Goal: Information Seeking & Learning: Learn about a topic

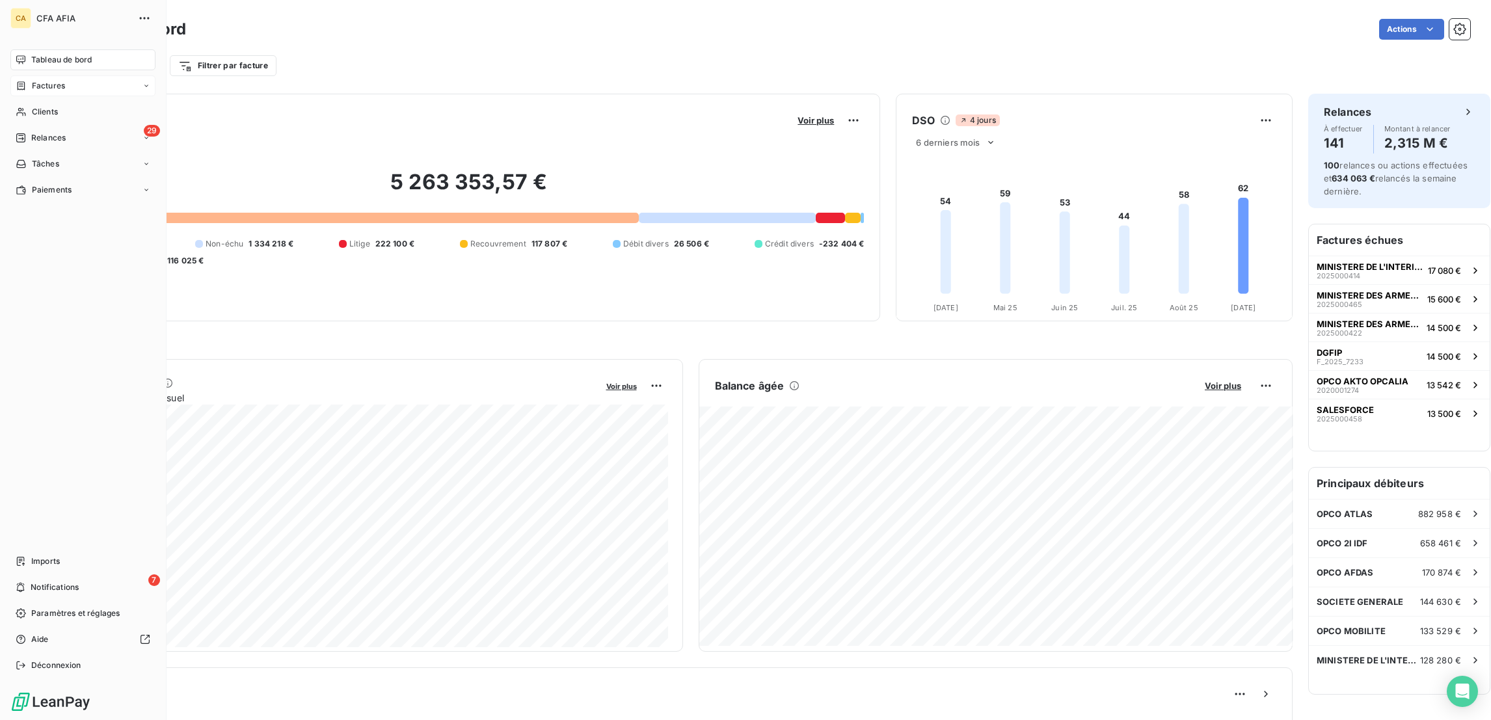
click at [42, 80] on span "Factures" at bounding box center [48, 86] width 33 height 12
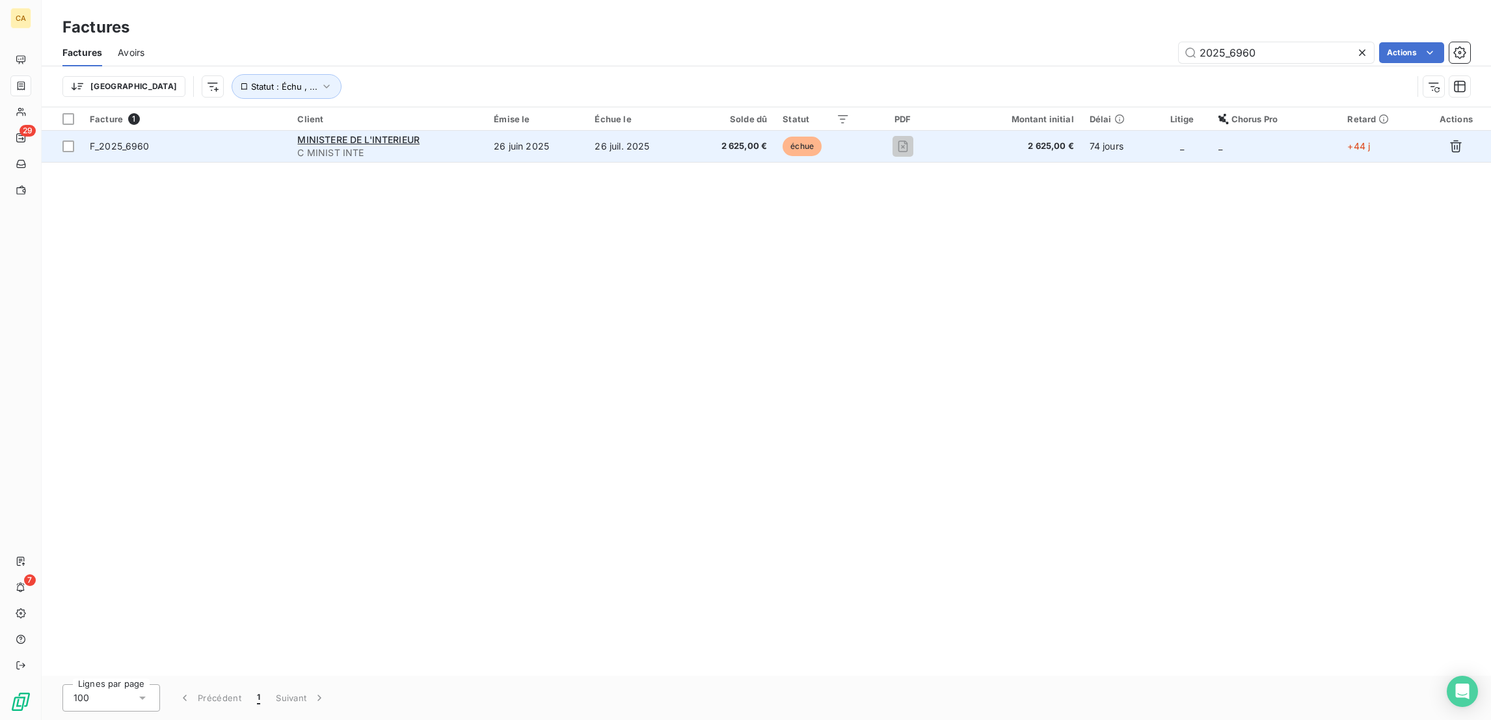
type input "2025_6960"
click at [469, 146] on span "C MINIST INTE" at bounding box center [387, 152] width 181 height 13
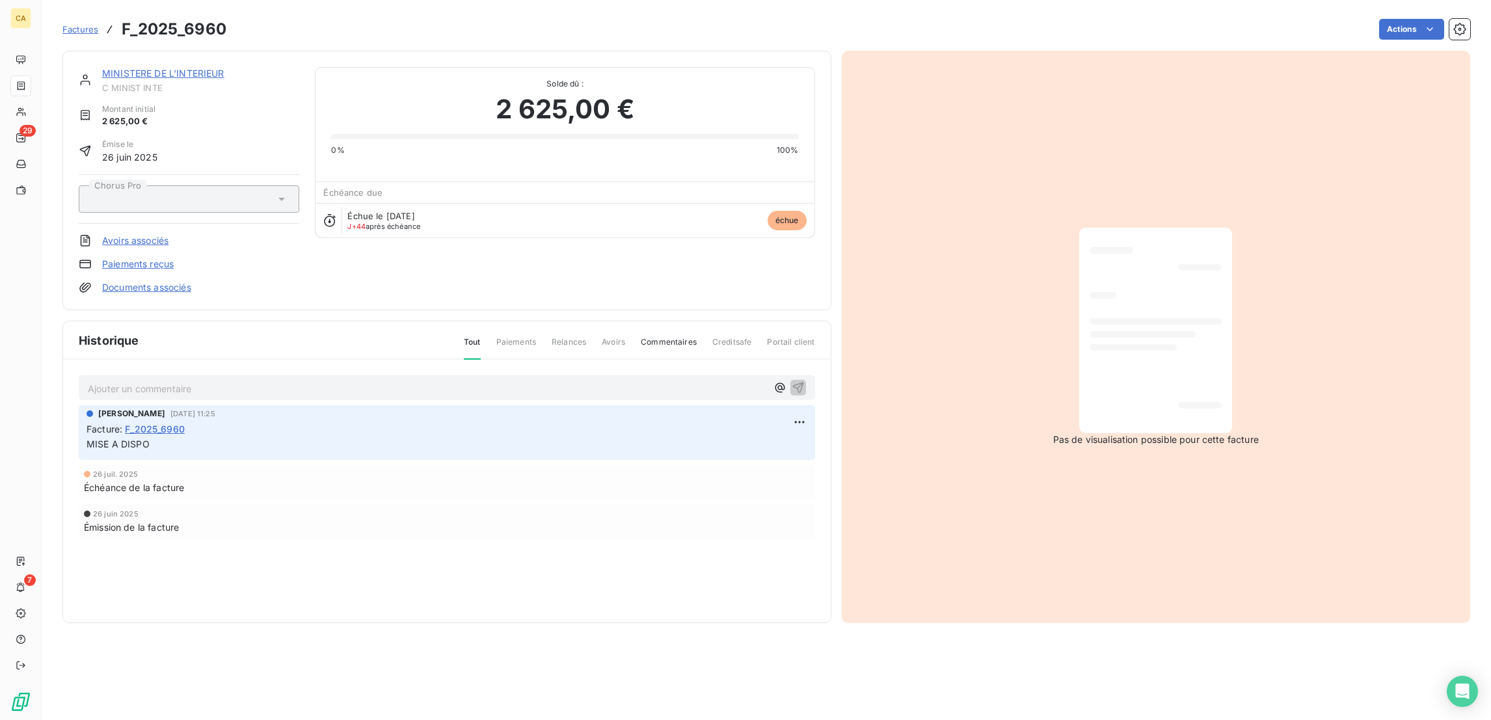
click at [330, 381] on p "Ajouter un commentaire ﻿" at bounding box center [427, 389] width 679 height 16
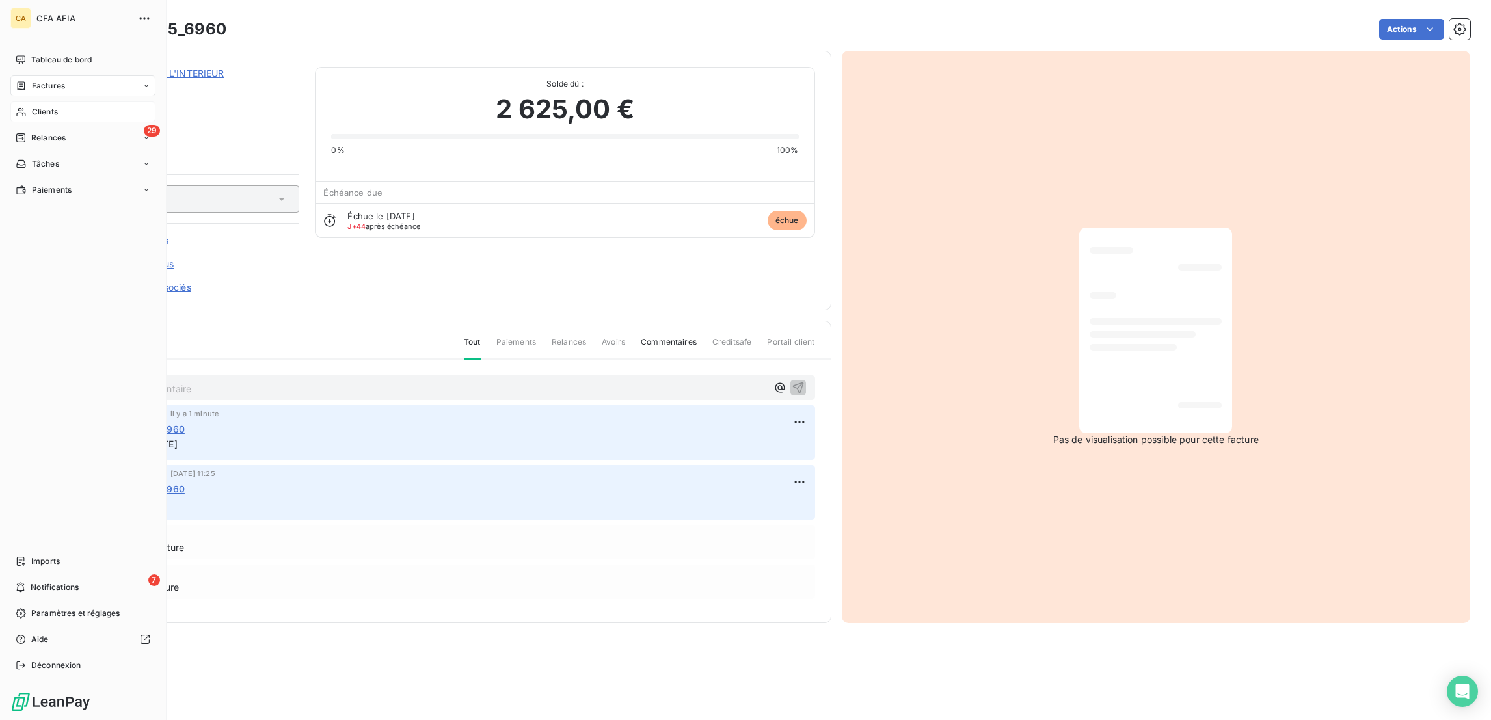
click at [21, 102] on div "Clients" at bounding box center [82, 112] width 145 height 21
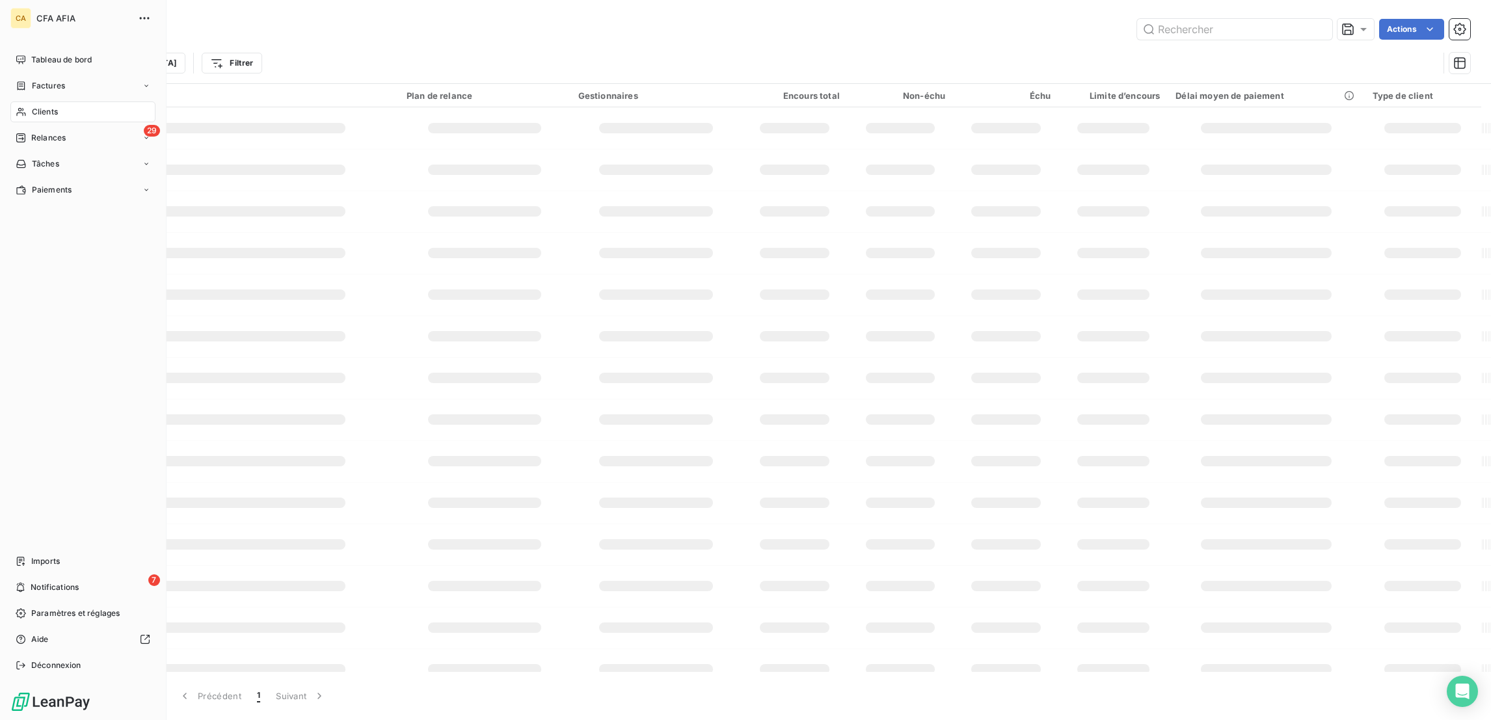
click at [44, 75] on div "Factures" at bounding box center [82, 85] width 145 height 21
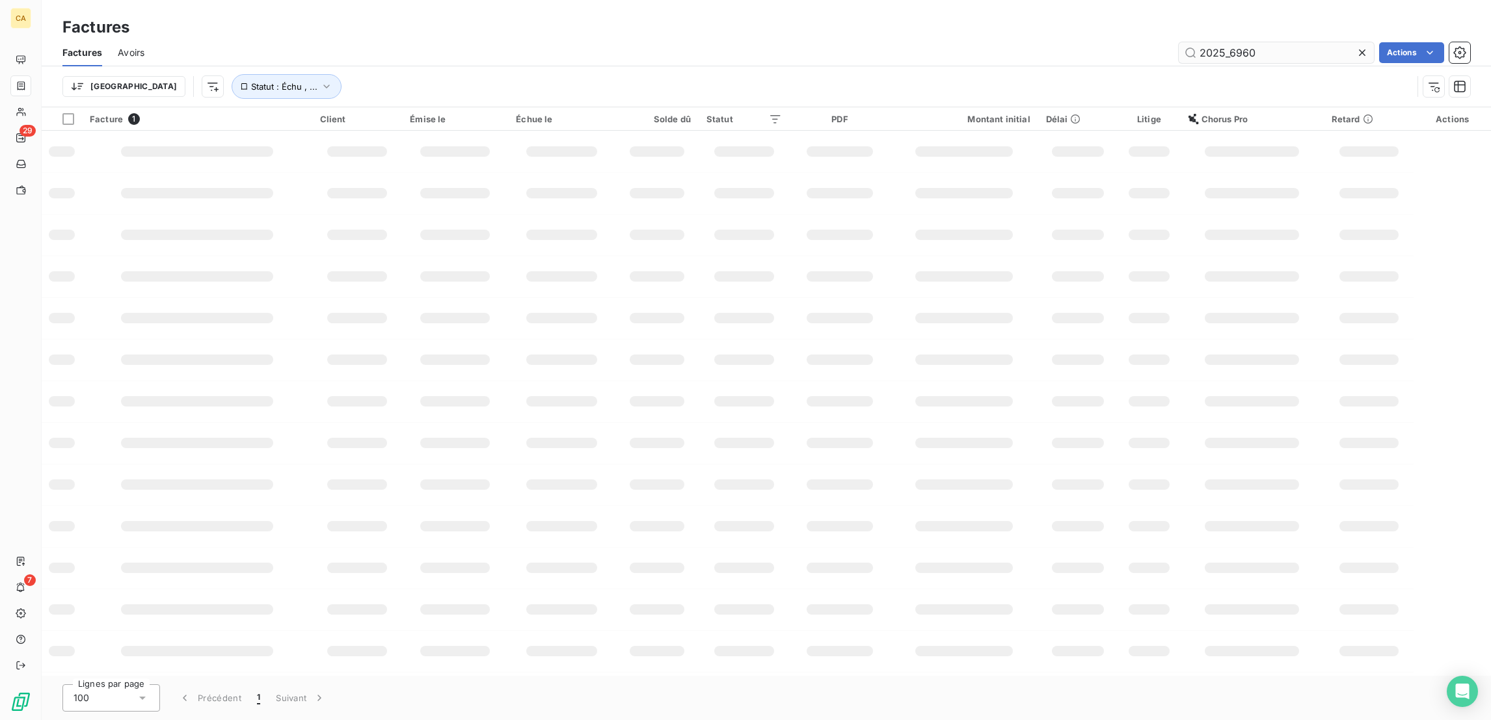
click at [1290, 42] on input "2025_6960" at bounding box center [1276, 52] width 195 height 21
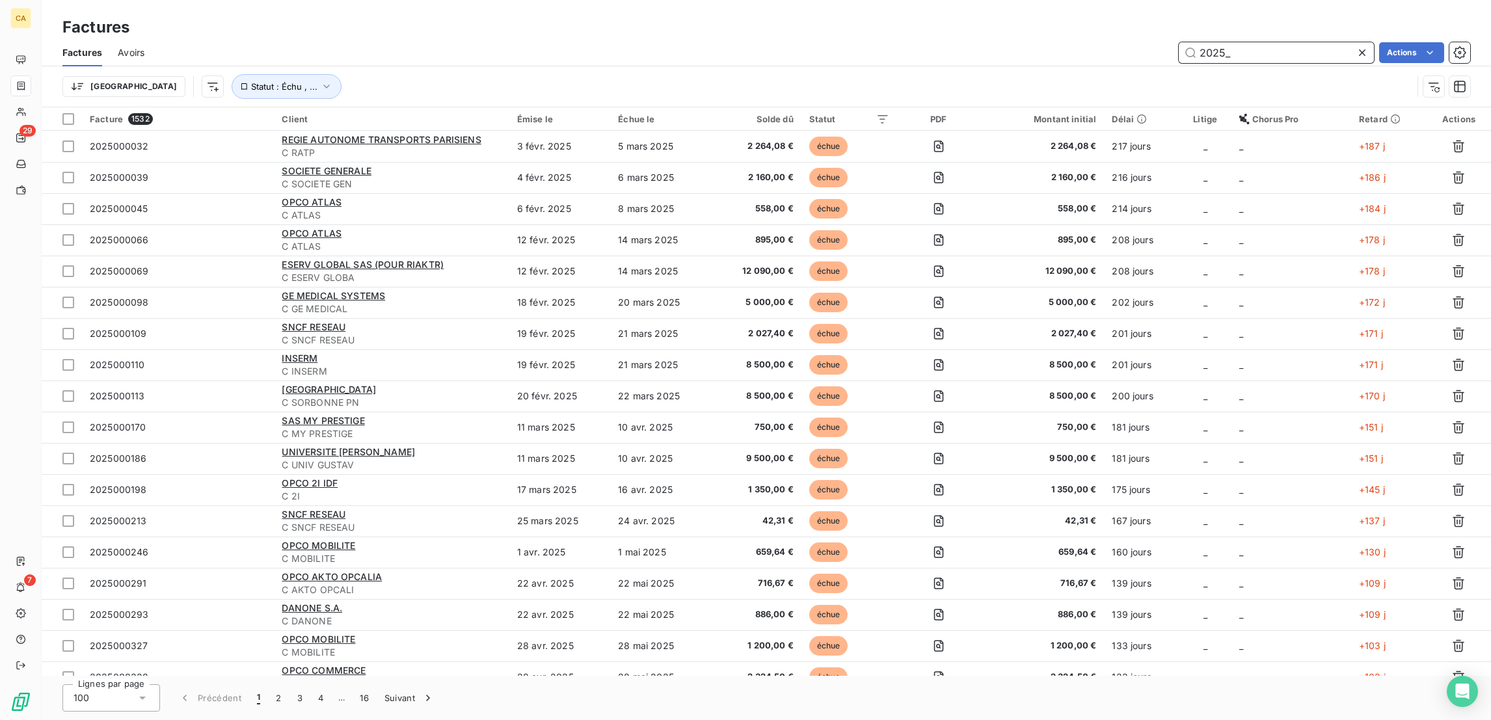
click at [1284, 42] on input "2025_" at bounding box center [1276, 52] width 195 height 21
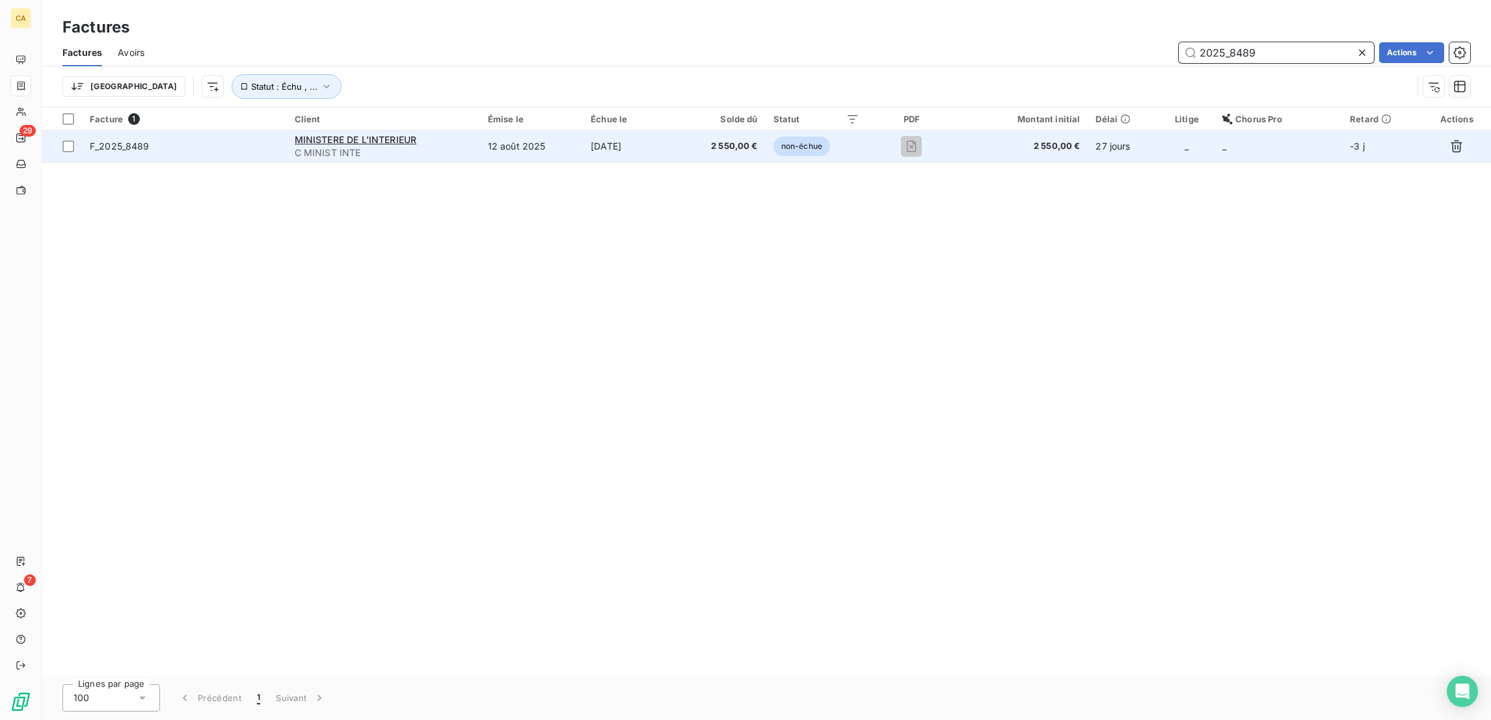
type input "2025_8489"
click at [456, 133] on div "MINISTERE DE L'INTERIEUR" at bounding box center [384, 139] width 178 height 13
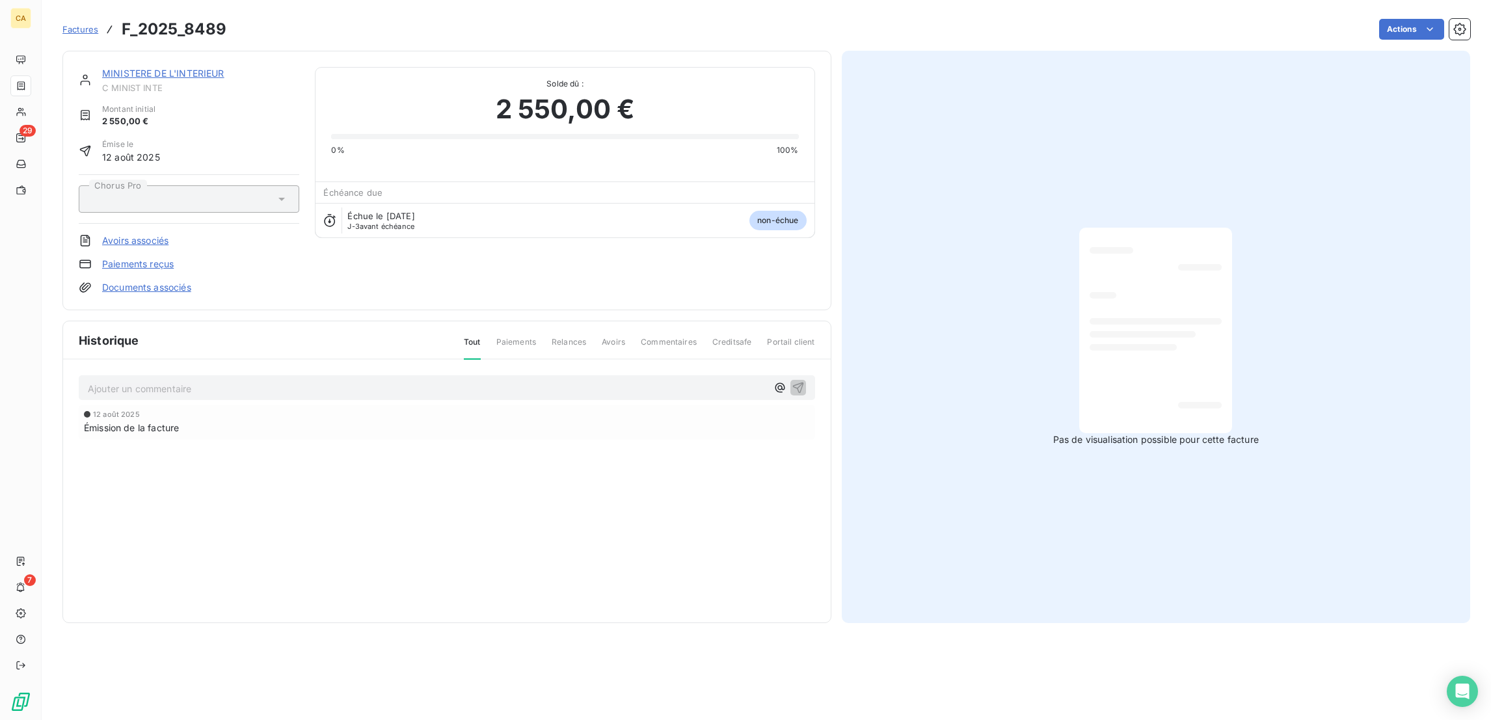
click at [174, 381] on p "Ajouter un commentaire ﻿" at bounding box center [427, 389] width 679 height 16
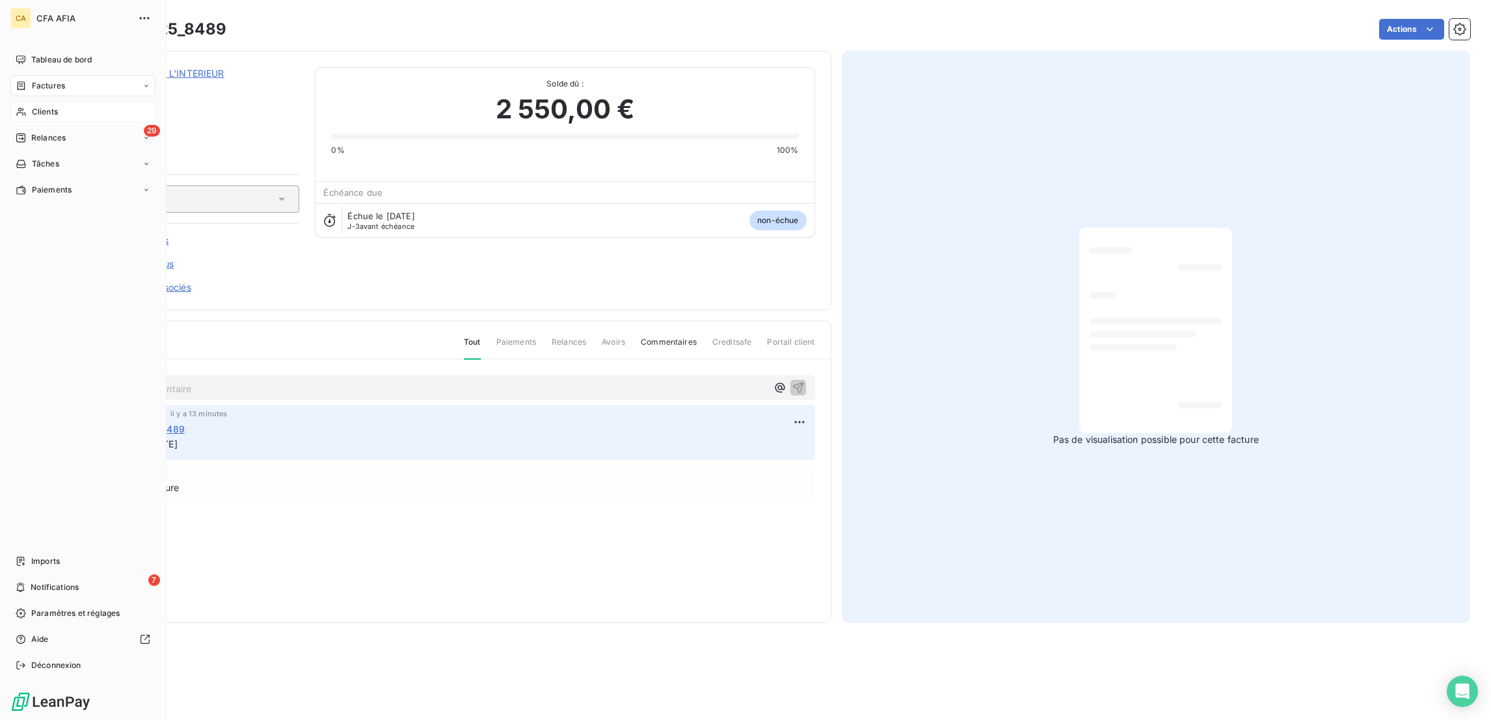
click at [36, 106] on span "Clients" at bounding box center [45, 112] width 26 height 12
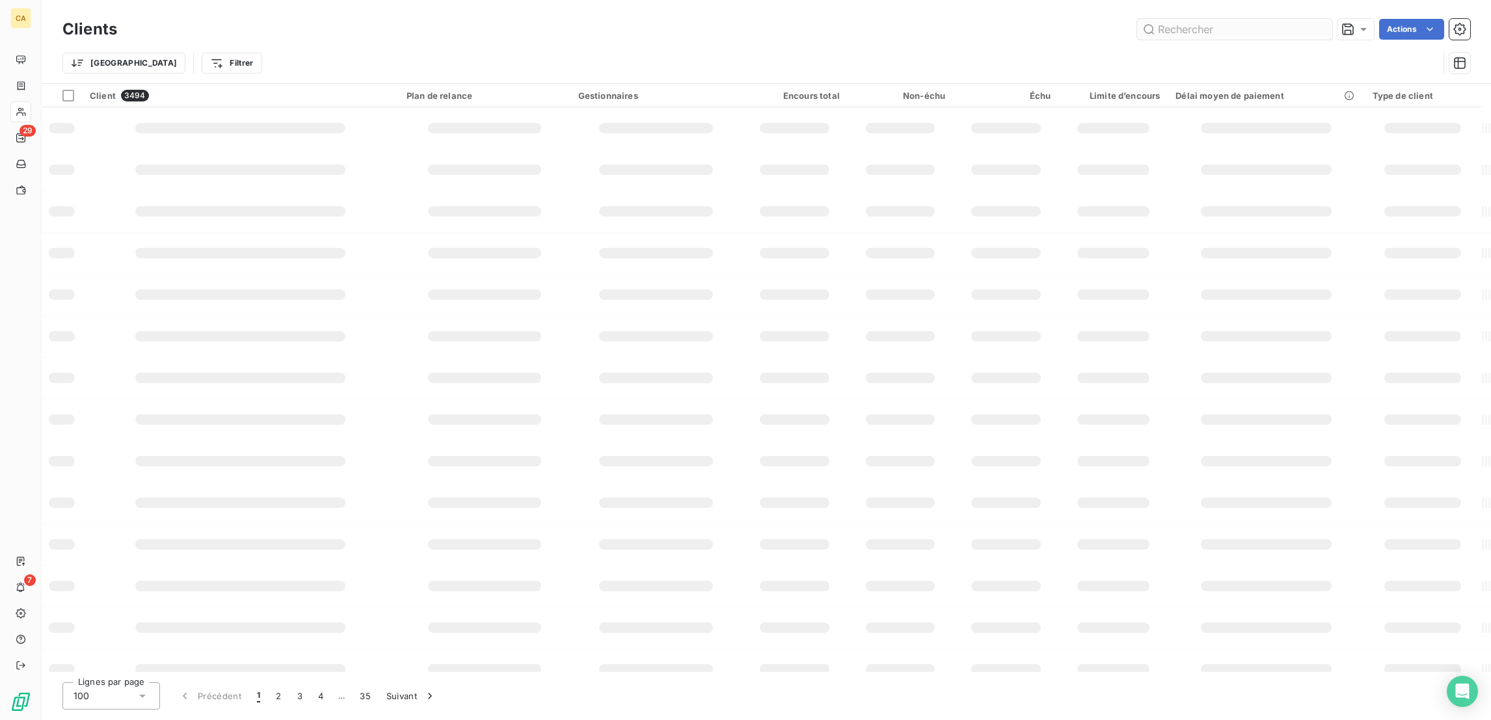
click at [1303, 30] on input "text" at bounding box center [1234, 29] width 195 height 21
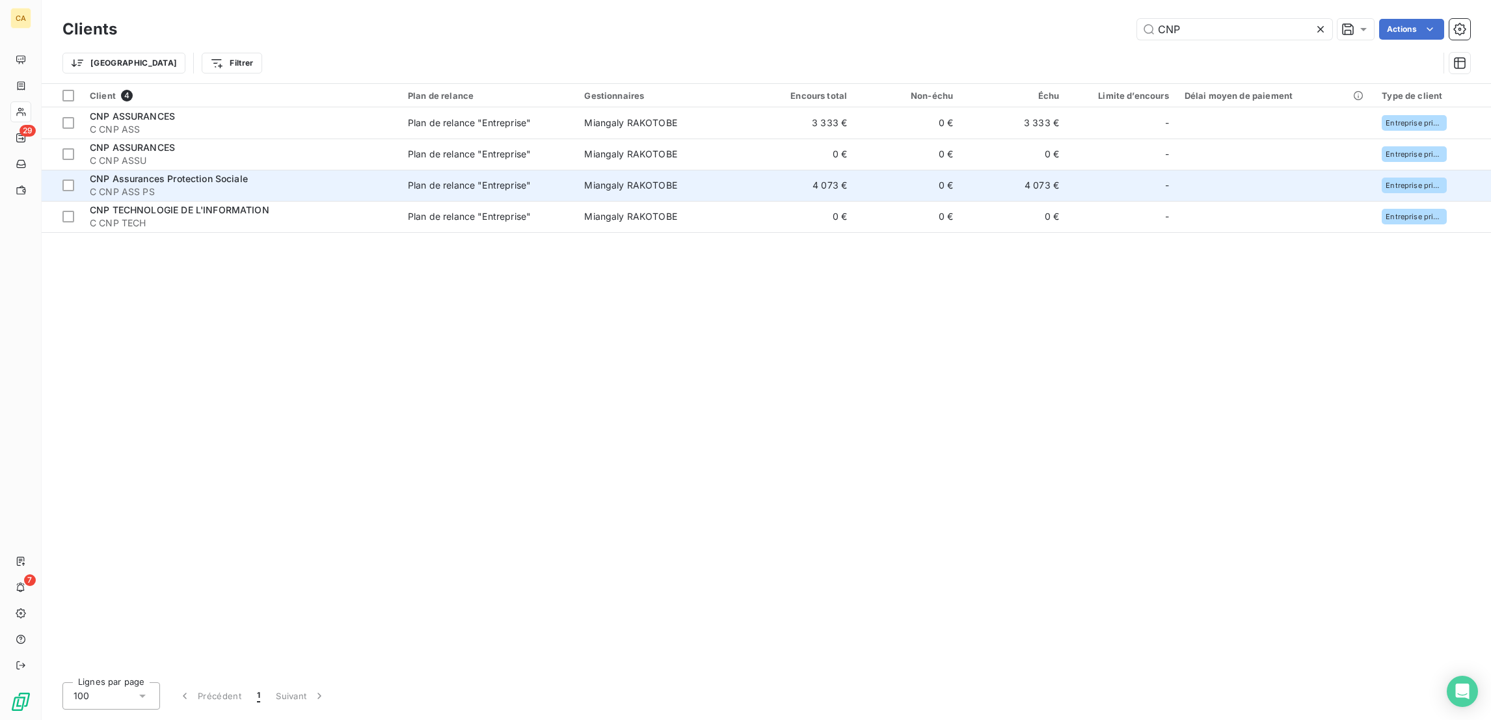
type input "CNP"
click at [249, 172] on div "CNP Assurances Protection Sociale" at bounding box center [241, 178] width 303 height 13
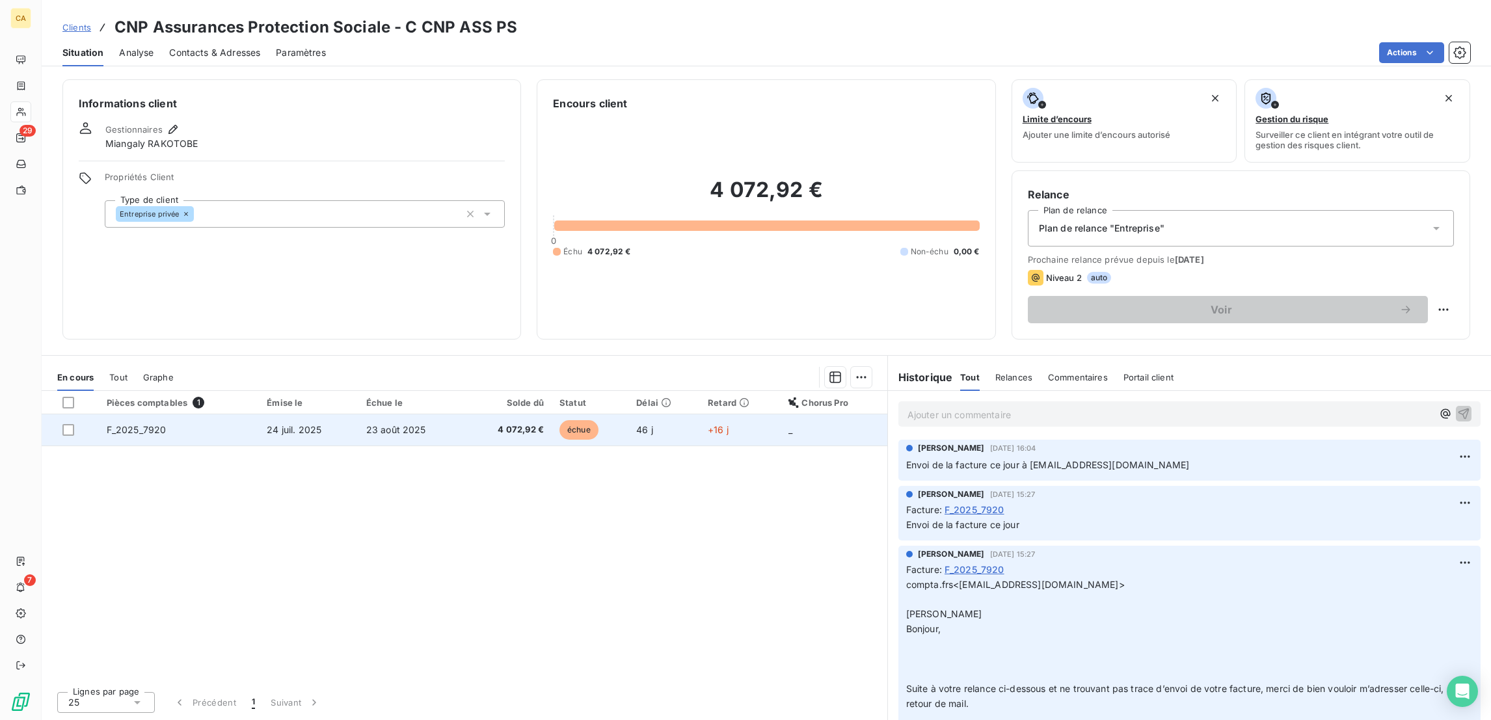
click at [239, 414] on td "F_2025_7920" at bounding box center [179, 429] width 161 height 31
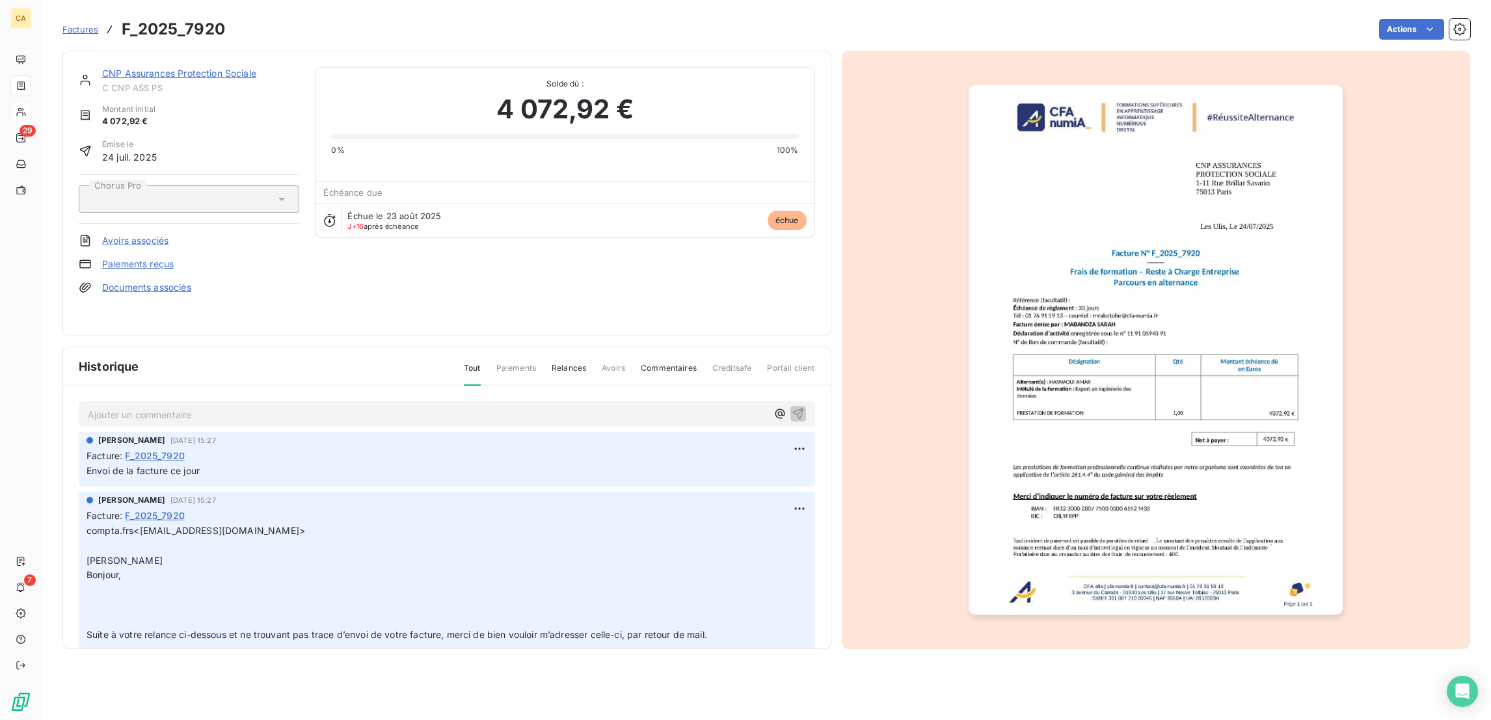
click at [1068, 396] on img "button" at bounding box center [1156, 350] width 374 height 530
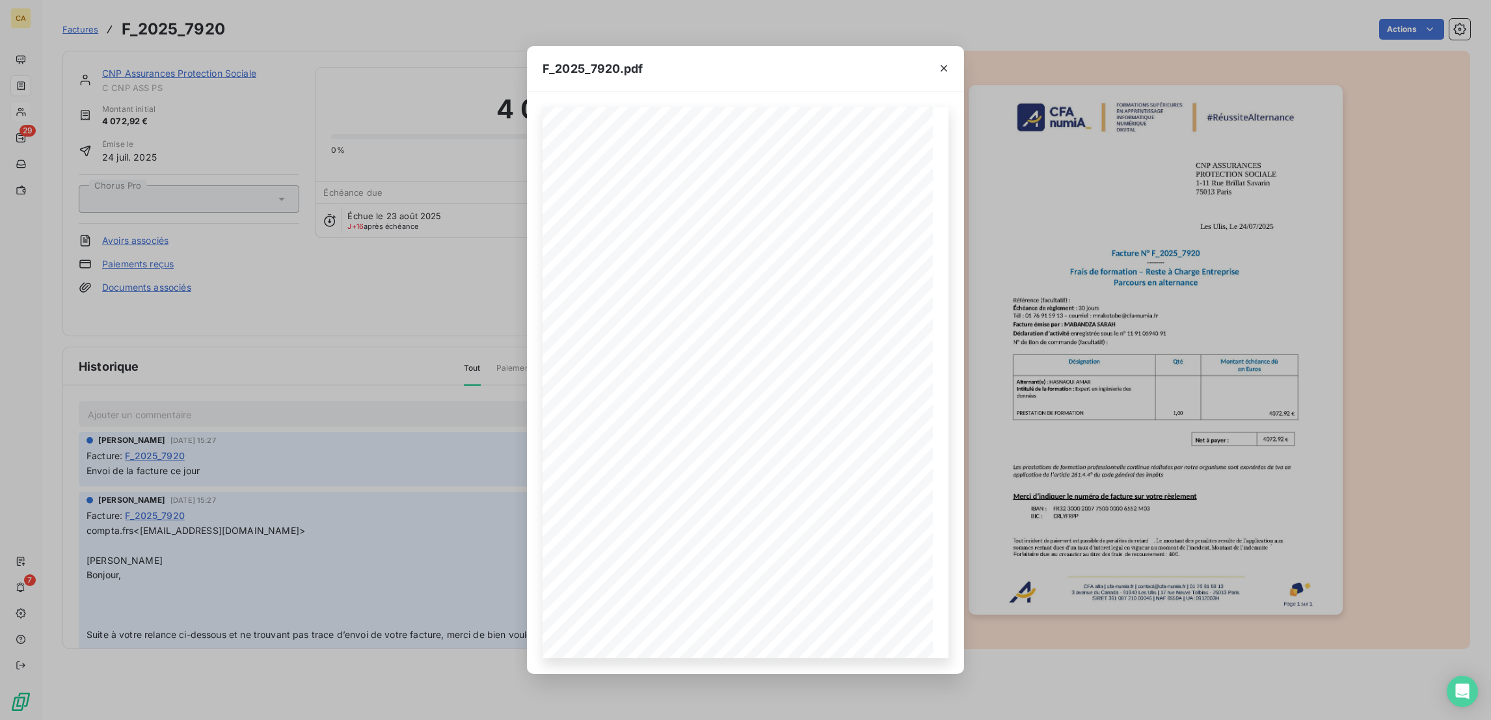
drag, startPoint x: 490, startPoint y: 208, endPoint x: 299, endPoint y: 152, distance: 198.7
click at [490, 208] on div "F_2025_7920.pdf CFA afia | [DOMAIN_NAME] | [EMAIL_ADDRESS][DOMAIN_NAME] | 01 76…" at bounding box center [745, 360] width 1491 height 720
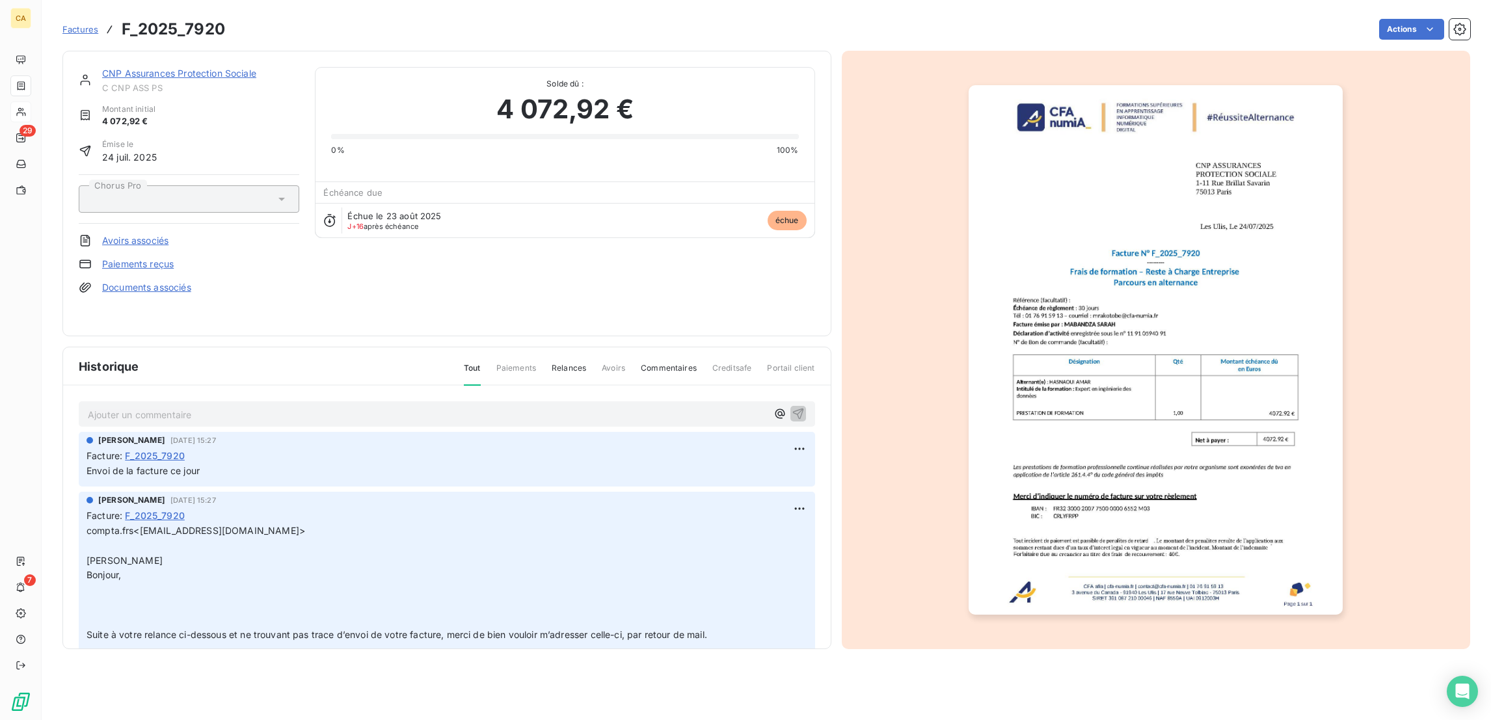
click at [129, 68] on link "CNP Assurances Protection Sociale" at bounding box center [179, 73] width 154 height 11
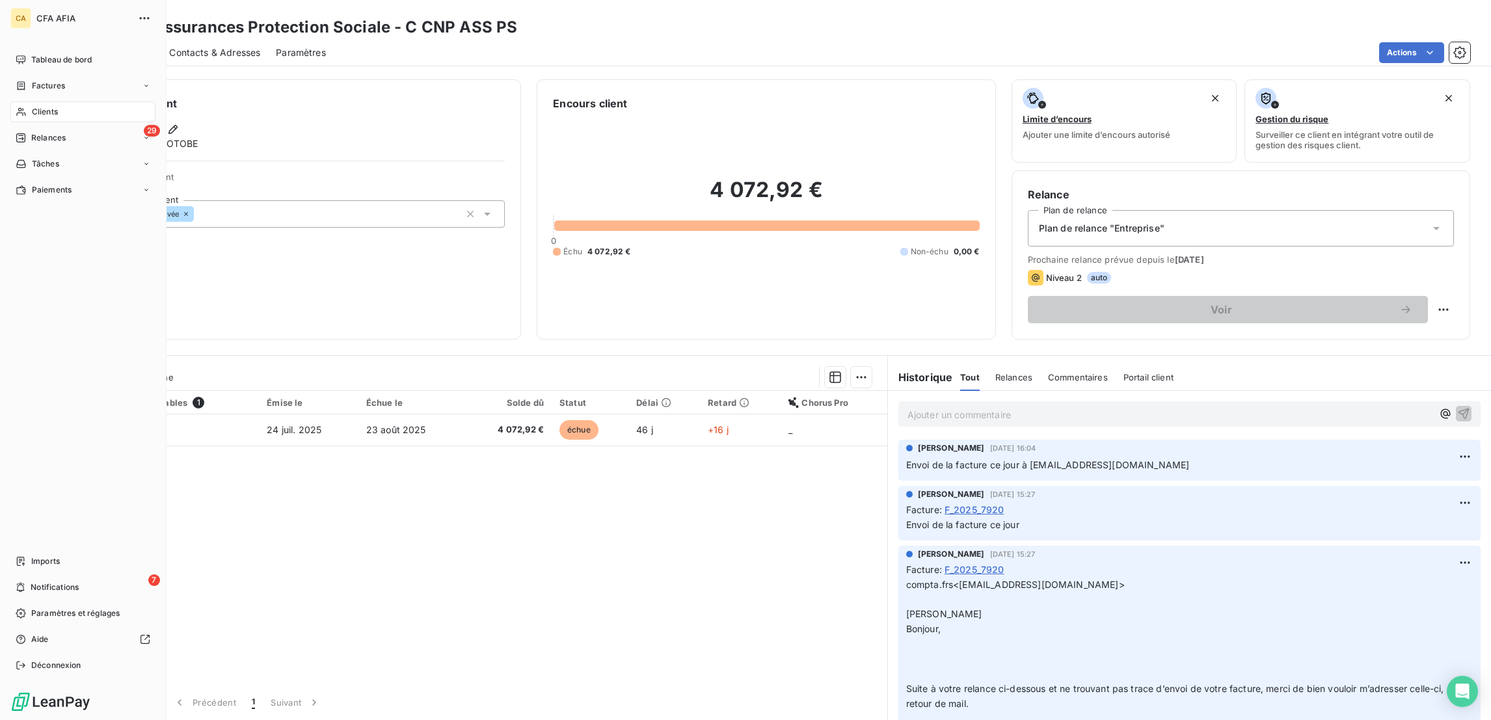
click at [32, 106] on span "Clients" at bounding box center [45, 112] width 26 height 12
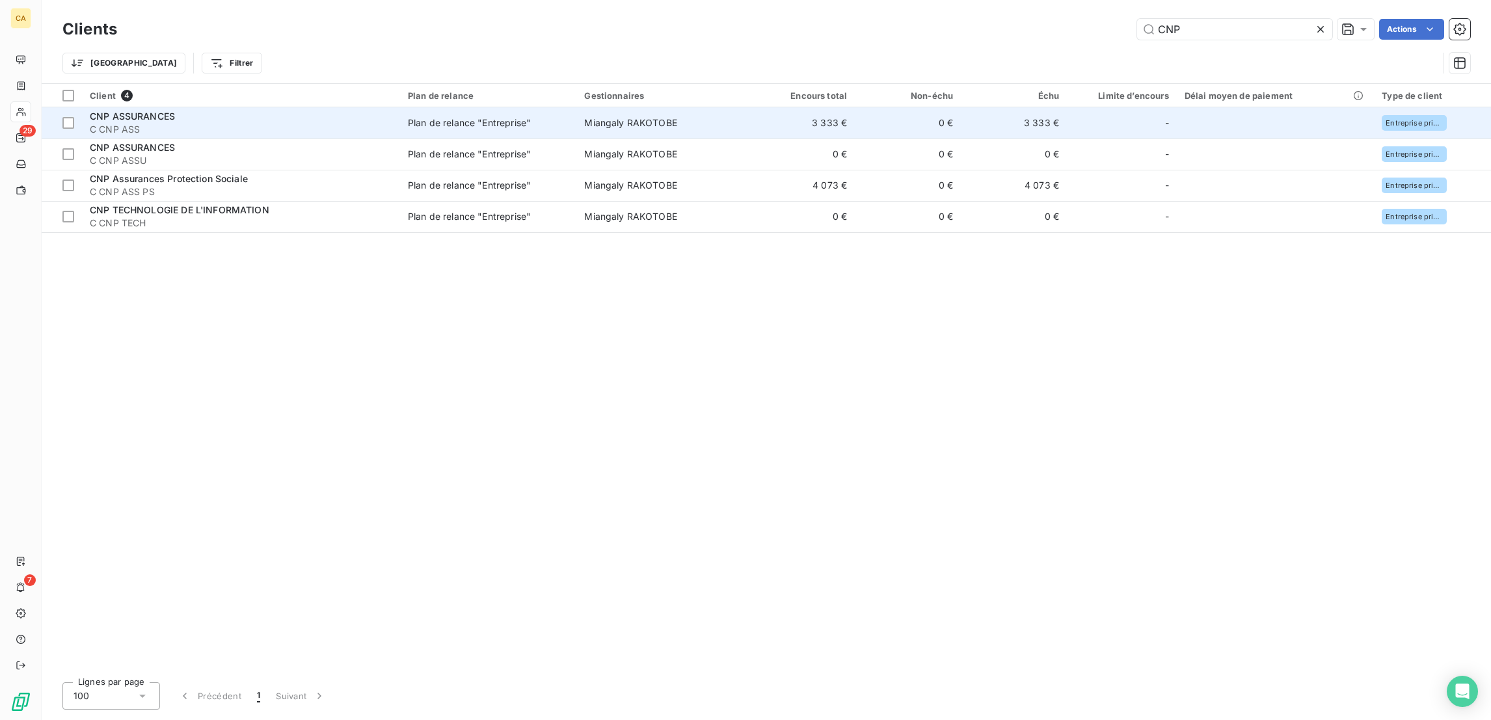
click at [551, 116] on span "Plan de relance "Entreprise"" at bounding box center [488, 122] width 161 height 13
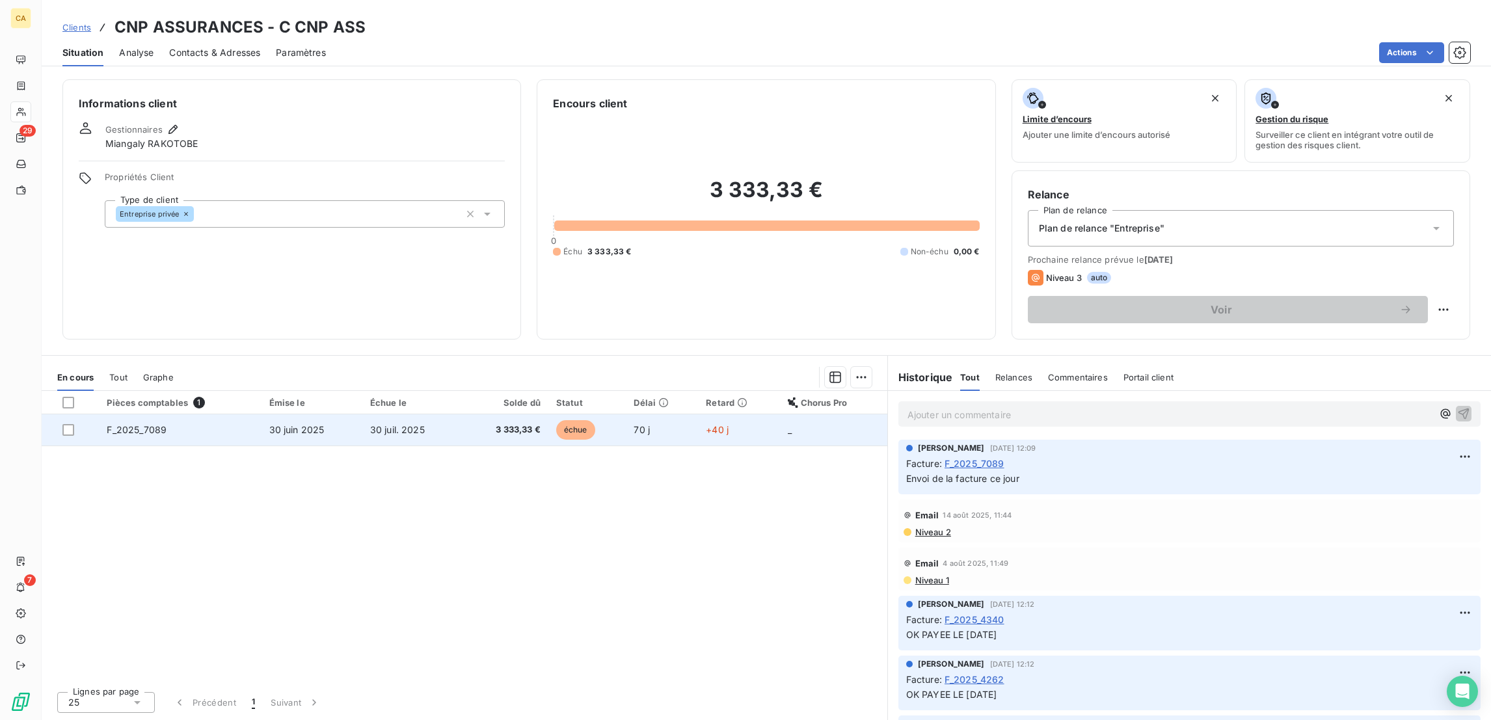
click at [411, 414] on td "30 juil. 2025" at bounding box center [412, 429] width 100 height 31
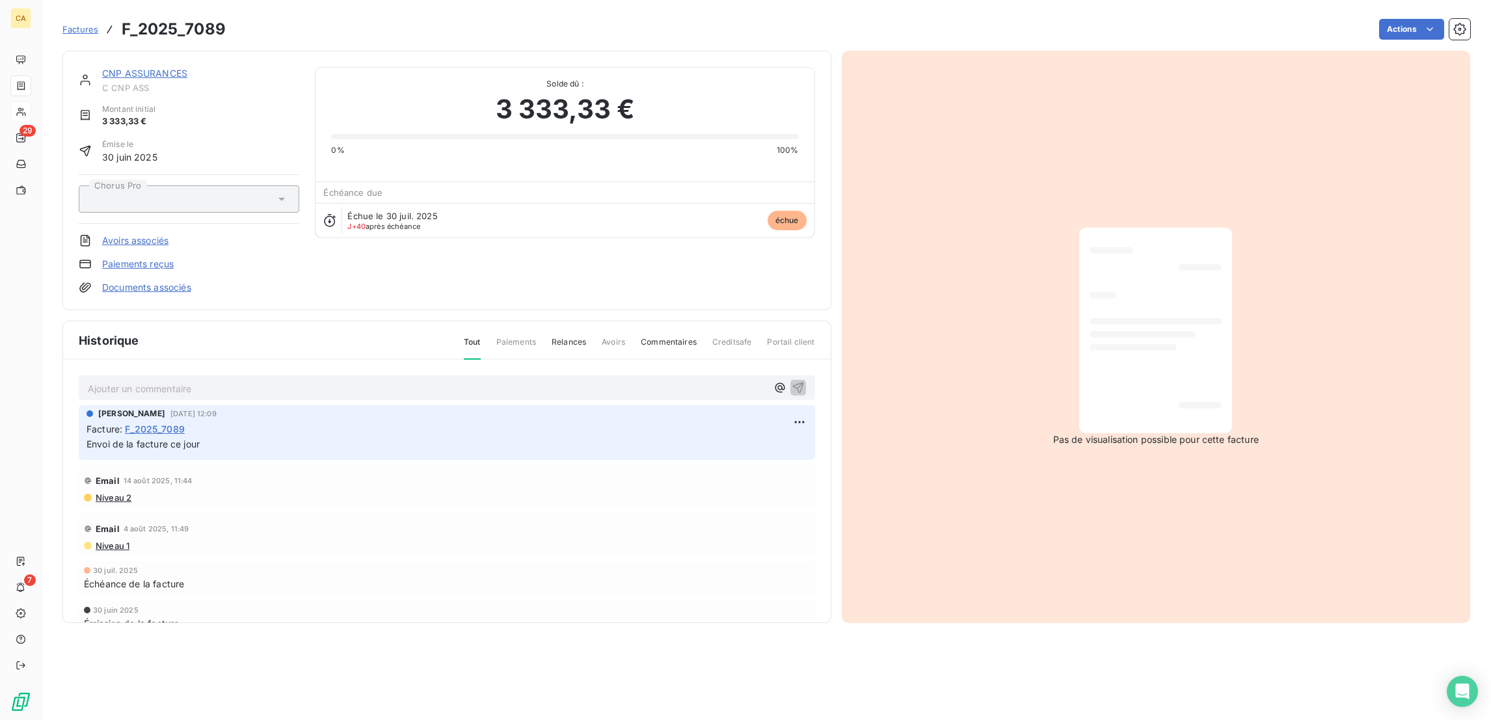
click at [138, 68] on link "CNP ASSURANCES" at bounding box center [144, 73] width 85 height 11
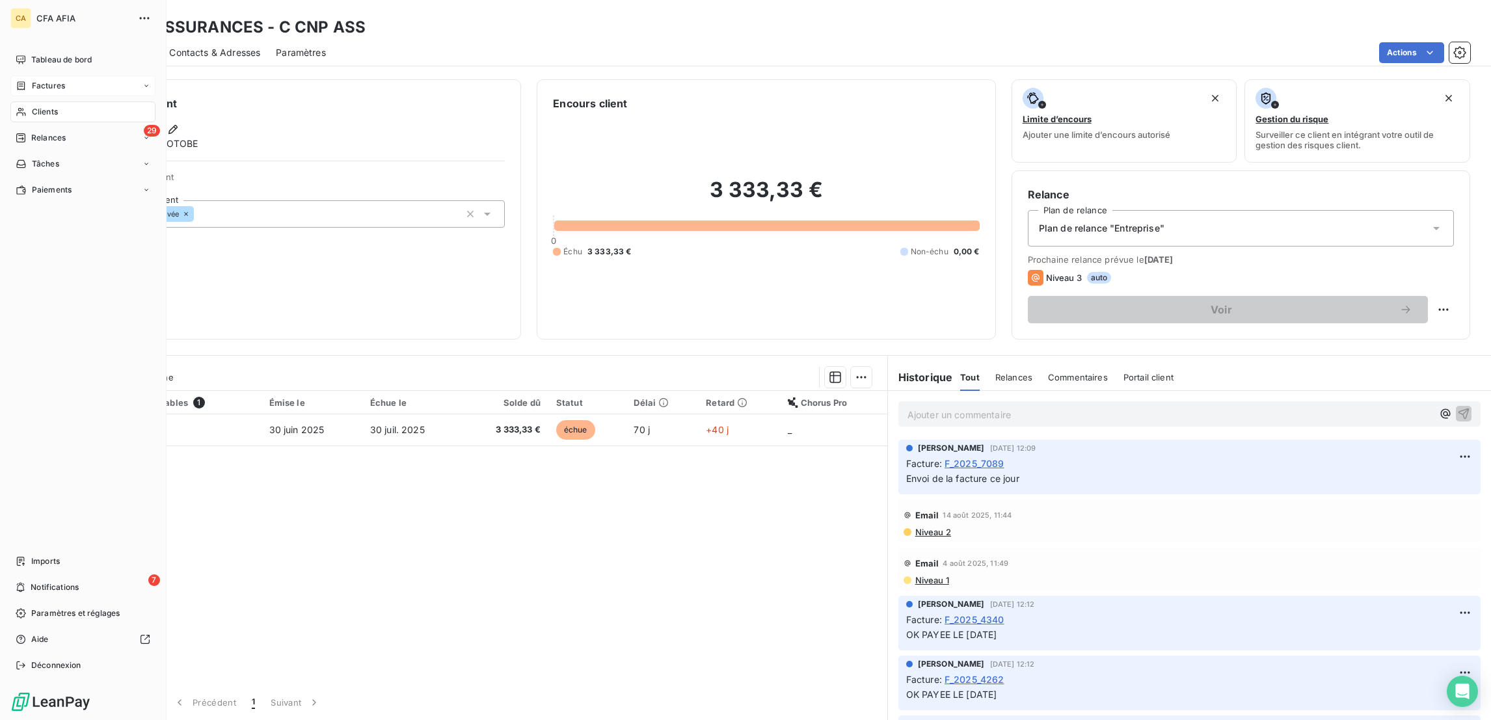
click at [18, 77] on div "Factures" at bounding box center [82, 85] width 145 height 21
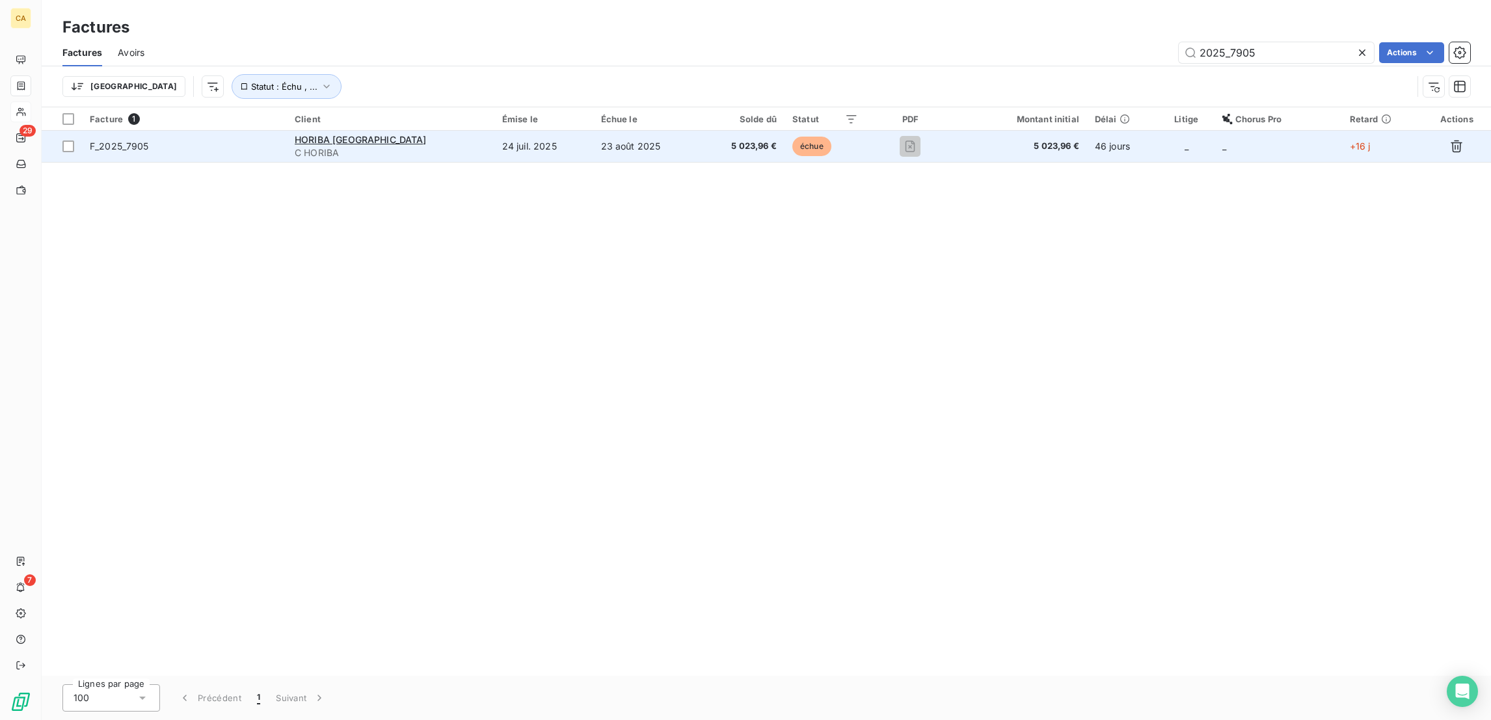
type input "2025_7905"
click at [495, 131] on td "24 juil. 2025" at bounding box center [544, 146] width 99 height 31
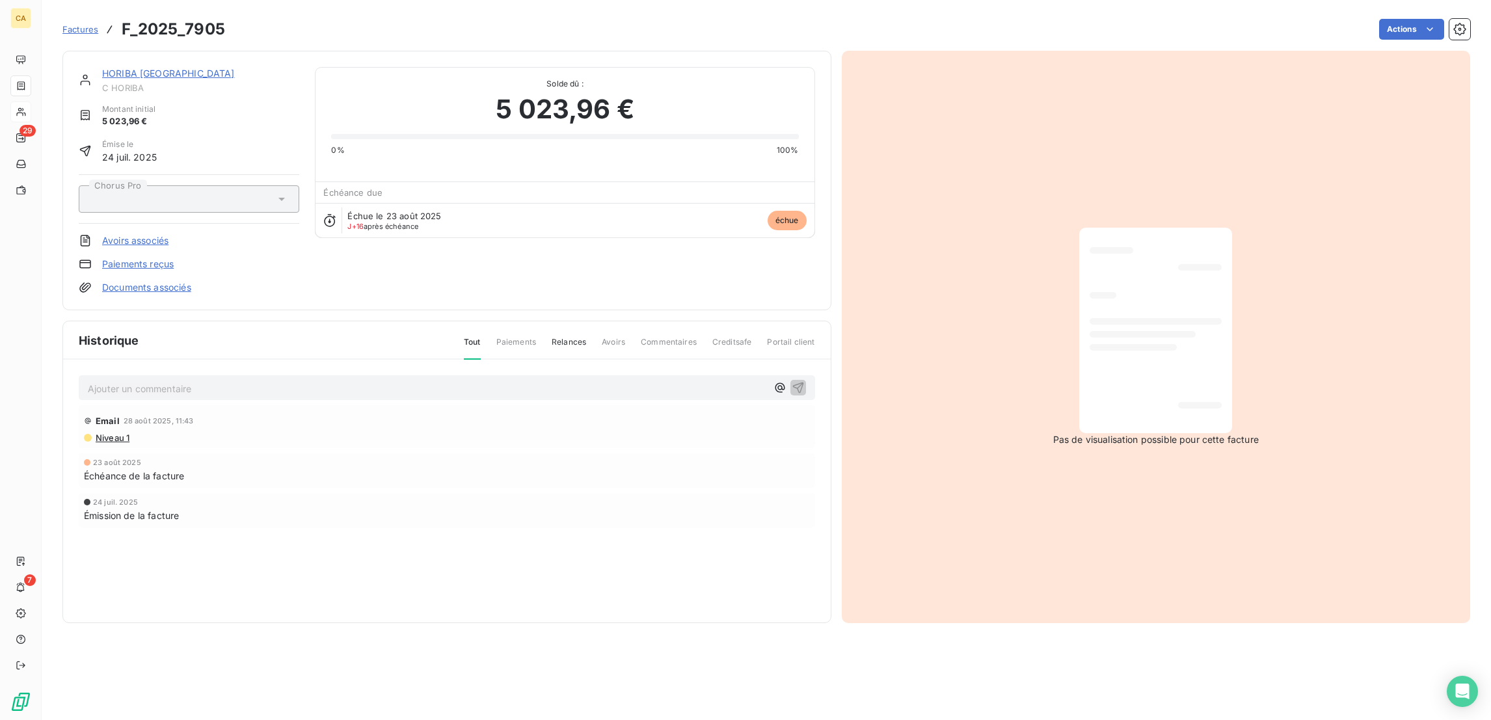
click at [143, 381] on p "Ajouter un commentaire ﻿" at bounding box center [427, 389] width 679 height 16
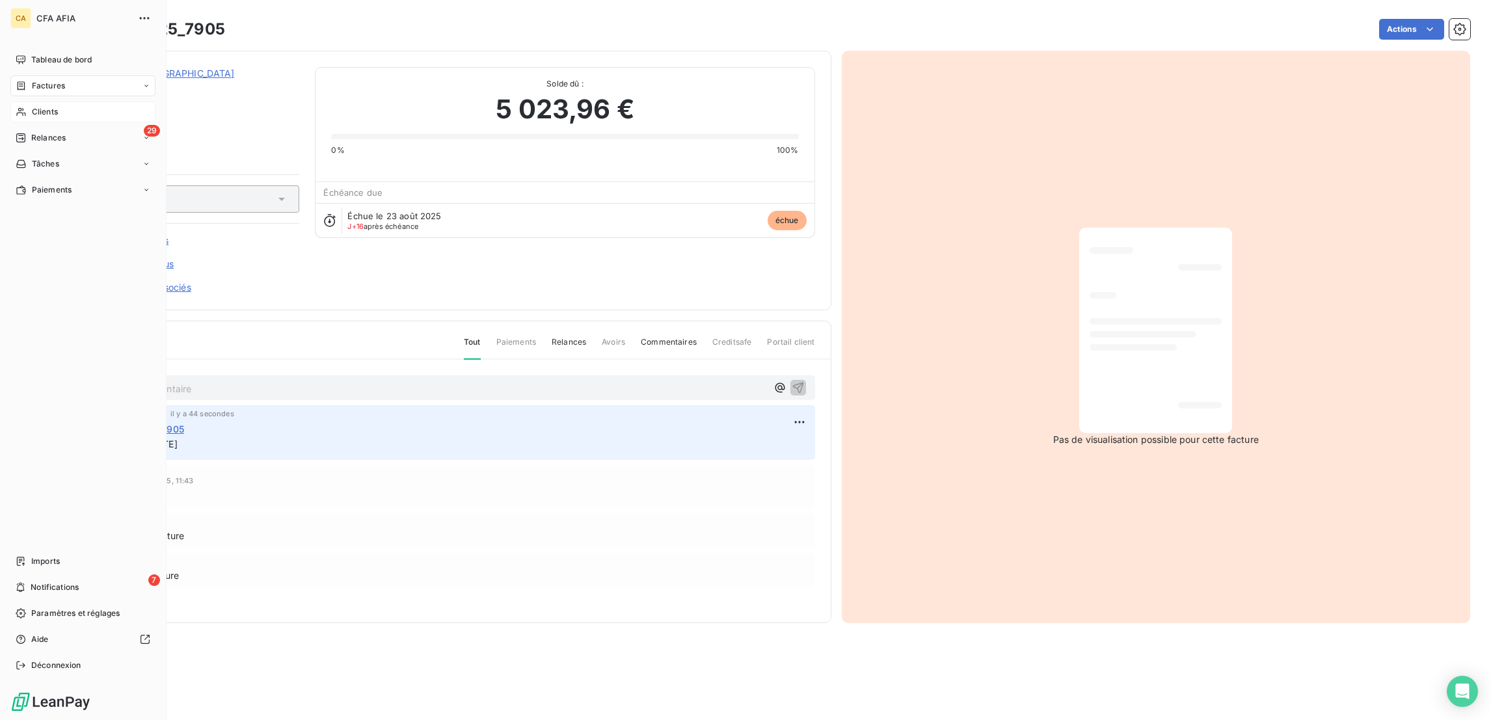
click at [38, 106] on span "Clients" at bounding box center [45, 112] width 26 height 12
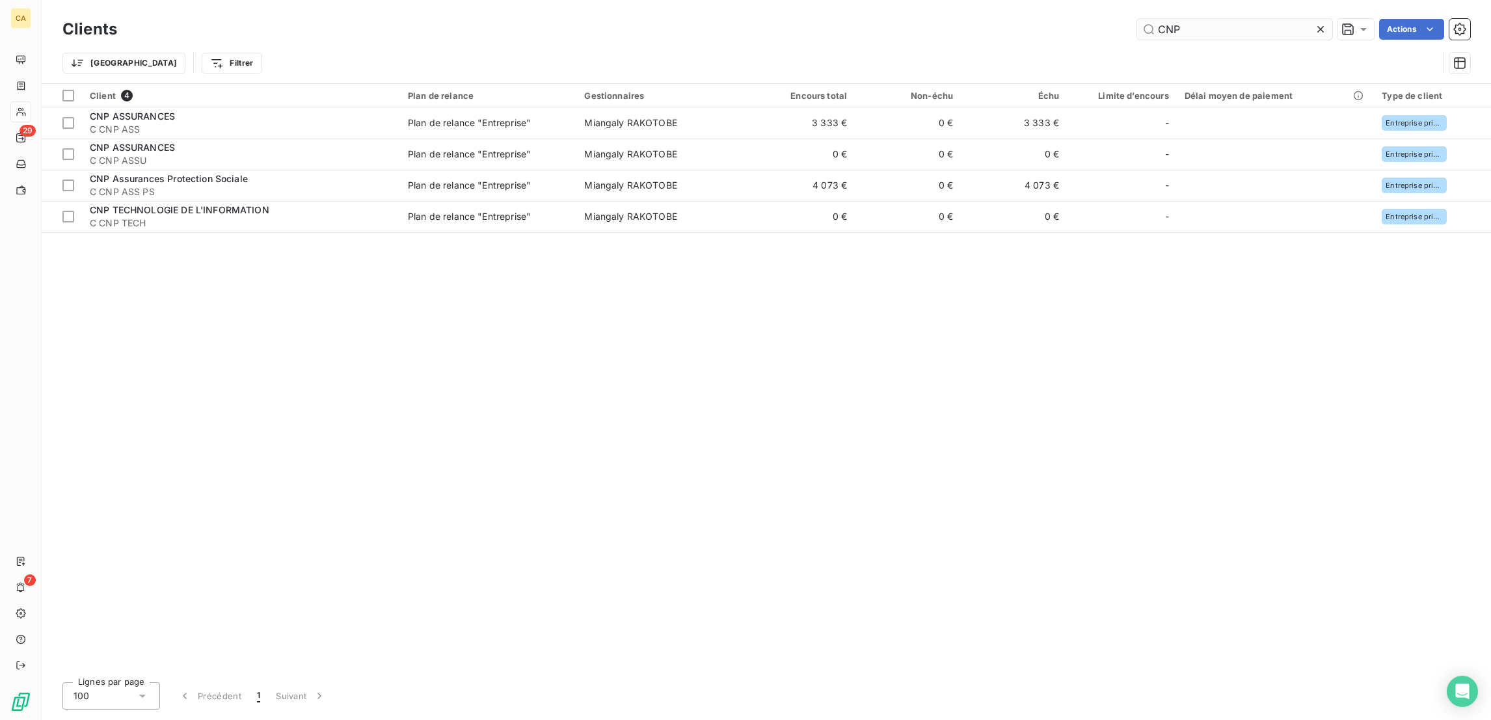
click at [1213, 19] on input "CNP" at bounding box center [1234, 29] width 195 height 21
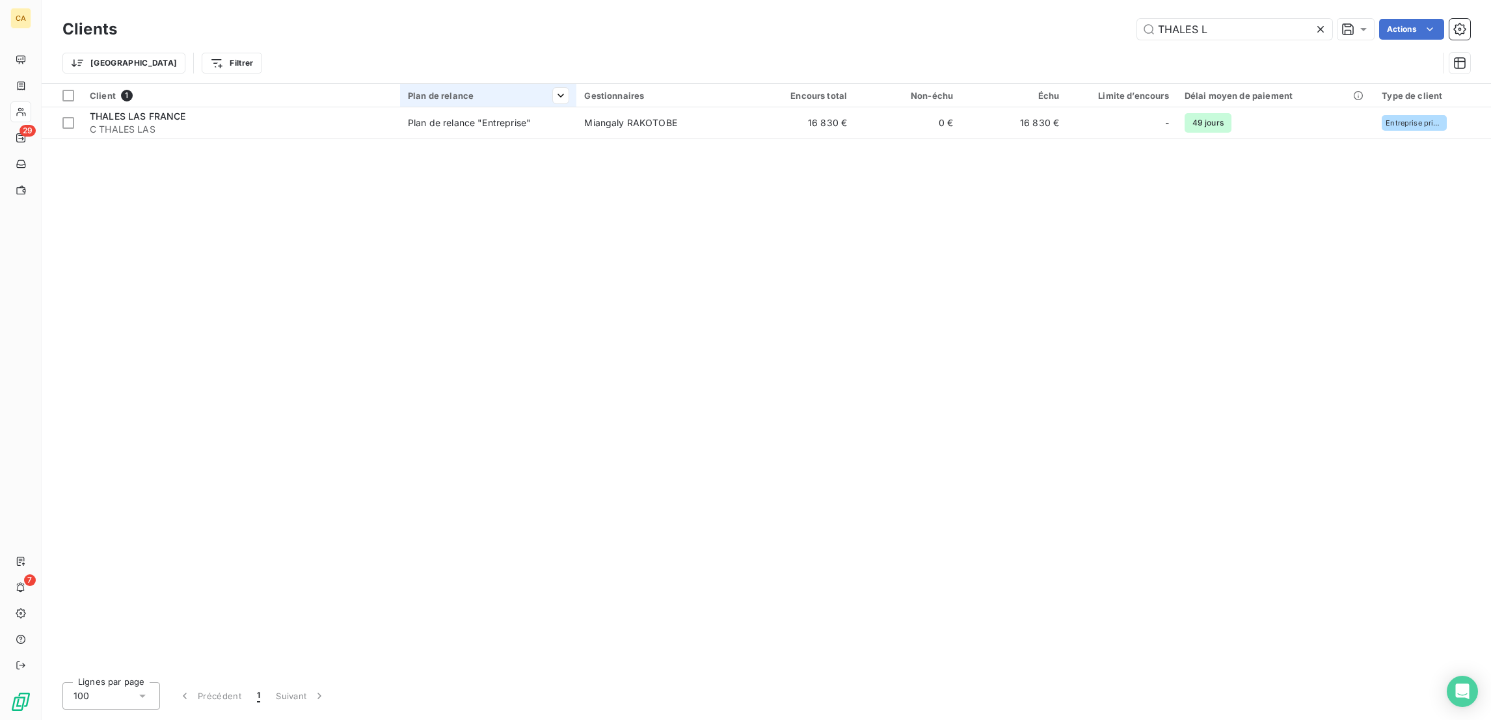
type input "THALES L"
click at [548, 107] on div at bounding box center [488, 107] width 176 height 1
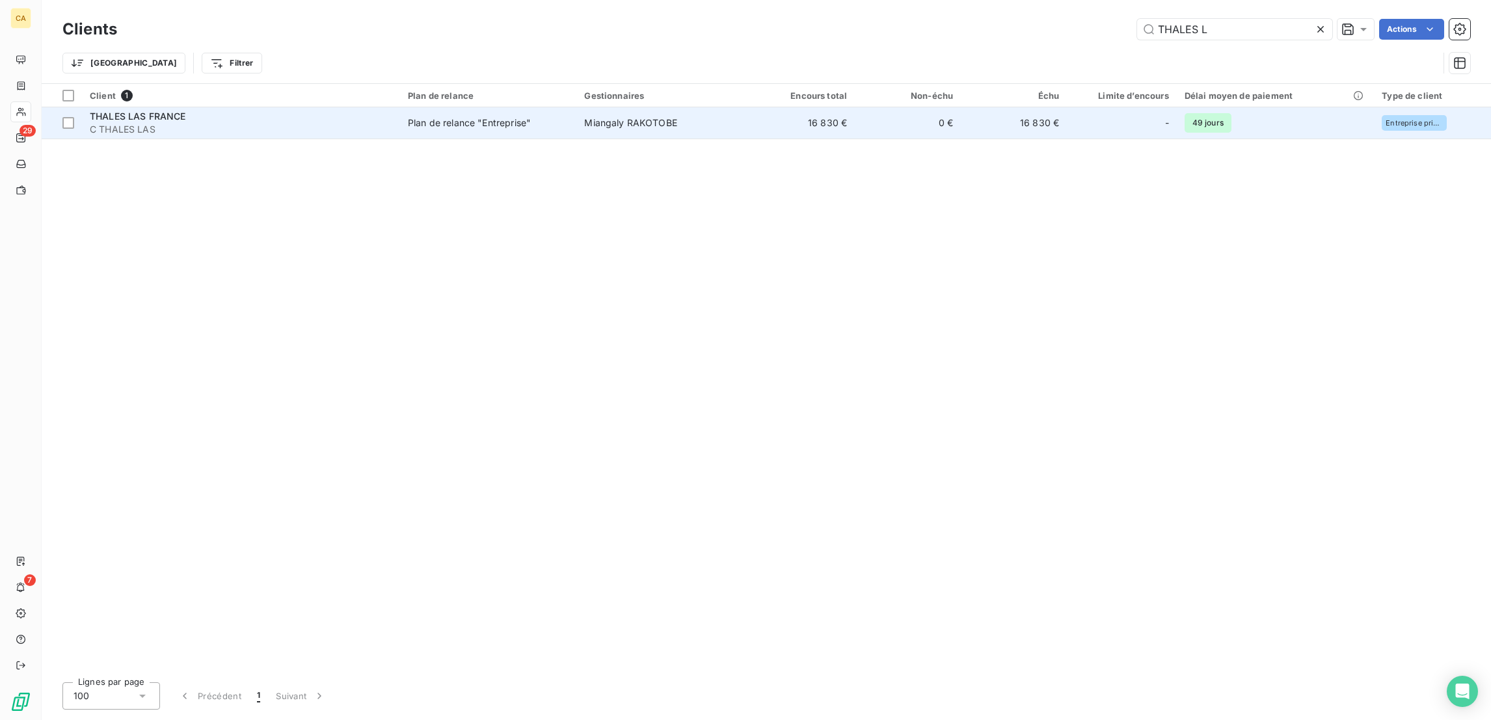
click at [549, 107] on td "Plan de relance "Entreprise"" at bounding box center [488, 122] width 176 height 31
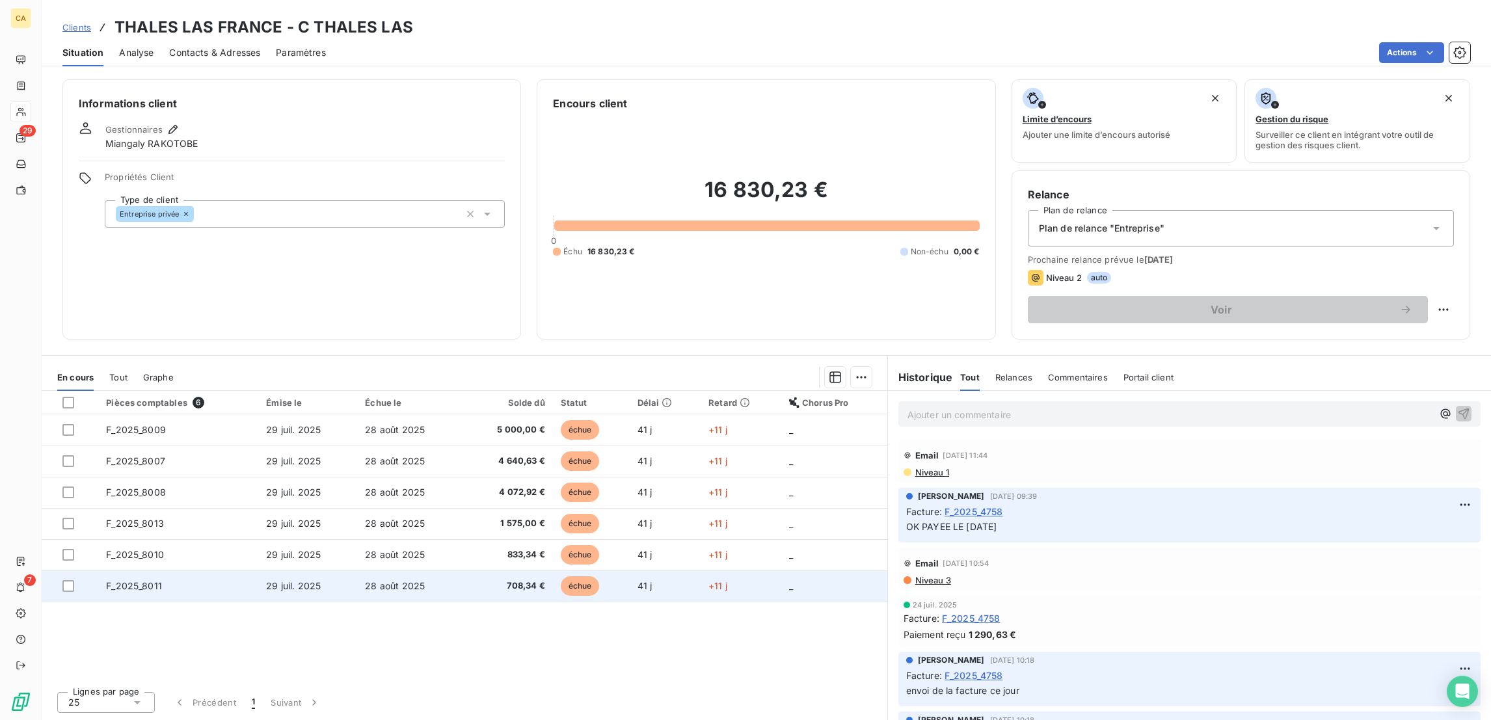
click at [167, 571] on td "F_2025_8011" at bounding box center [178, 586] width 160 height 31
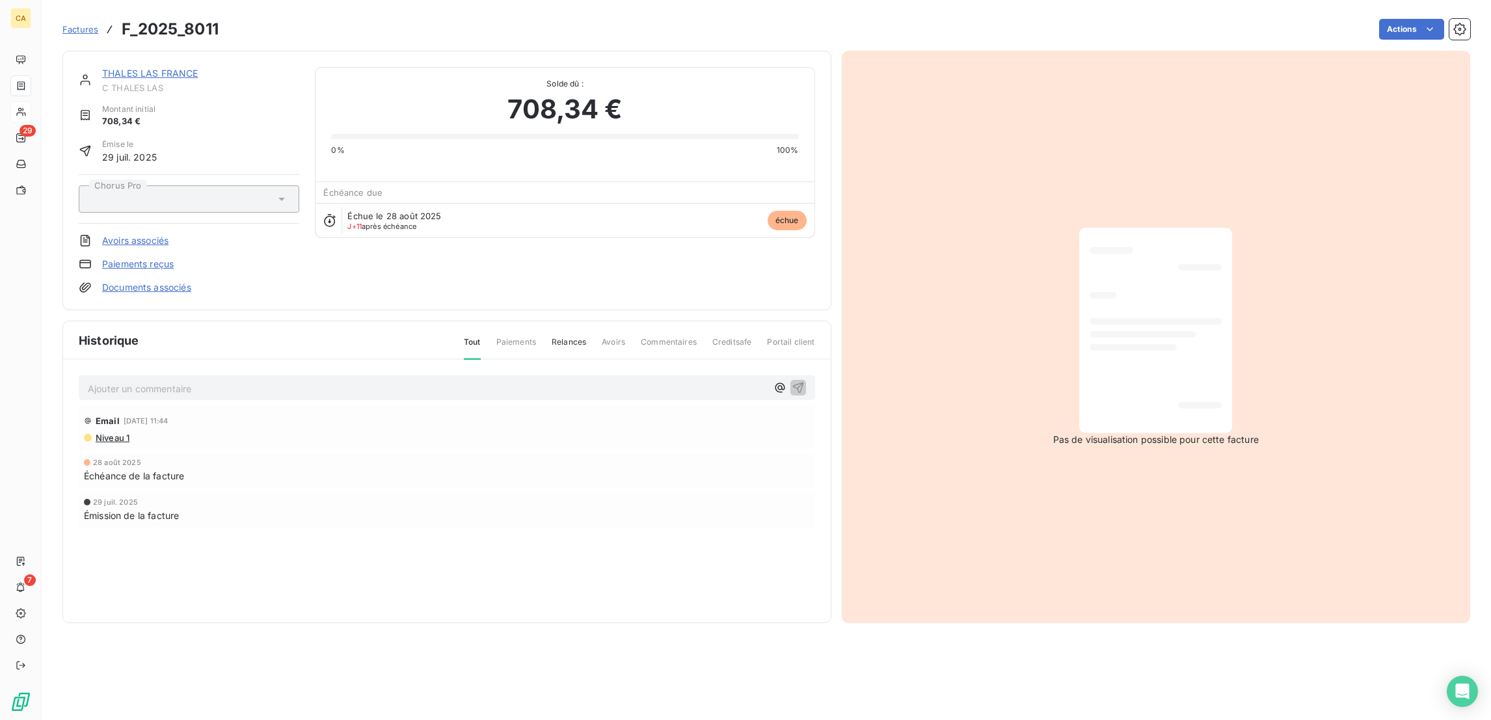
click at [179, 381] on p "Ajouter un commentaire ﻿" at bounding box center [427, 389] width 679 height 16
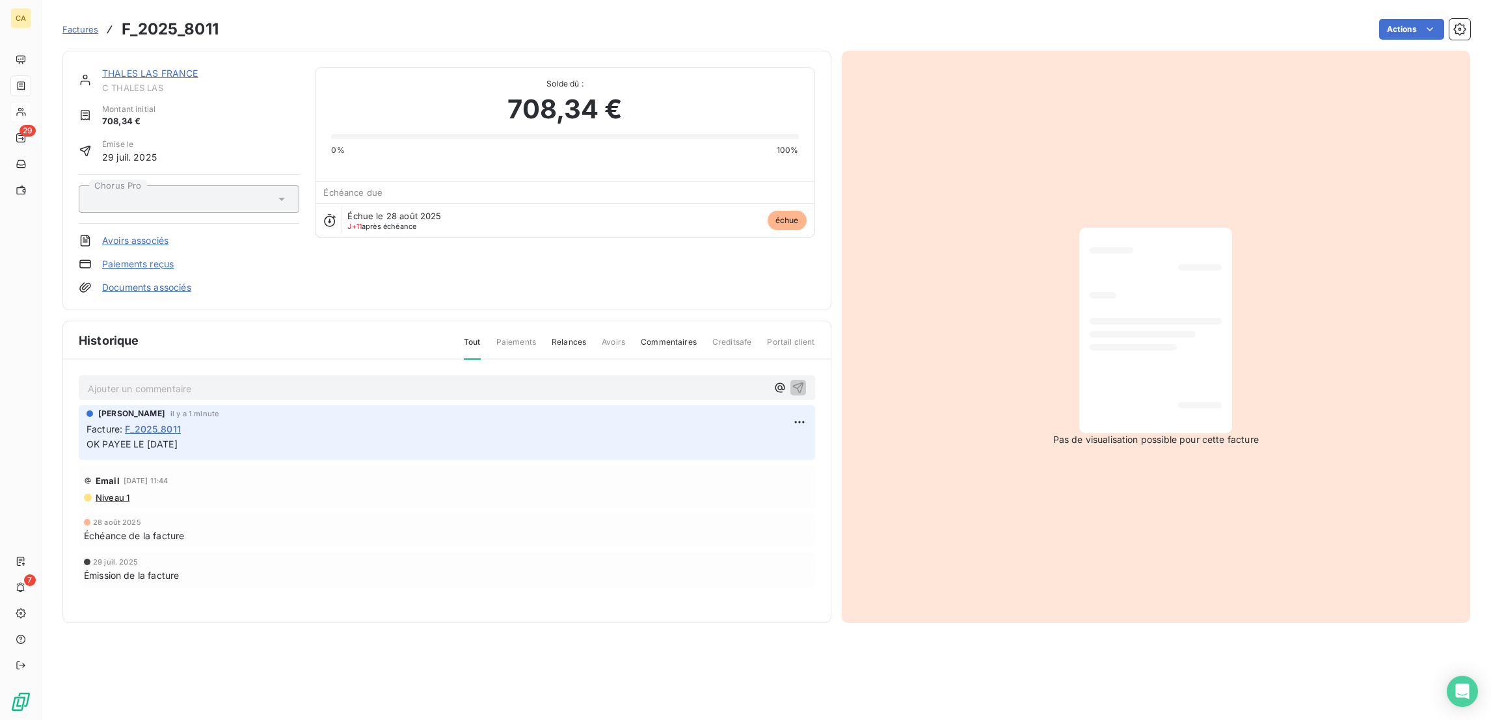
click at [122, 68] on link "THALES LAS FRANCE" at bounding box center [150, 73] width 96 height 11
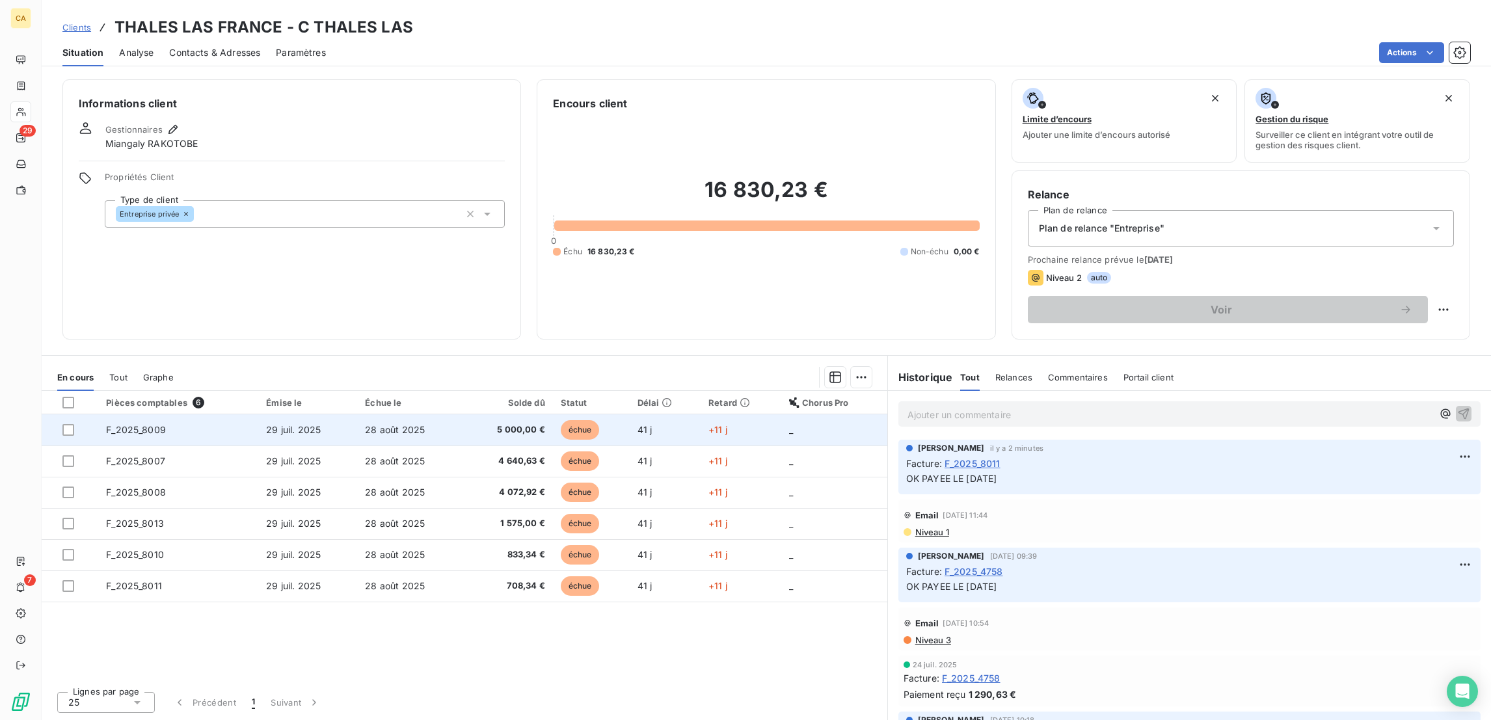
click at [131, 414] on td "F_2025_8009" at bounding box center [178, 429] width 160 height 31
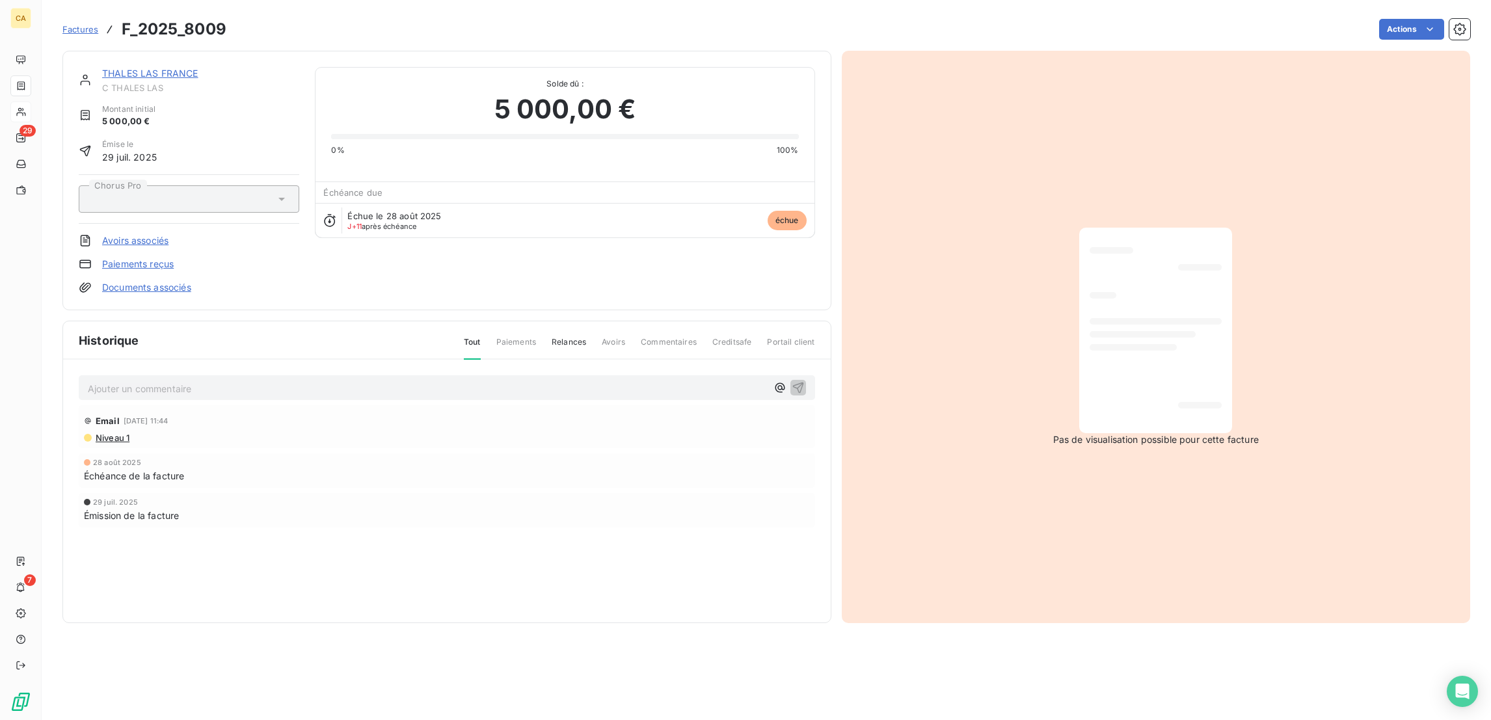
click at [144, 68] on link "THALES LAS FRANCE" at bounding box center [150, 73] width 96 height 11
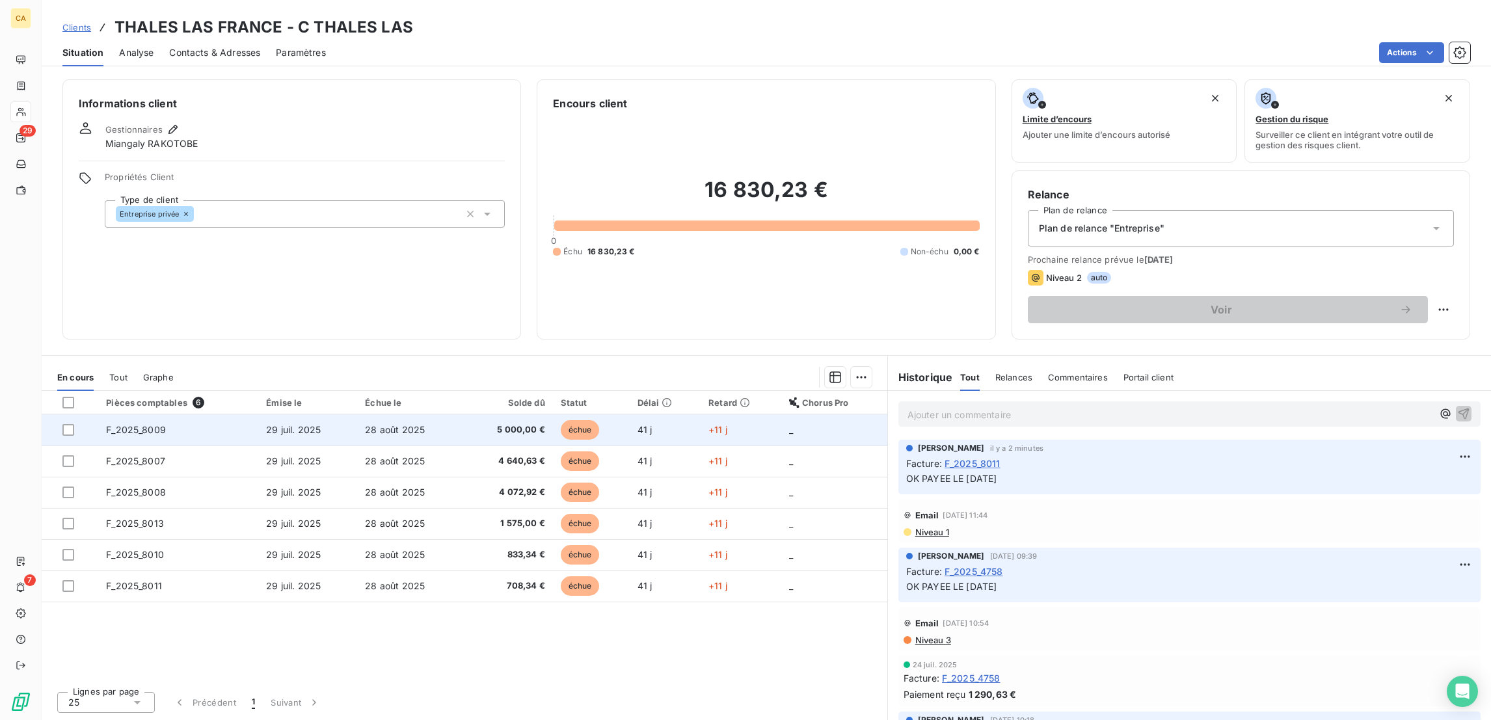
click at [131, 424] on span "F_2025_8009" at bounding box center [136, 429] width 60 height 11
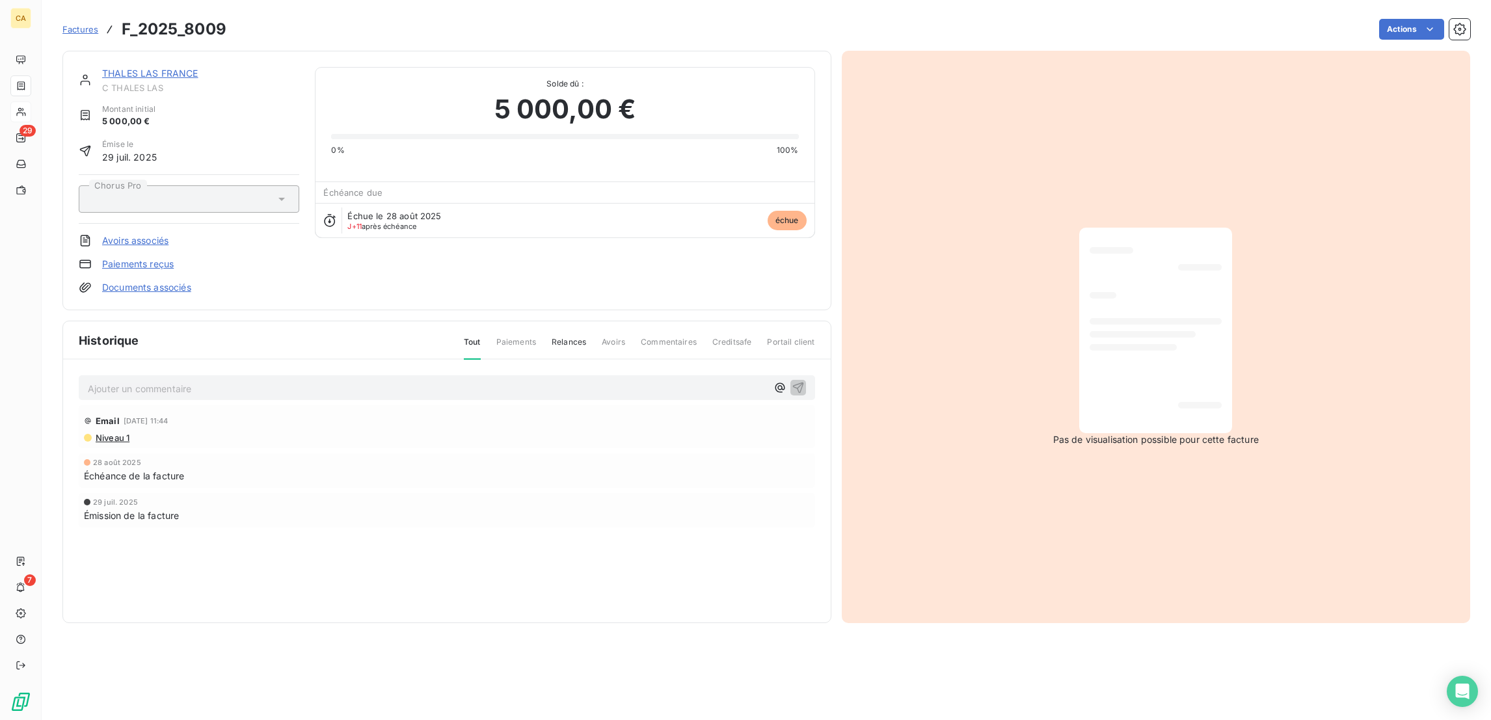
drag, startPoint x: 130, startPoint y: 311, endPoint x: 129, endPoint y: 321, distance: 9.8
click at [129, 360] on div "Ajouter un commentaire ﻿ Email [DATE] 11:44 Niveau 1 [DATE] Échéance de la fact…" at bounding box center [447, 470] width 768 height 221
click at [129, 381] on p "Ajouter un commentaire ﻿" at bounding box center [427, 389] width 679 height 16
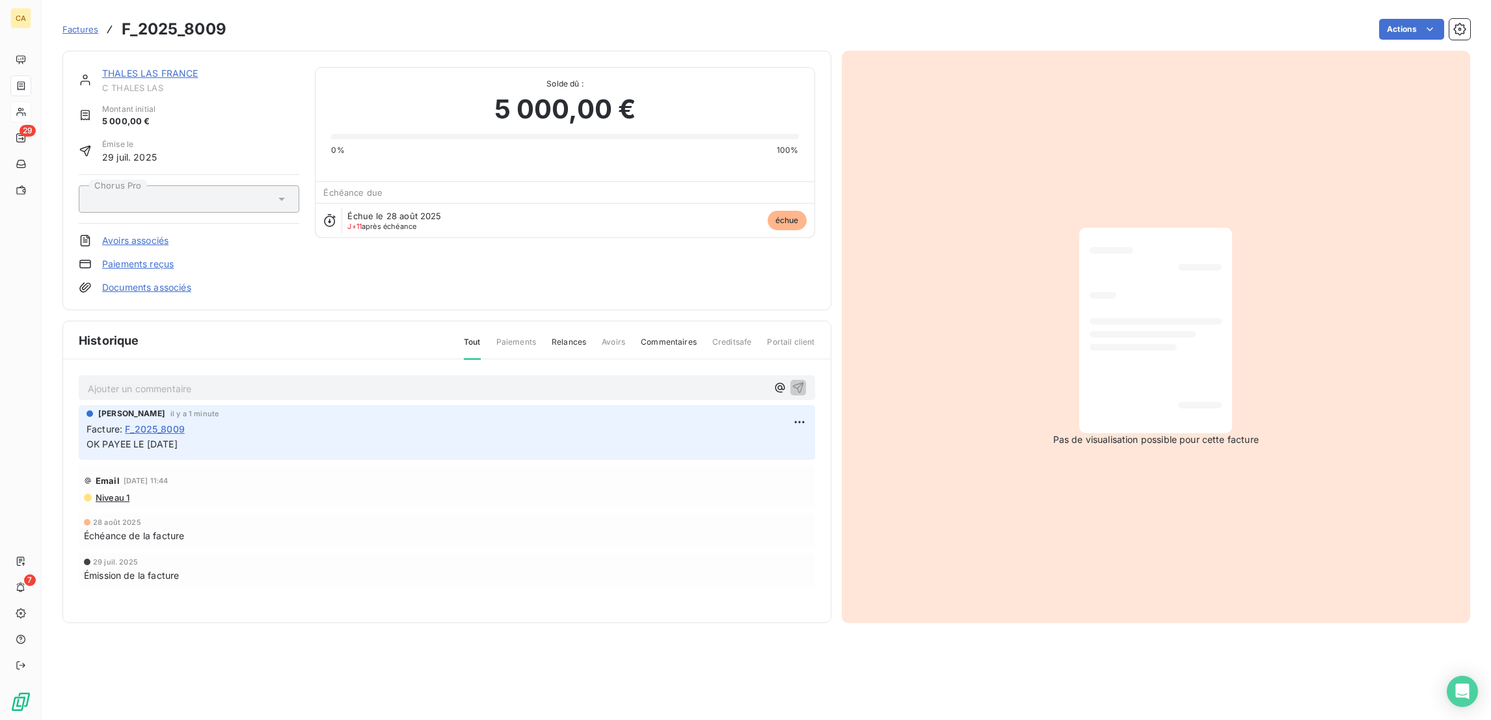
click at [218, 381] on p "Ajouter un commentaire ﻿" at bounding box center [427, 389] width 679 height 16
click at [185, 381] on p "﻿ @ Miangaly RAKOTOBE ﻿ , il y a" at bounding box center [427, 389] width 679 height 16
click at [339, 381] on p "﻿ @ Miangaly RAKOTOBE ﻿ , il y a une [MEDICAL_DATA] sous FILIZ avec un formulai…" at bounding box center [427, 389] width 679 height 16
click at [165, 68] on link "THALES LAS FRANCE" at bounding box center [150, 73] width 96 height 11
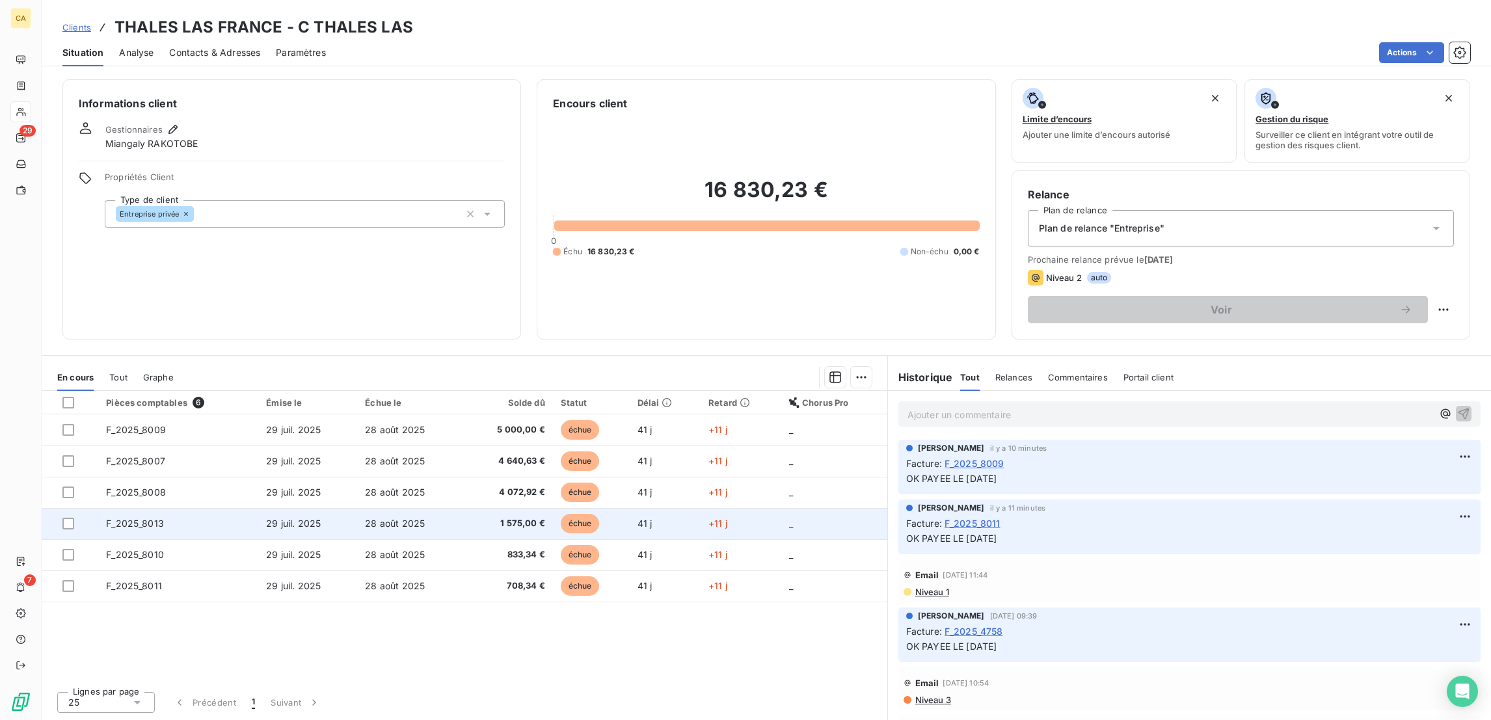
click at [139, 518] on span "F_2025_8013" at bounding box center [135, 523] width 58 height 11
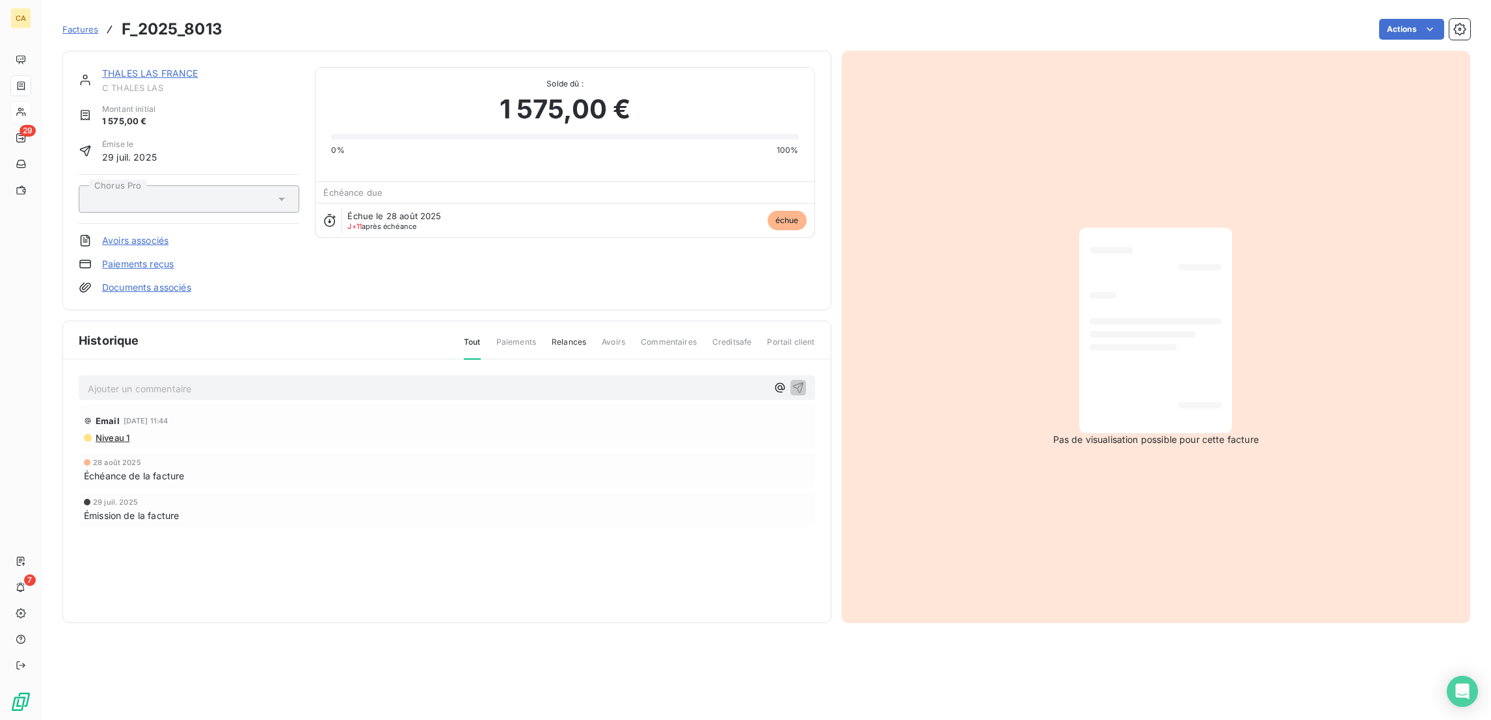
click at [200, 375] on div "Ajouter un commentaire ﻿" at bounding box center [447, 387] width 737 height 25
click at [183, 381] on p "Ajouter un commentaire ﻿" at bounding box center [427, 389] width 679 height 16
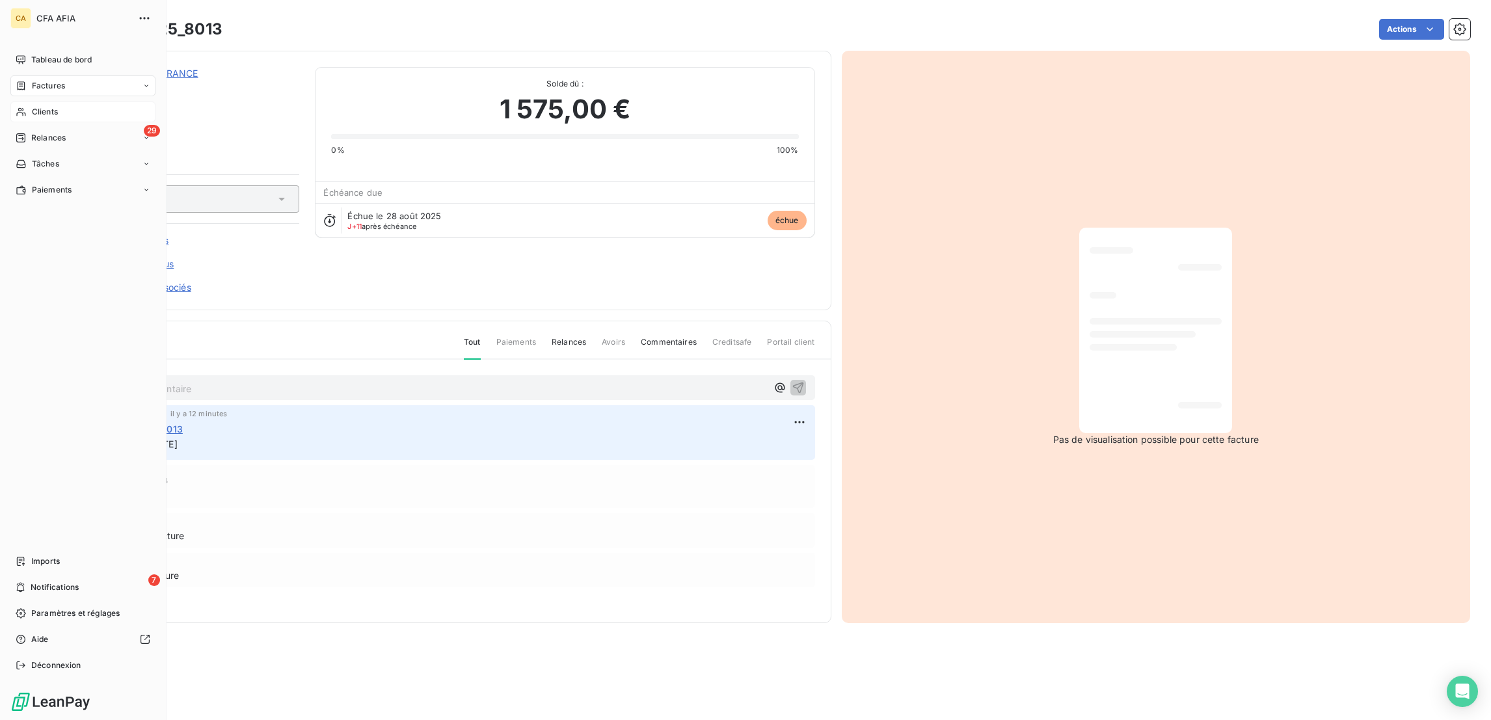
click at [20, 107] on icon at bounding box center [21, 112] width 11 height 10
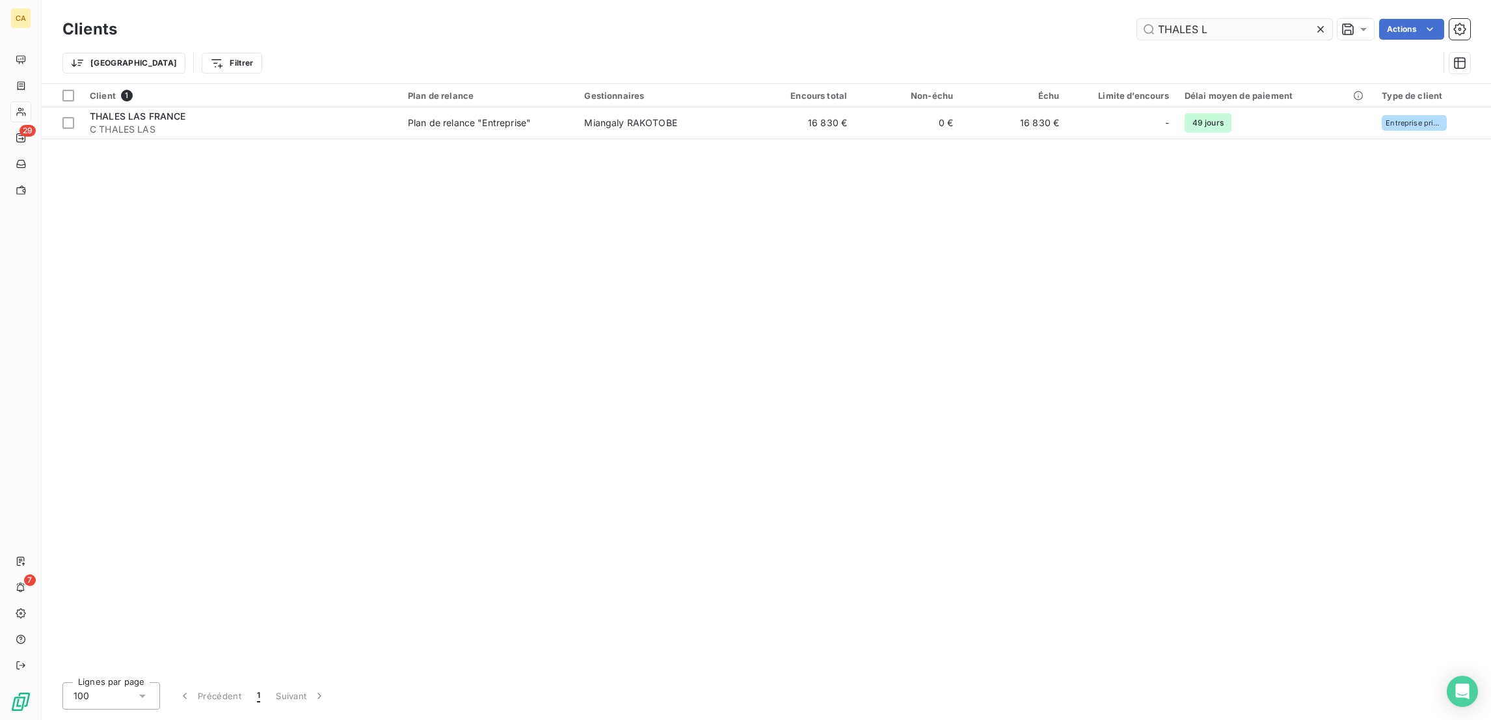
click at [1228, 23] on input "THALES L" at bounding box center [1234, 29] width 195 height 21
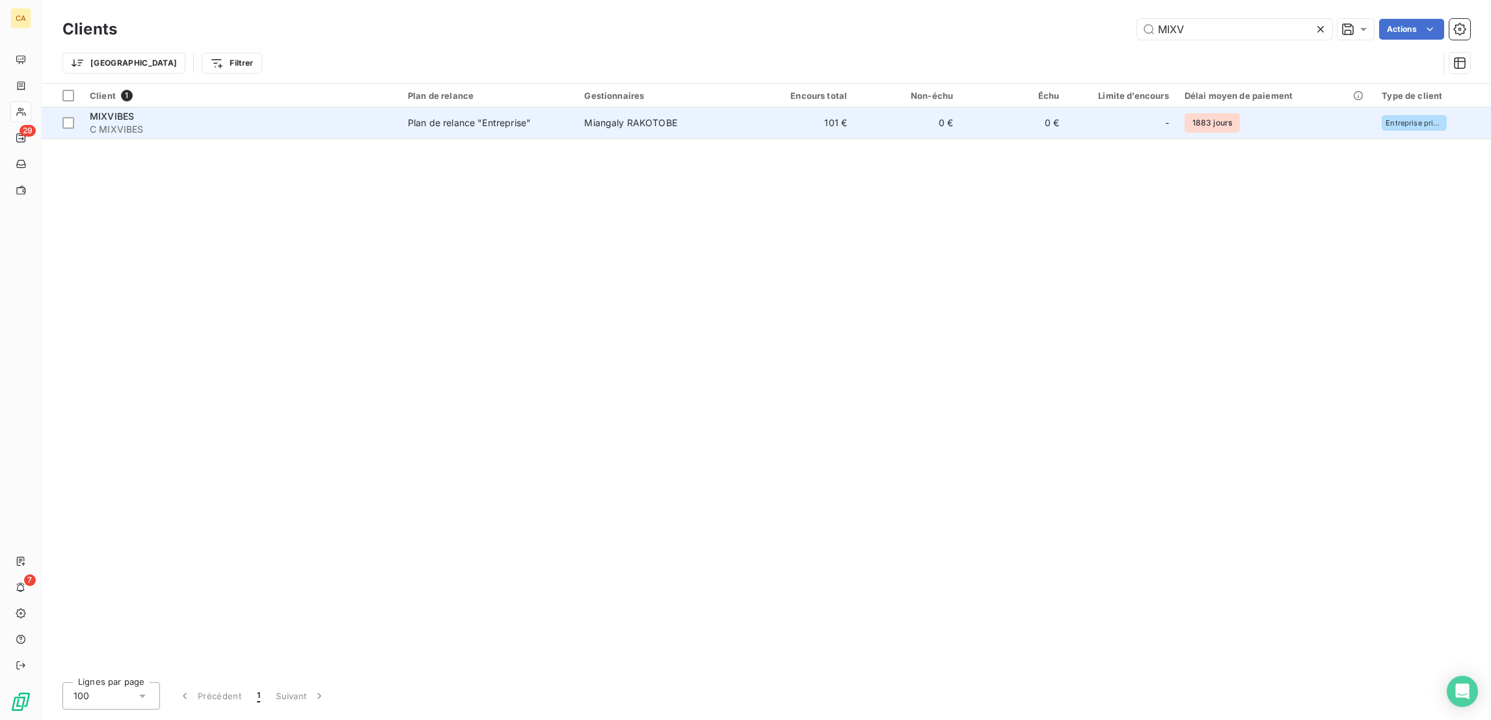
type input "MIXV"
click at [993, 116] on td "0 €" at bounding box center [1014, 122] width 106 height 31
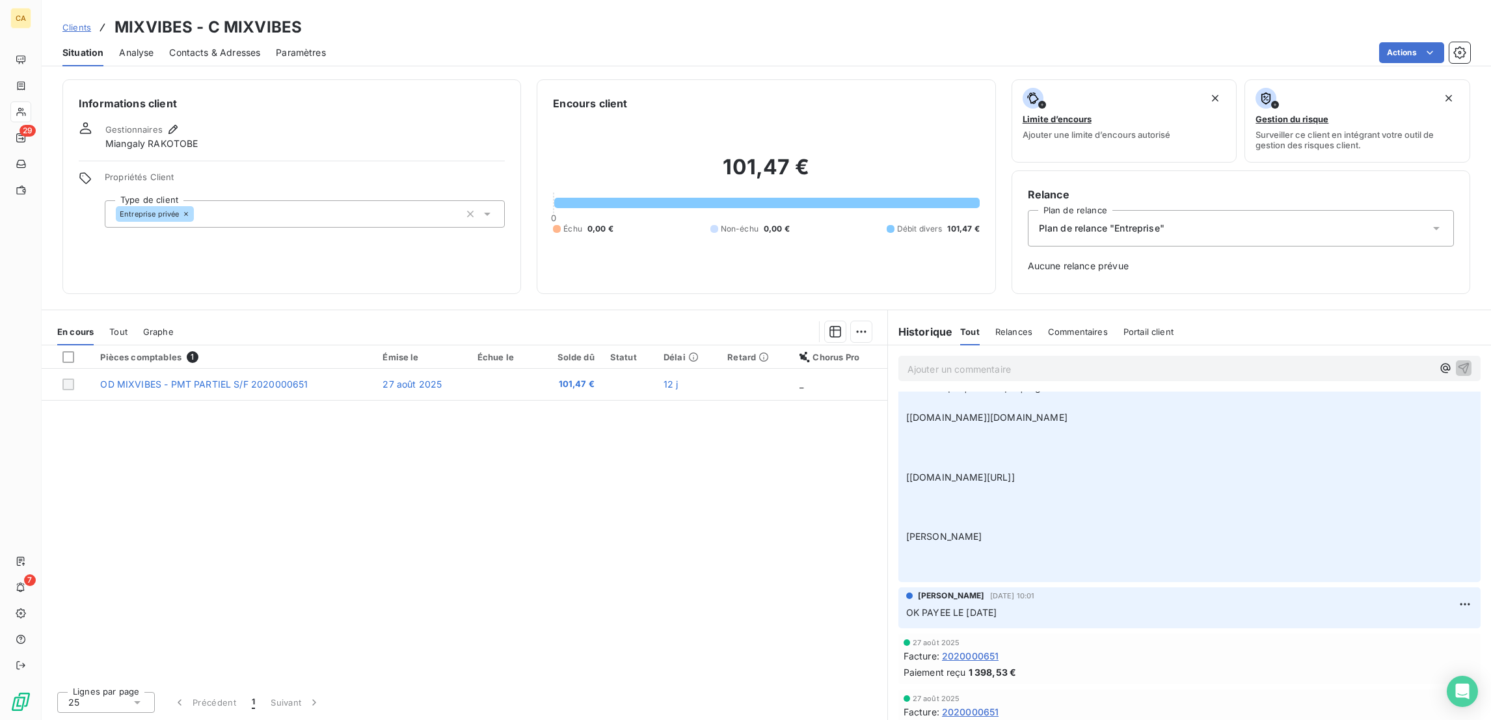
scroll to position [390, 0]
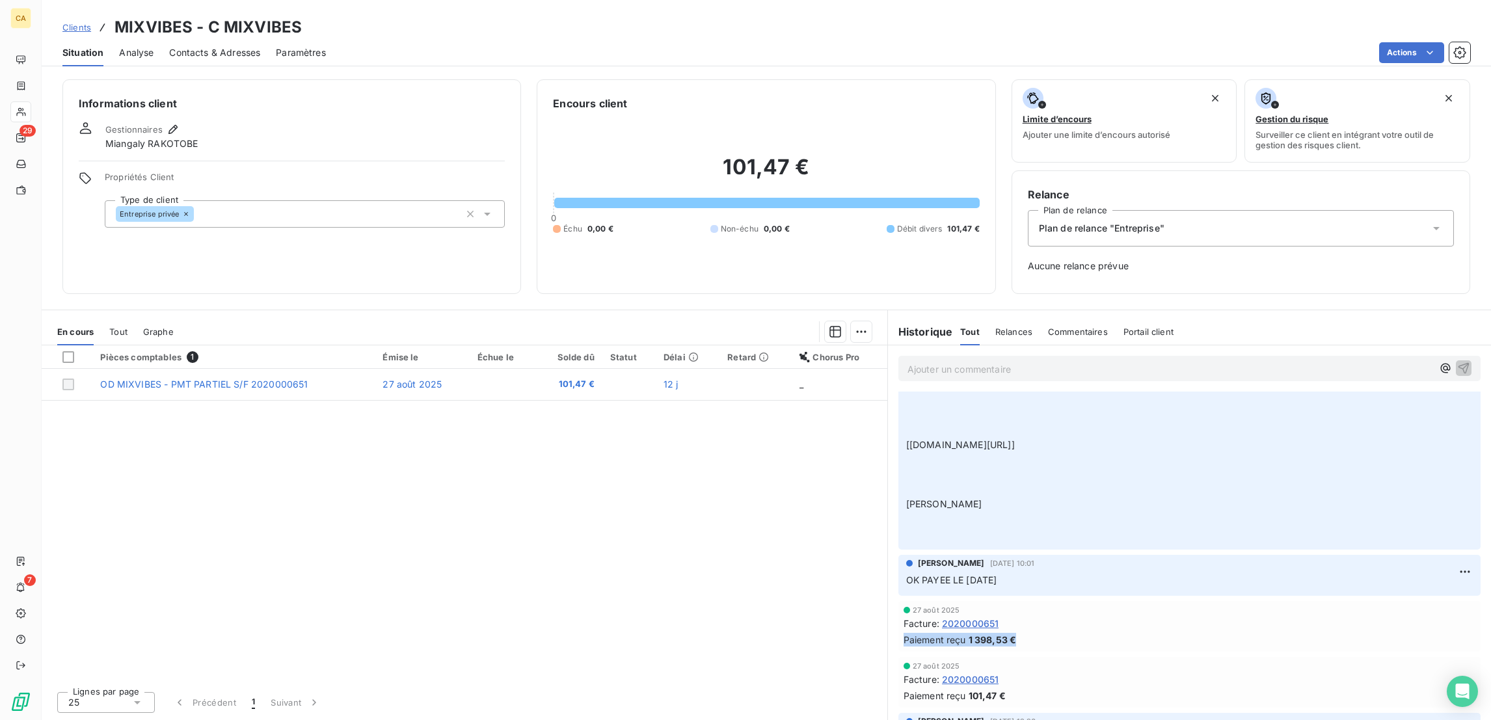
drag, startPoint x: 1016, startPoint y: 426, endPoint x: 888, endPoint y: 429, distance: 128.2
click at [888, 599] on div "[DATE] Facture : 2020000651 Paiement reçu 1 398,53 €" at bounding box center [1189, 627] width 603 height 56
click at [85, 318] on div "En cours Tout Graphe" at bounding box center [465, 331] width 846 height 27
click at [109, 327] on span "Tout" at bounding box center [118, 332] width 18 height 10
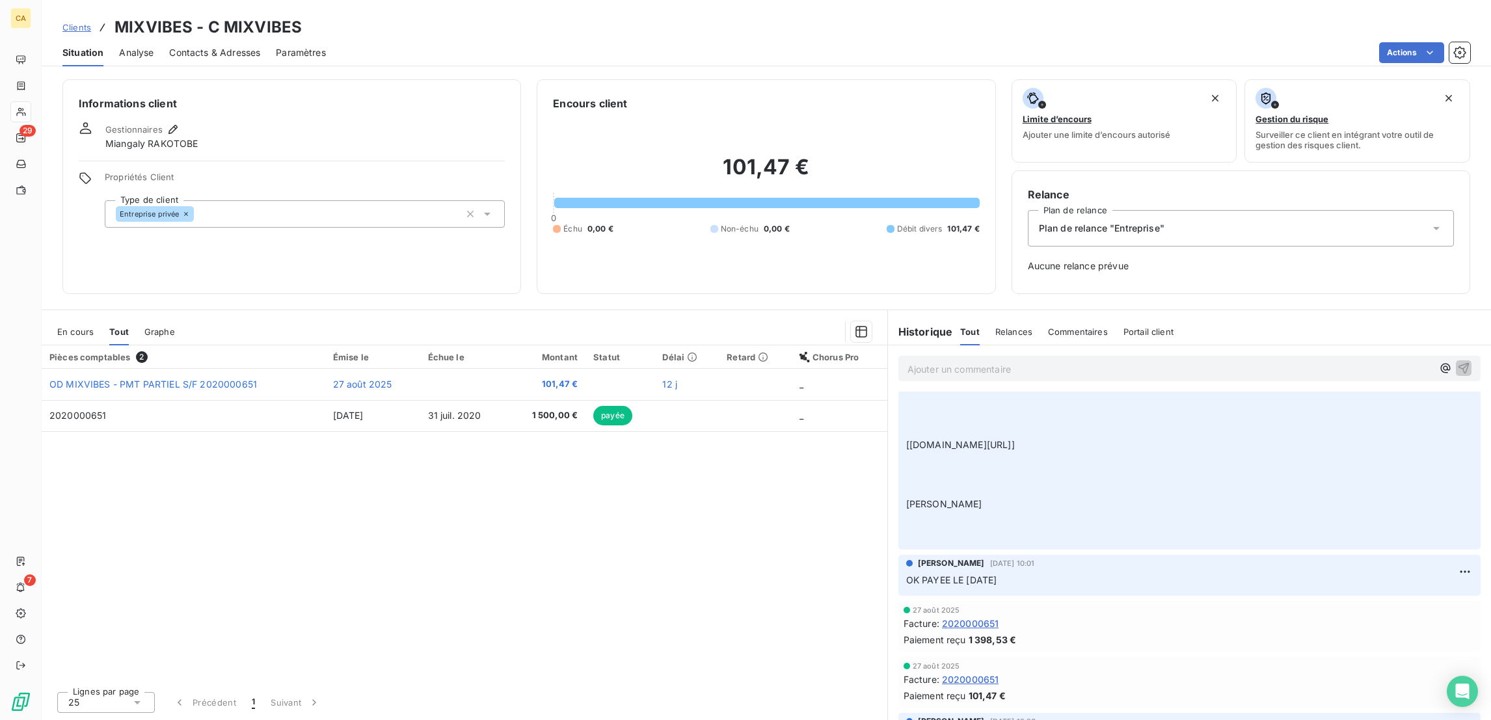
click at [538, 418] on div "Pièces comptables 2 Émise le Échue le Montant Statut Délai Retard Chorus Pro OD…" at bounding box center [465, 514] width 846 height 336
click at [42, 318] on div "En cours Tout Graphe" at bounding box center [465, 331] width 846 height 27
click at [57, 327] on span "En cours" at bounding box center [75, 332] width 36 height 10
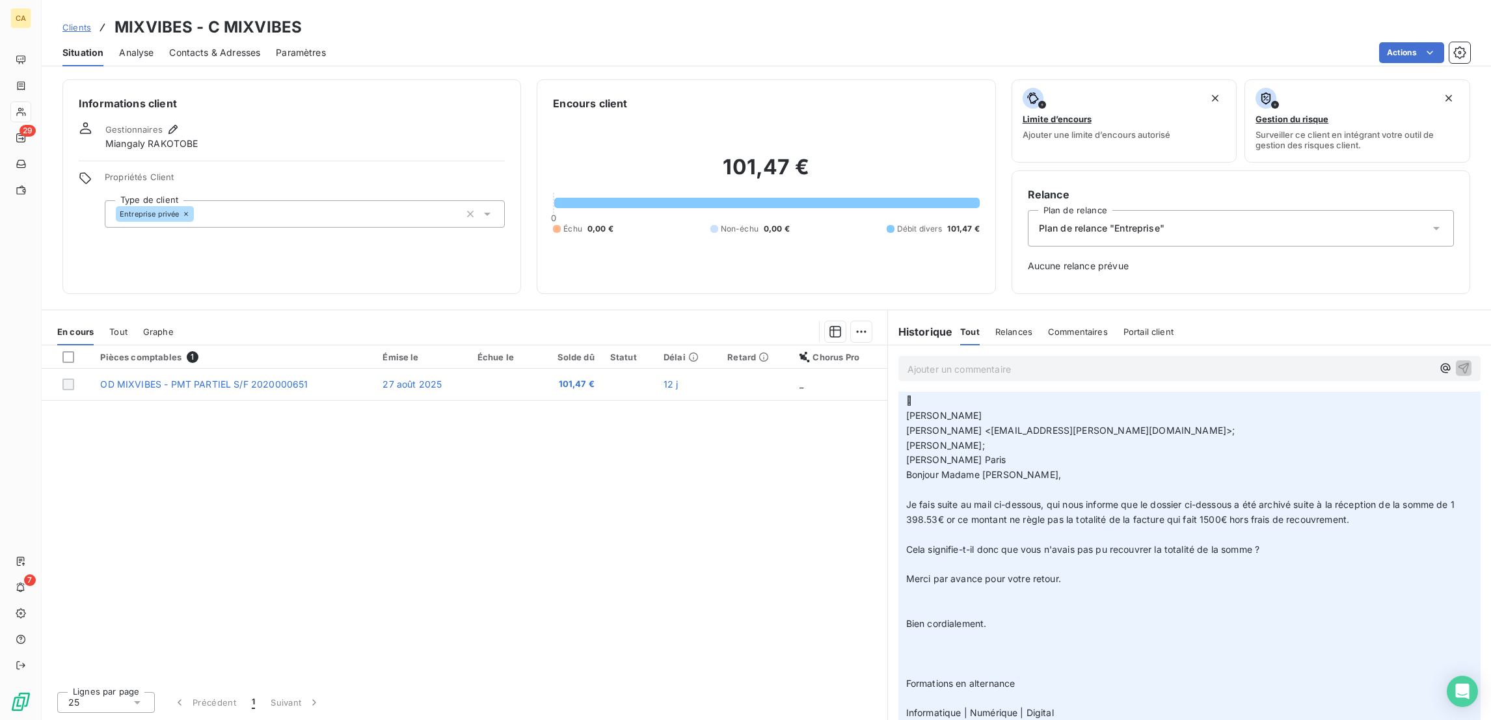
scroll to position [0, 0]
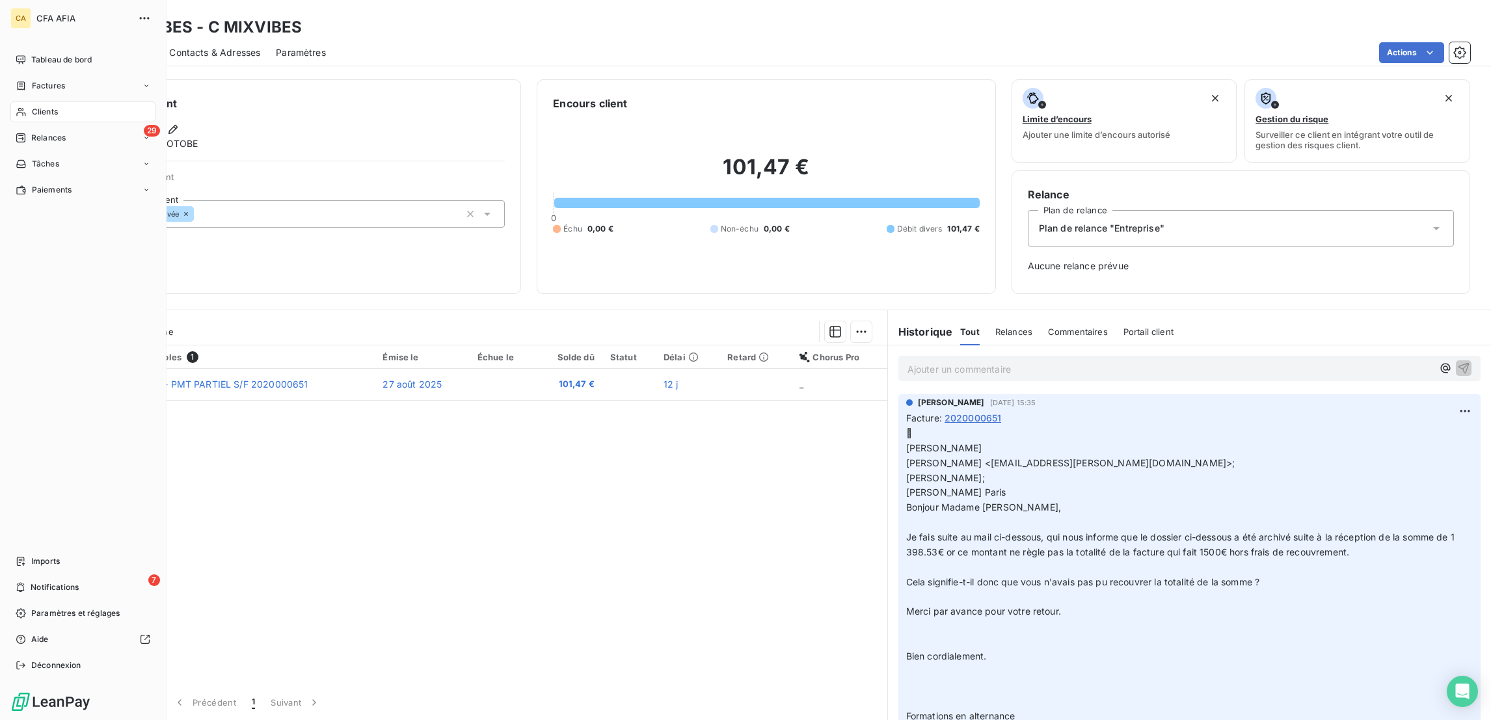
click at [59, 102] on div "Clients" at bounding box center [82, 112] width 145 height 21
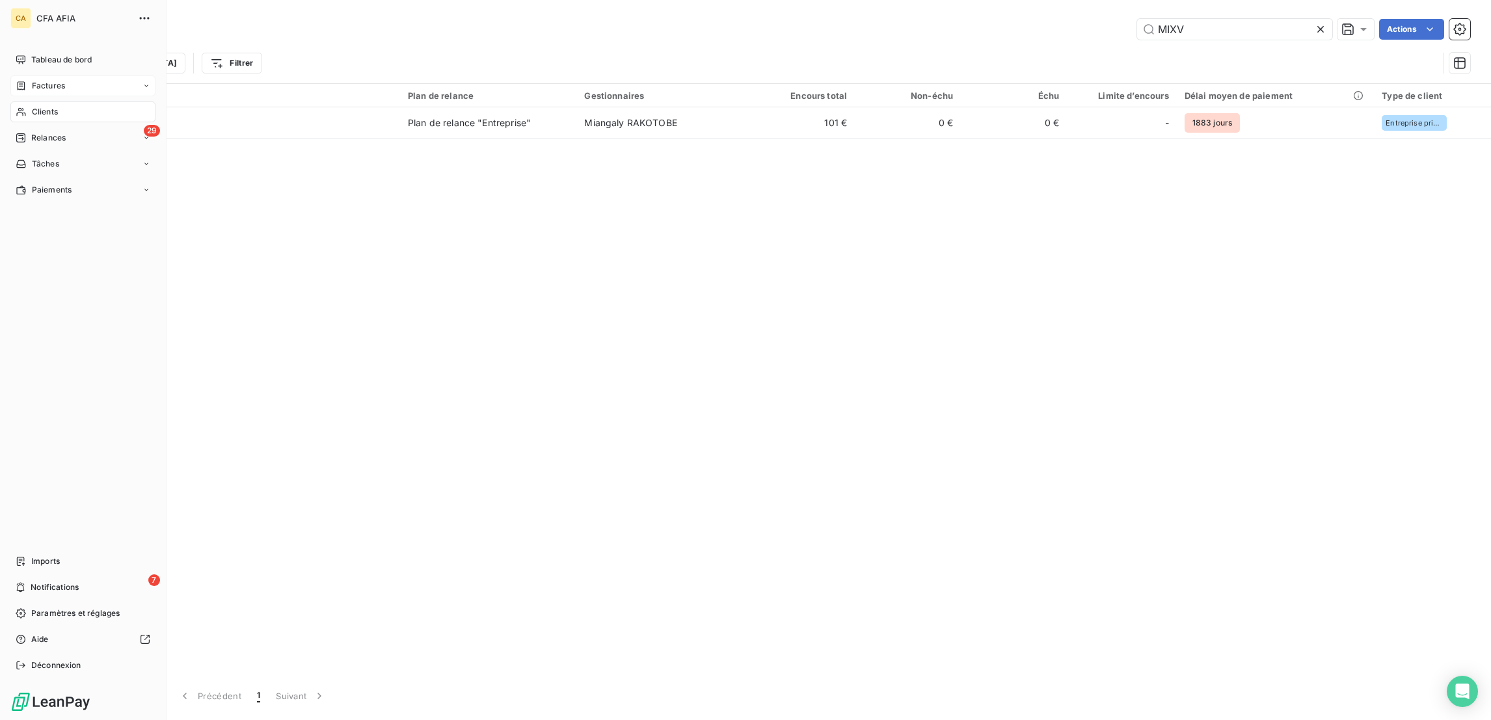
click at [18, 81] on icon at bounding box center [22, 85] width 8 height 8
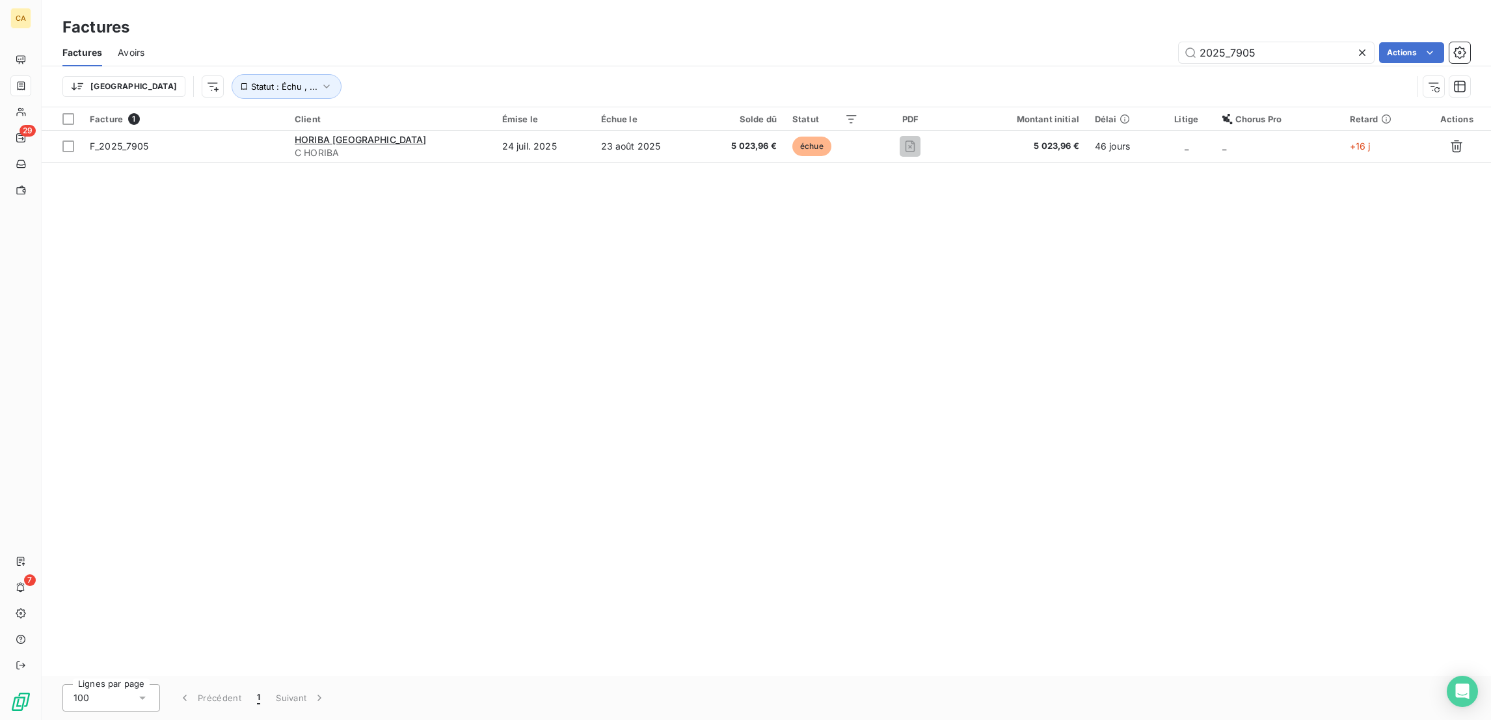
click at [1283, 50] on div "2025_7905" at bounding box center [1276, 52] width 195 height 21
click at [1286, 43] on input "2025_7905" at bounding box center [1276, 52] width 195 height 21
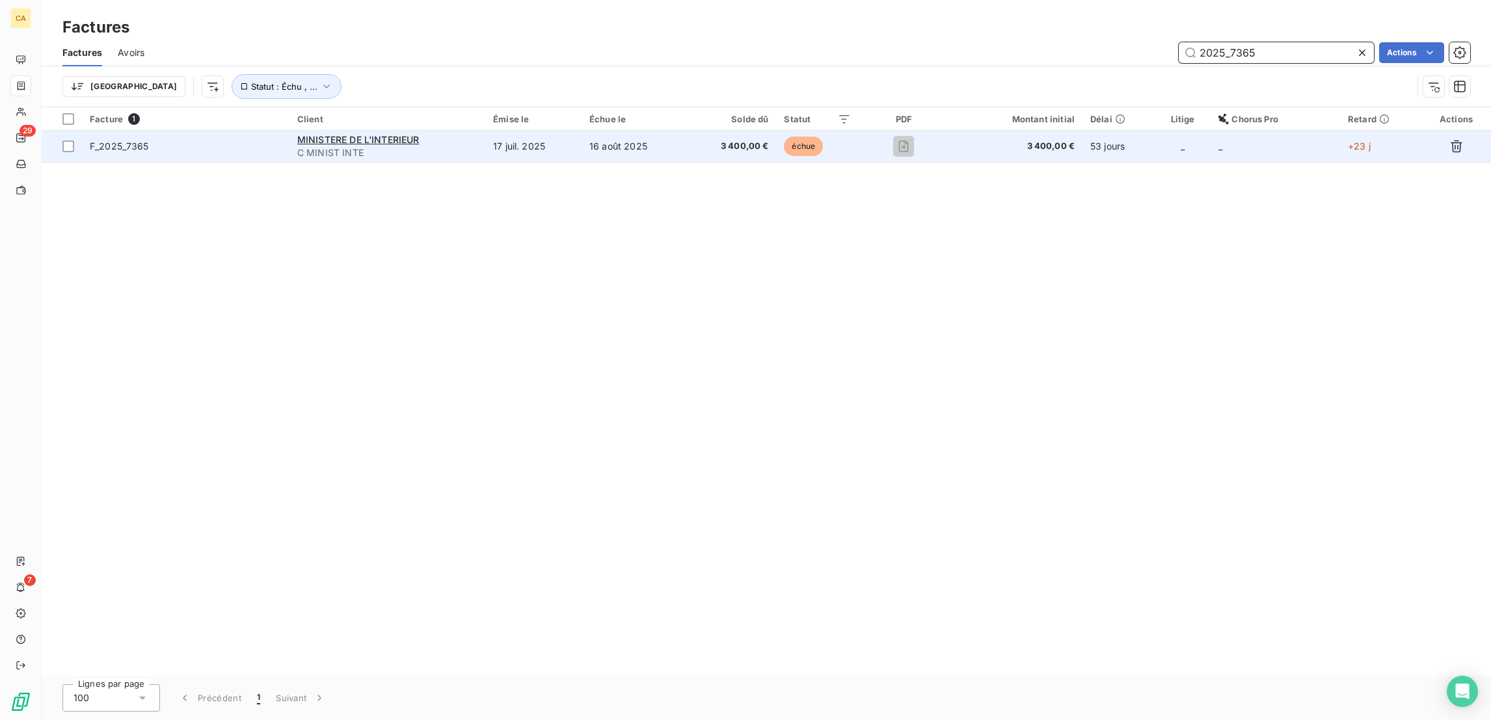
type input "2025_7365"
click at [537, 132] on td "17 juil. 2025" at bounding box center [533, 146] width 96 height 31
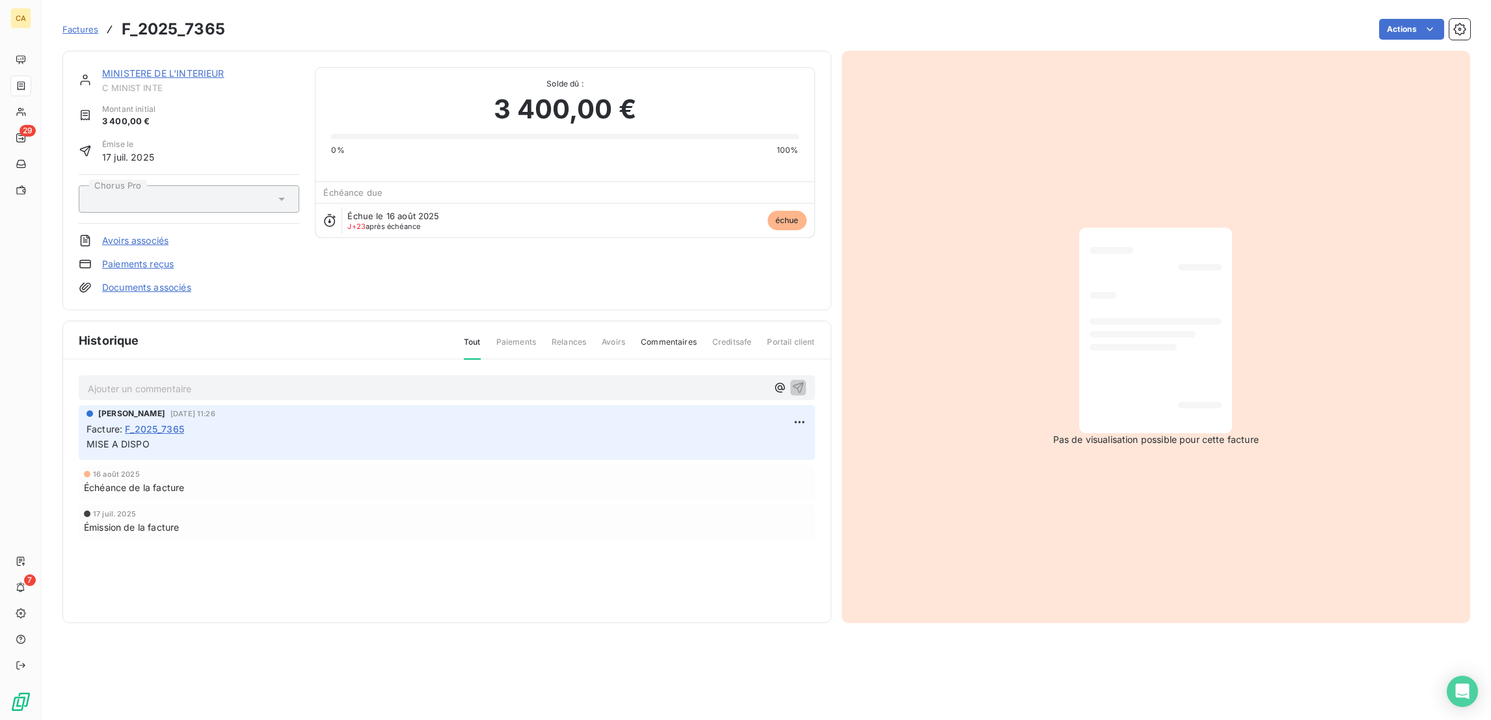
click at [183, 68] on link "MINISTERE DE L'INTERIEUR" at bounding box center [163, 73] width 122 height 11
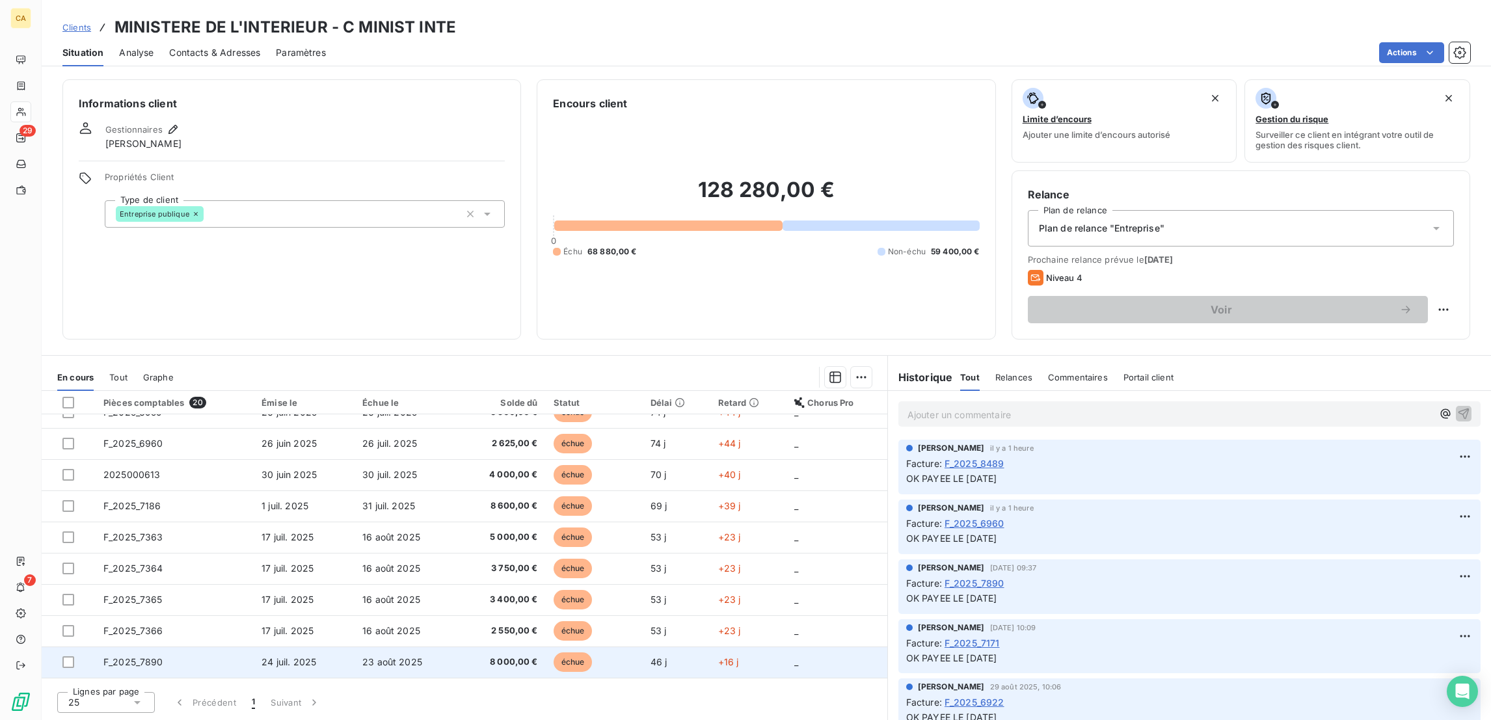
scroll to position [130, 0]
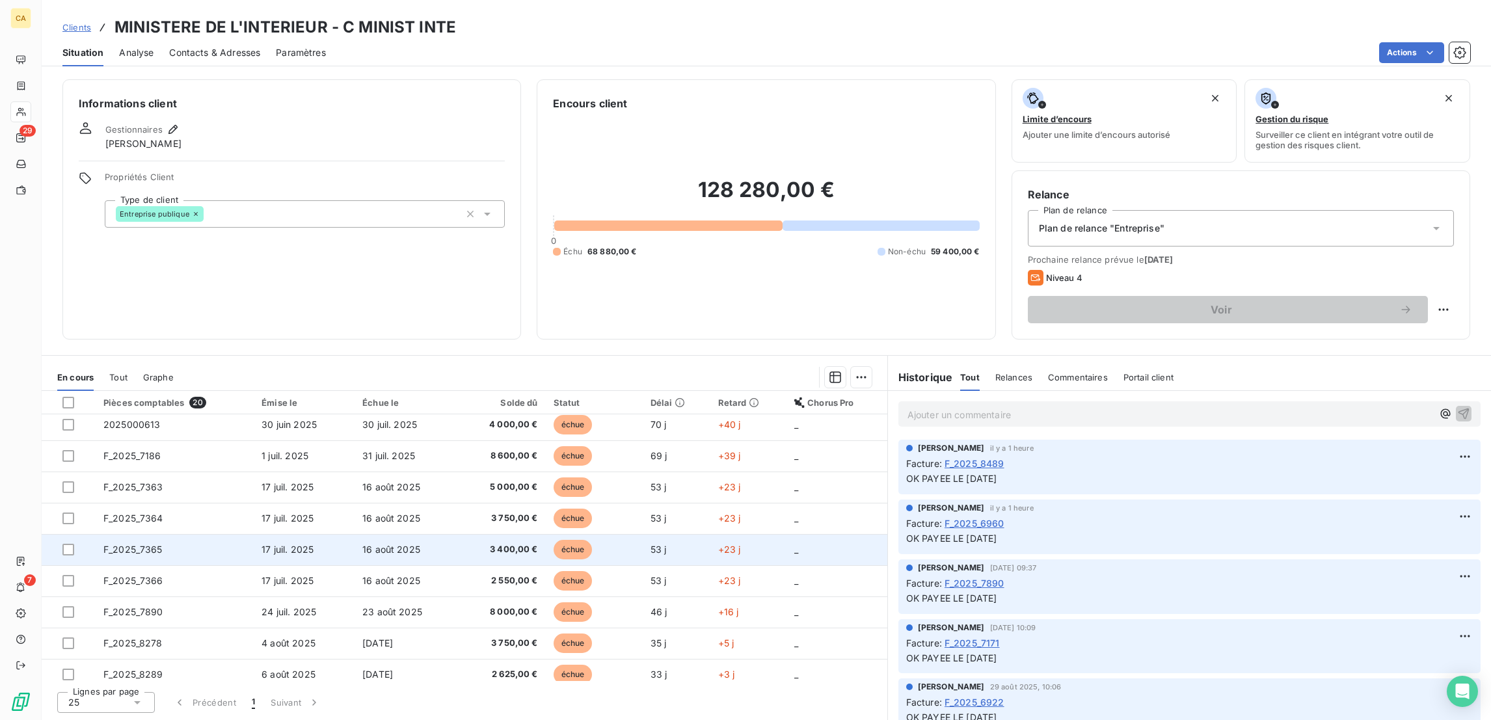
click at [150, 534] on td "F_2025_7365" at bounding box center [175, 549] width 158 height 31
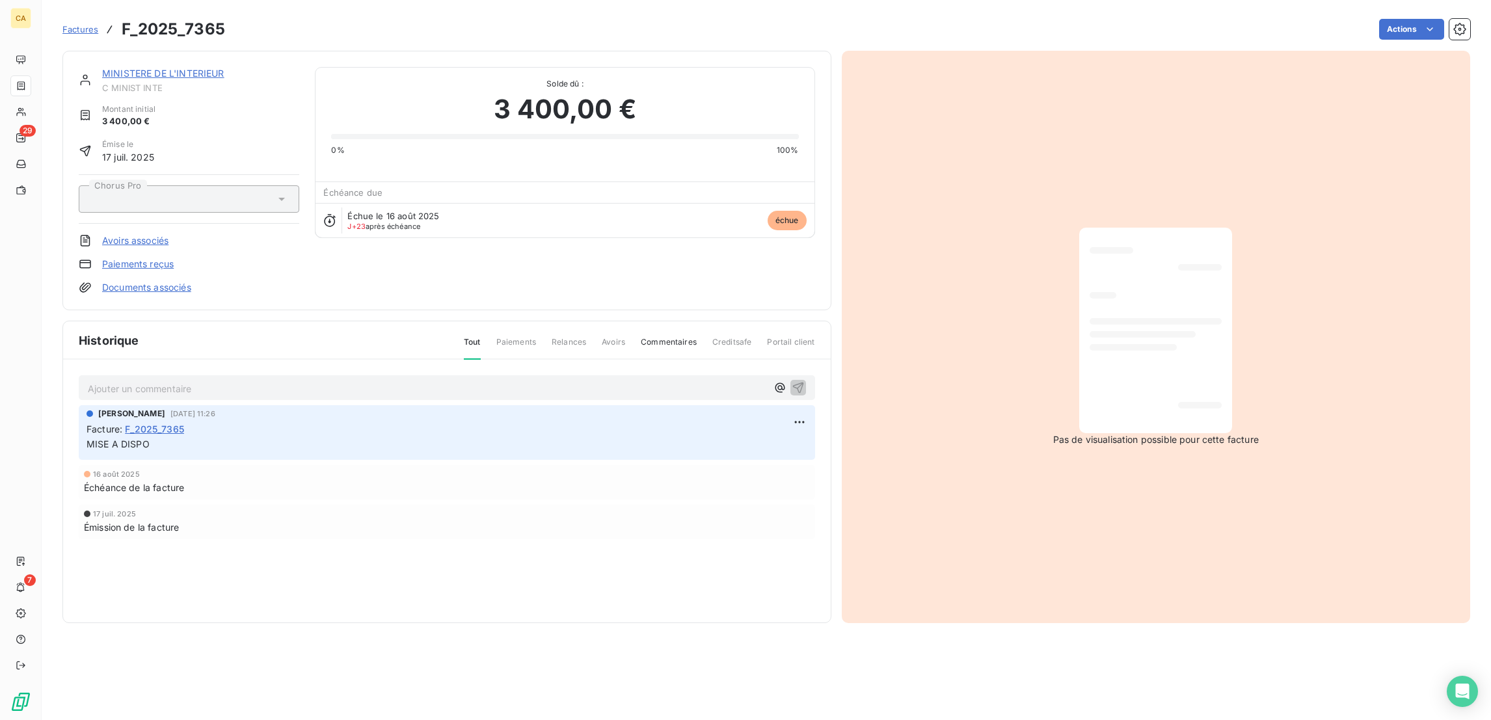
click at [195, 381] on p "Ajouter un commentaire ﻿" at bounding box center [427, 389] width 679 height 16
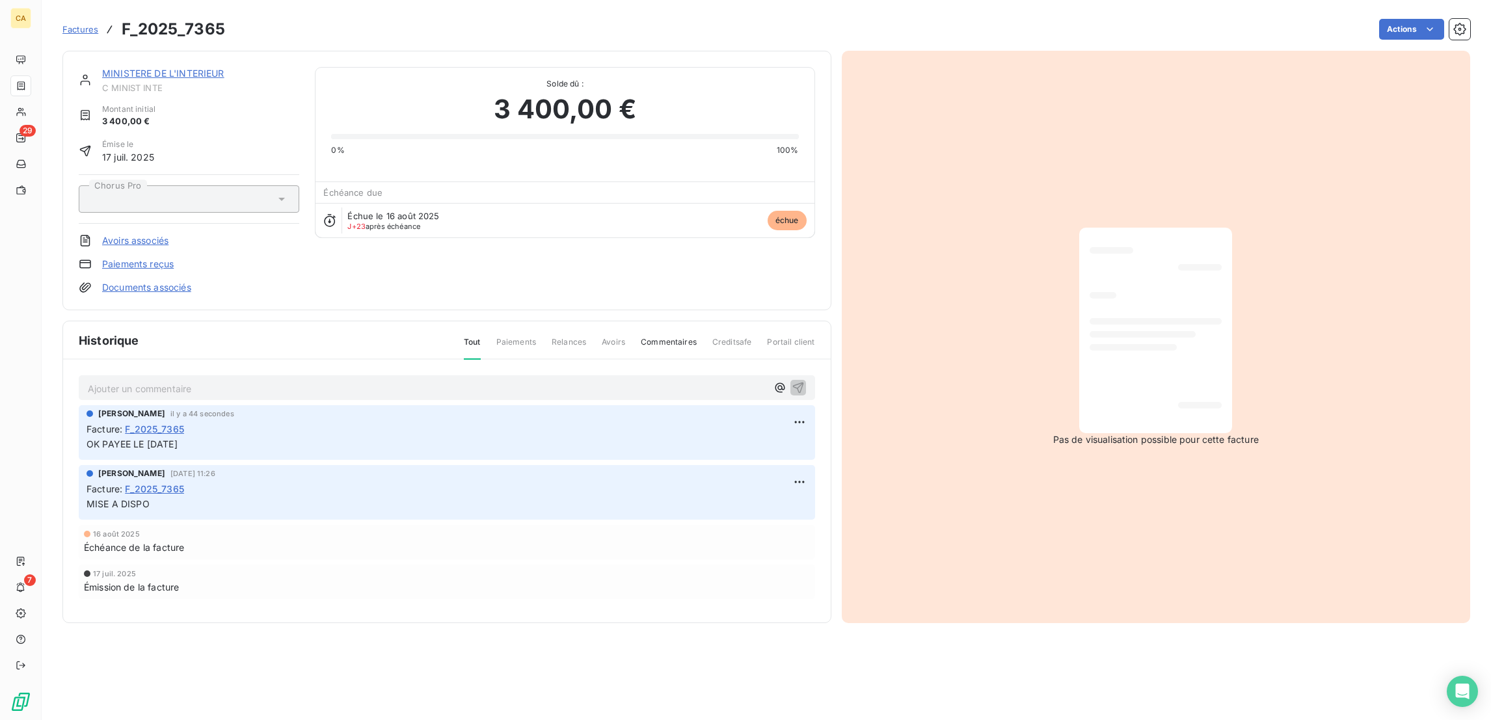
click at [141, 68] on div "MINISTERE DE L'INTERIEUR C MINIST INTE" at bounding box center [200, 80] width 197 height 26
click at [141, 68] on link "MINISTERE DE L'INTERIEUR" at bounding box center [163, 73] width 122 height 11
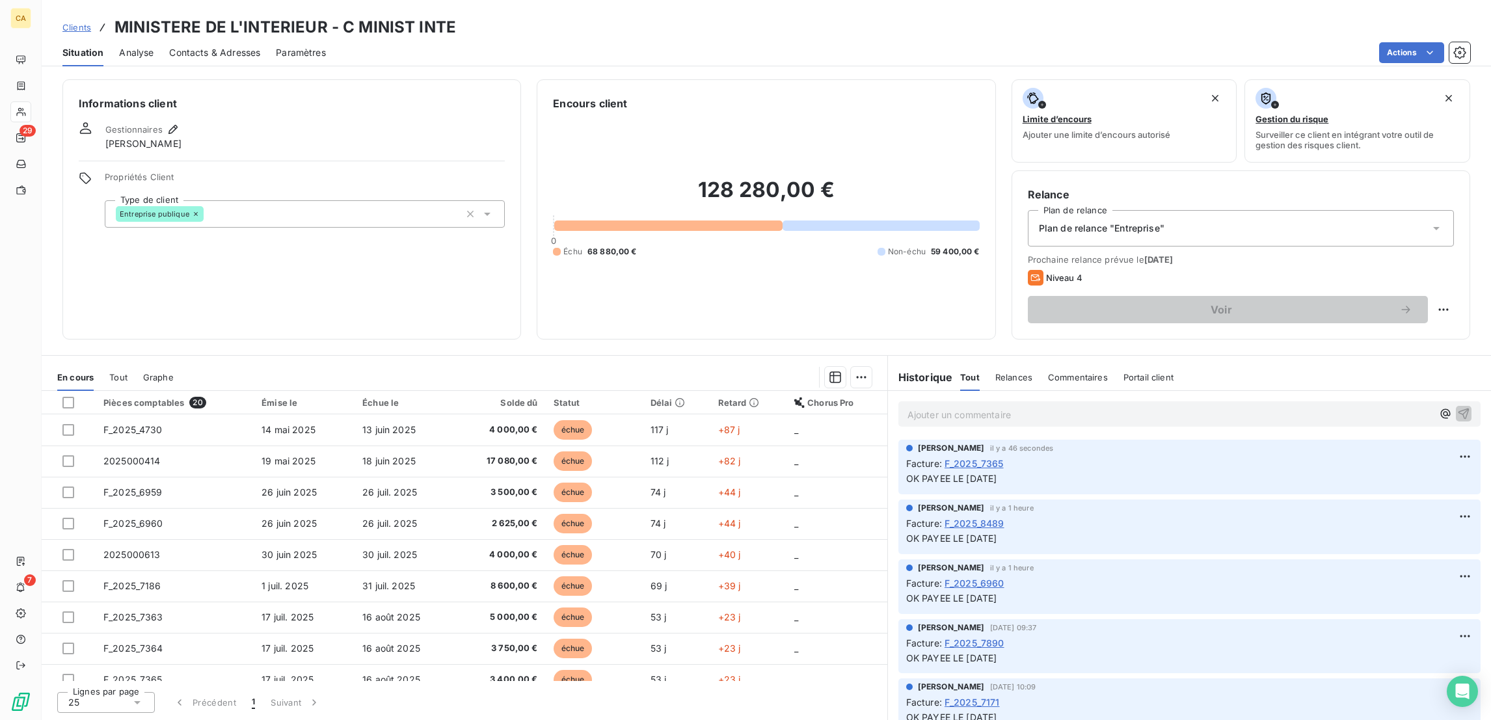
click at [149, 696] on td "F_2025_7366" at bounding box center [175, 711] width 158 height 31
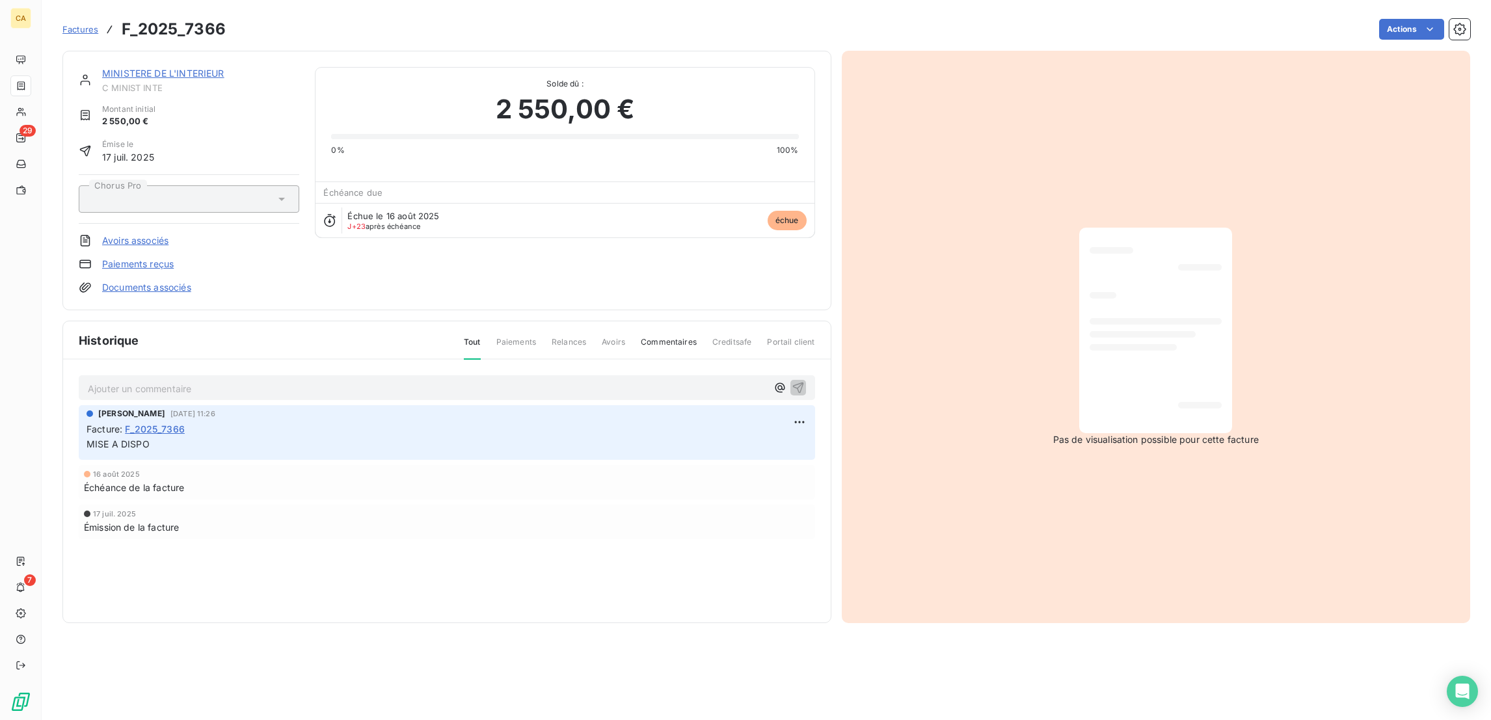
click at [225, 408] on div "[PERSON_NAME] [DATE] 11:26" at bounding box center [447, 414] width 721 height 12
click at [234, 381] on p "Ajouter un commentaire ﻿" at bounding box center [427, 389] width 679 height 16
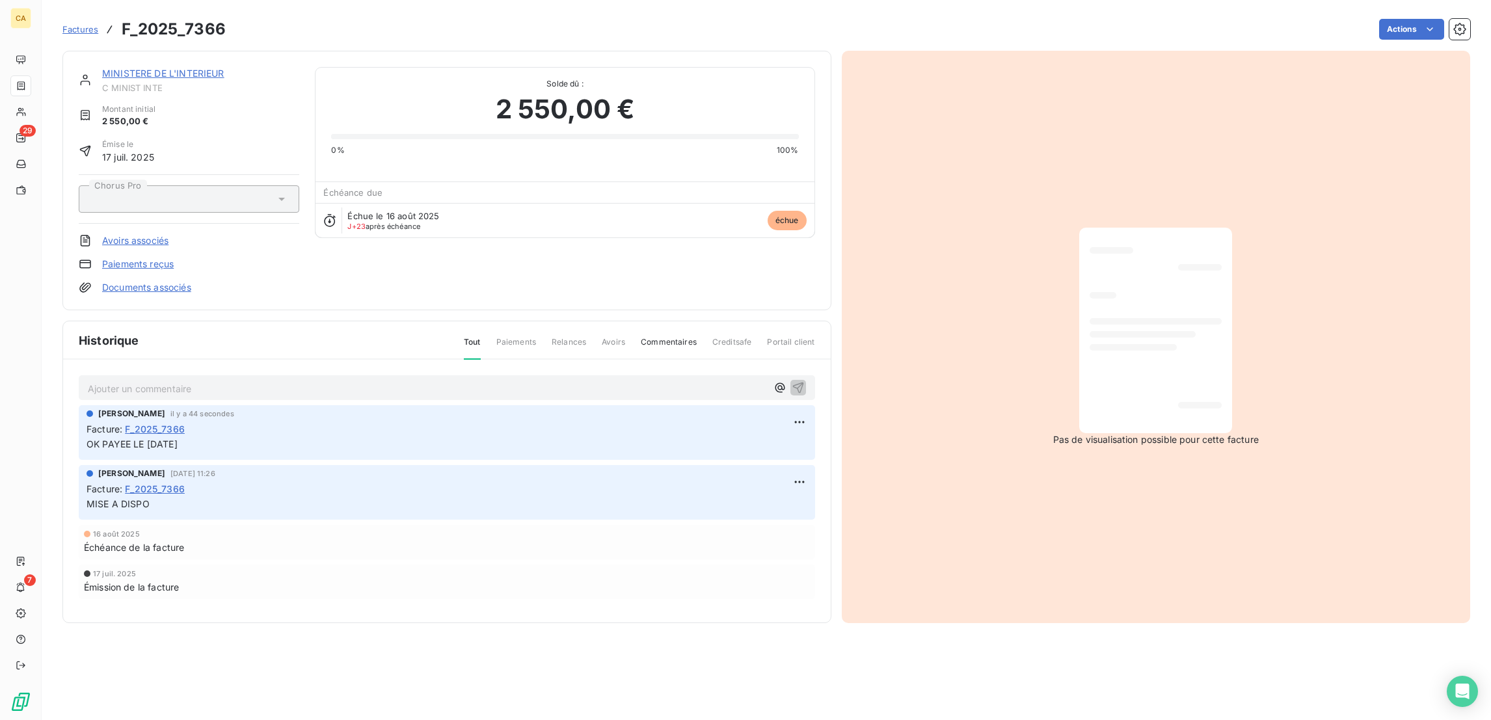
click at [126, 68] on link "MINISTERE DE L'INTERIEUR" at bounding box center [163, 73] width 122 height 11
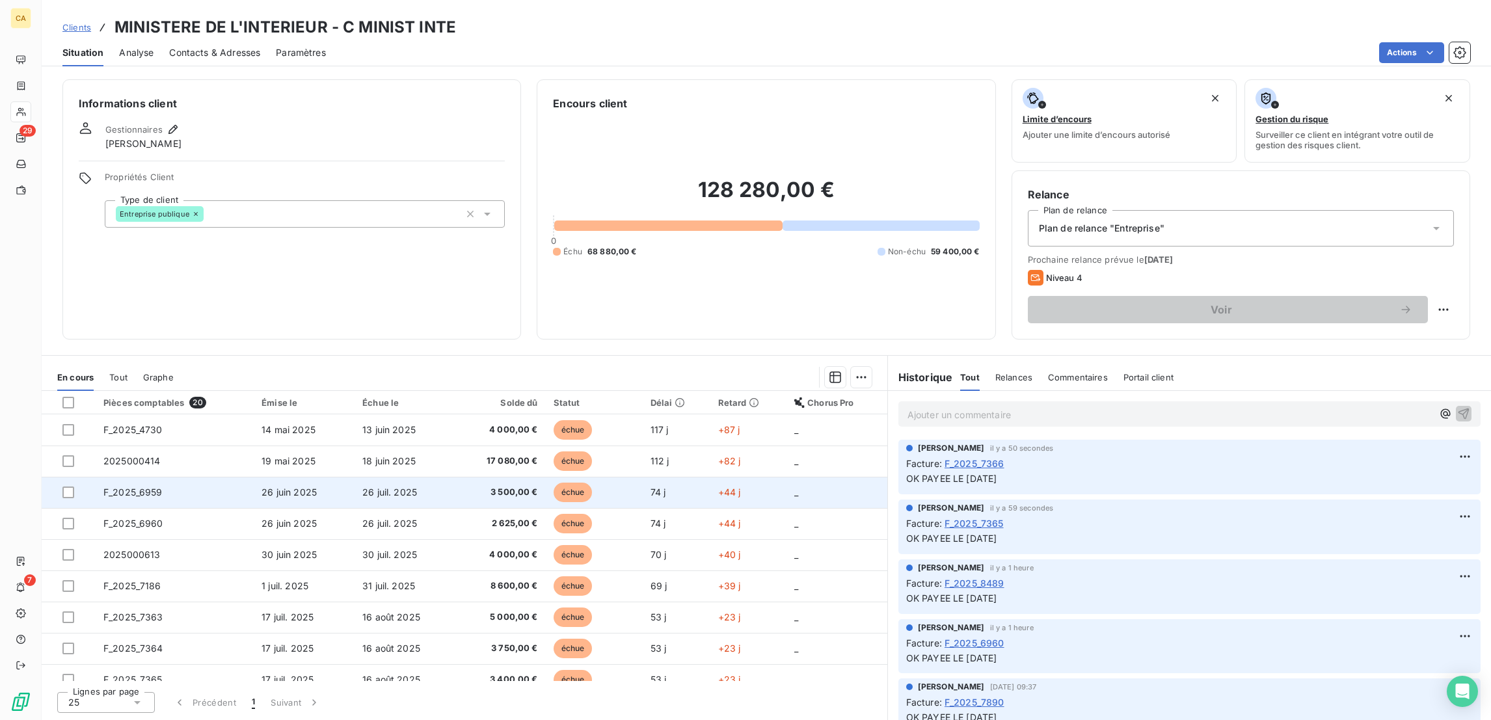
click at [167, 477] on td "F_2025_6959" at bounding box center [175, 492] width 158 height 31
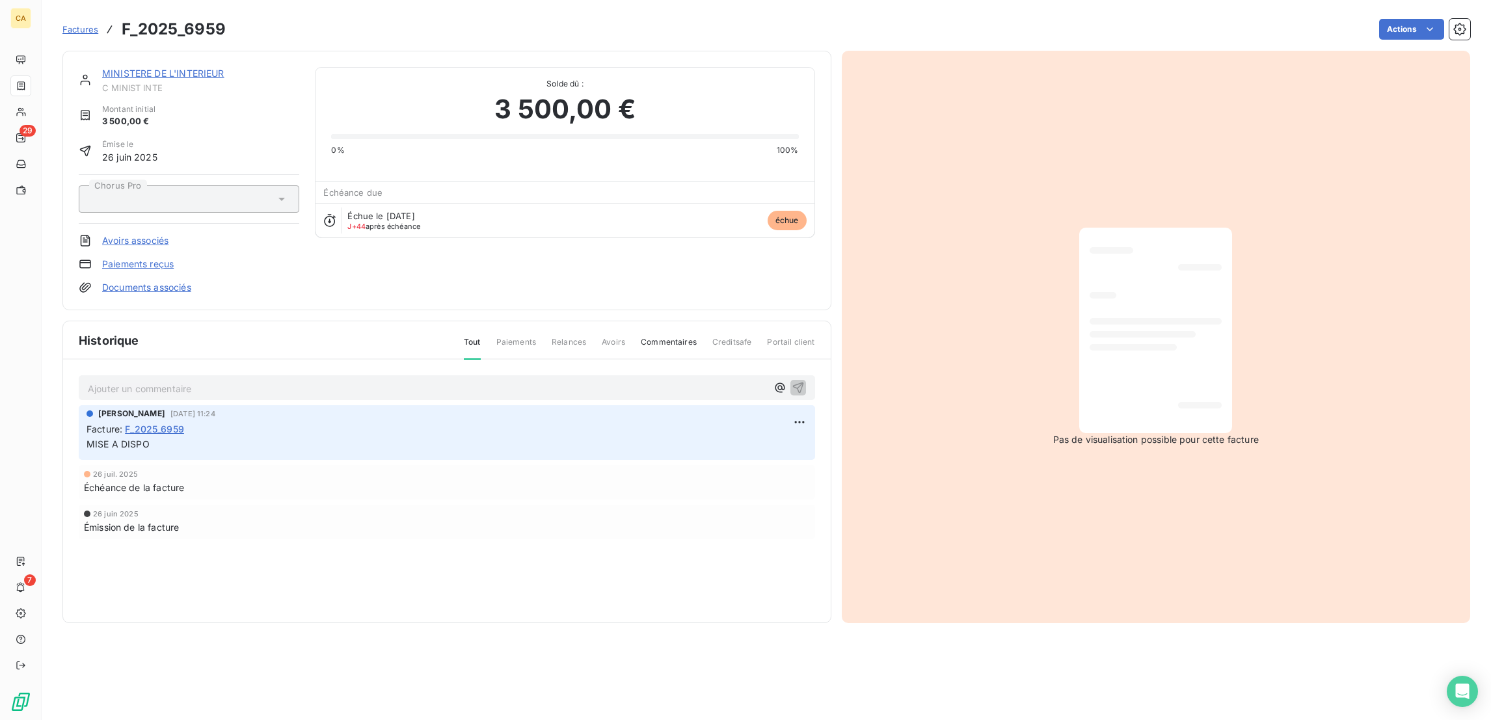
click at [210, 381] on p "Ajouter un commentaire ﻿" at bounding box center [427, 389] width 679 height 16
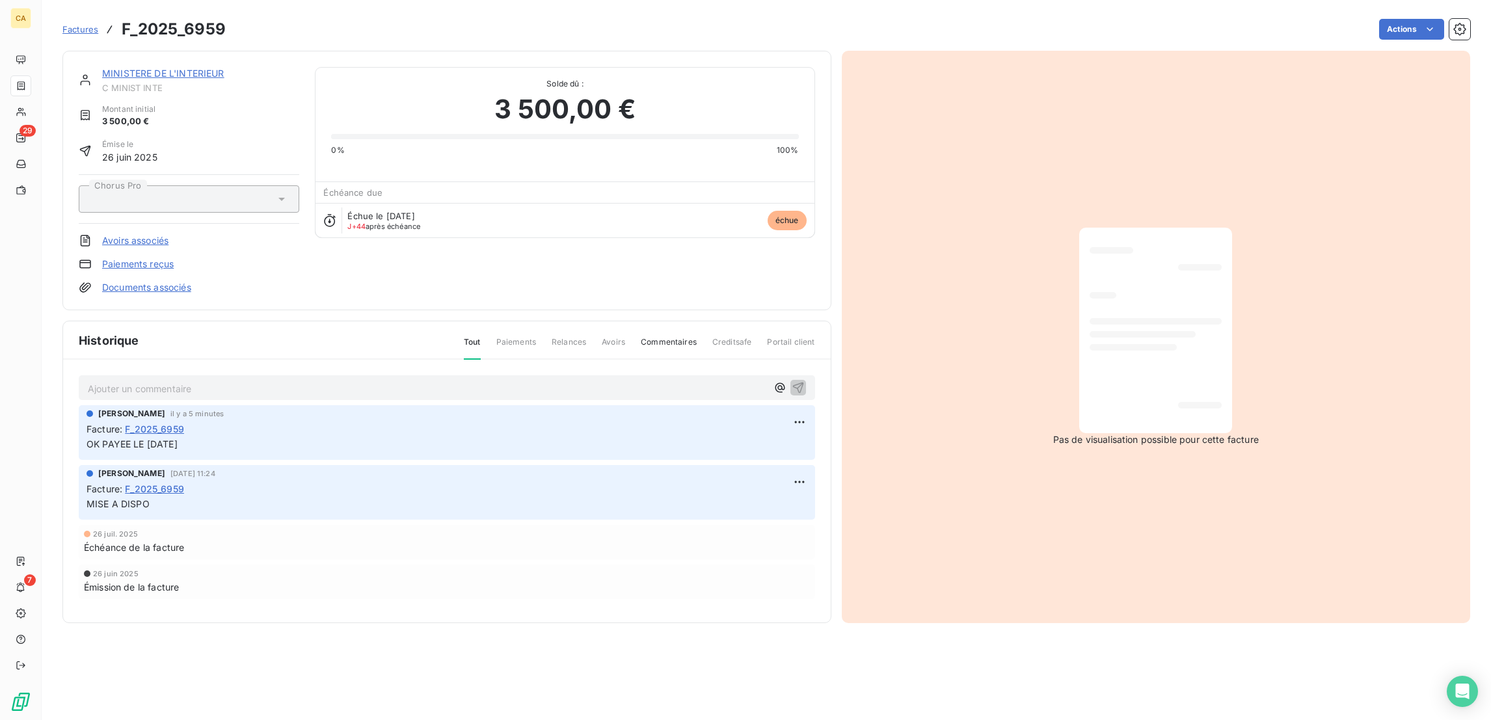
click at [122, 68] on link "MINISTERE DE L'INTERIEUR" at bounding box center [163, 73] width 122 height 11
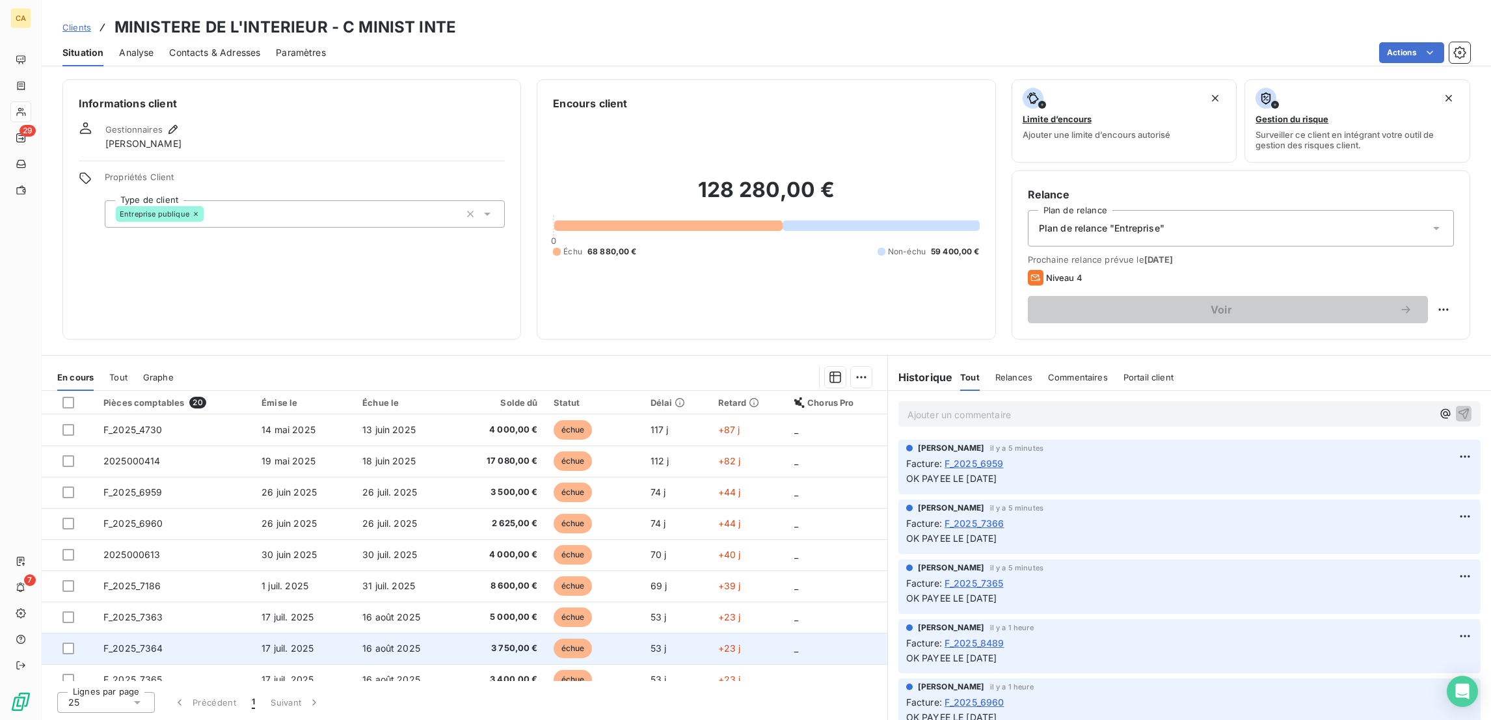
click at [169, 633] on td "F_2025_7364" at bounding box center [175, 648] width 158 height 31
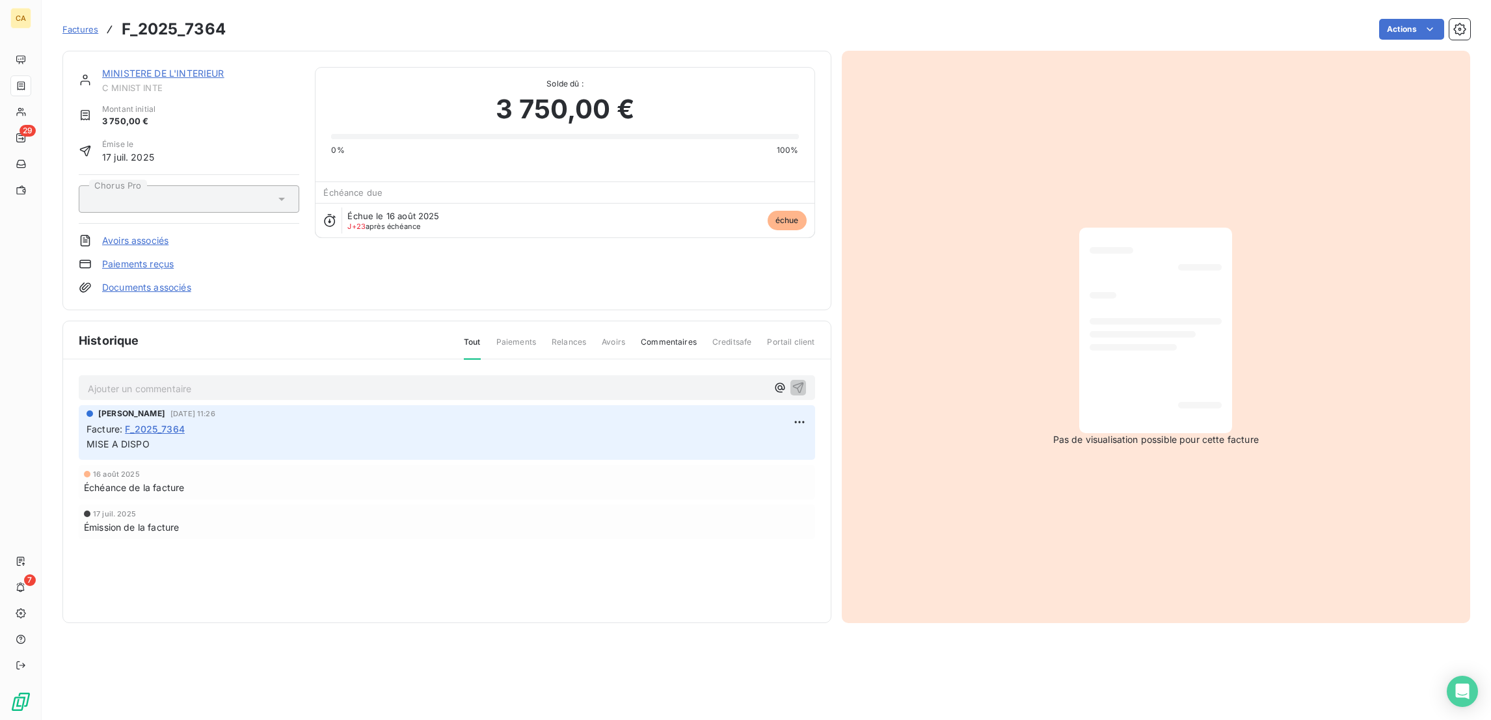
click at [231, 381] on p "Ajouter un commentaire ﻿" at bounding box center [427, 389] width 679 height 16
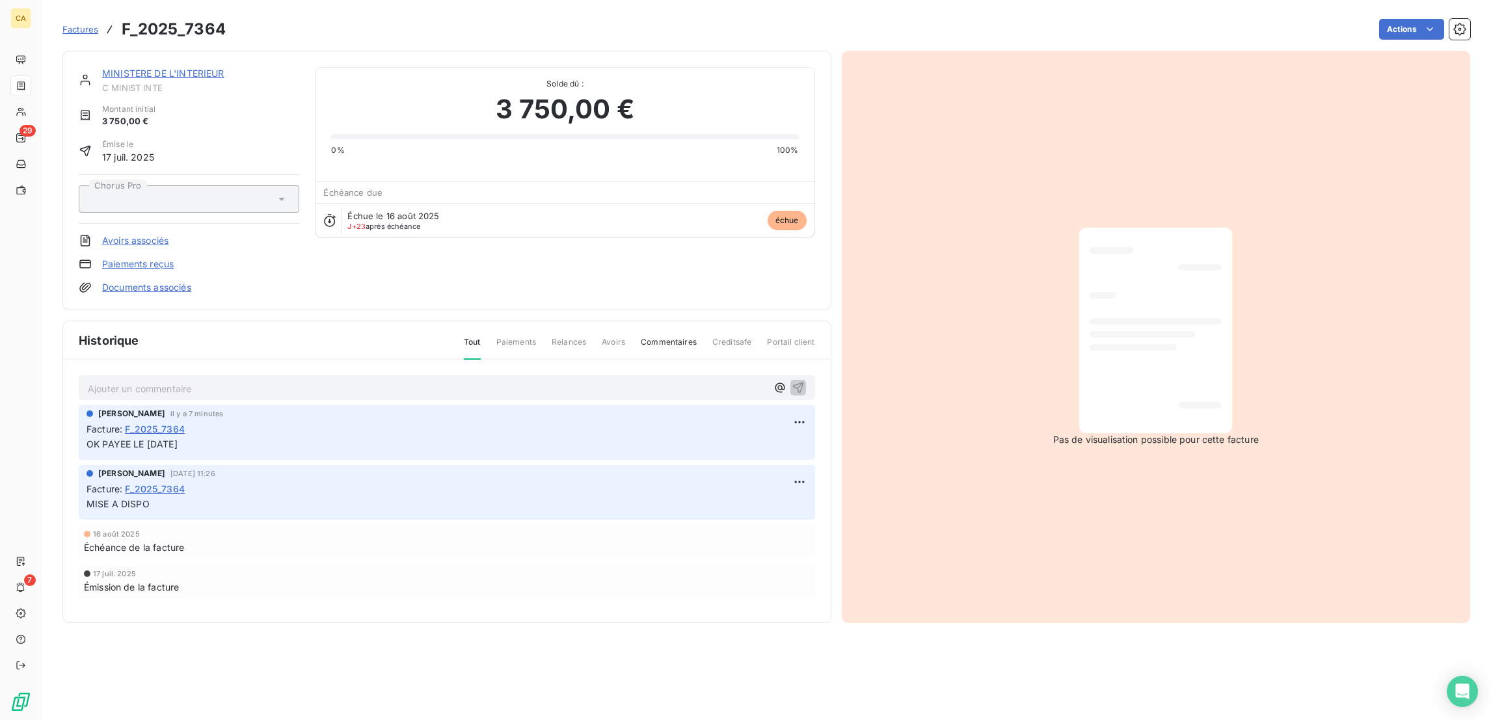
click at [167, 68] on link "MINISTERE DE L'INTERIEUR" at bounding box center [163, 73] width 122 height 11
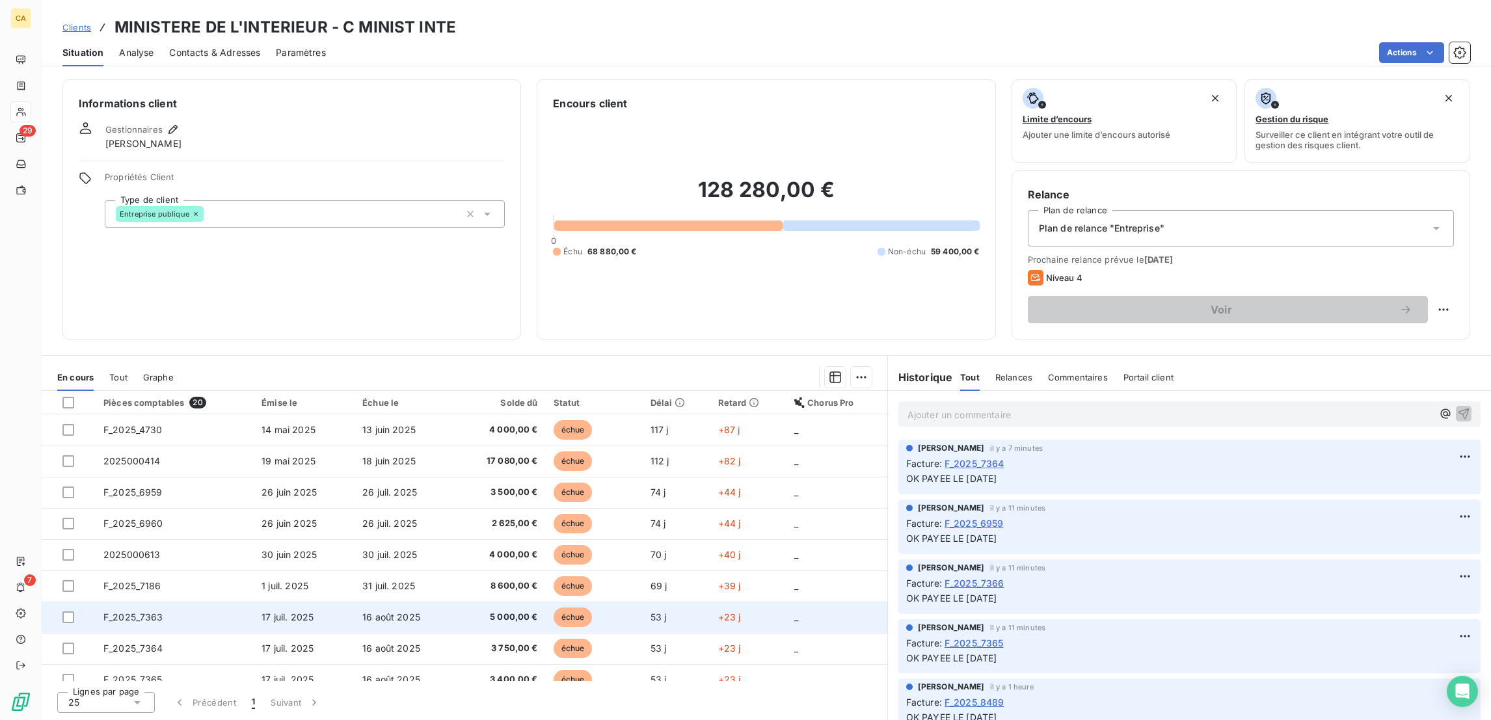
click at [161, 602] on td "F_2025_7363" at bounding box center [175, 617] width 158 height 31
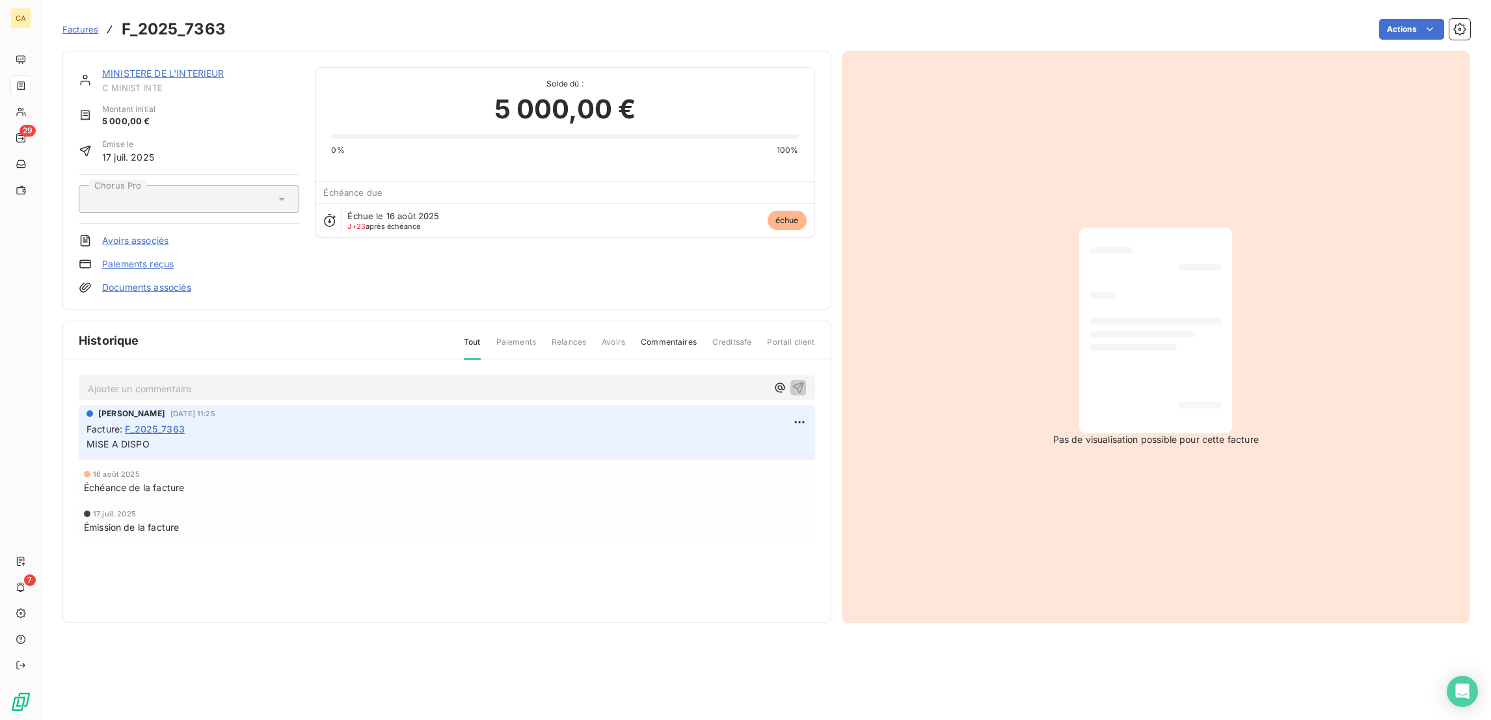
click at [169, 379] on div "Ajouter un commentaire ﻿" at bounding box center [447, 388] width 718 height 18
click at [161, 381] on p "Ajouter un commentaire ﻿" at bounding box center [427, 389] width 679 height 16
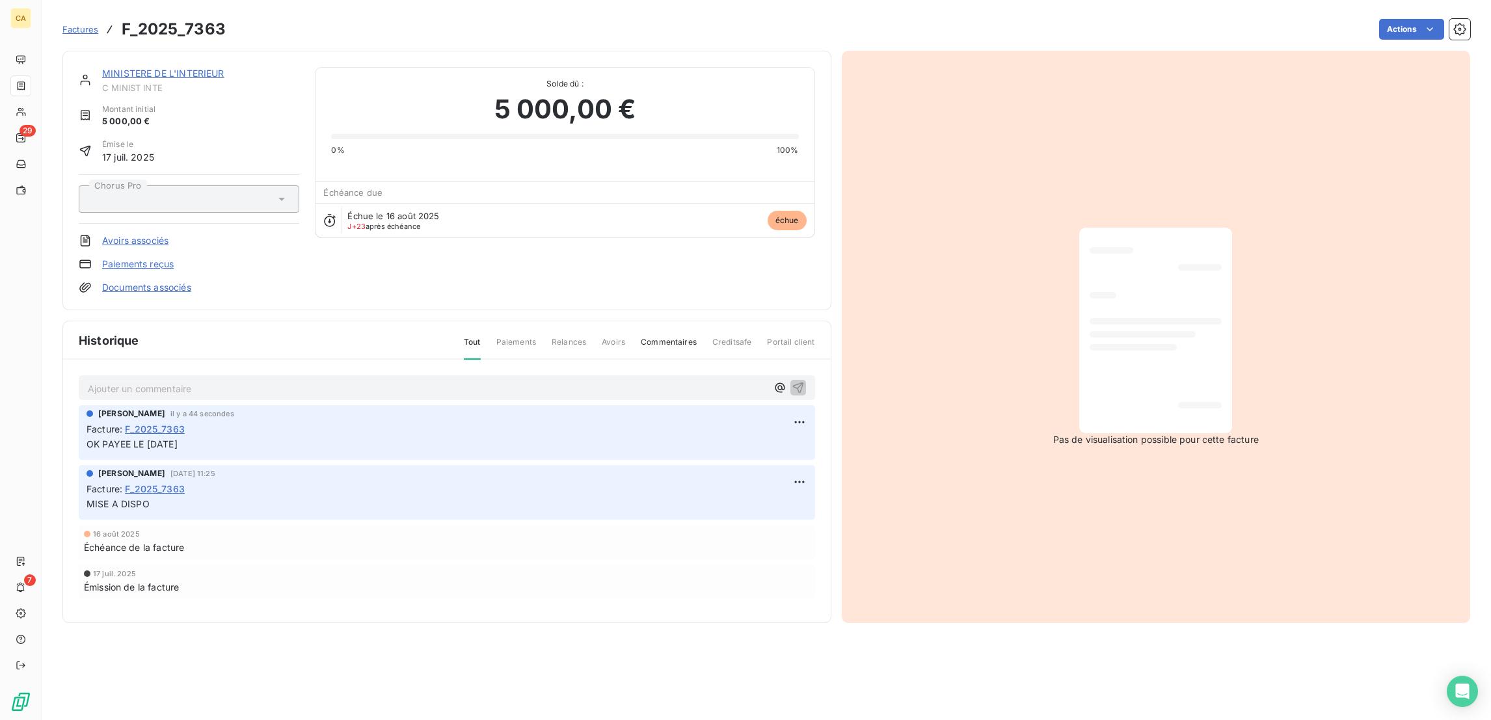
click at [157, 68] on link "MINISTERE DE L'INTERIEUR" at bounding box center [163, 73] width 122 height 11
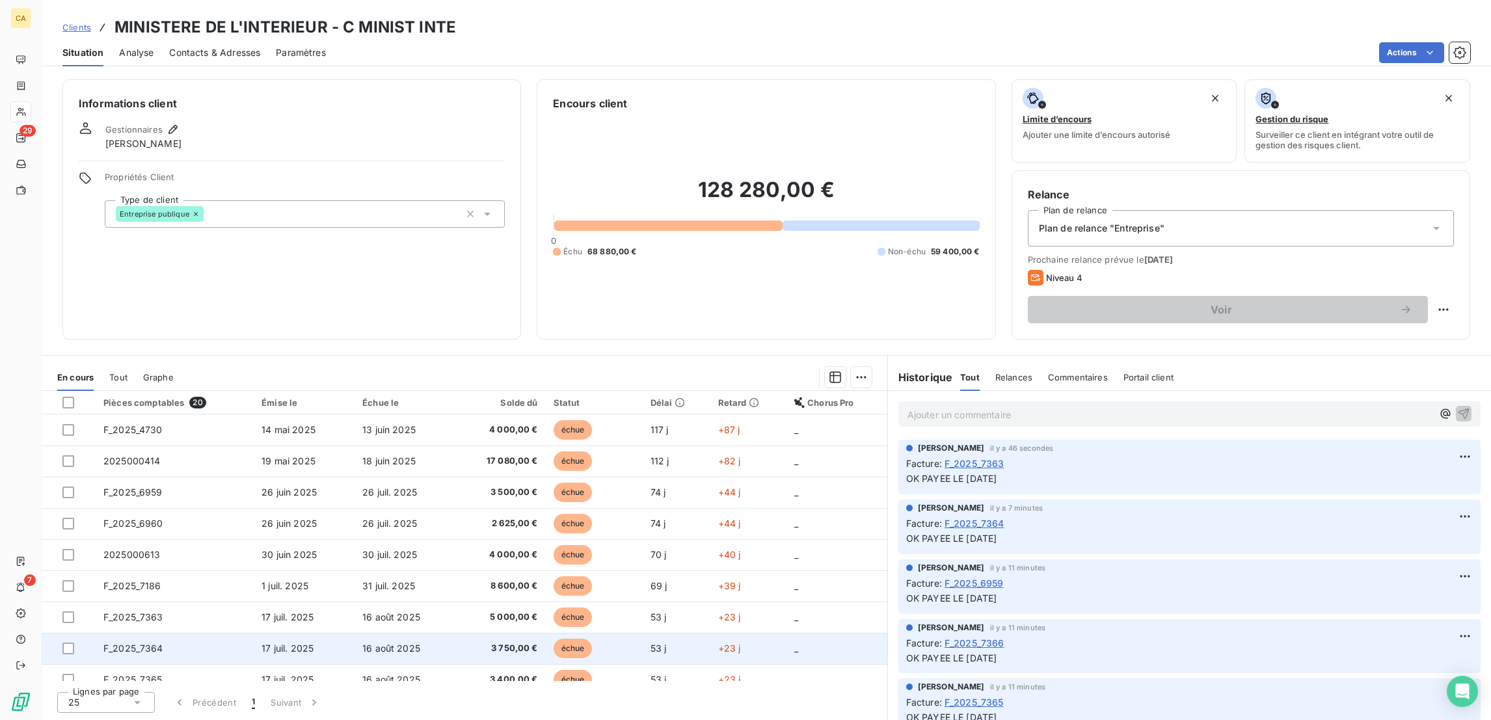
click at [174, 633] on td "F_2025_7364" at bounding box center [175, 648] width 158 height 31
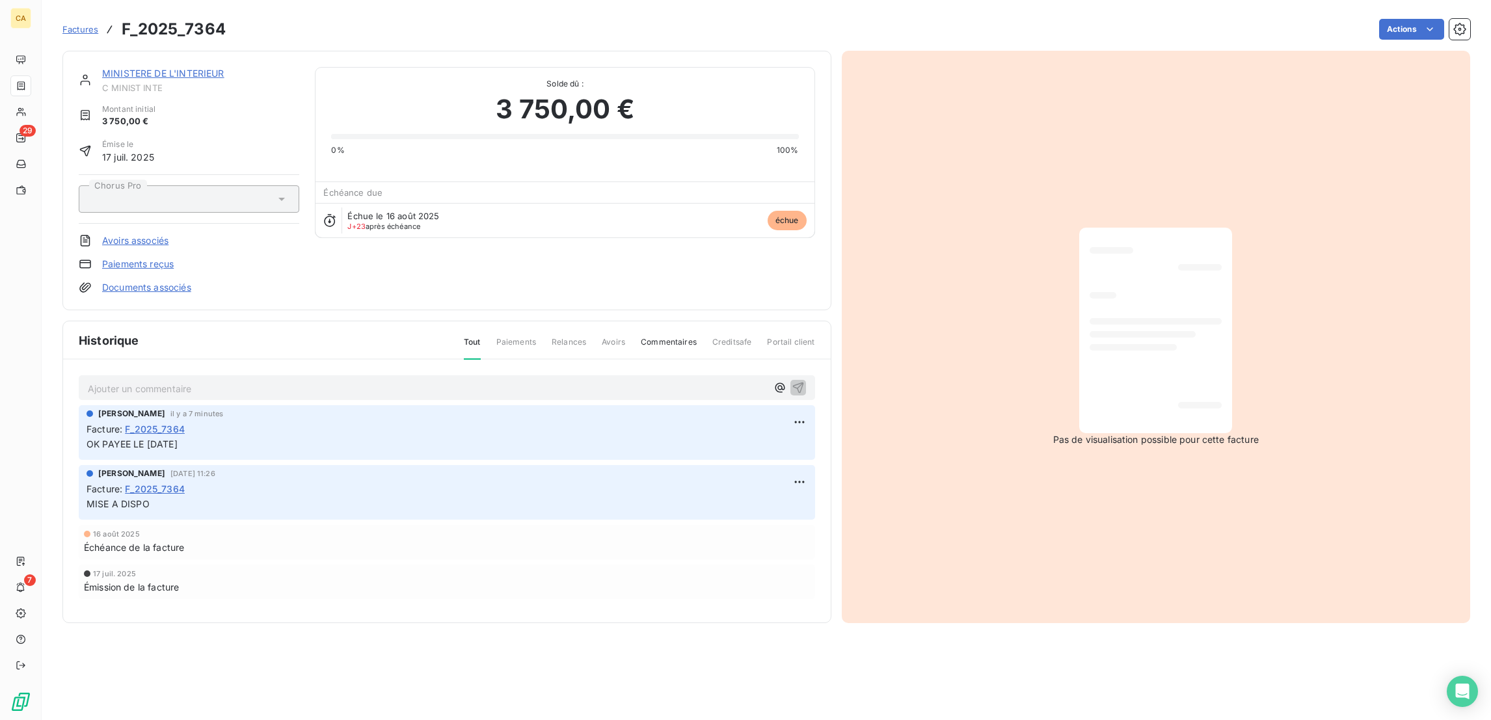
click at [143, 68] on link "MINISTERE DE L'INTERIEUR" at bounding box center [163, 73] width 122 height 11
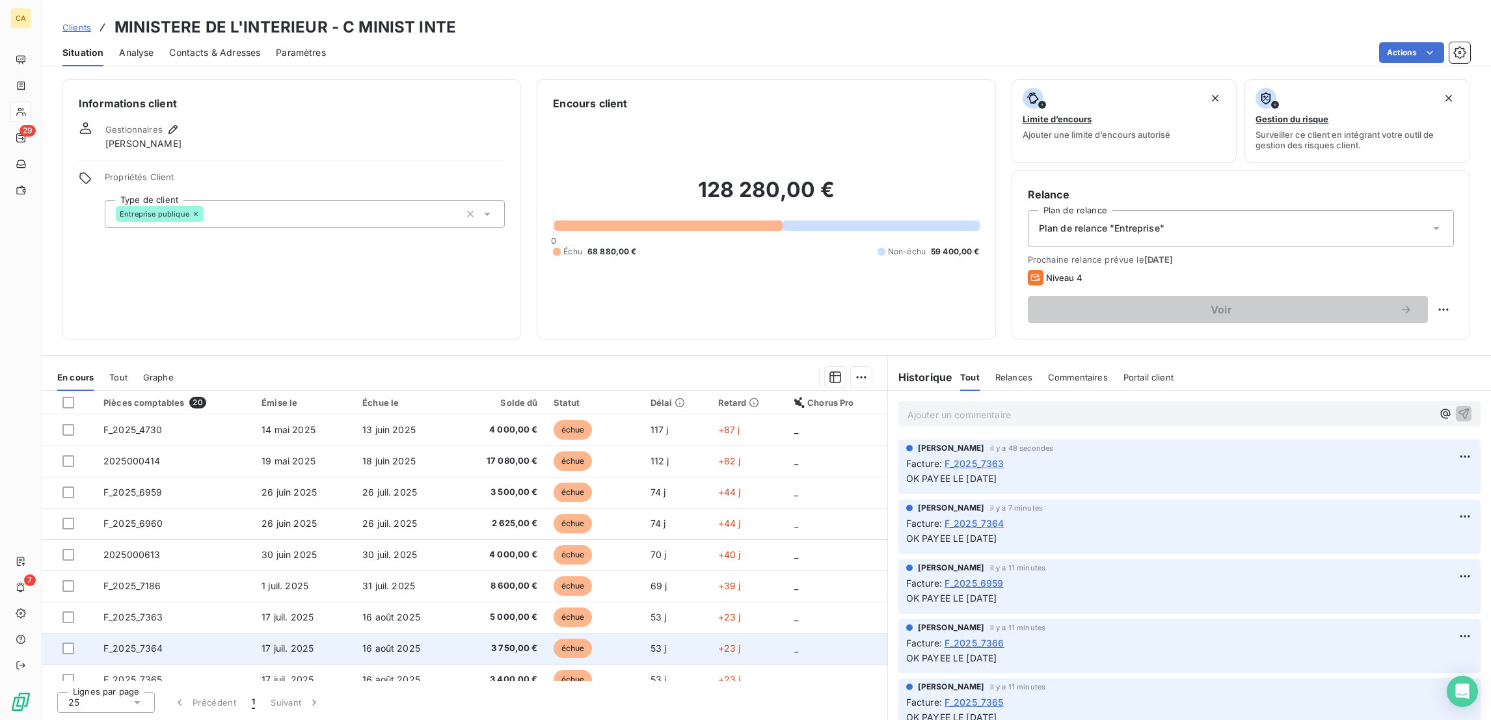
click at [159, 633] on td "F_2025_7364" at bounding box center [175, 648] width 158 height 31
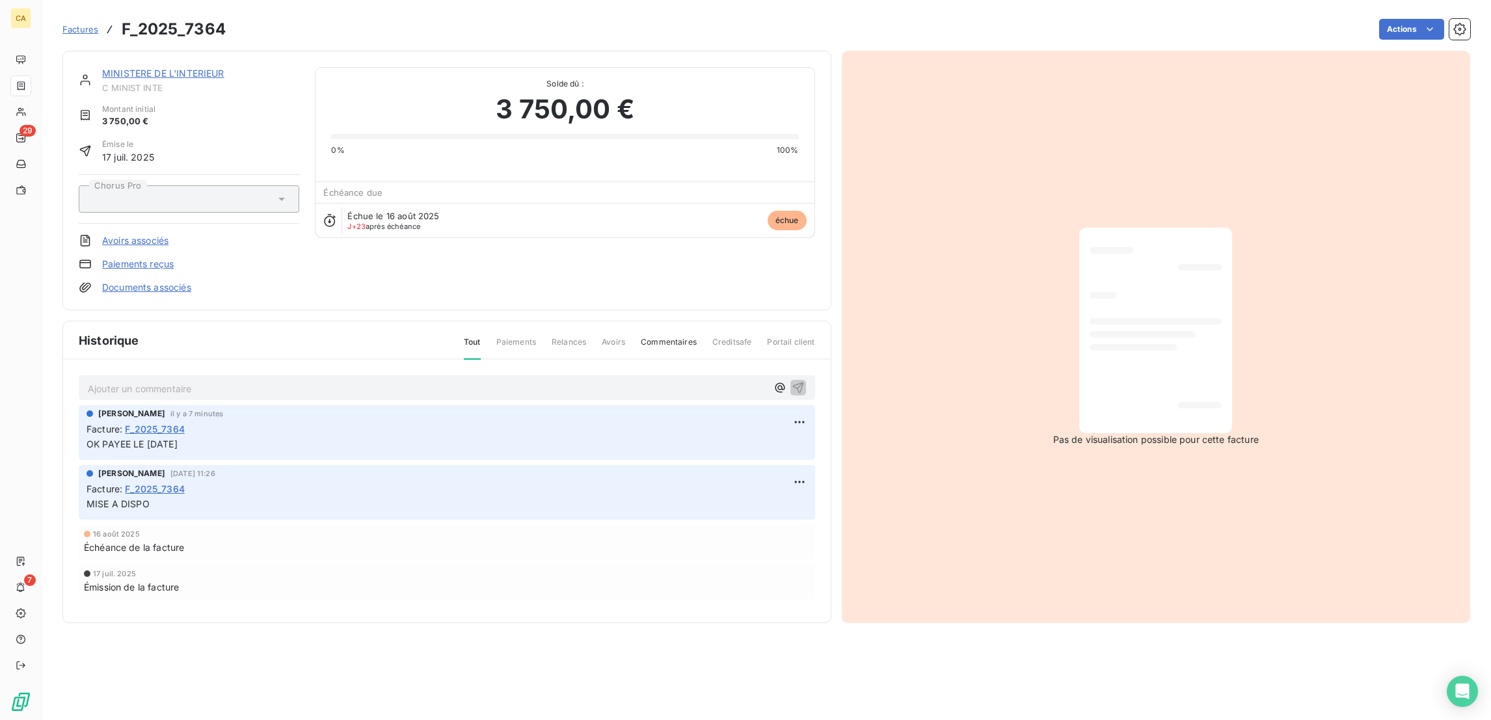
click at [147, 68] on link "MINISTERE DE L'INTERIEUR" at bounding box center [163, 73] width 122 height 11
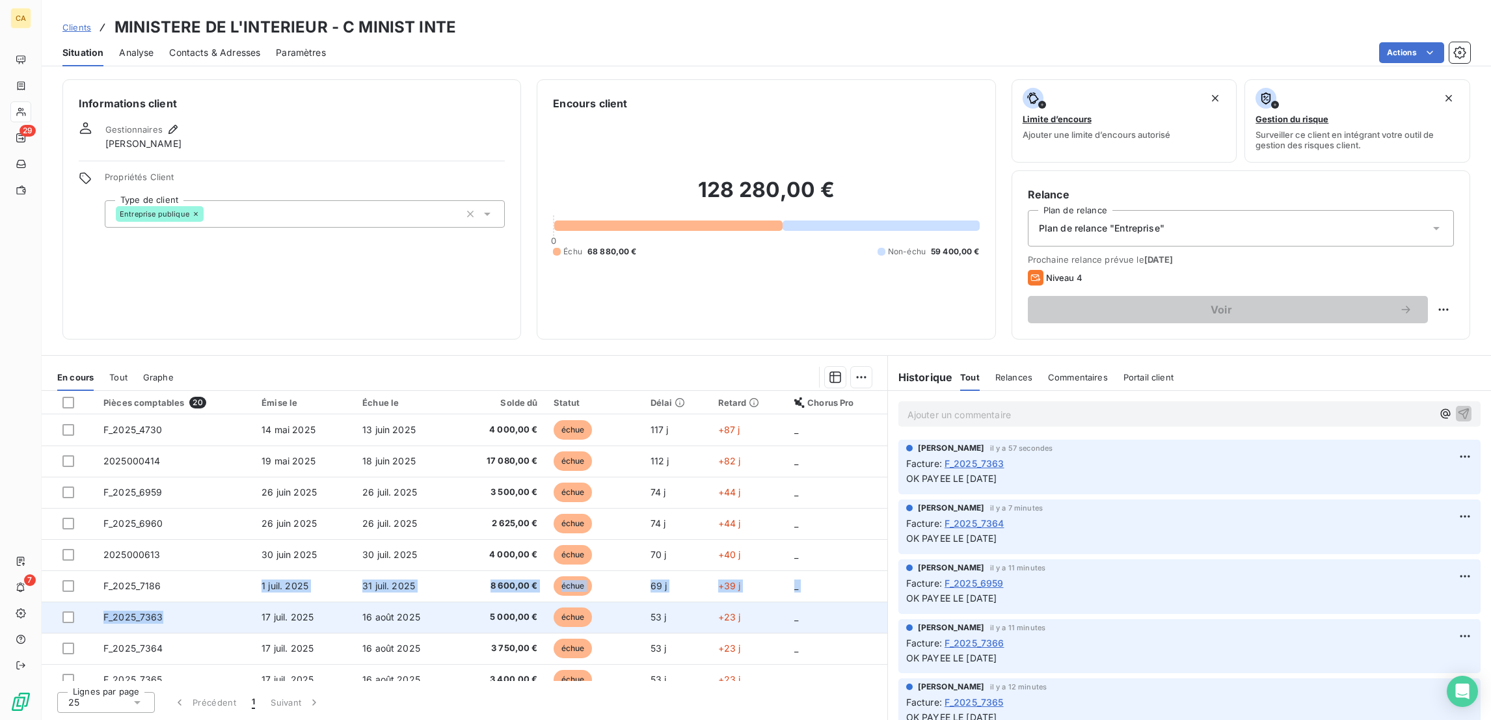
drag, startPoint x: 186, startPoint y: 483, endPoint x: 186, endPoint y: 496, distance: 13.0
click at [186, 496] on tbody "F_2025_4730 [DATE] [DATE] 4 000,00 € échue 117 j +87 j _ 2025000414 [DATE] [DAT…" at bounding box center [465, 726] width 846 height 625
click at [186, 602] on td "F_2025_7363" at bounding box center [175, 617] width 158 height 31
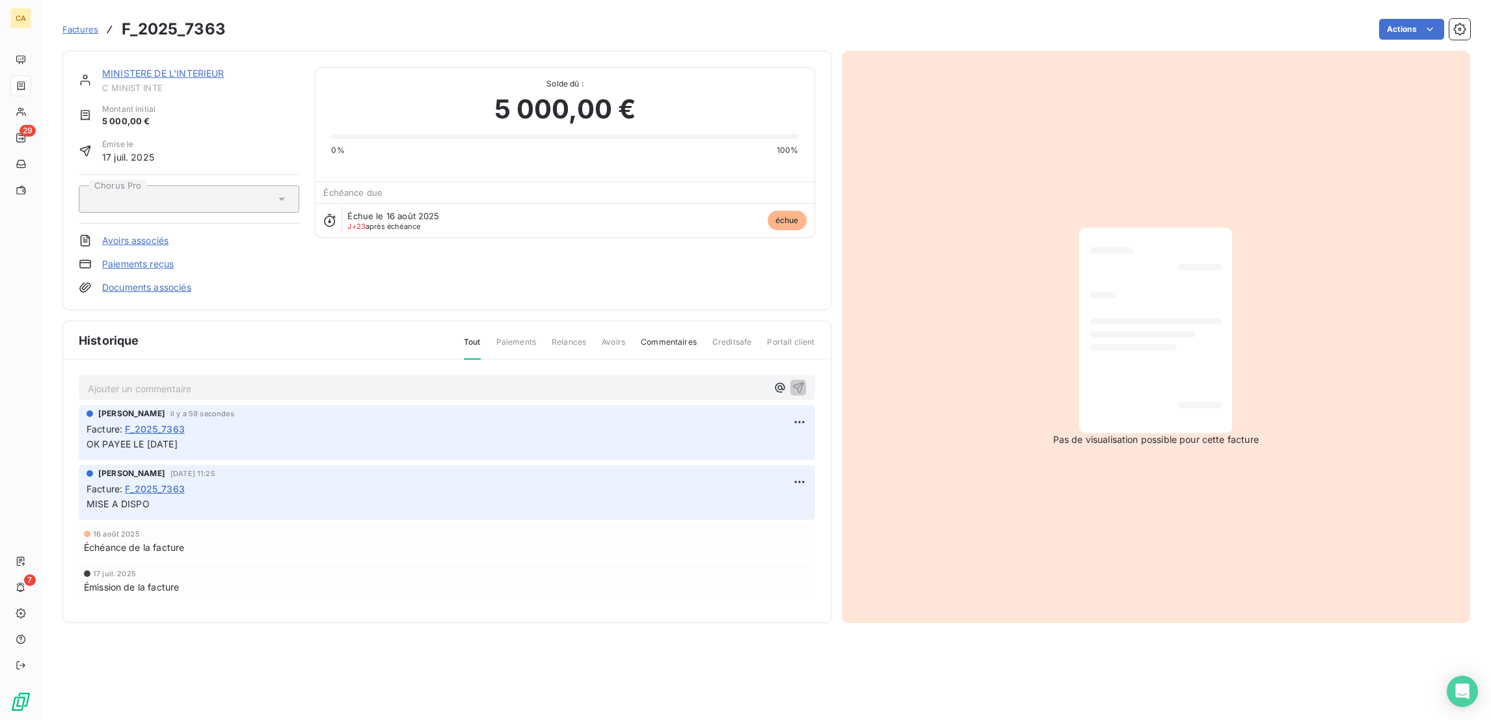
click at [159, 69] on div "MINISTERE DE L'INTERIEUR C MINIST INTE" at bounding box center [200, 80] width 197 height 26
click at [158, 68] on link "MINISTERE DE L'INTERIEUR" at bounding box center [163, 73] width 122 height 11
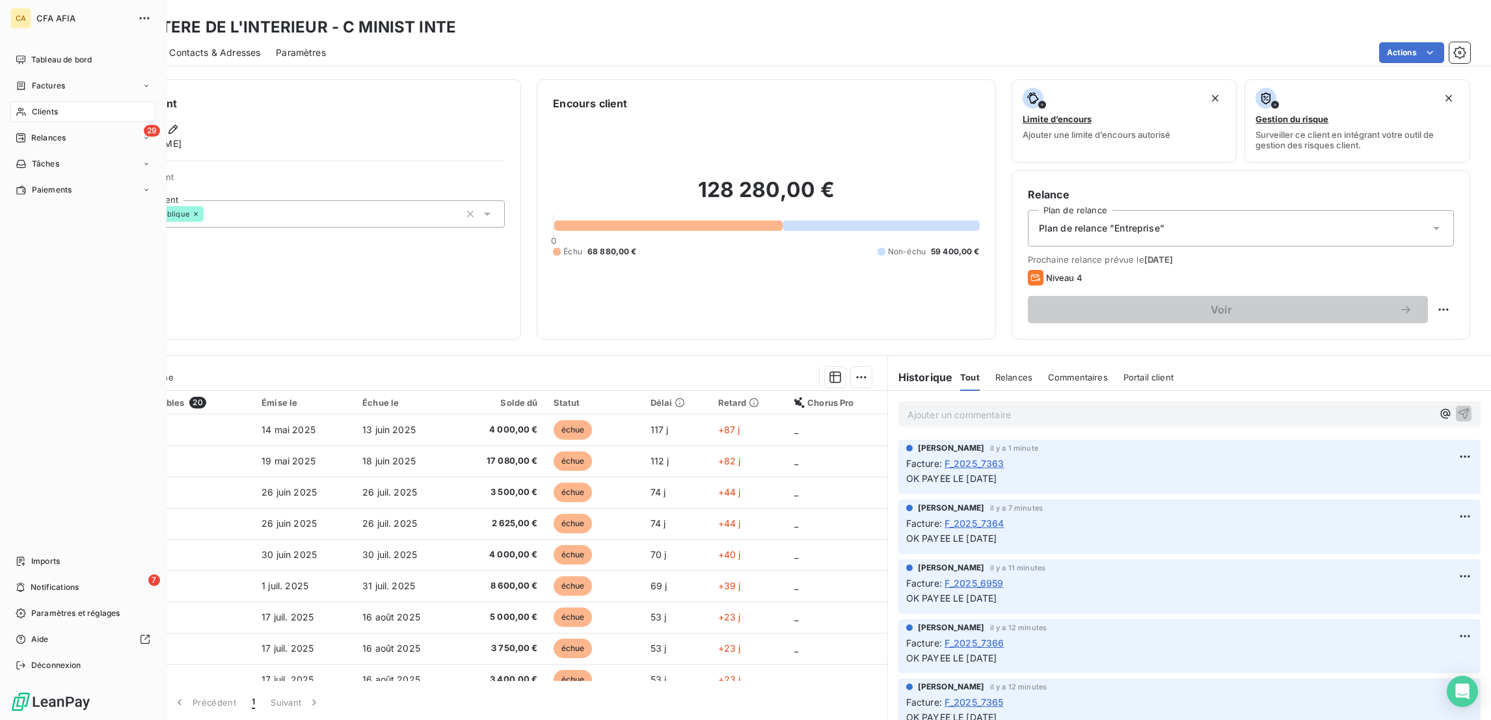
click at [19, 107] on icon at bounding box center [21, 112] width 11 height 10
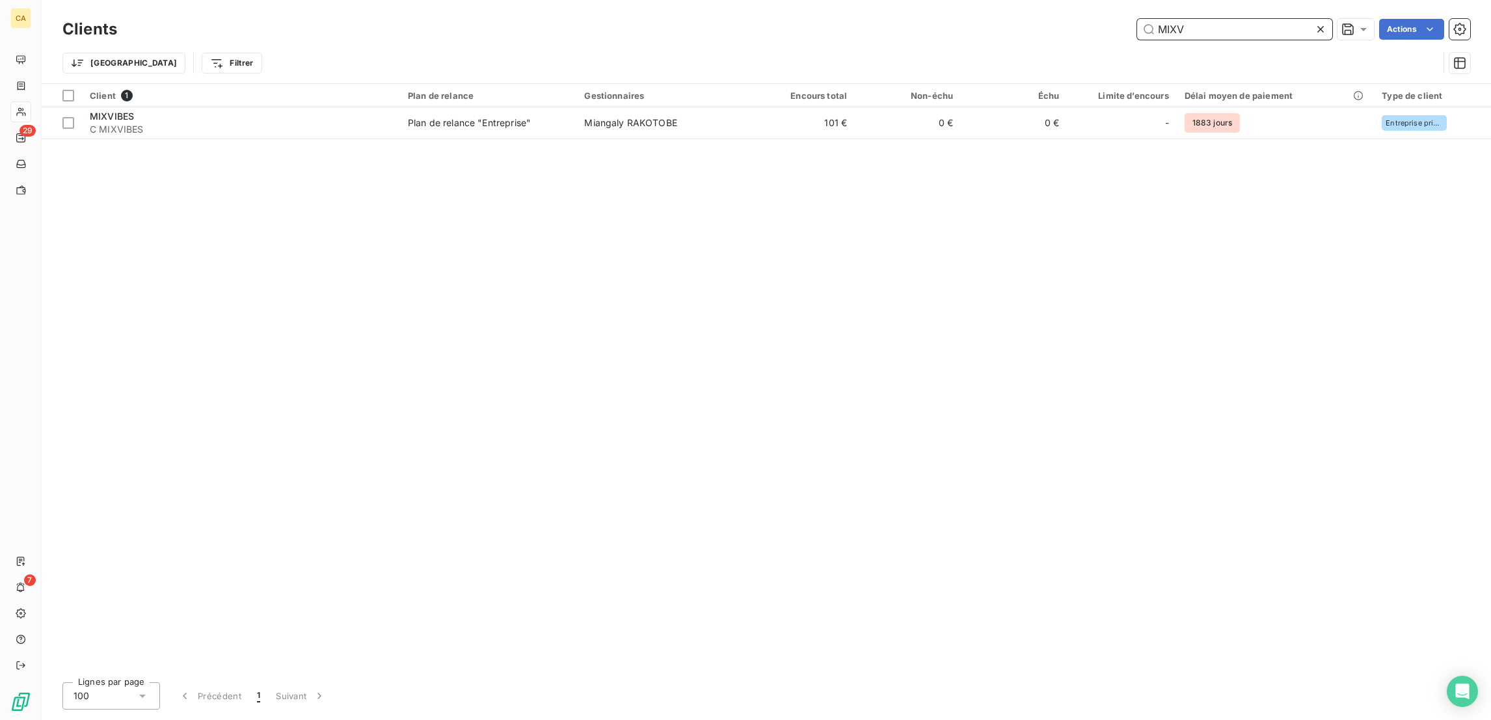
click at [1232, 27] on input "MIXV" at bounding box center [1234, 29] width 195 height 21
type input "M"
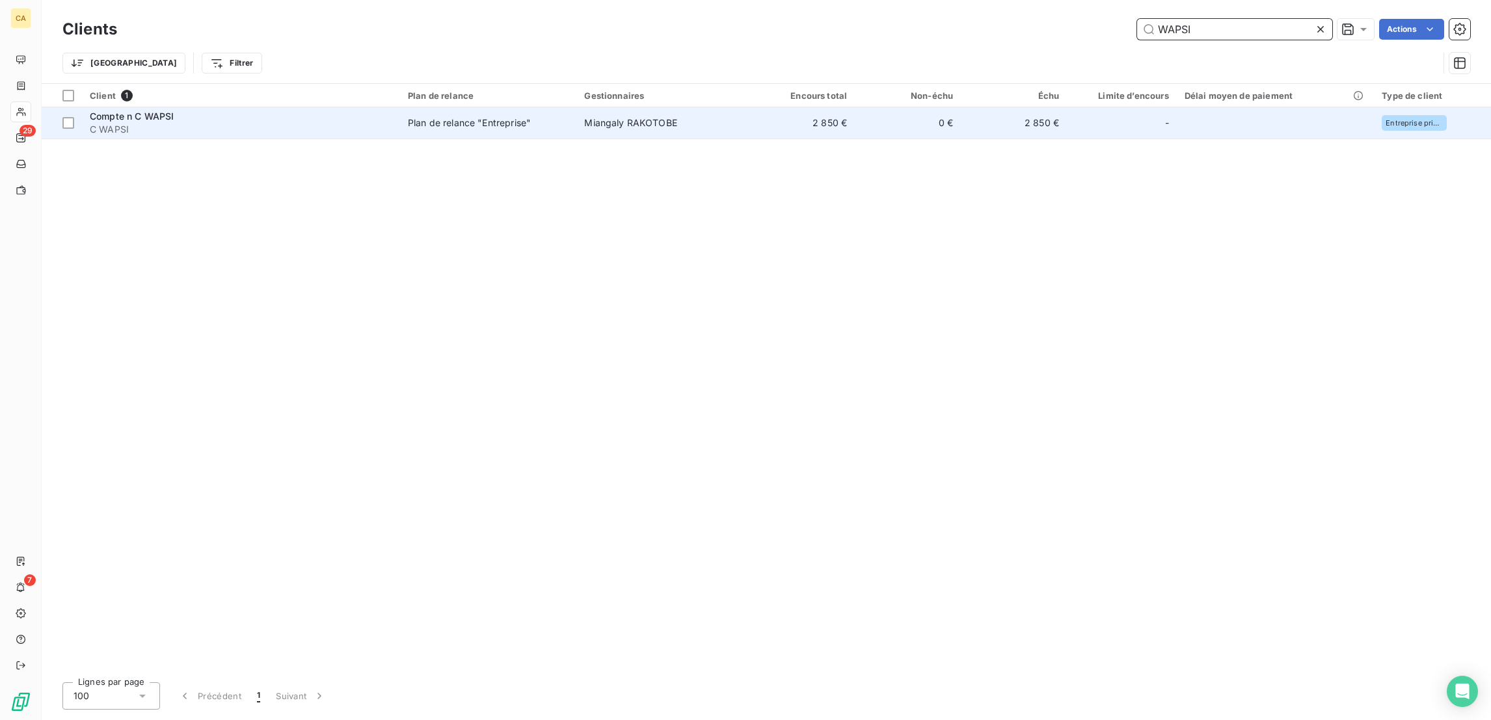
type input "WAPSI"
click at [653, 117] on span "Miangaly RAKOTOBE" at bounding box center [630, 122] width 93 height 11
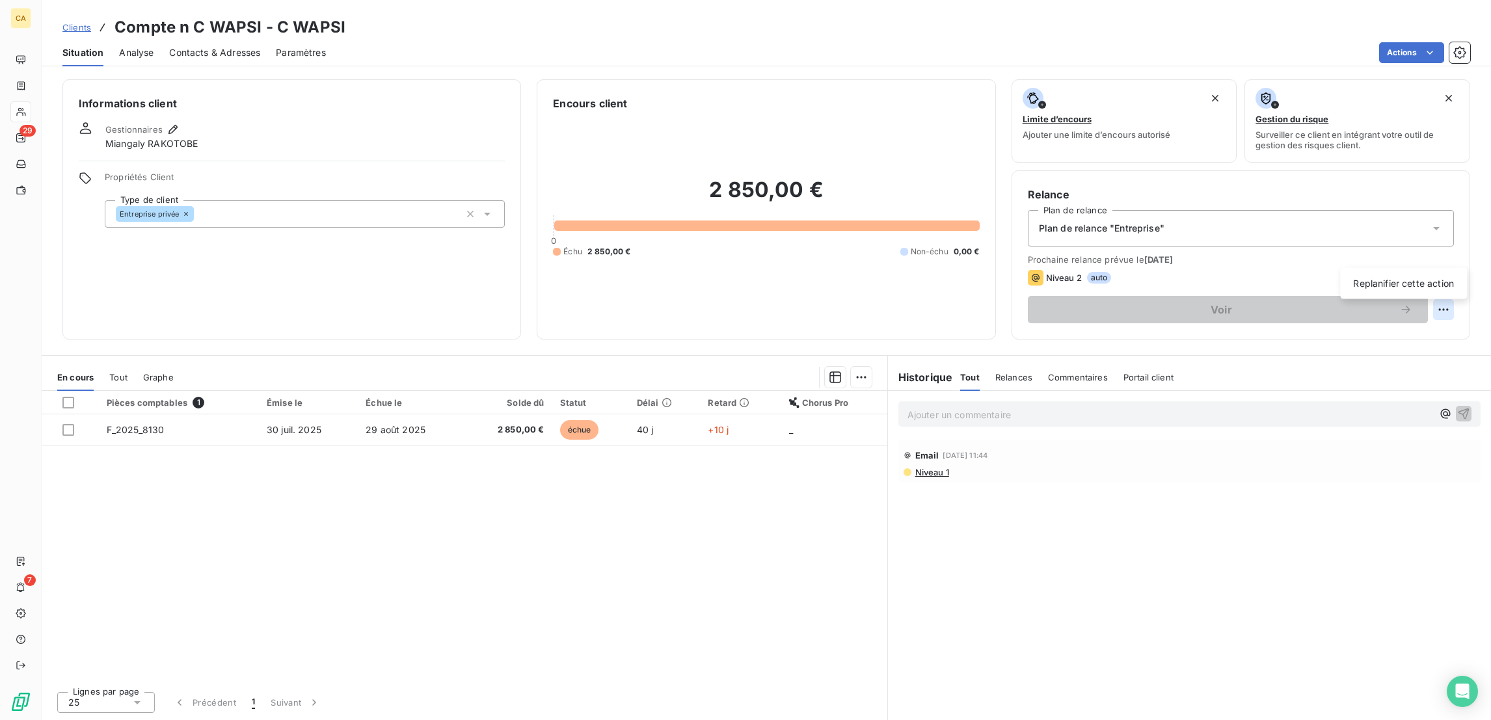
click at [1451, 262] on html "CA 29 7 Clients Compte n C WAPSI - C WAPSI Situation Analyse Contacts & Adresse…" at bounding box center [745, 360] width 1491 height 720
click at [1432, 286] on div "Replanifier cette action" at bounding box center [1404, 283] width 116 height 21
select select "8"
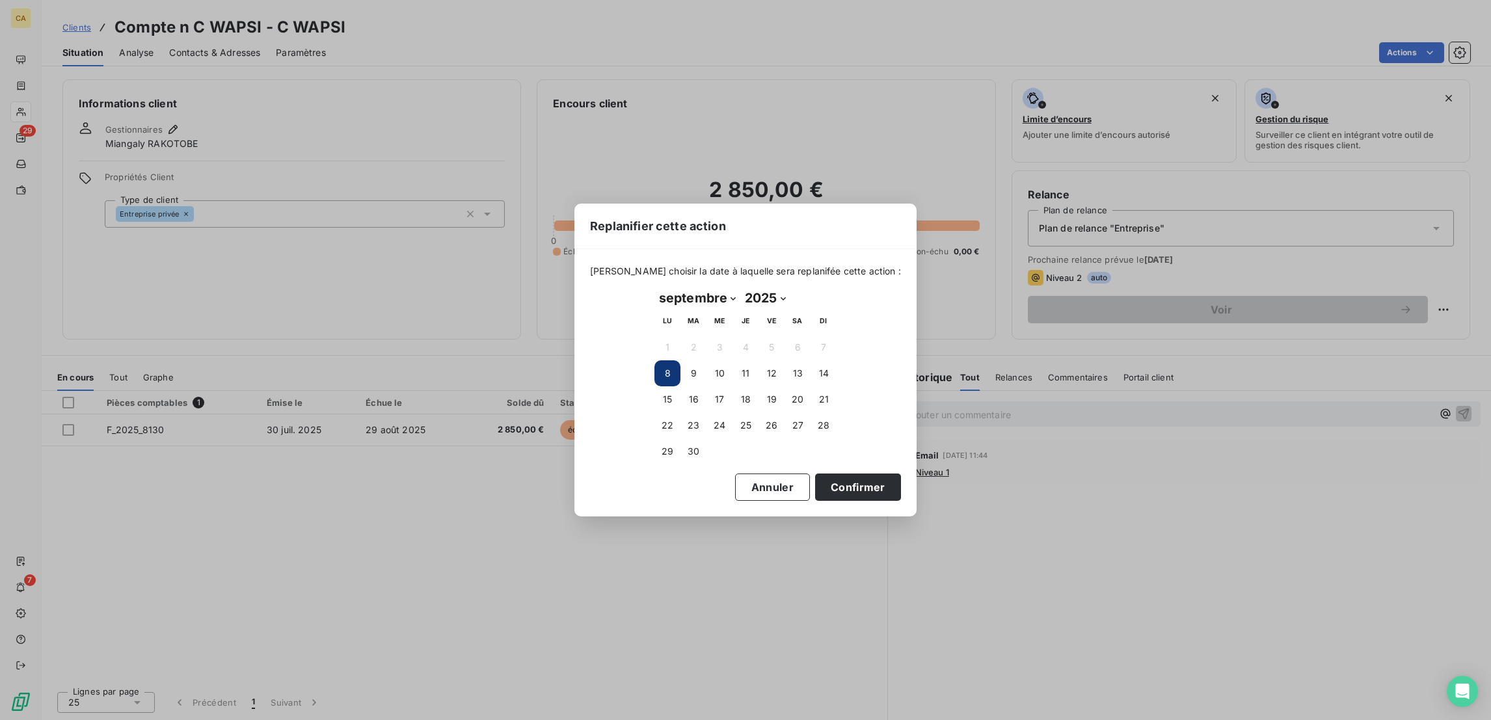
click at [677, 458] on td "29" at bounding box center [668, 452] width 26 height 26
click at [692, 453] on button "30" at bounding box center [694, 452] width 26 height 26
click at [815, 474] on button "Confirmer" at bounding box center [858, 487] width 86 height 27
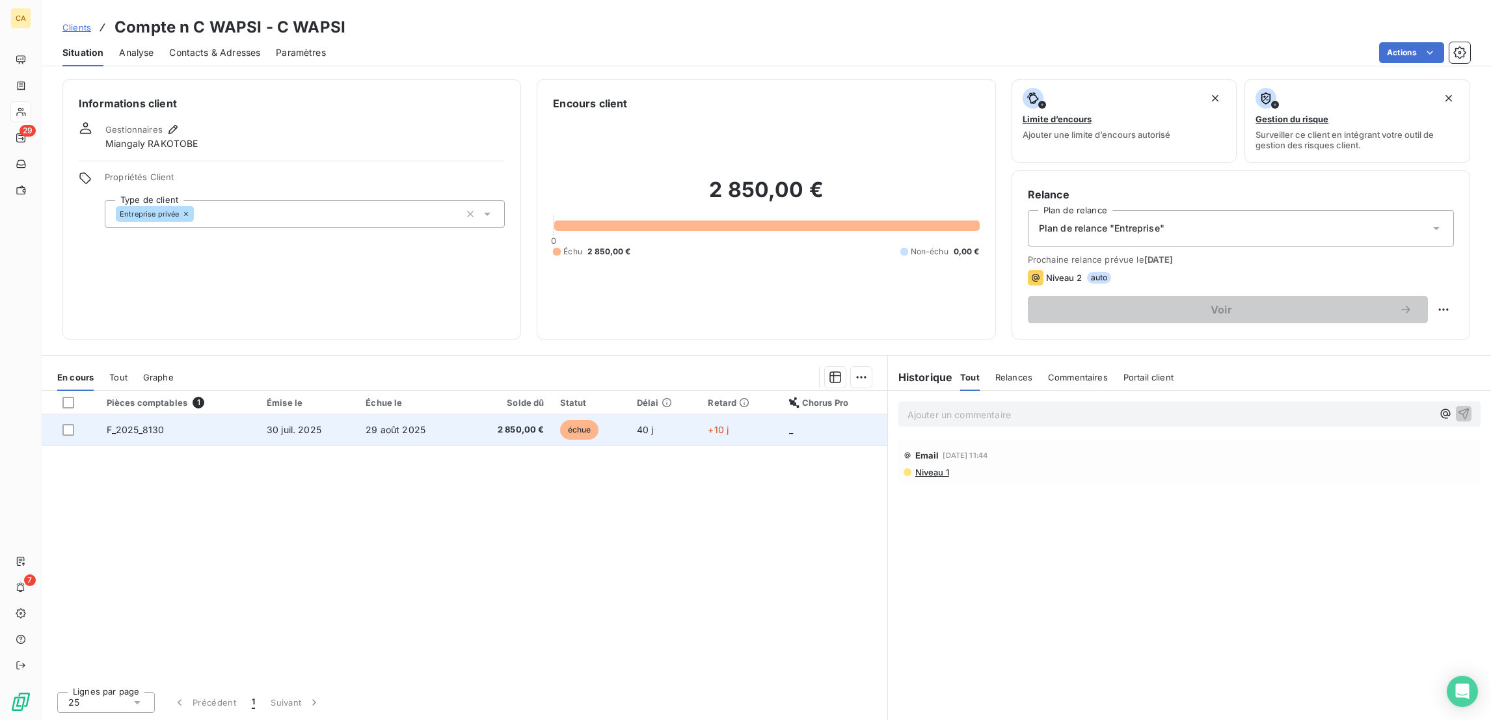
click at [500, 424] on span "2 850,00 €" at bounding box center [508, 430] width 72 height 13
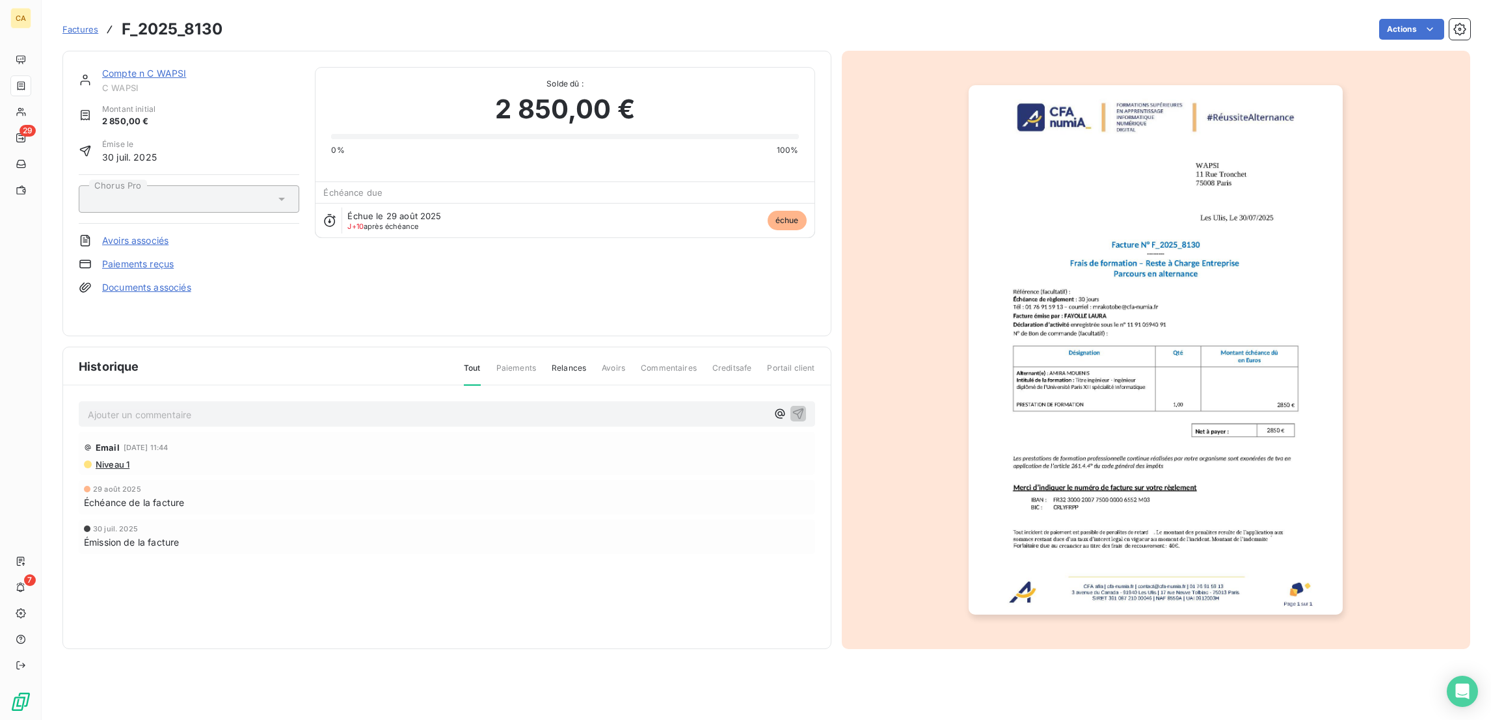
click at [228, 401] on div "Ajouter un commentaire ﻿" at bounding box center [447, 413] width 737 height 25
click at [226, 407] on p "Ajouter un commentaire ﻿" at bounding box center [427, 415] width 679 height 16
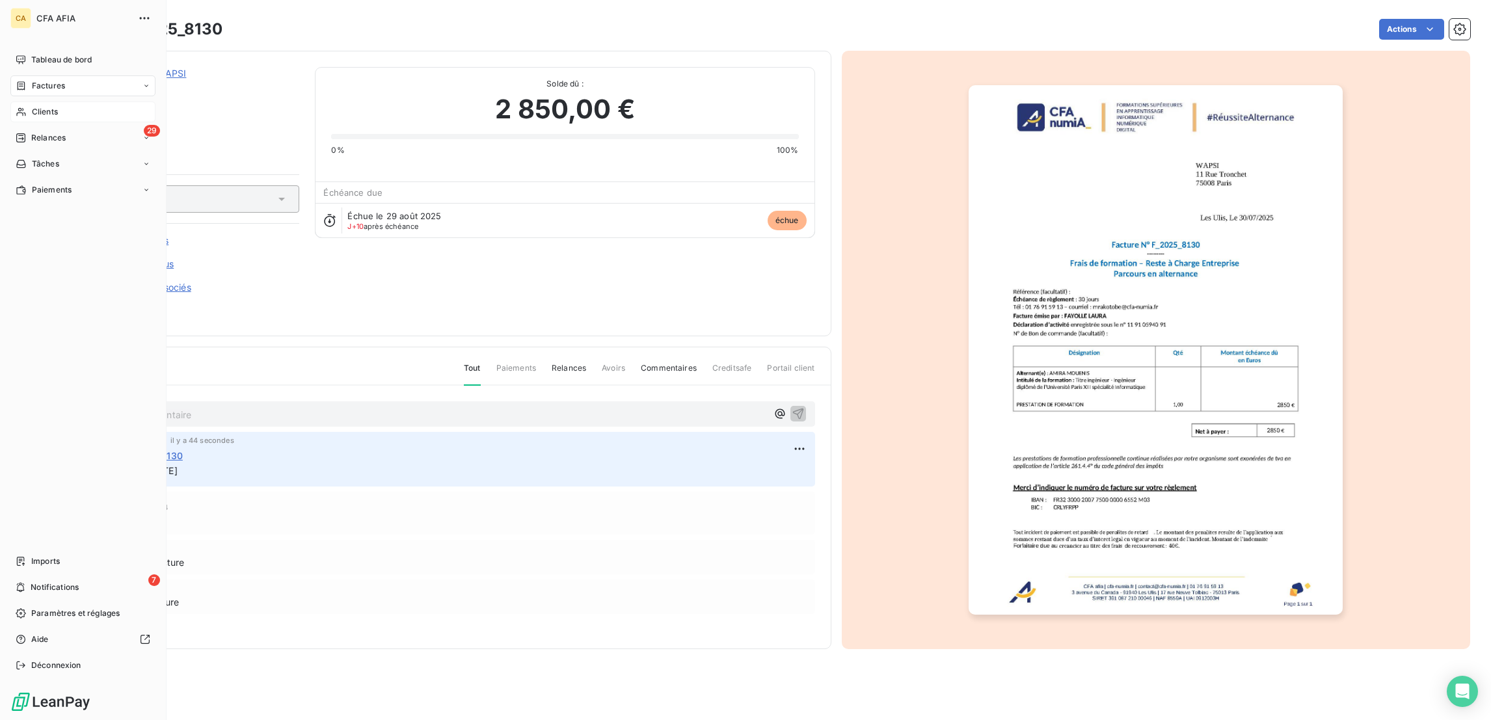
click at [18, 107] on icon at bounding box center [21, 112] width 11 height 10
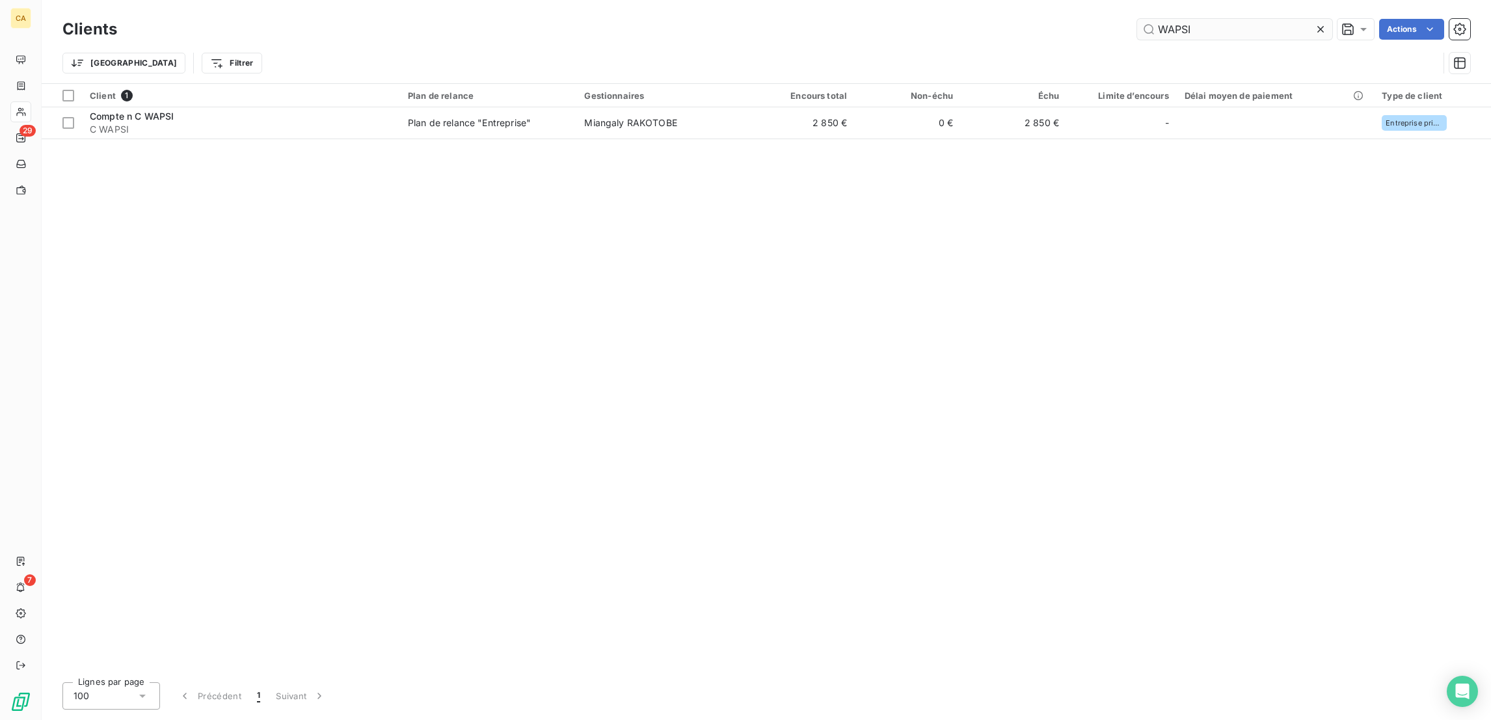
click at [1262, 31] on input "WAPSI" at bounding box center [1234, 29] width 195 height 21
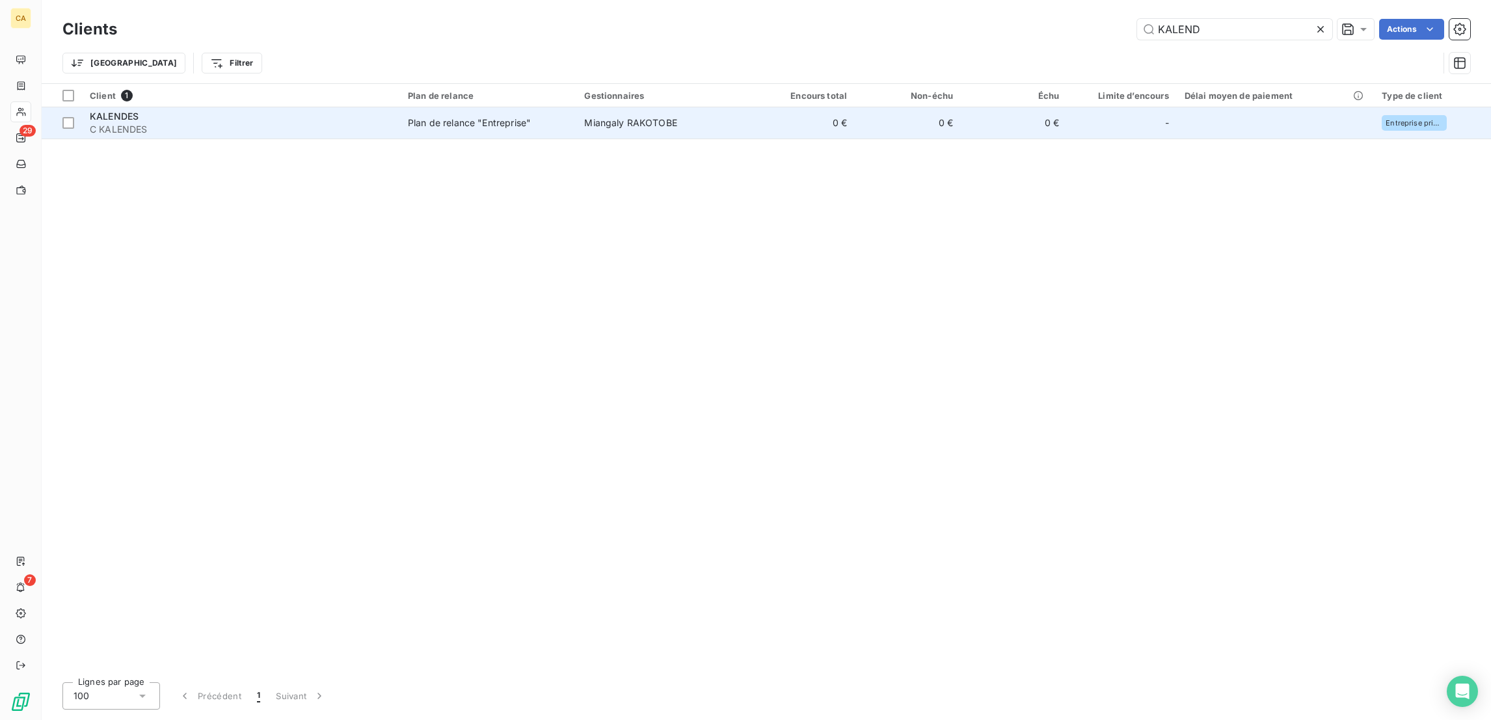
type input "KALEND"
click at [551, 113] on td "Plan de relance "Entreprise"" at bounding box center [488, 122] width 176 height 31
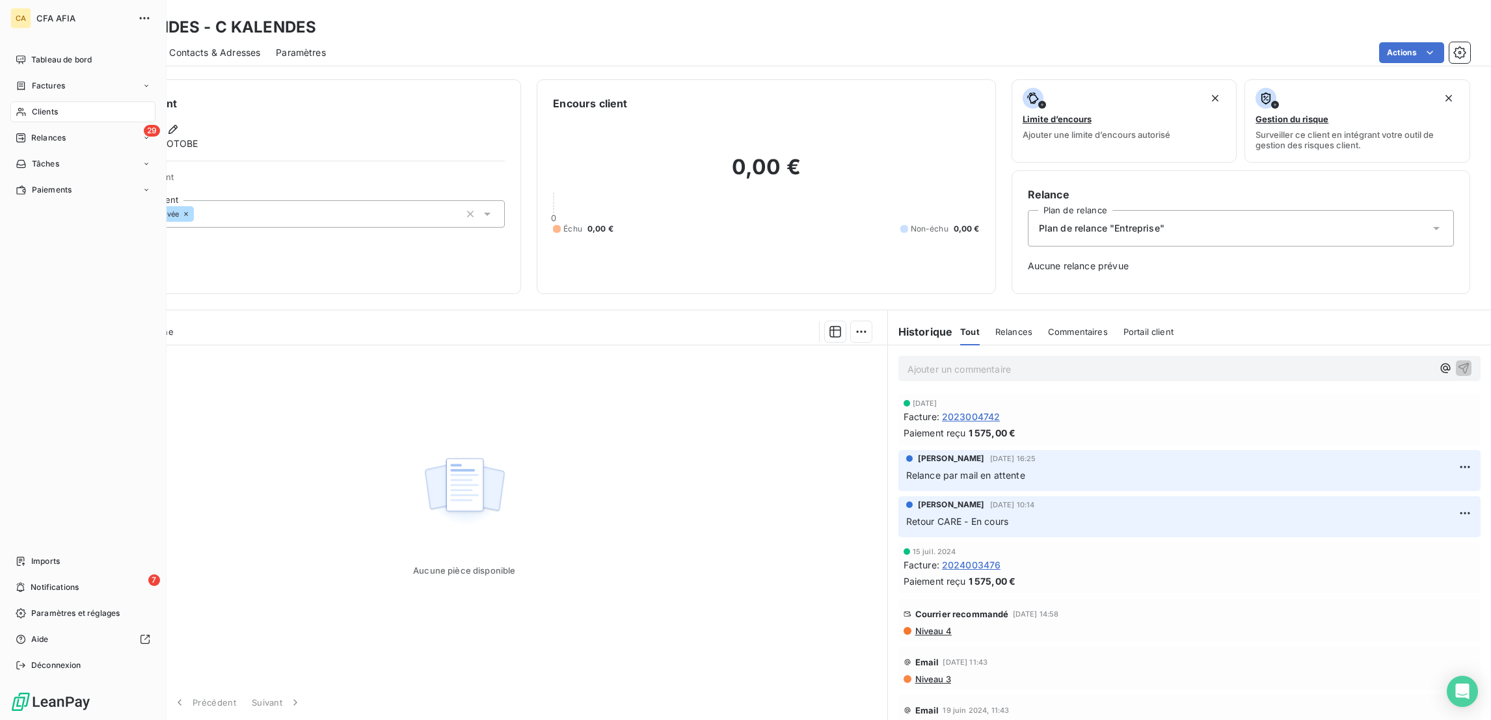
click at [32, 106] on span "Clients" at bounding box center [45, 112] width 26 height 12
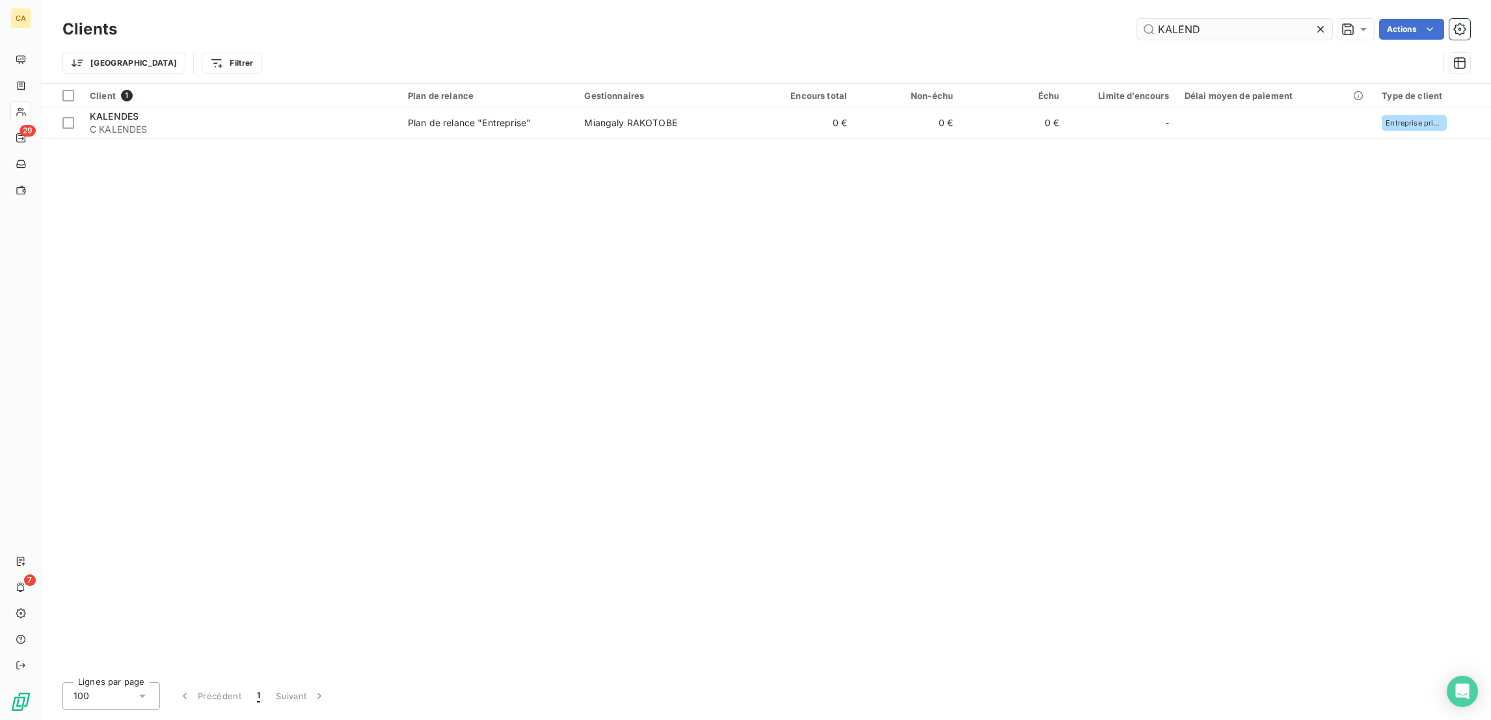
click at [1225, 24] on input "KALEND" at bounding box center [1234, 29] width 195 height 21
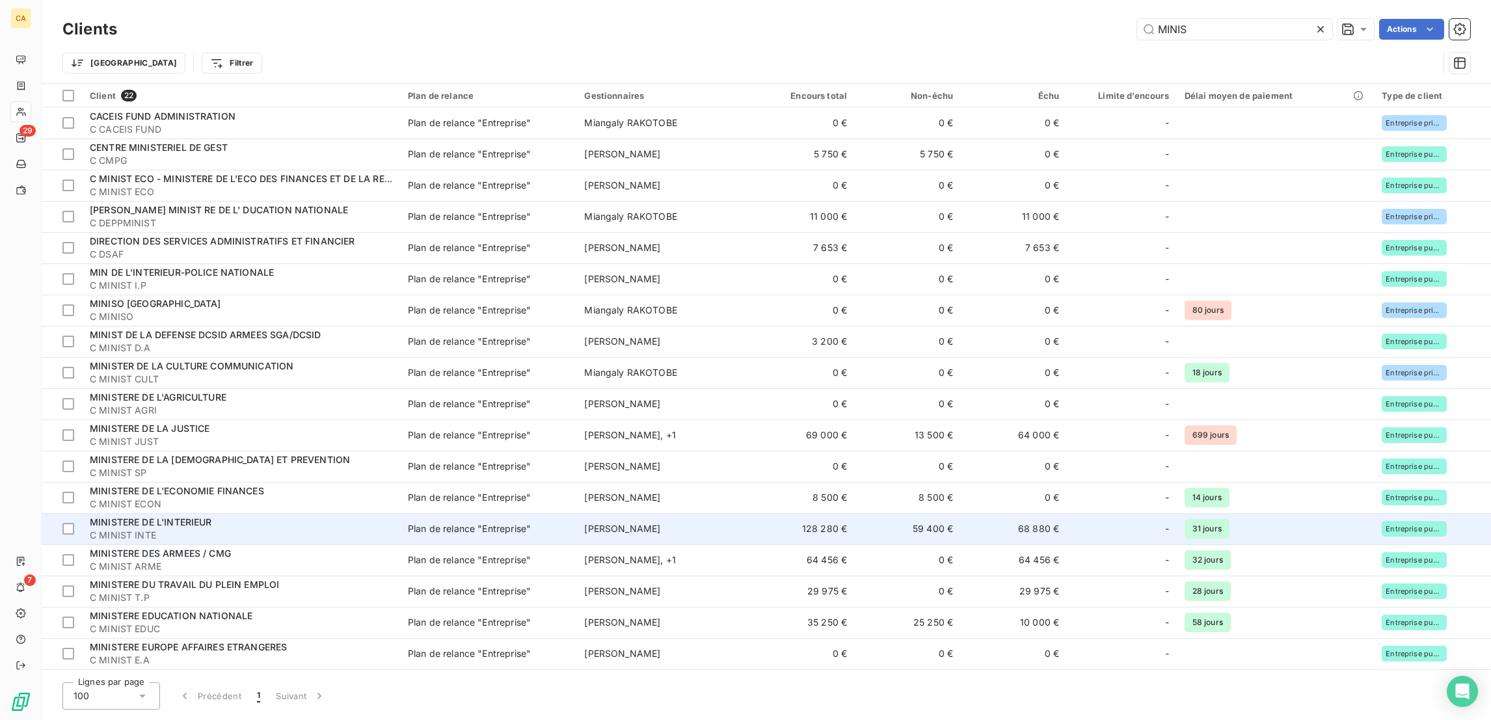
type input "MINIS"
click at [269, 516] on div "MINISTERE DE L'INTERIEUR" at bounding box center [241, 522] width 303 height 13
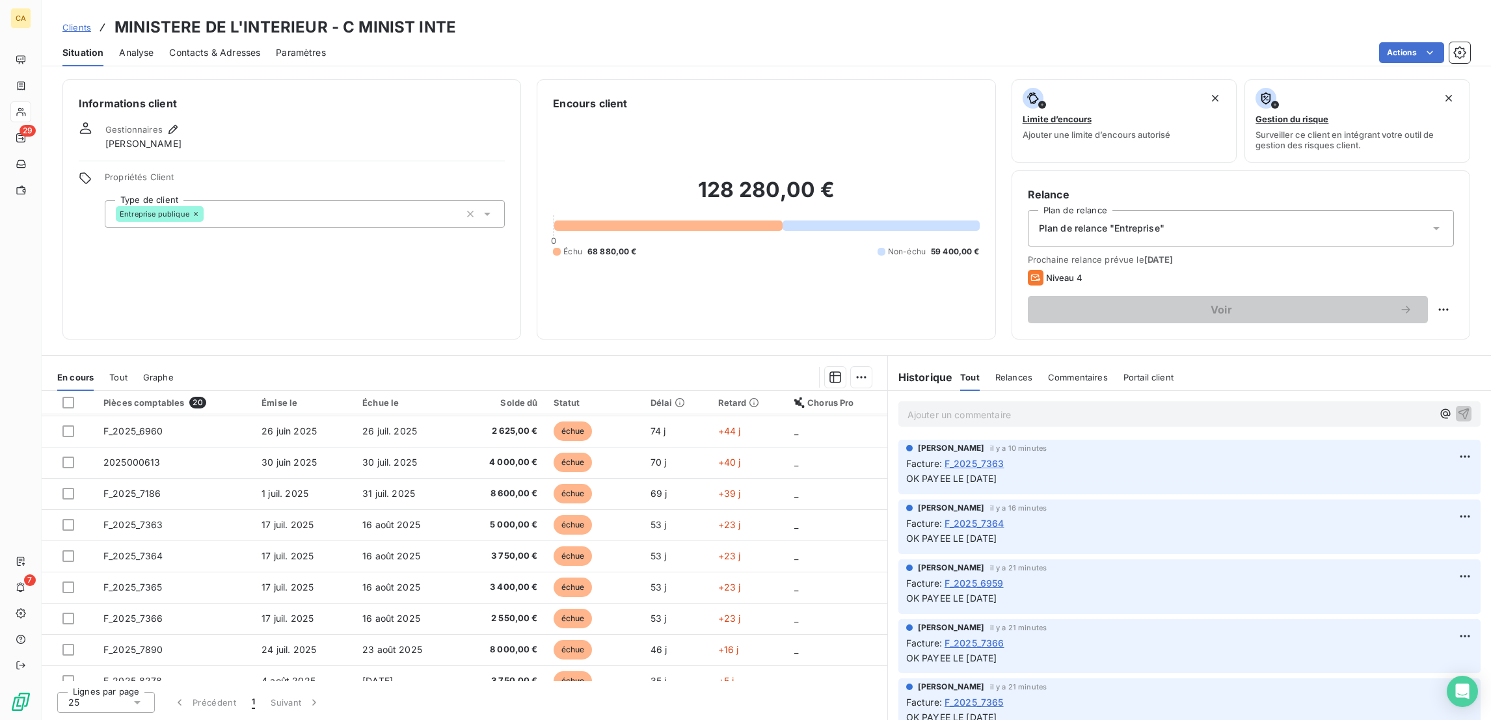
scroll to position [130, 0]
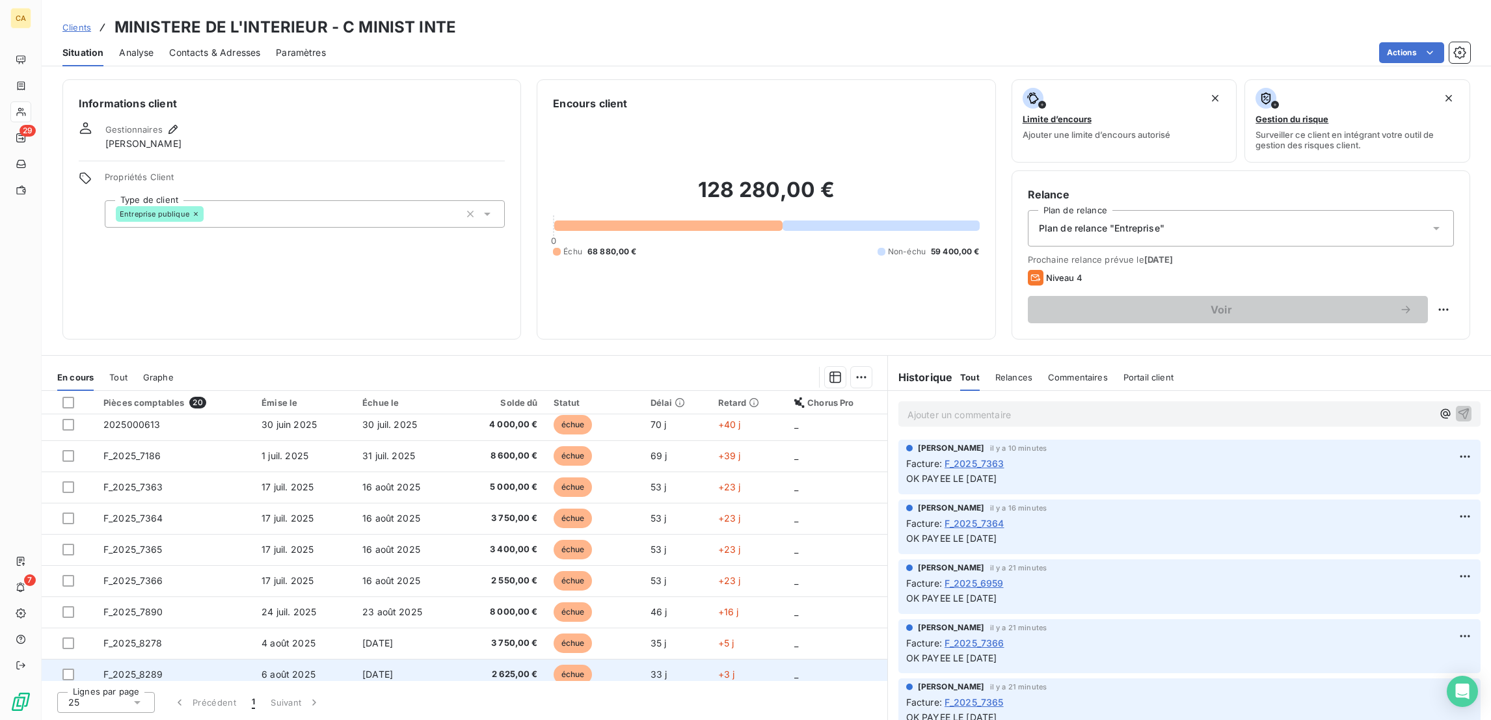
click at [148, 659] on td "F_2025_8289" at bounding box center [175, 674] width 158 height 31
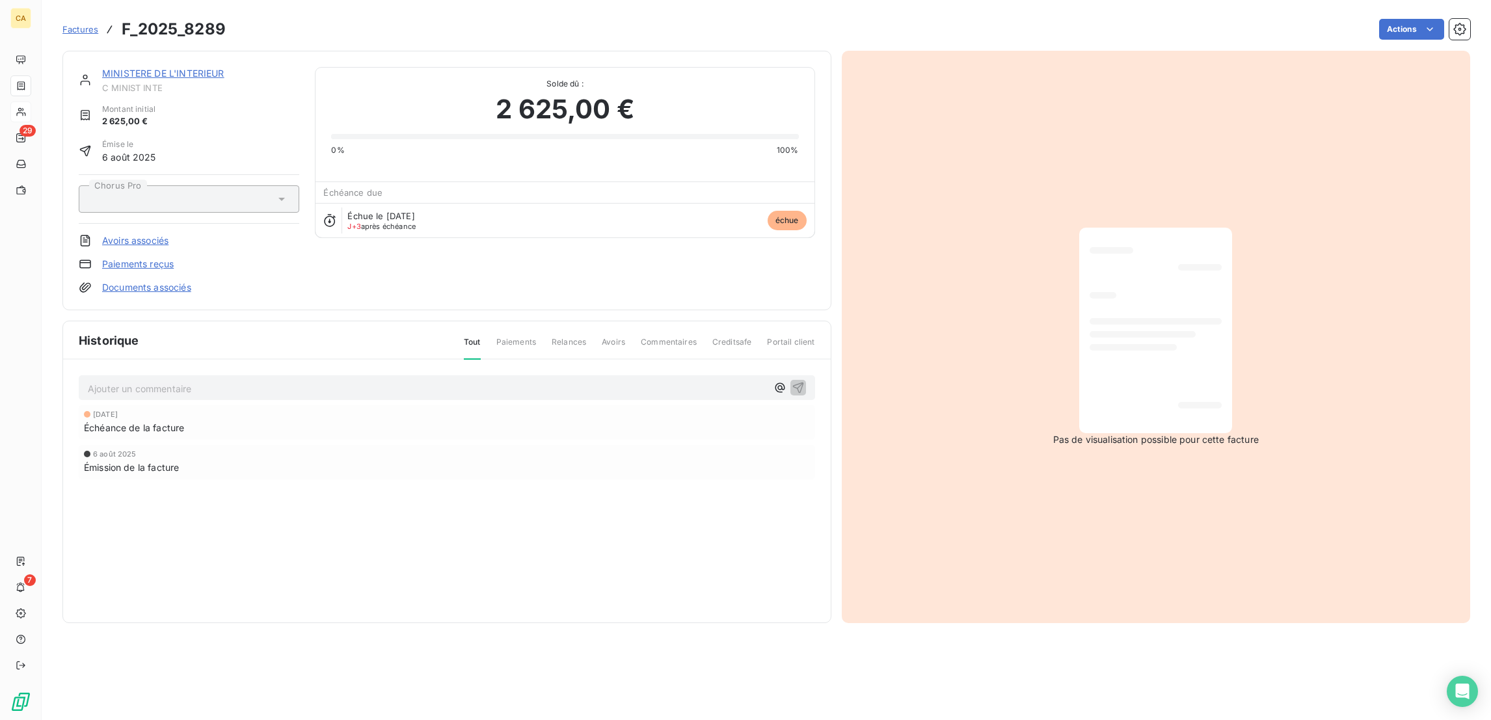
click at [178, 381] on p "Ajouter un commentaire ﻿" at bounding box center [427, 389] width 679 height 16
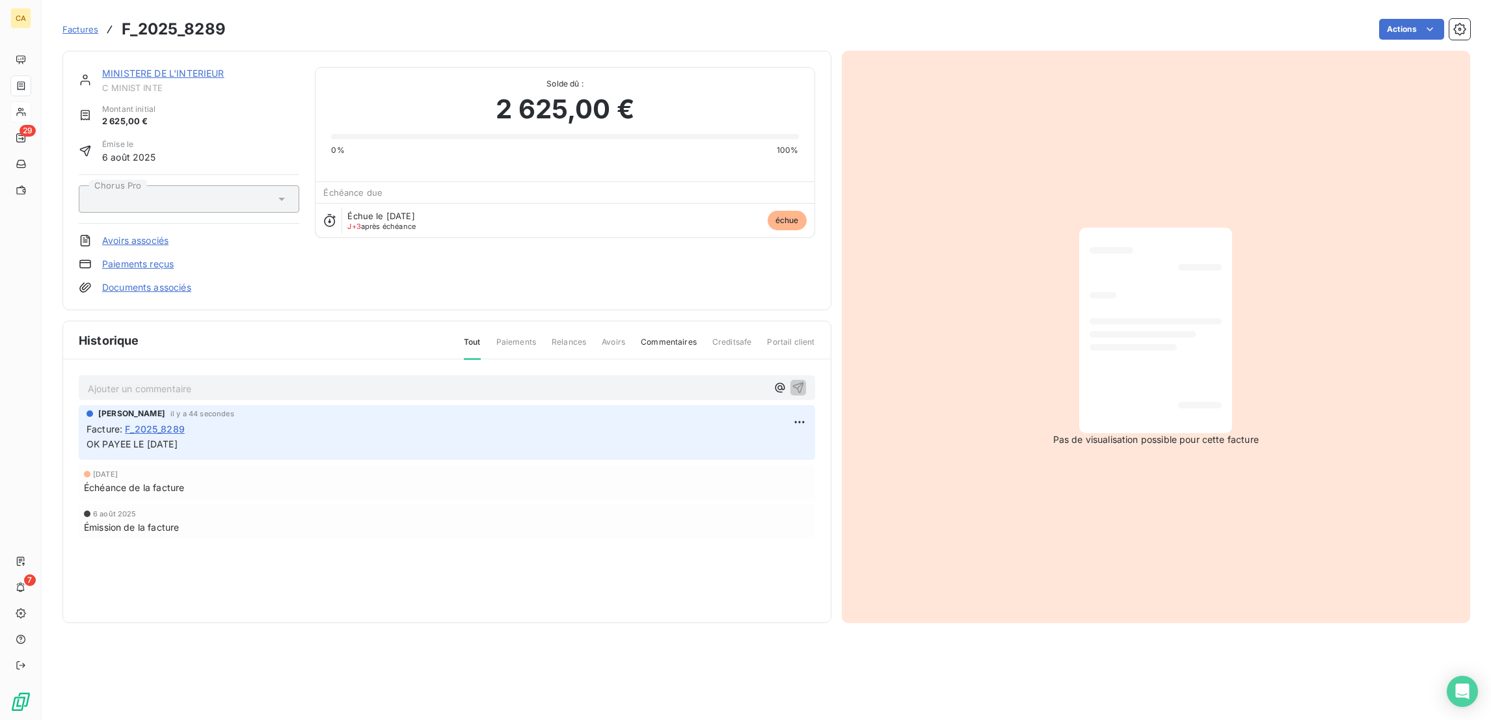
click at [165, 68] on link "MINISTERE DE L'INTERIEUR" at bounding box center [163, 73] width 122 height 11
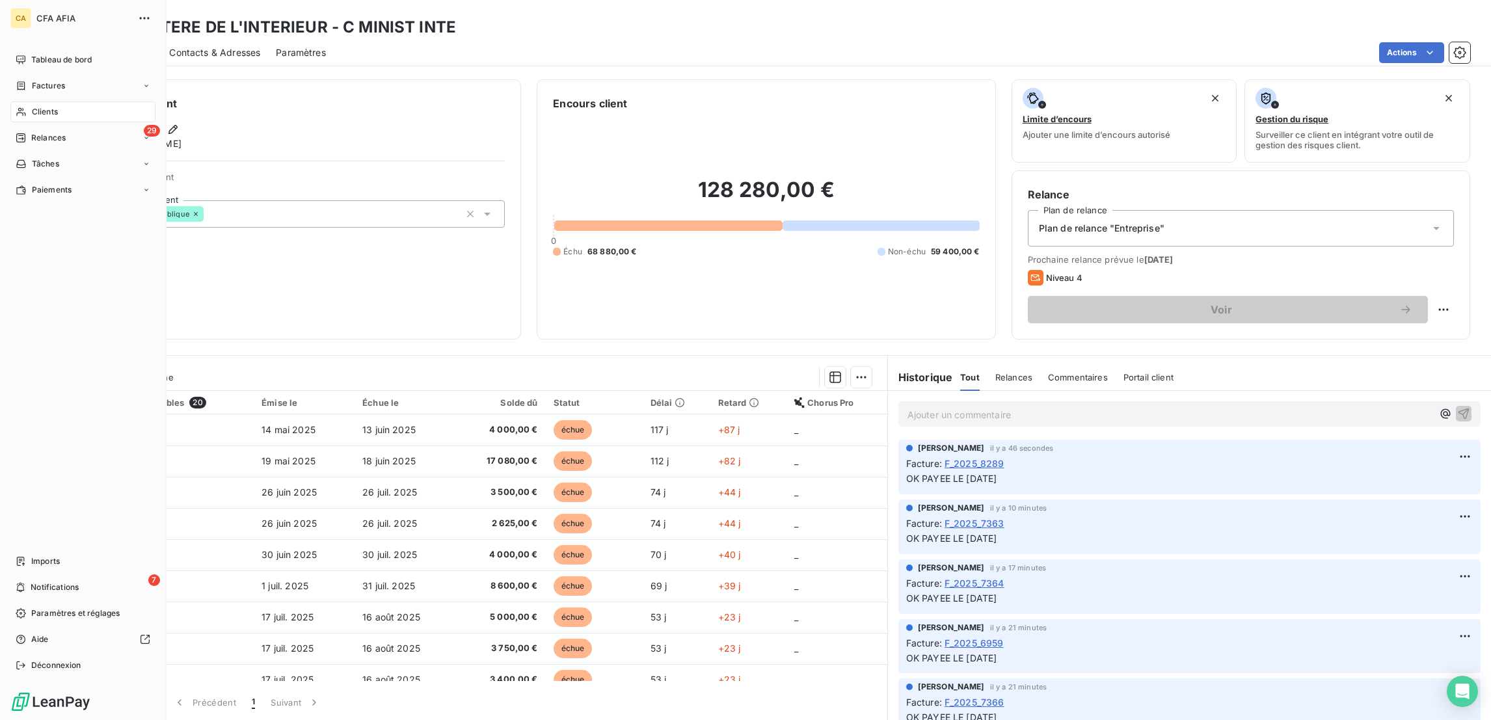
click at [23, 102] on div "Clients" at bounding box center [82, 112] width 145 height 21
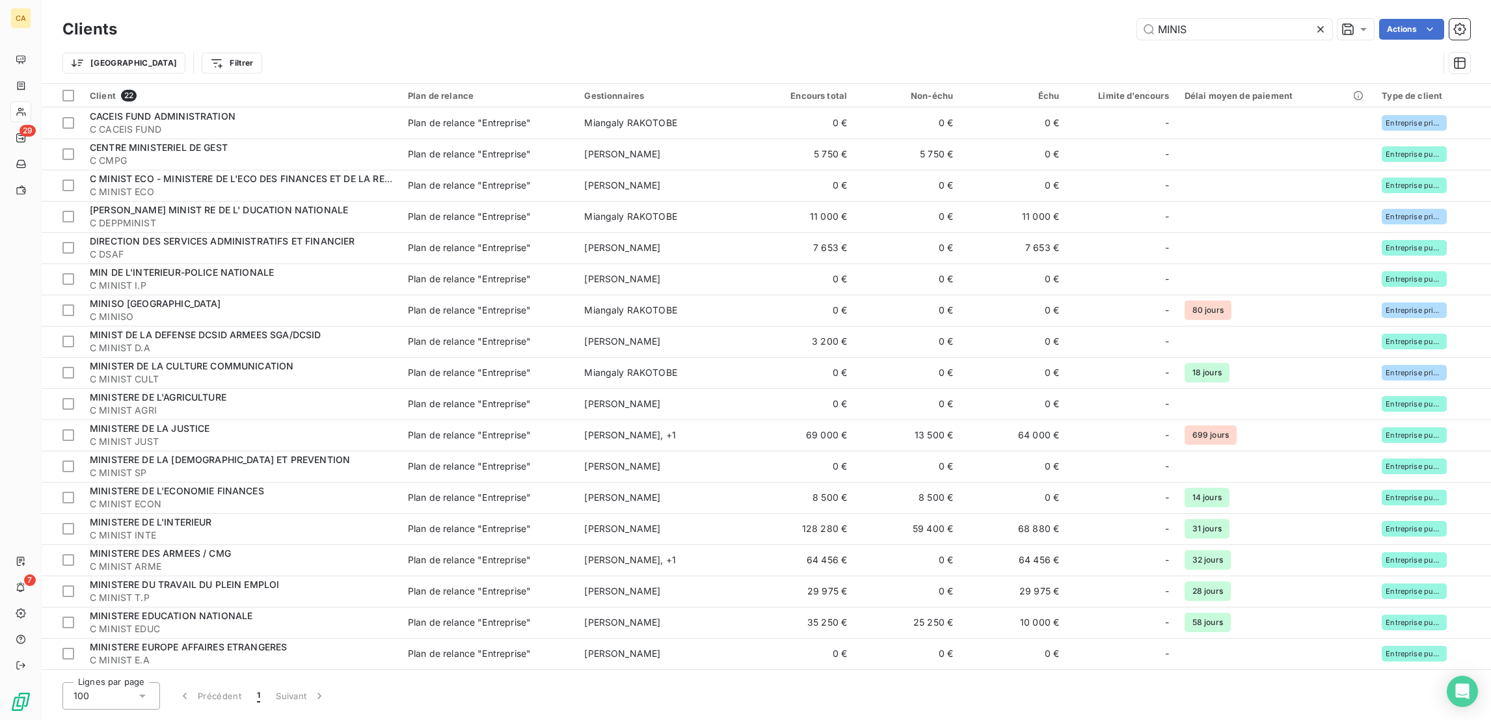
click at [1260, 34] on div "MINIS" at bounding box center [1234, 29] width 195 height 21
click at [1256, 29] on input "MINIS" at bounding box center [1234, 29] width 195 height 21
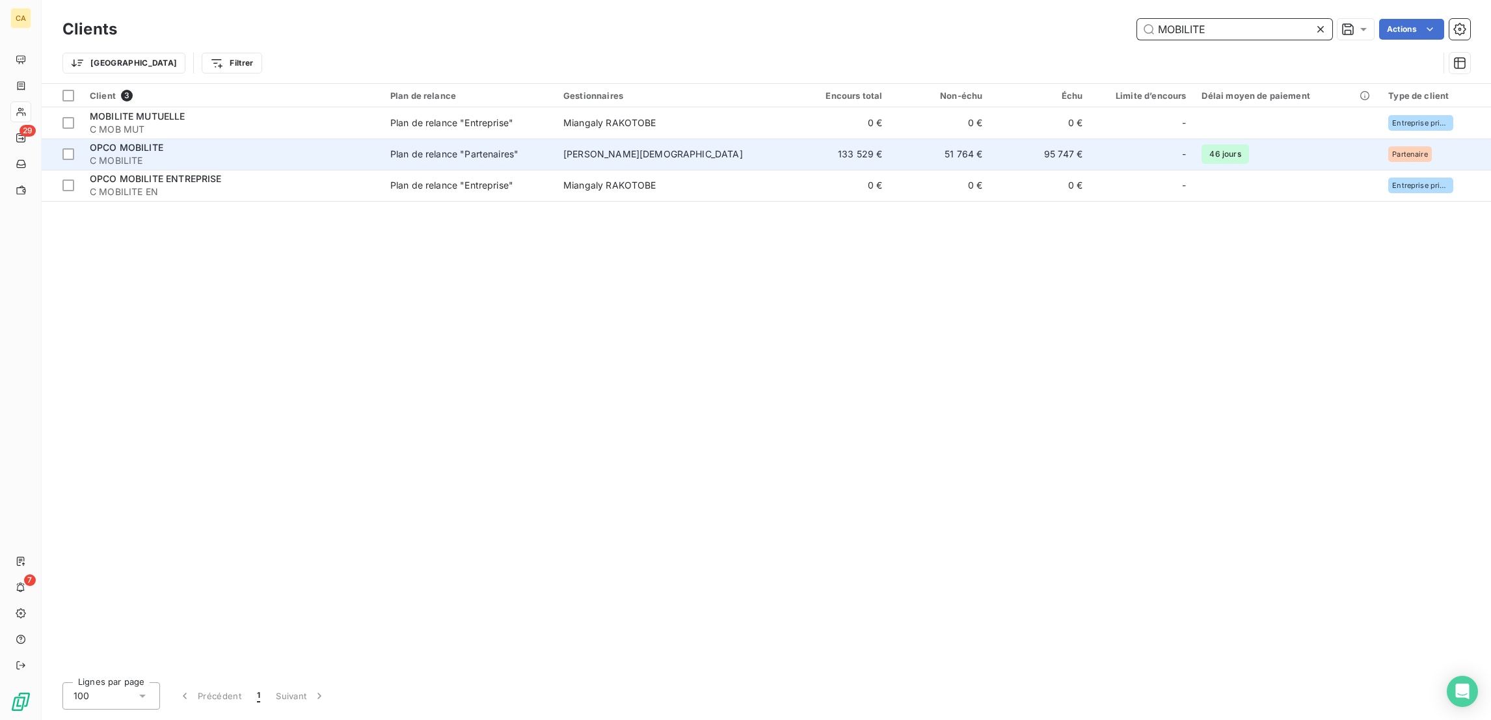
type input "MOBILITE"
click at [241, 141] on div "OPCO MOBILITE" at bounding box center [232, 147] width 285 height 13
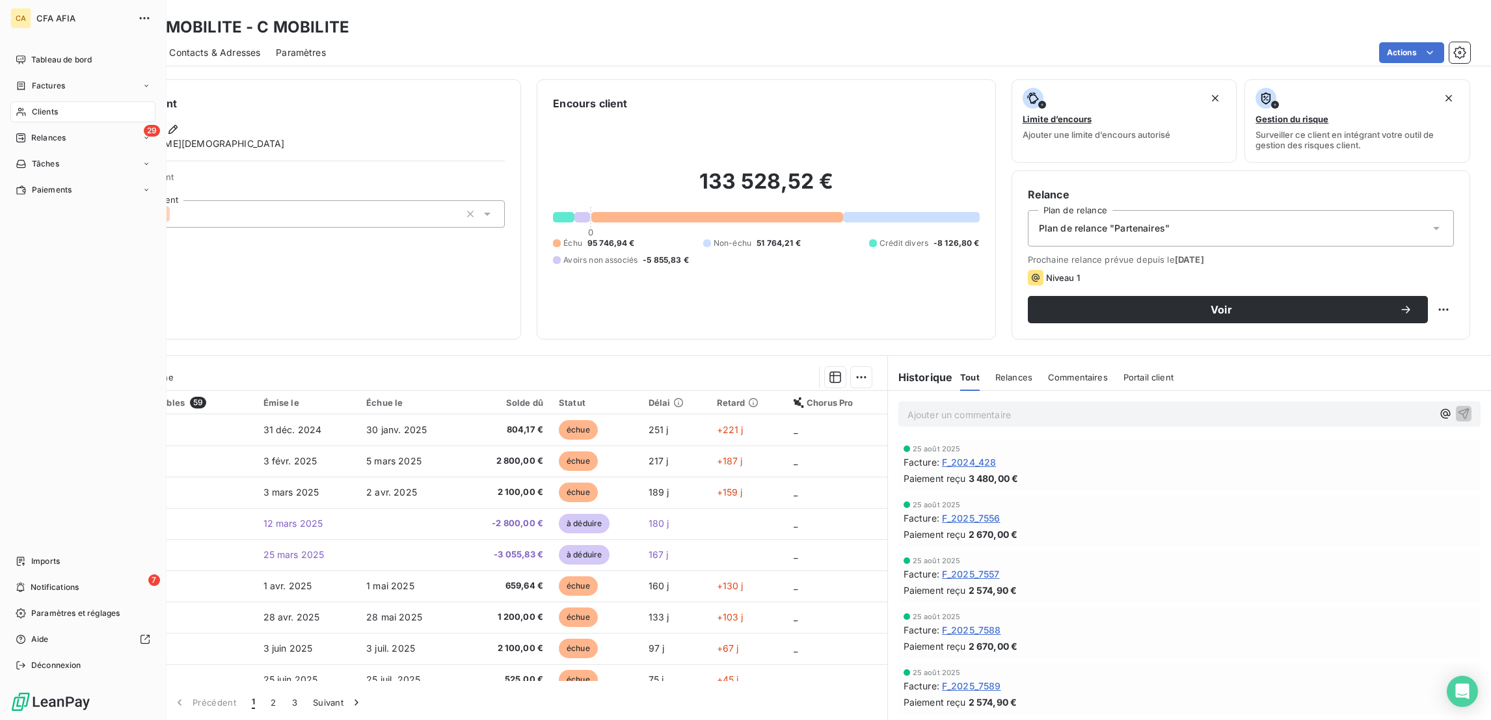
click at [21, 102] on div "Clients" at bounding box center [82, 112] width 145 height 21
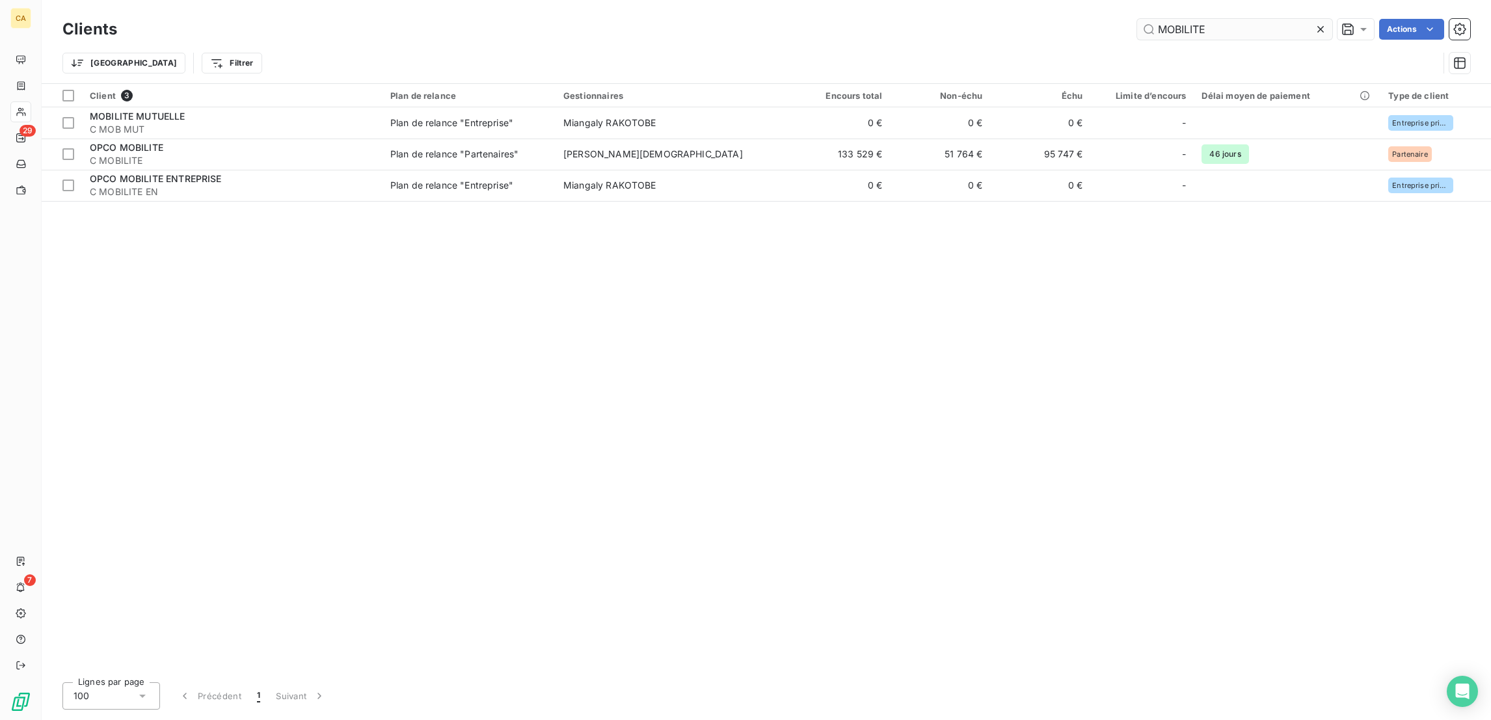
click at [1247, 32] on input "MOBILITE" at bounding box center [1234, 29] width 195 height 21
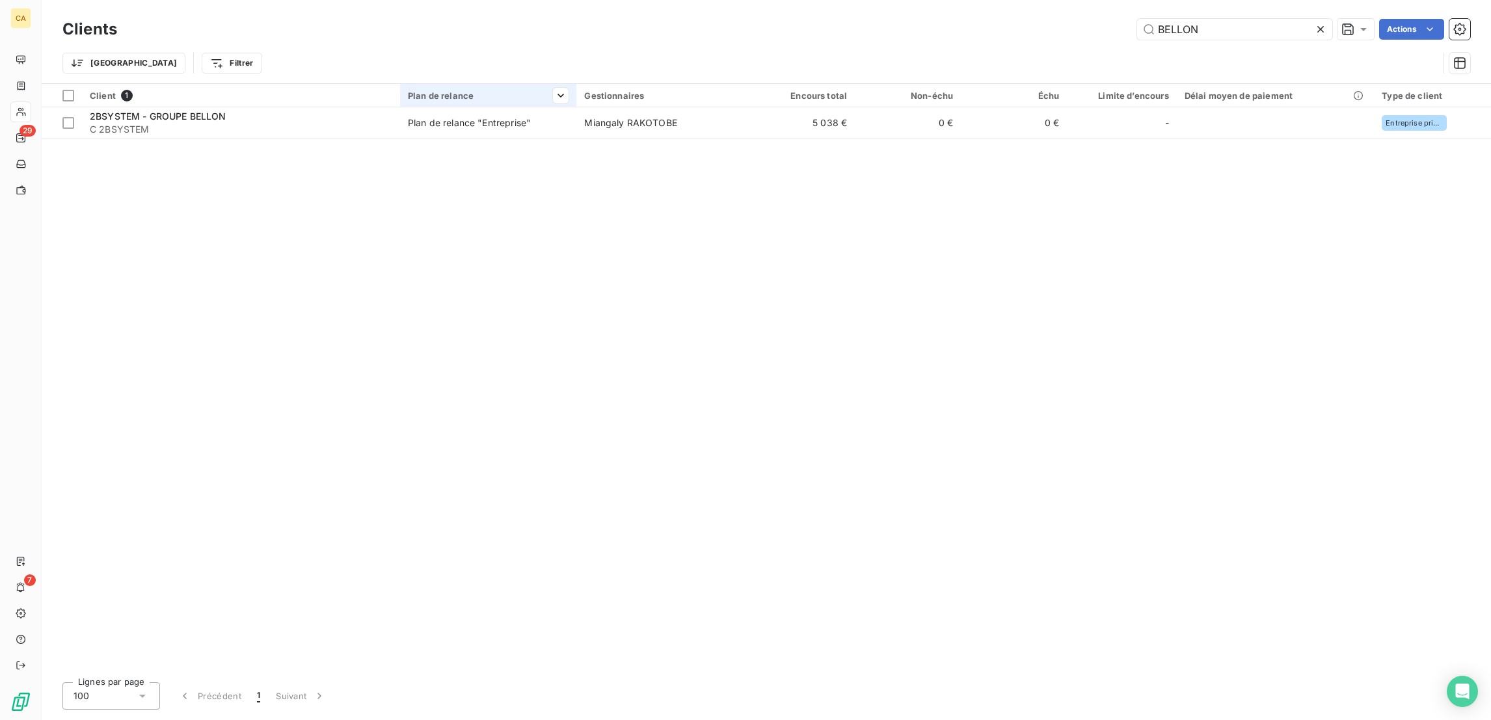
type input "BELLON"
click at [446, 90] on div "Plan de relance" at bounding box center [488, 95] width 161 height 10
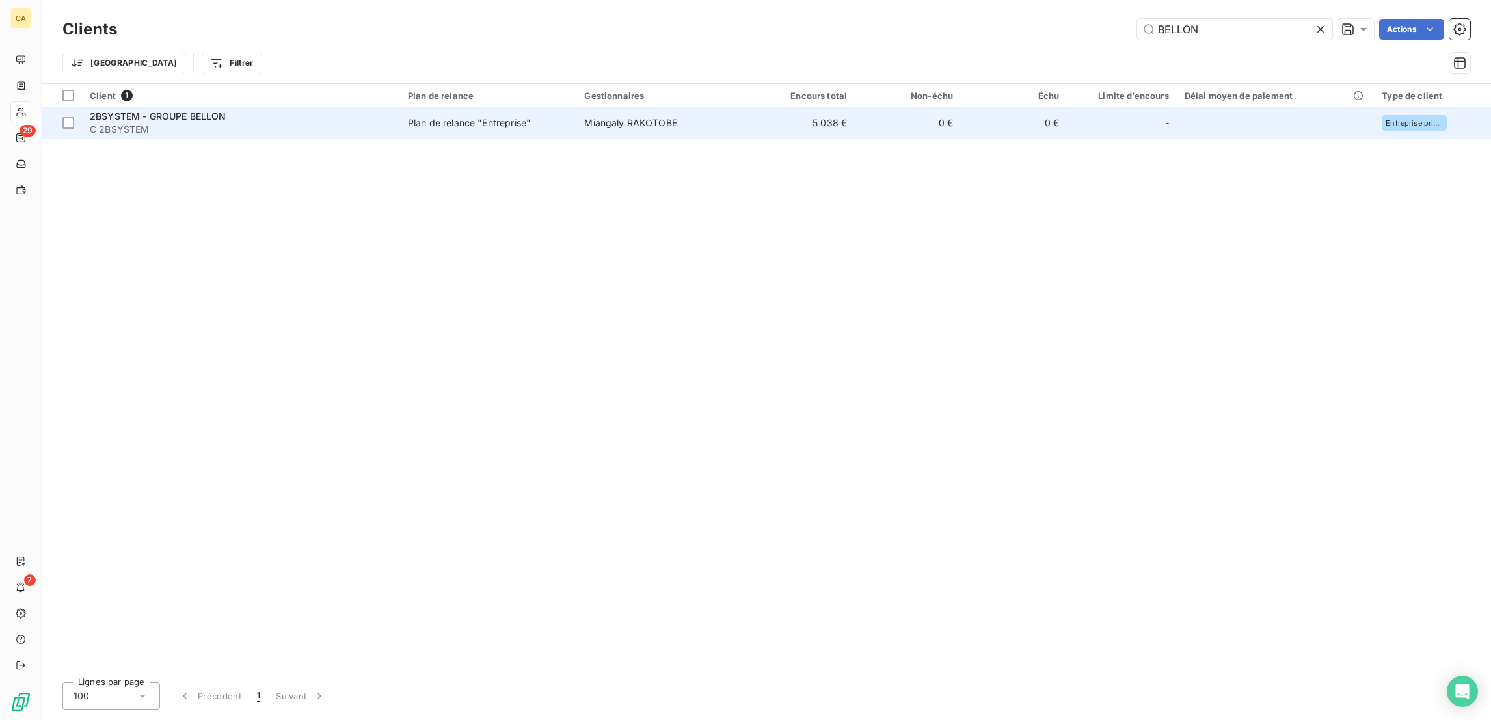
drag, startPoint x: 446, startPoint y: 94, endPoint x: 446, endPoint y: 102, distance: 7.2
click at [446, 107] on div at bounding box center [488, 107] width 176 height 1
click at [442, 113] on td "Plan de relance "Entreprise"" at bounding box center [488, 122] width 176 height 31
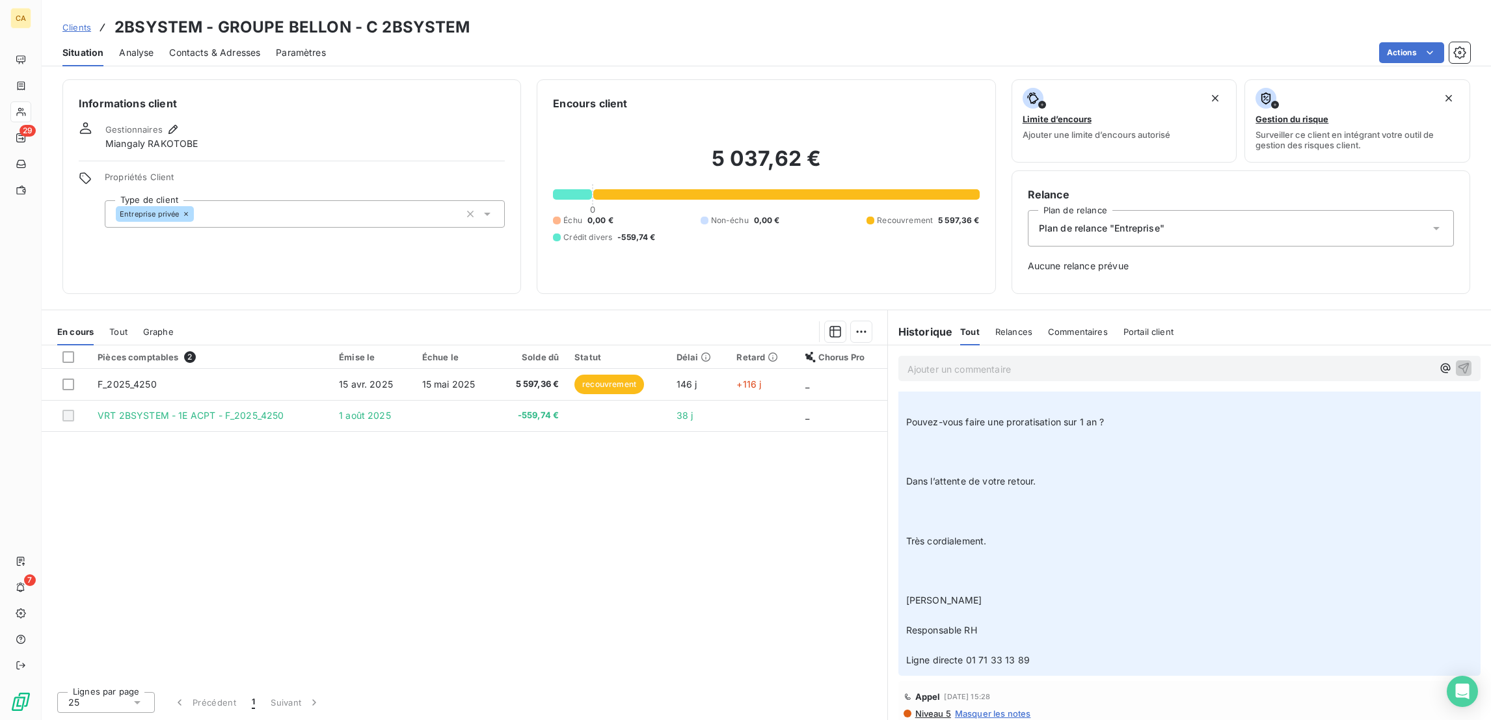
scroll to position [1519, 0]
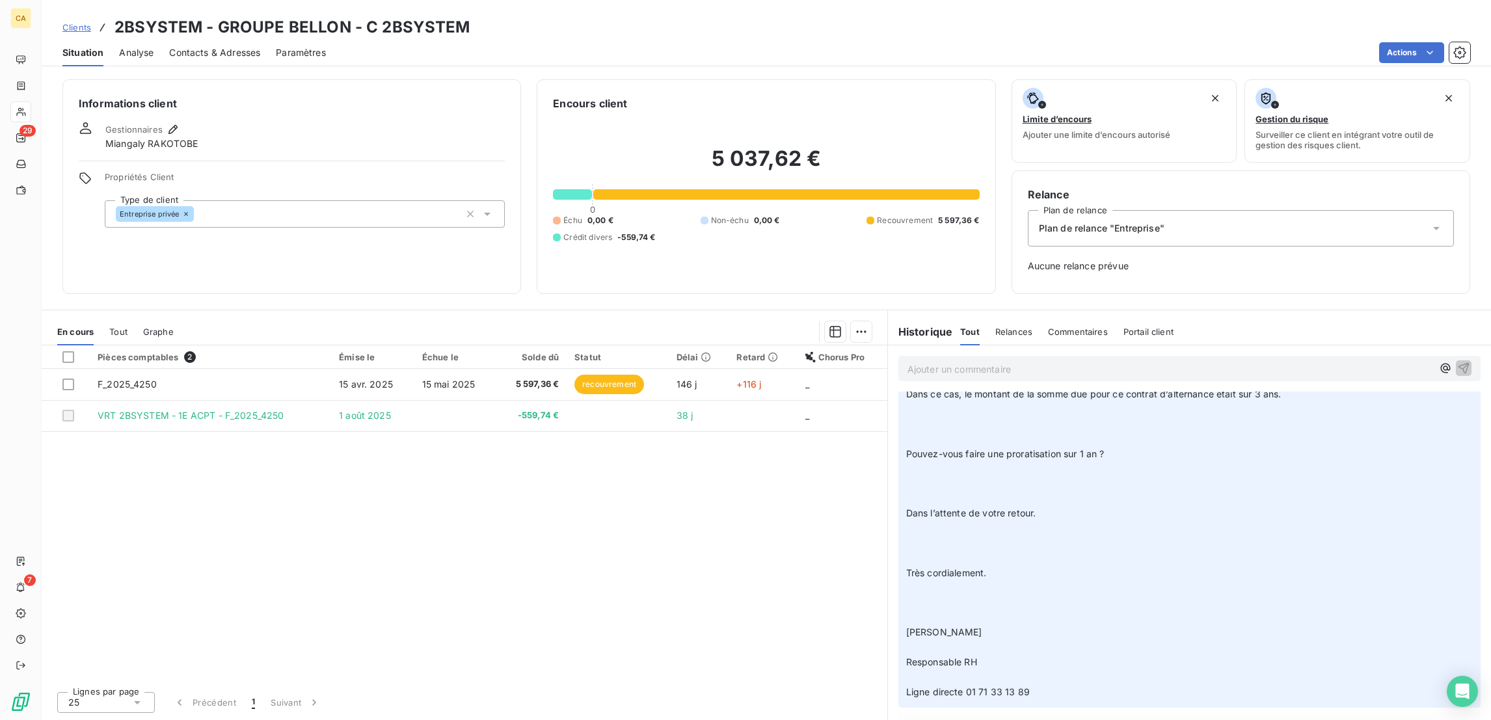
click at [109, 327] on span "Tout" at bounding box center [118, 332] width 18 height 10
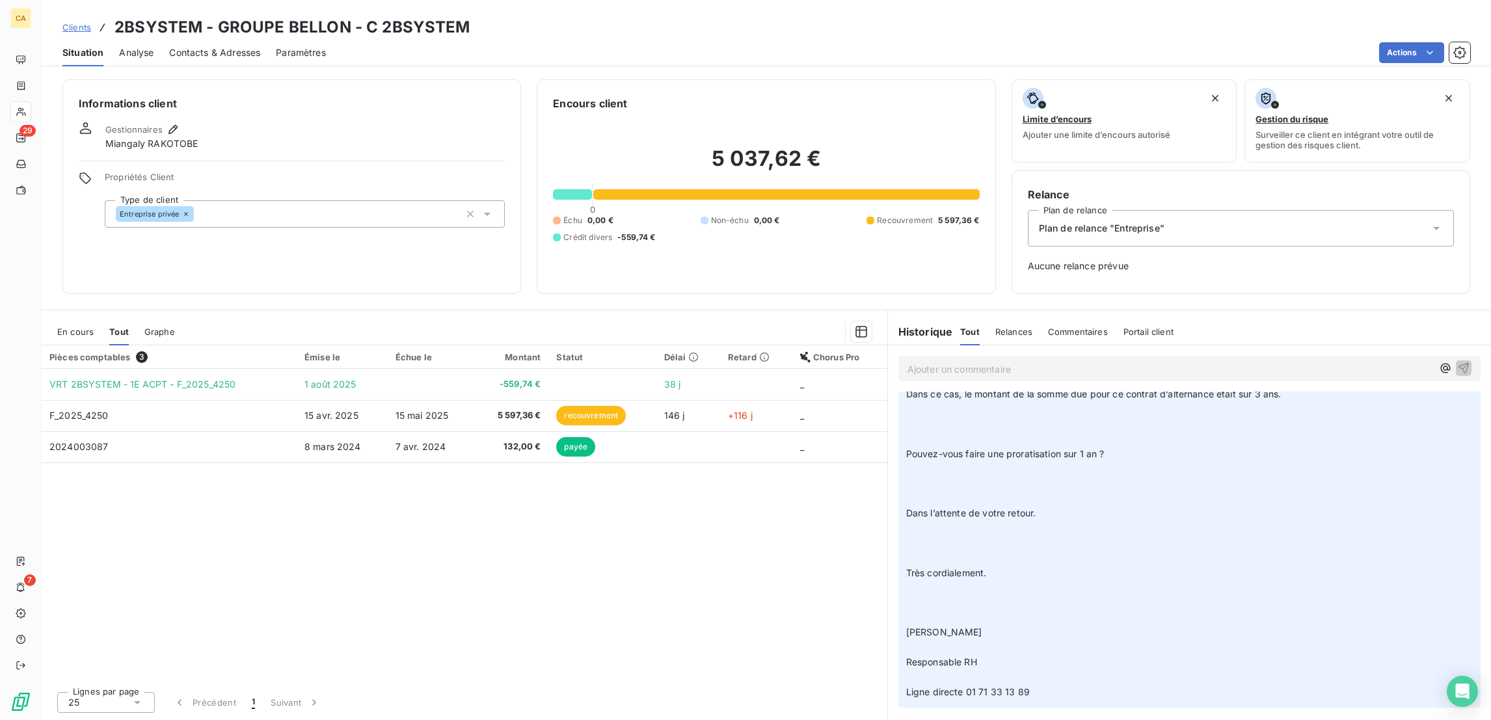
click at [75, 327] on span "En cours" at bounding box center [75, 332] width 36 height 10
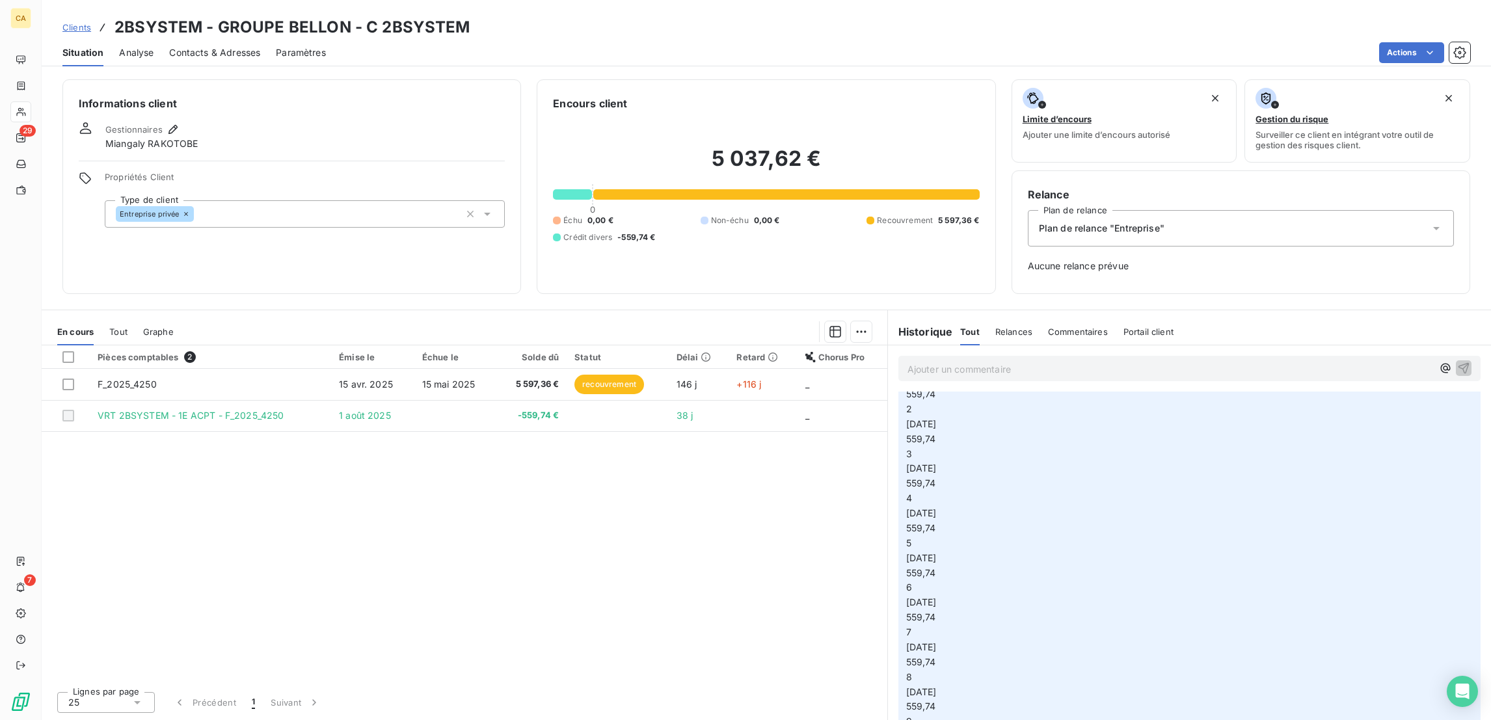
scroll to position [0, 0]
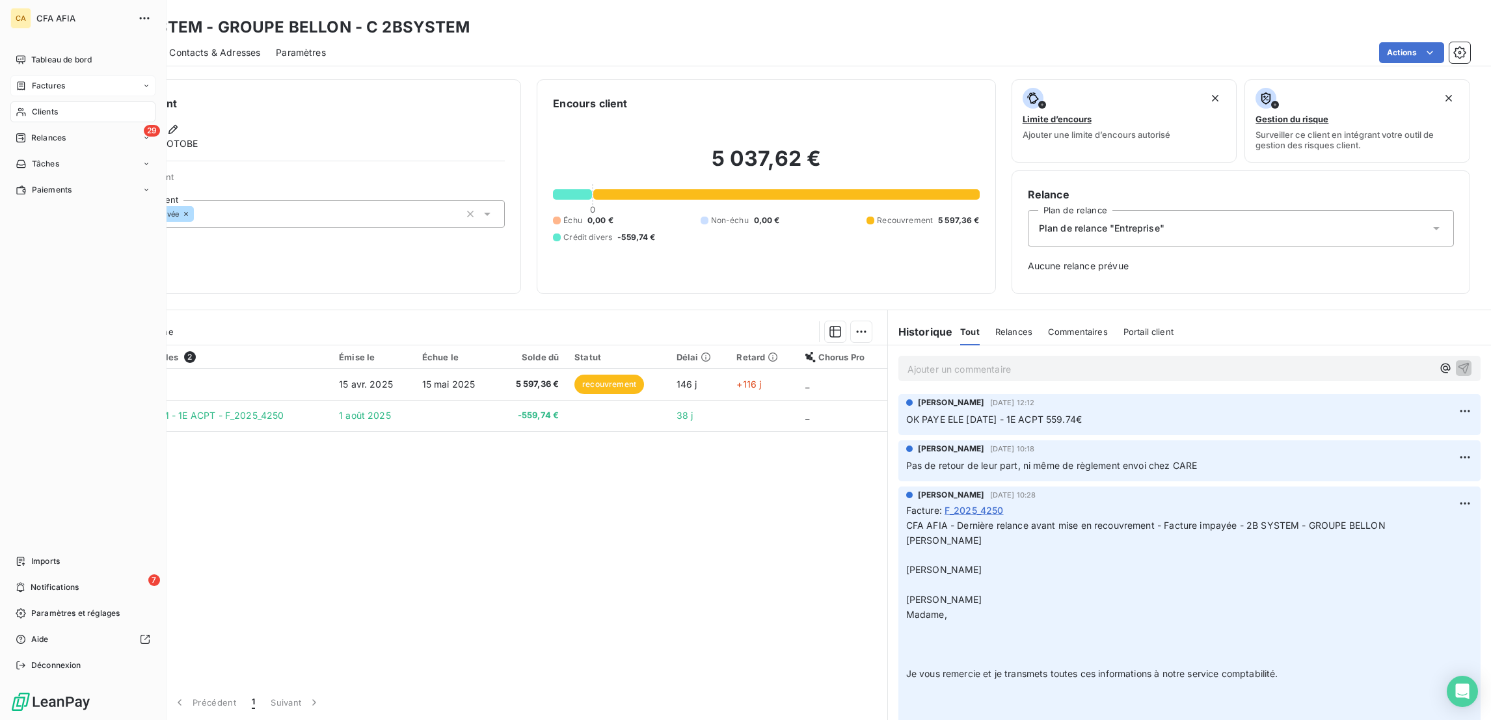
click at [23, 80] on div "Factures" at bounding box center [40, 86] width 49 height 12
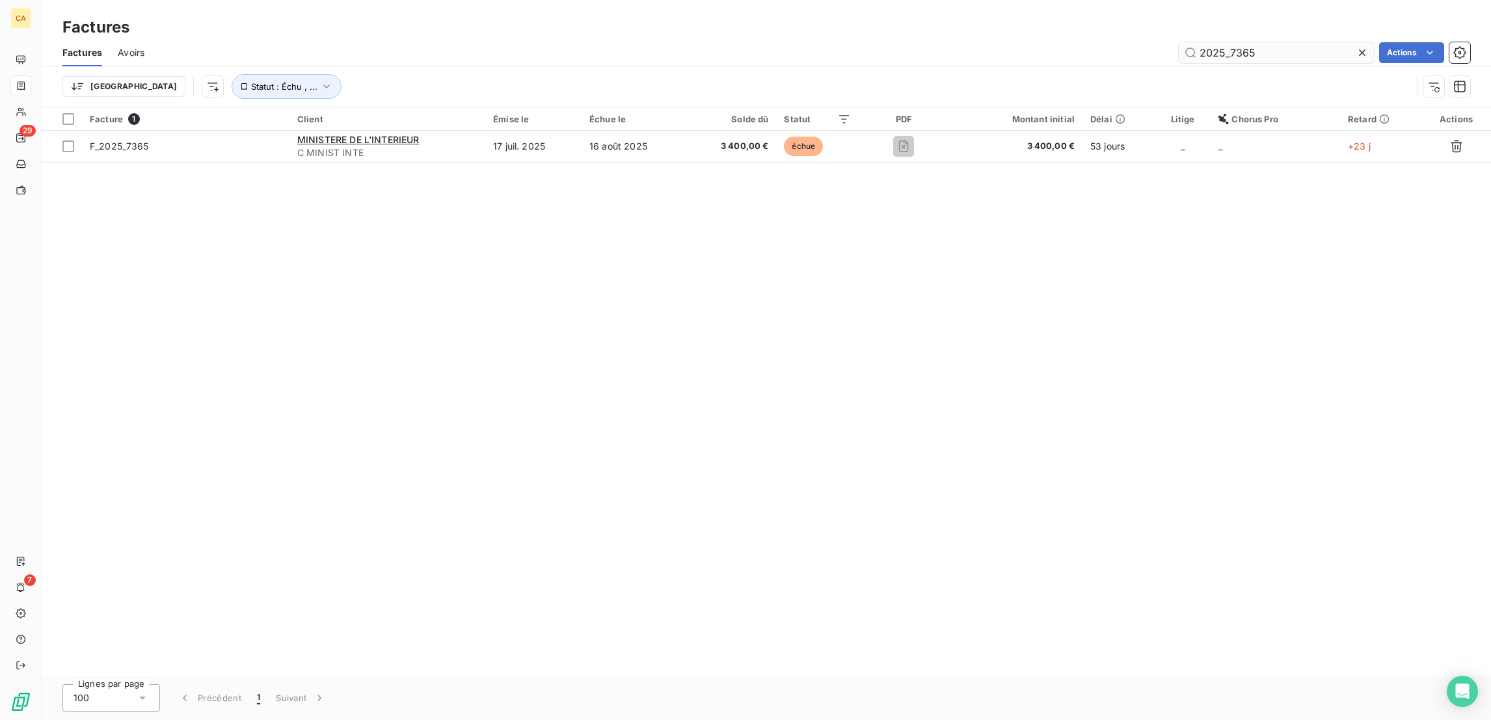
click at [1275, 42] on input "2025_7365" at bounding box center [1276, 52] width 195 height 21
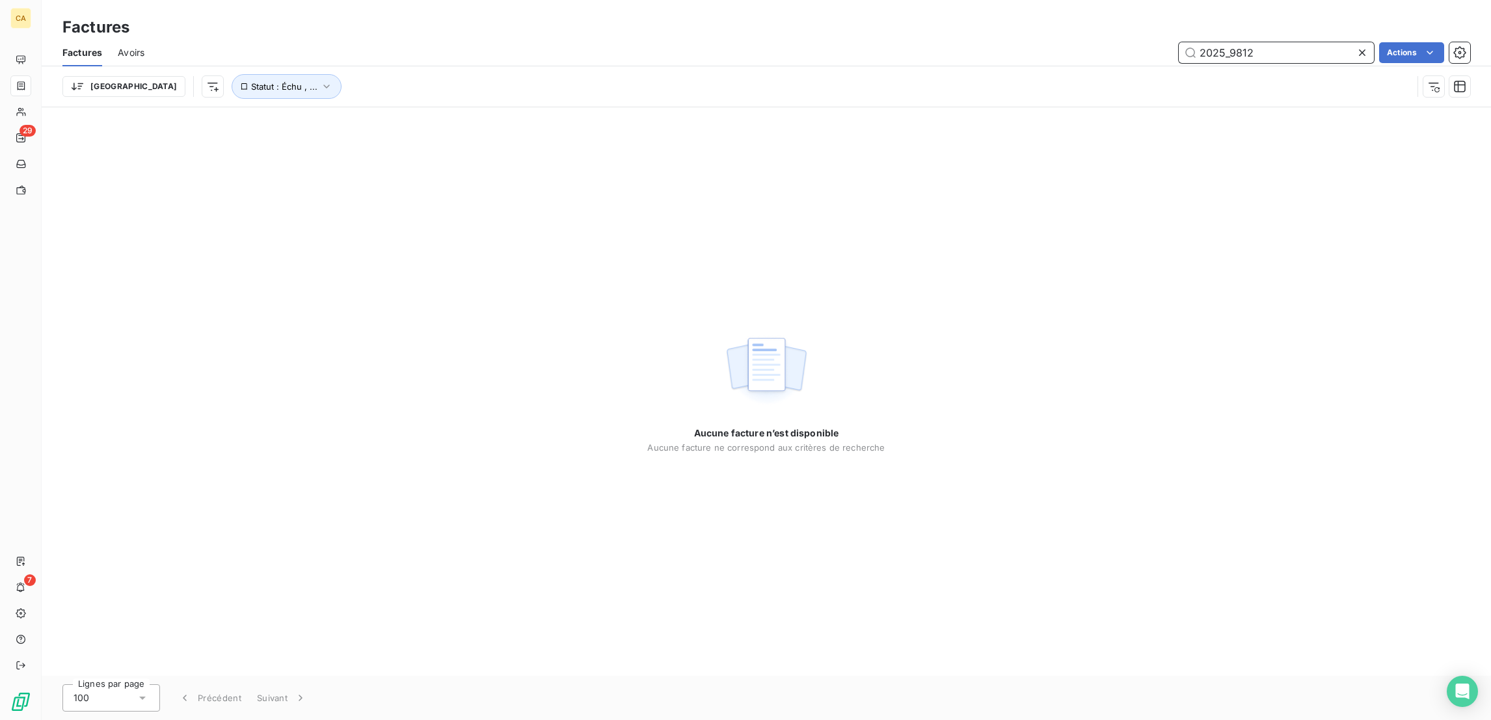
click at [1278, 44] on input "2025_9812" at bounding box center [1276, 52] width 195 height 21
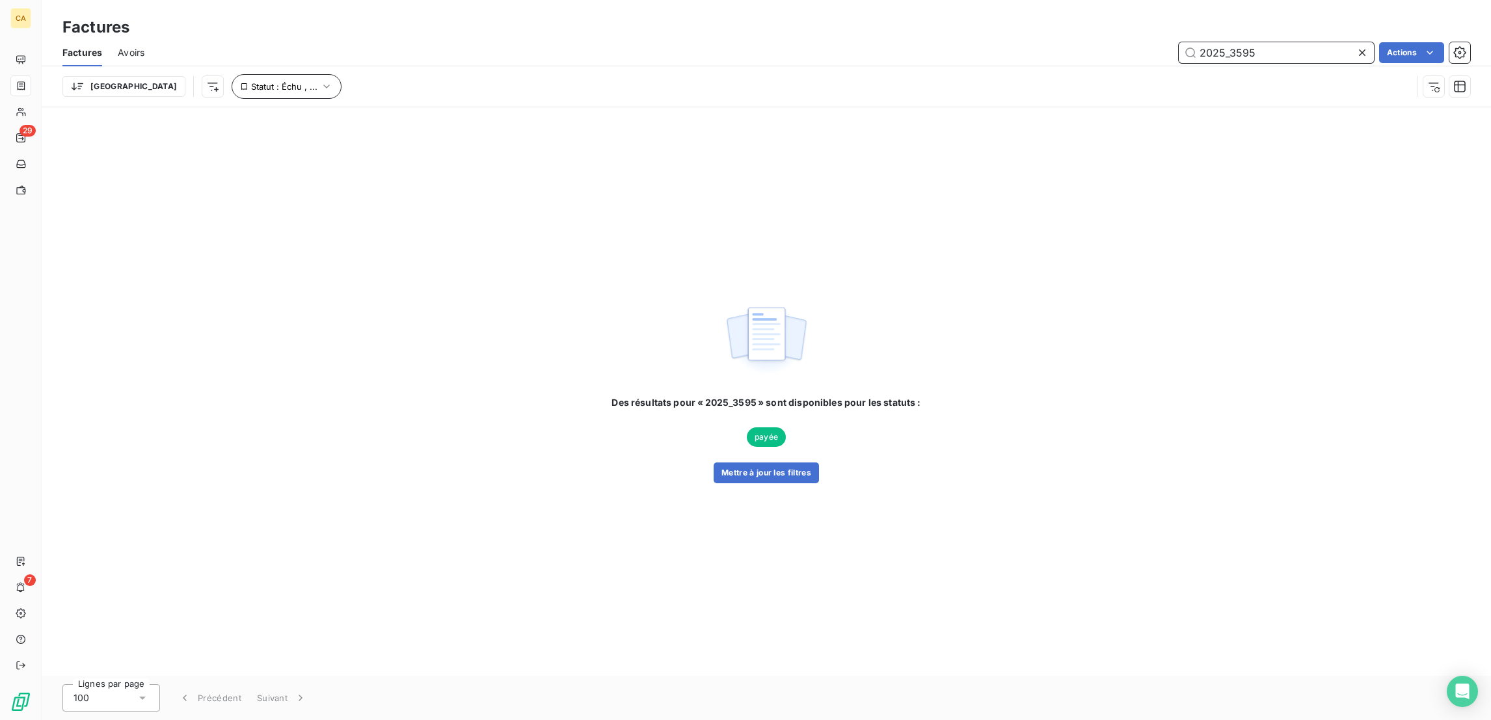
type input "2025_3595"
click at [251, 81] on span "Statut : Échu , ..." at bounding box center [284, 86] width 66 height 10
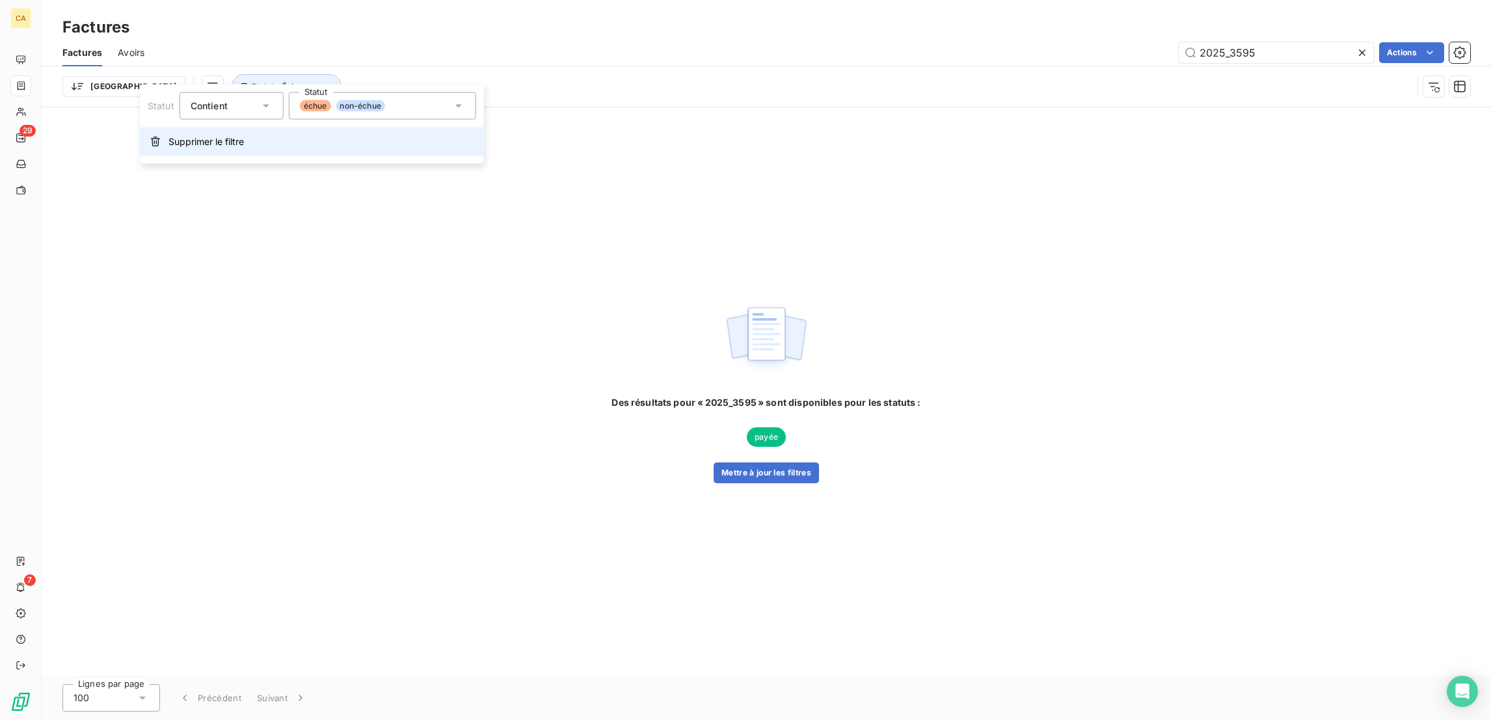
click at [215, 135] on span "Supprimer le filtre" at bounding box center [206, 141] width 75 height 13
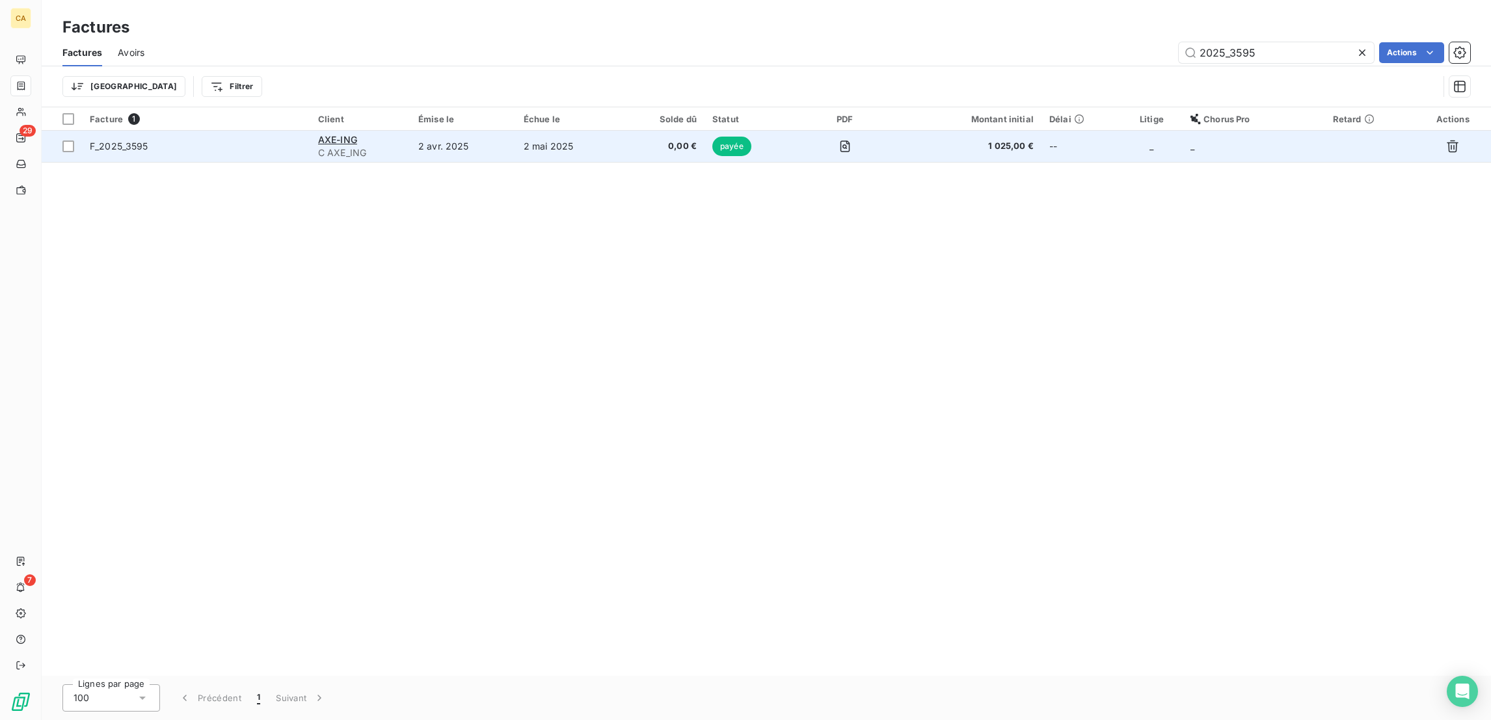
click at [432, 131] on td "2 avr. 2025" at bounding box center [463, 146] width 105 height 31
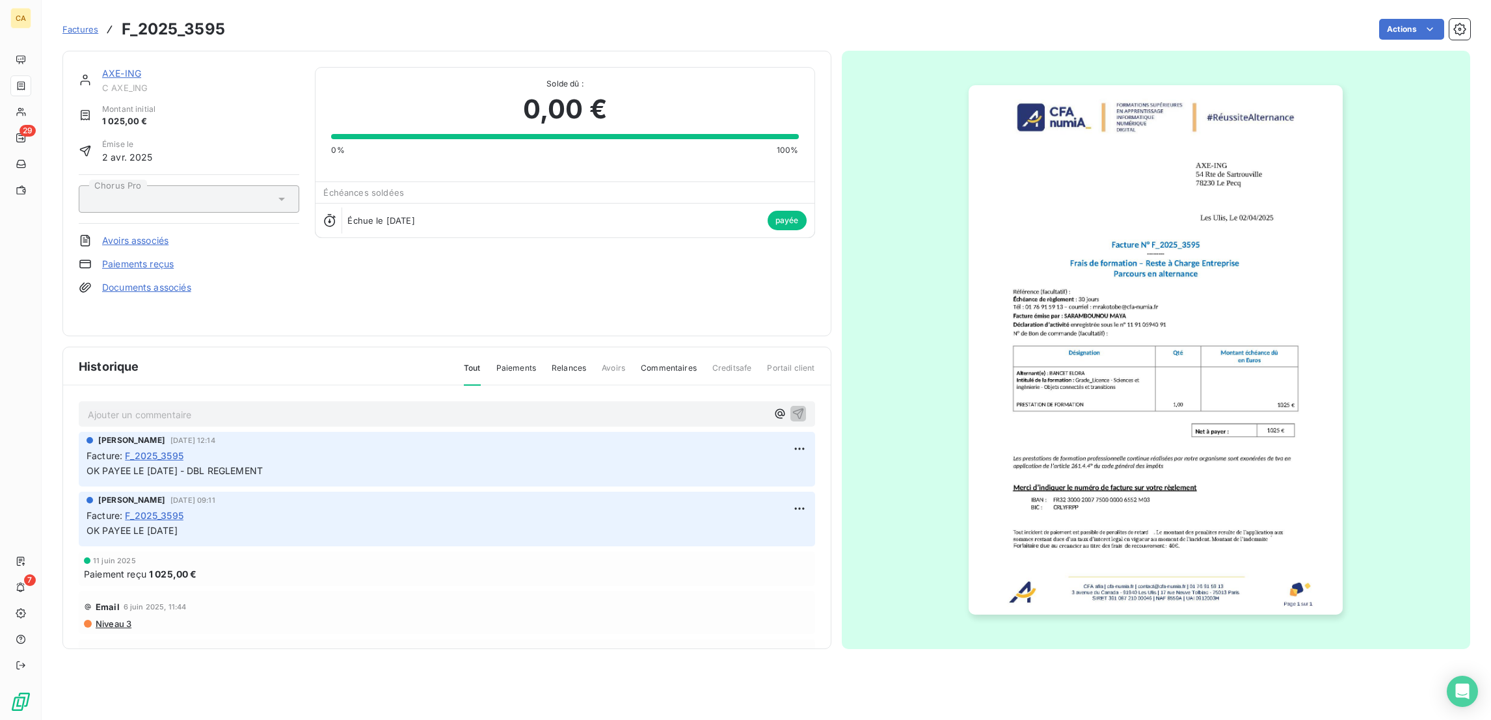
click at [105, 55] on div "AXE-ING C AXE_ING Montant initial 1 025,00 € Émise le [DATE] Chorus Pro Avoirs …" at bounding box center [446, 194] width 769 height 286
click at [102, 83] on span "C AXE_ING" at bounding box center [200, 88] width 197 height 10
click at [102, 68] on link "AXE-ING" at bounding box center [121, 73] width 39 height 11
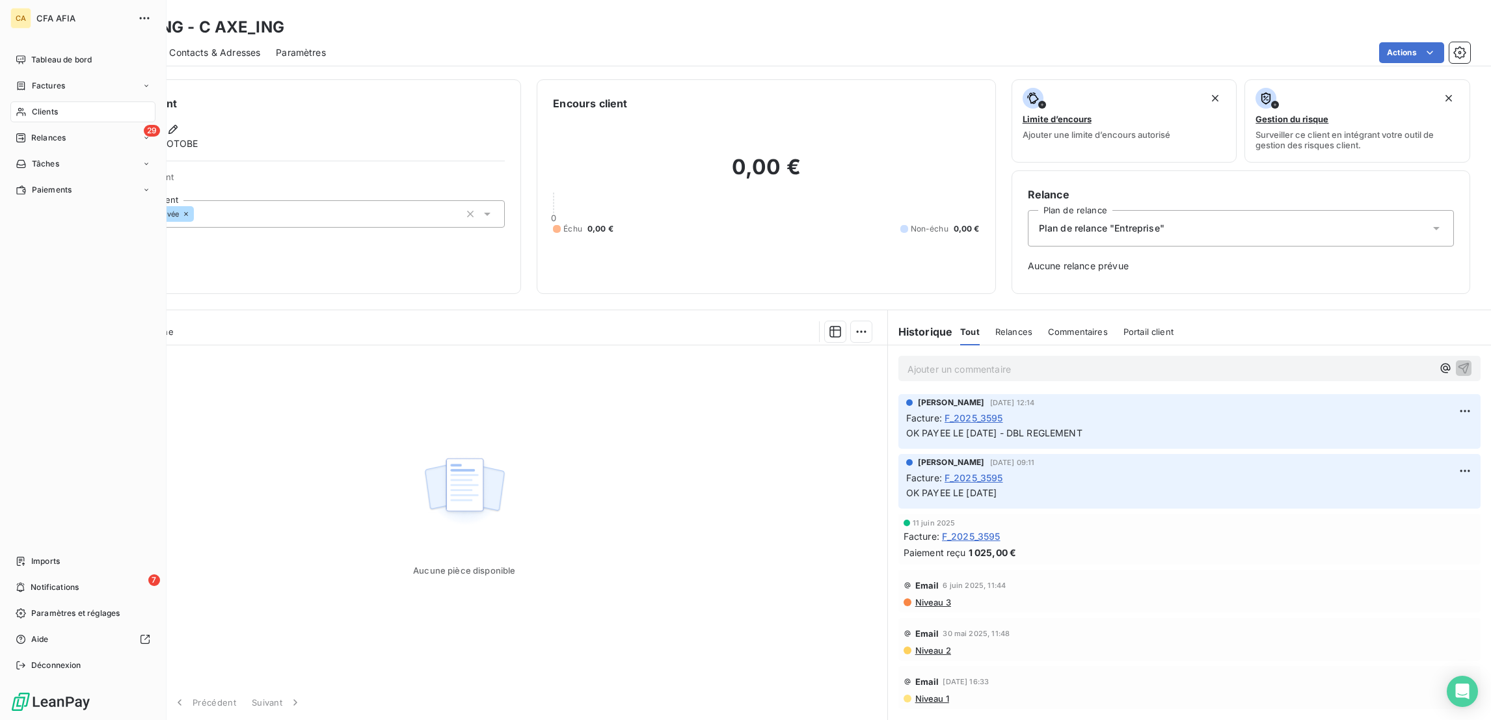
click at [40, 106] on span "Clients" at bounding box center [45, 112] width 26 height 12
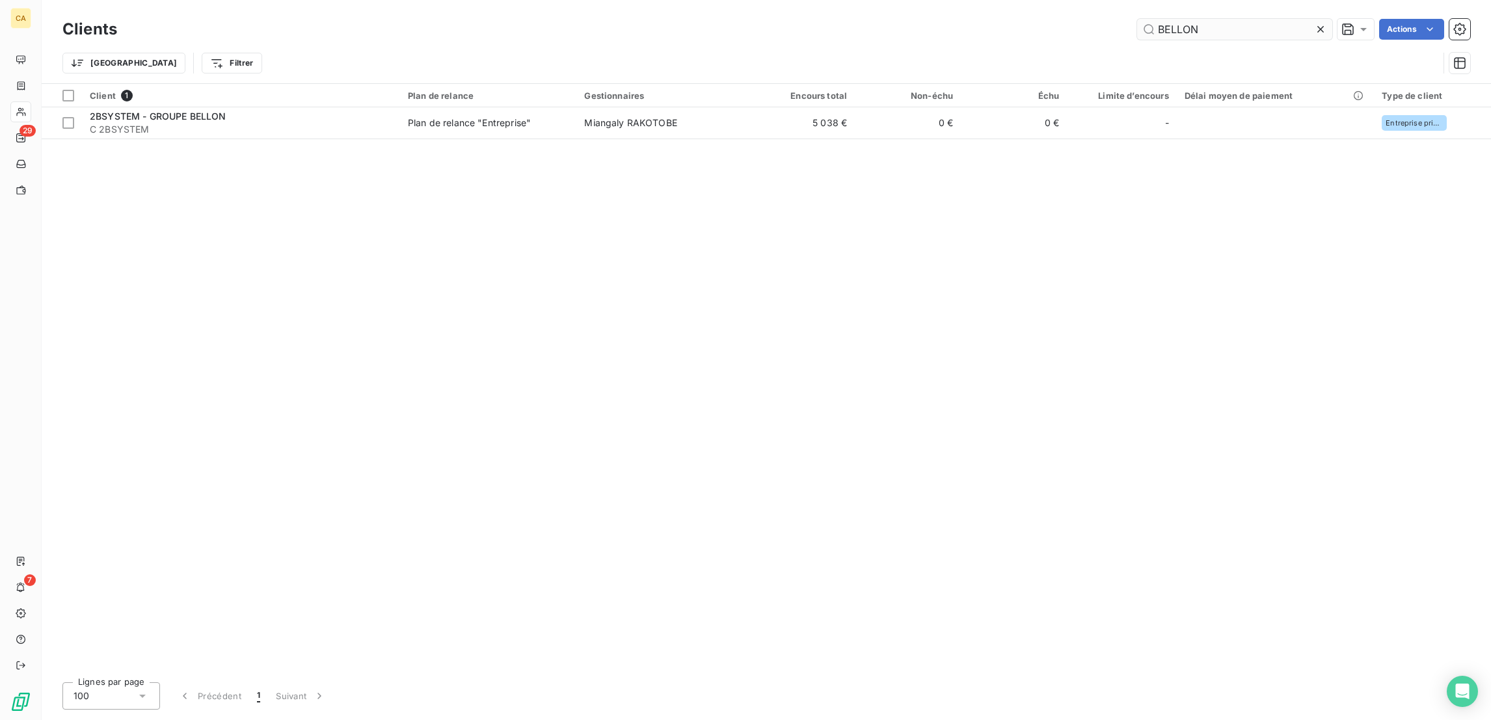
click at [1221, 20] on input "BELLON" at bounding box center [1234, 29] width 195 height 21
click at [1237, 36] on div "Clients DISPLA Actions" at bounding box center [766, 29] width 1408 height 27
click at [1243, 26] on input "DISPLA" at bounding box center [1234, 29] width 195 height 21
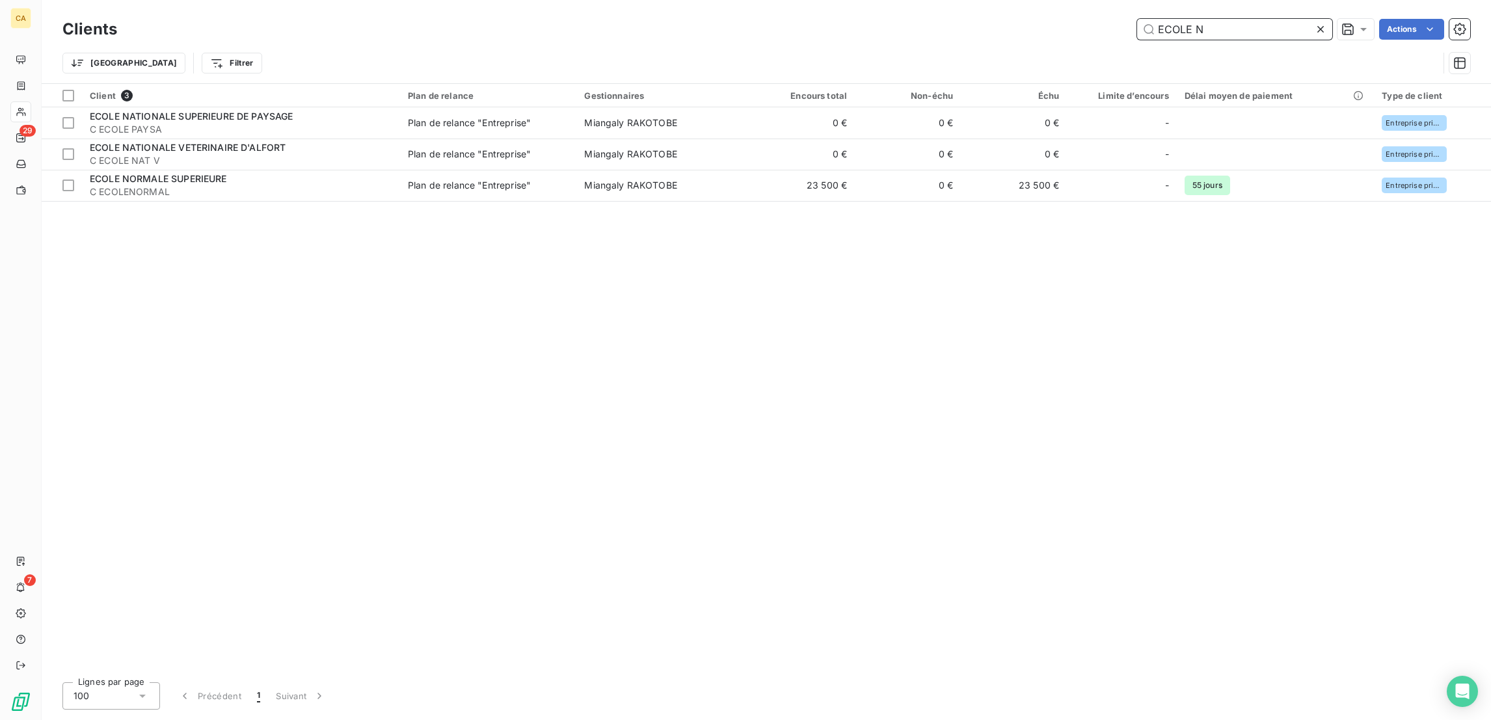
drag, startPoint x: 1269, startPoint y: 27, endPoint x: 930, endPoint y: 12, distance: 340.0
click at [930, 16] on div "Clients ECOLE N Actions" at bounding box center [766, 29] width 1408 height 27
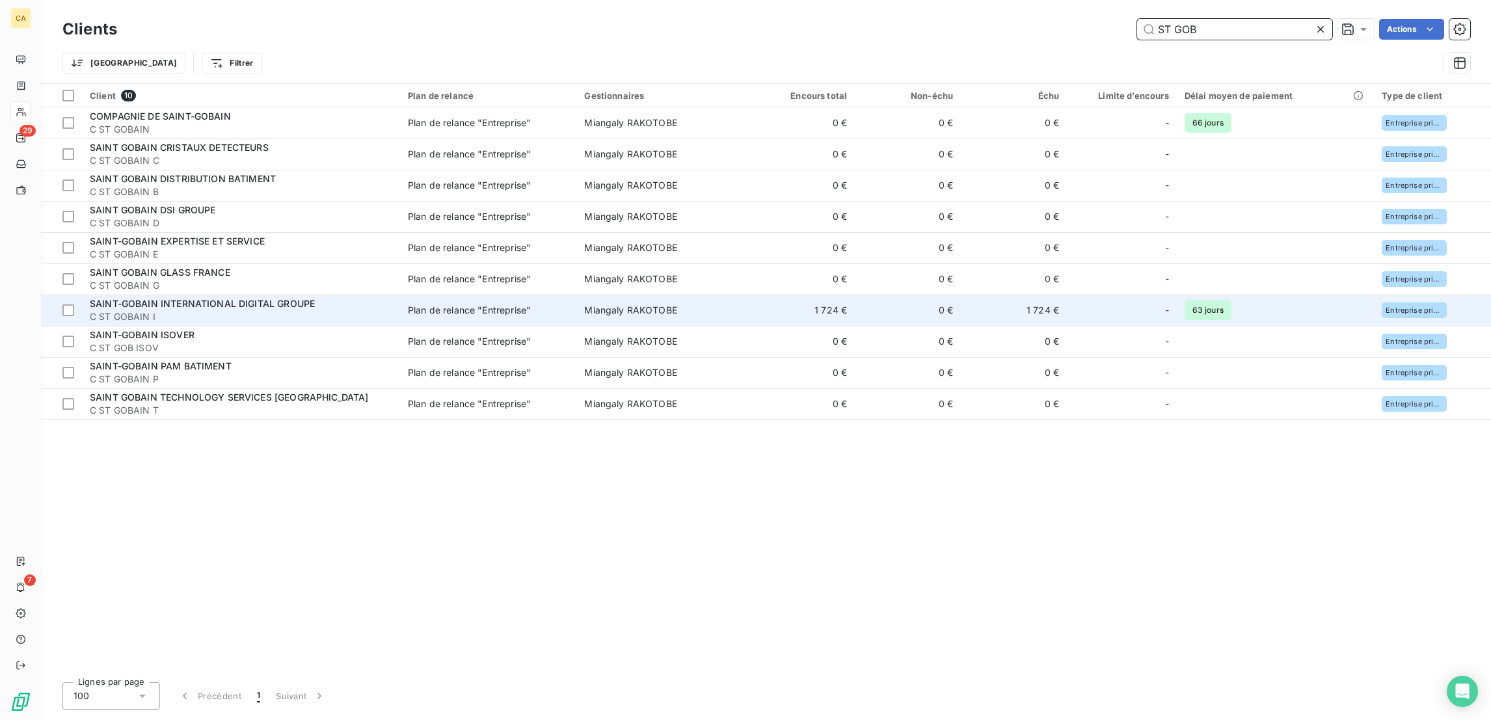
type input "ST GOB"
click at [229, 310] on span "C ST GOBAIN I" at bounding box center [241, 316] width 303 height 13
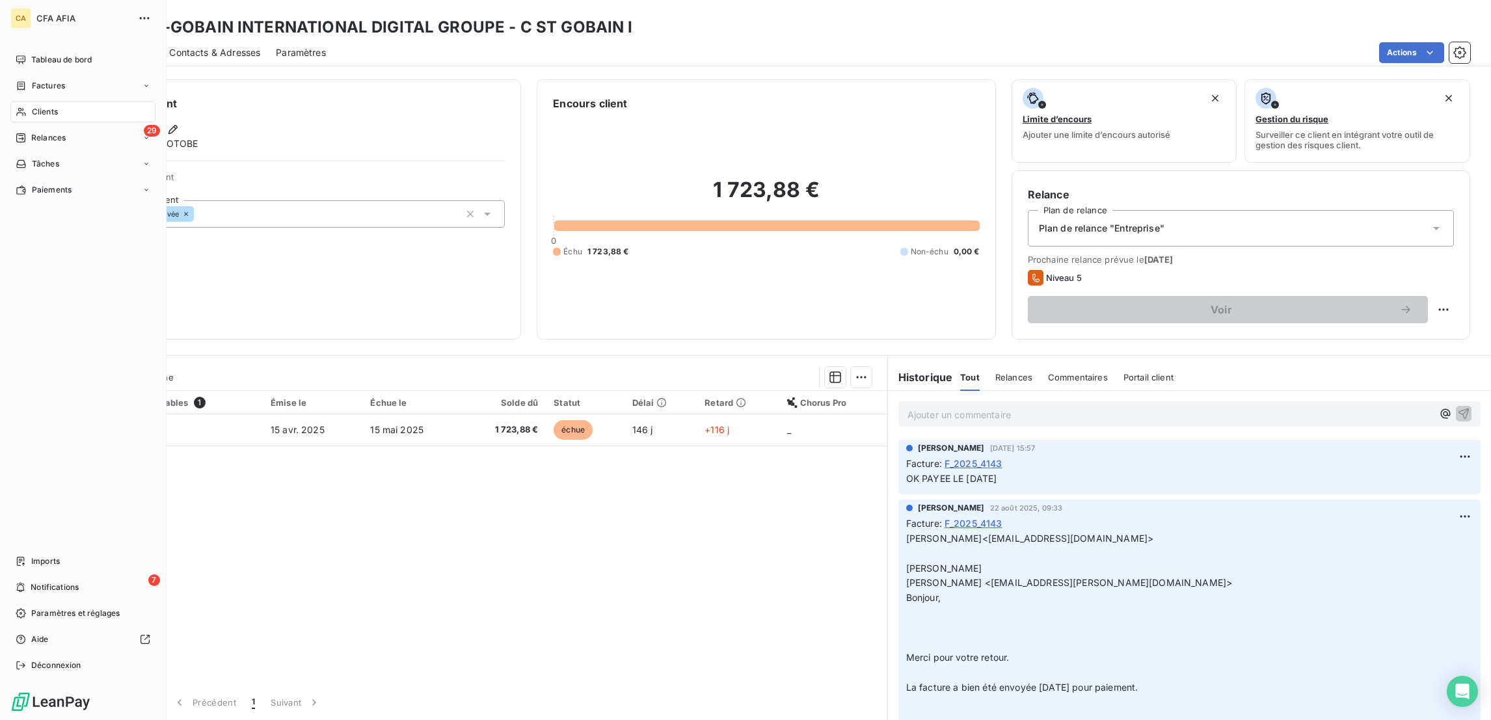
click at [13, 102] on div "Clients" at bounding box center [82, 112] width 145 height 21
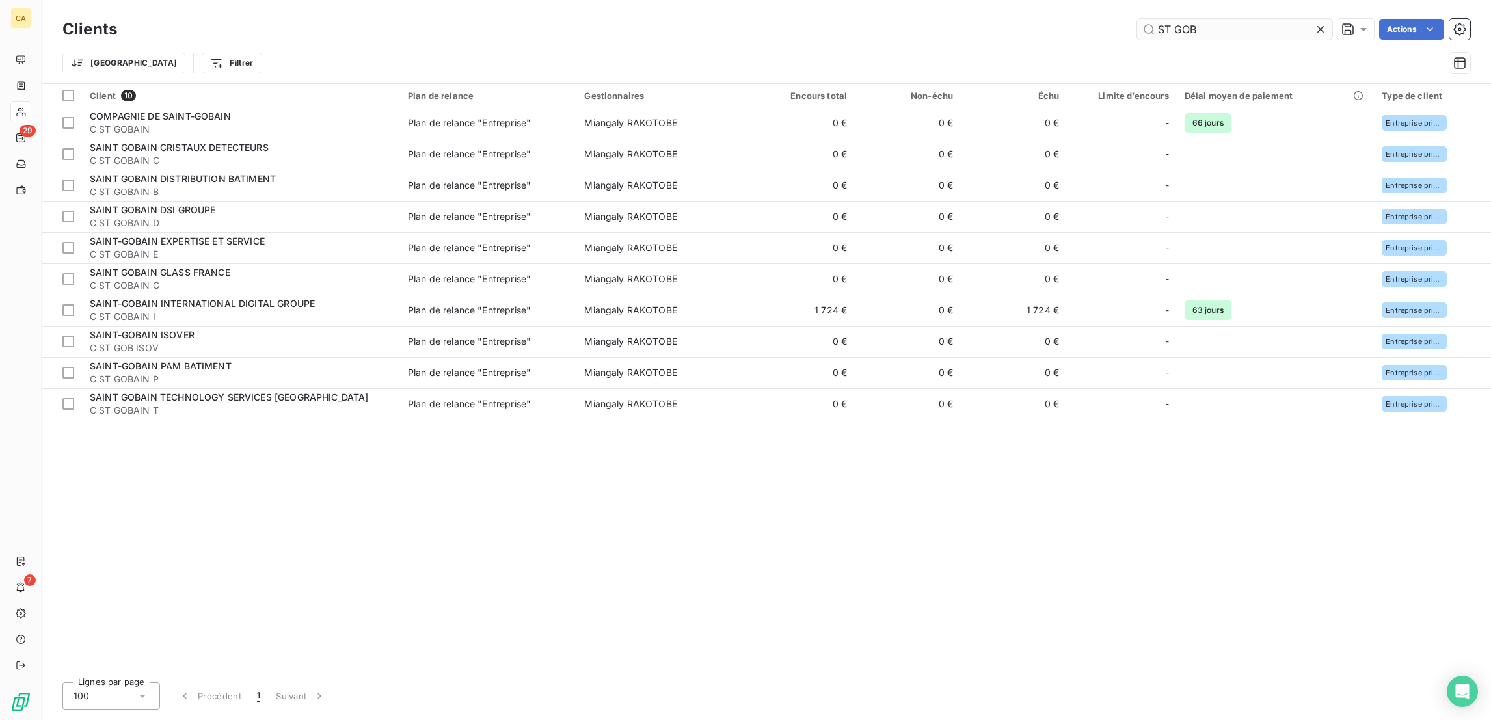
click at [1305, 25] on input "ST GOB" at bounding box center [1234, 29] width 195 height 21
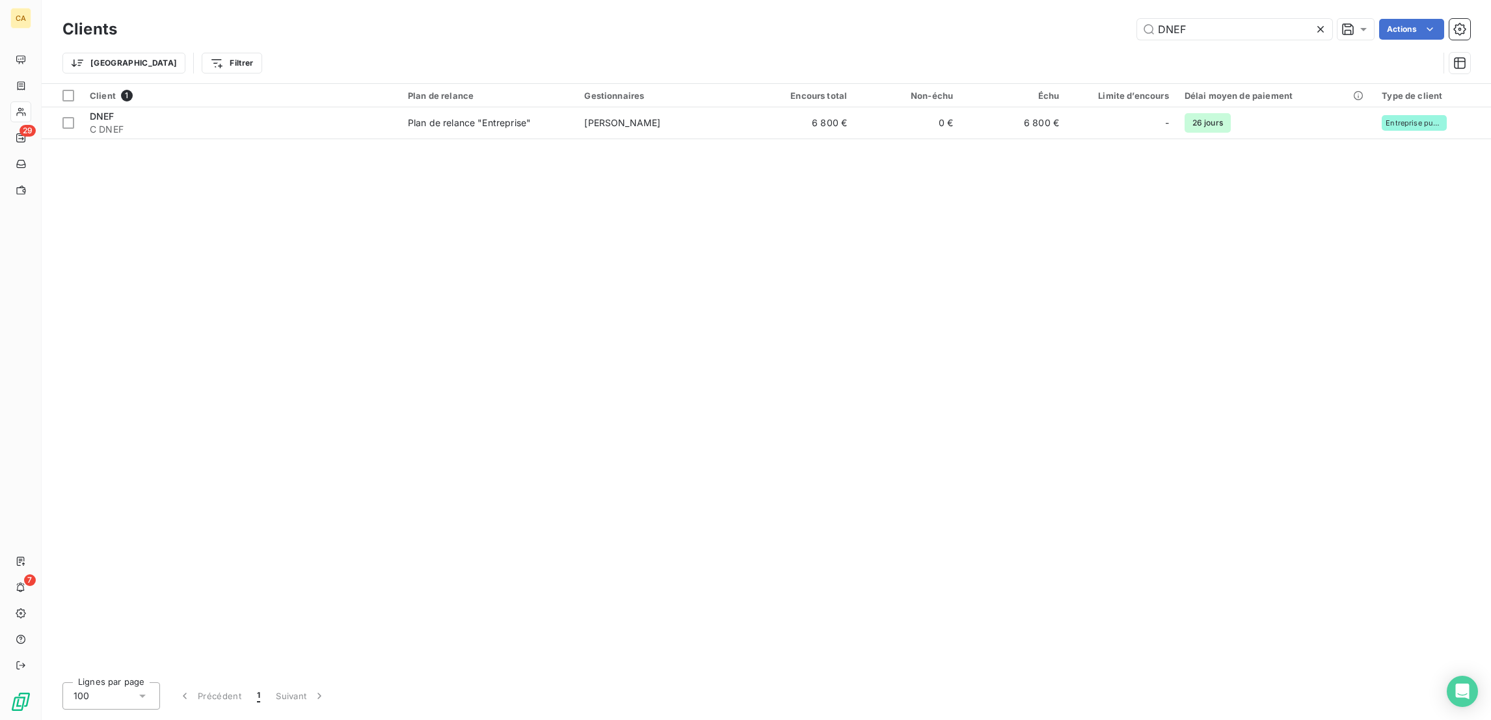
drag, startPoint x: 1247, startPoint y: 16, endPoint x: 940, endPoint y: 16, distance: 307.1
click at [940, 19] on div "DNEF Actions" at bounding box center [802, 29] width 1338 height 21
click at [1217, 20] on input "DNEF" at bounding box center [1234, 29] width 195 height 21
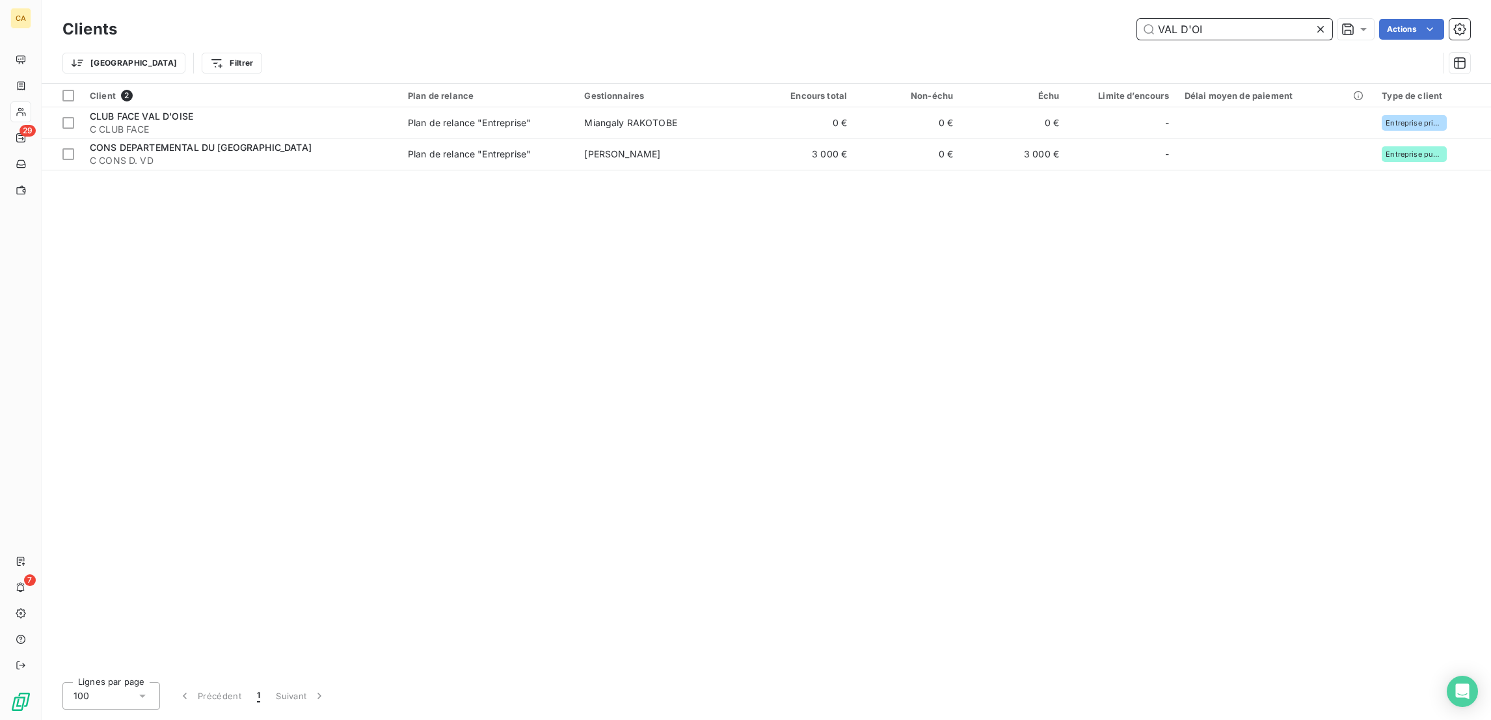
click at [1240, 30] on input "VAL D'OI" at bounding box center [1234, 29] width 195 height 21
click at [1239, 28] on input "VAL D'OI" at bounding box center [1234, 29] width 195 height 21
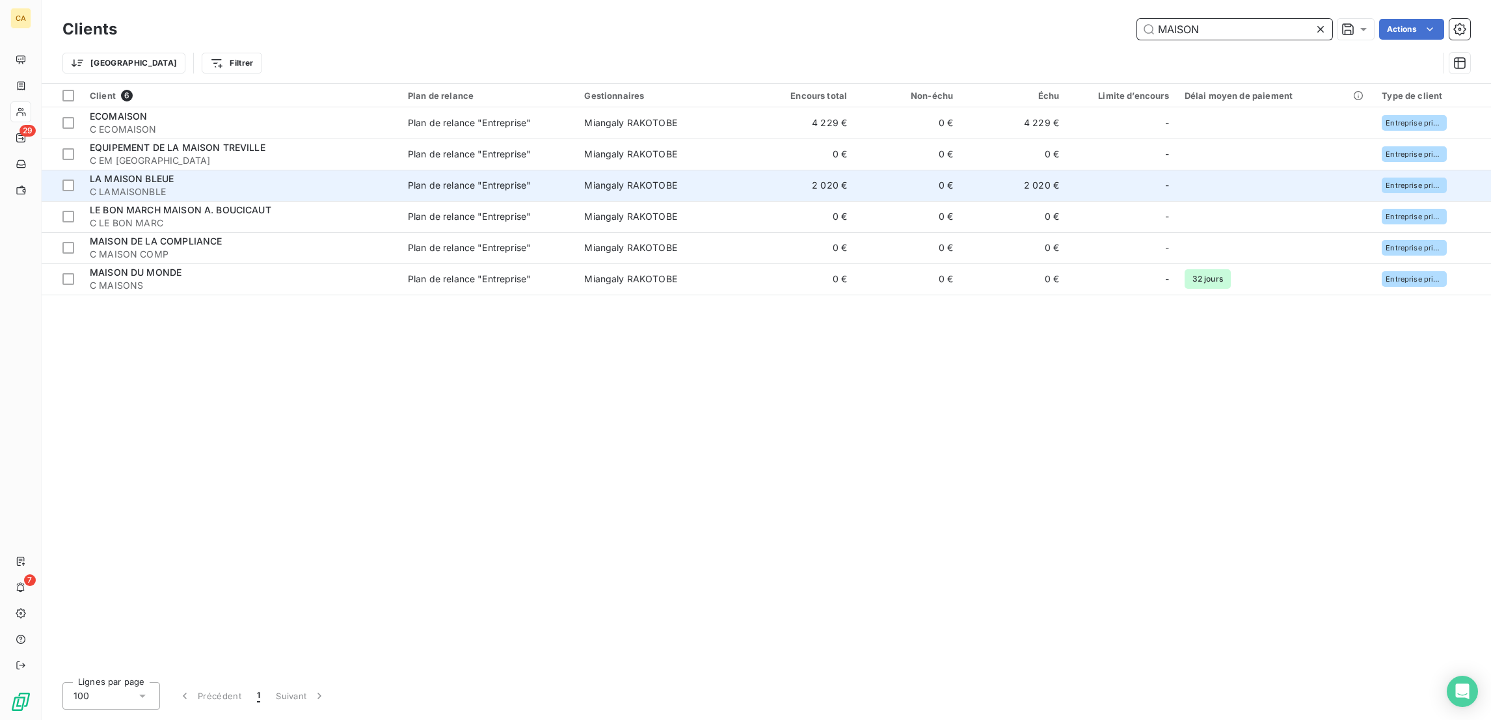
type input "MAISON"
click at [194, 170] on td "LA MAISON BLEUE C LAMAISONBLE" at bounding box center [241, 185] width 318 height 31
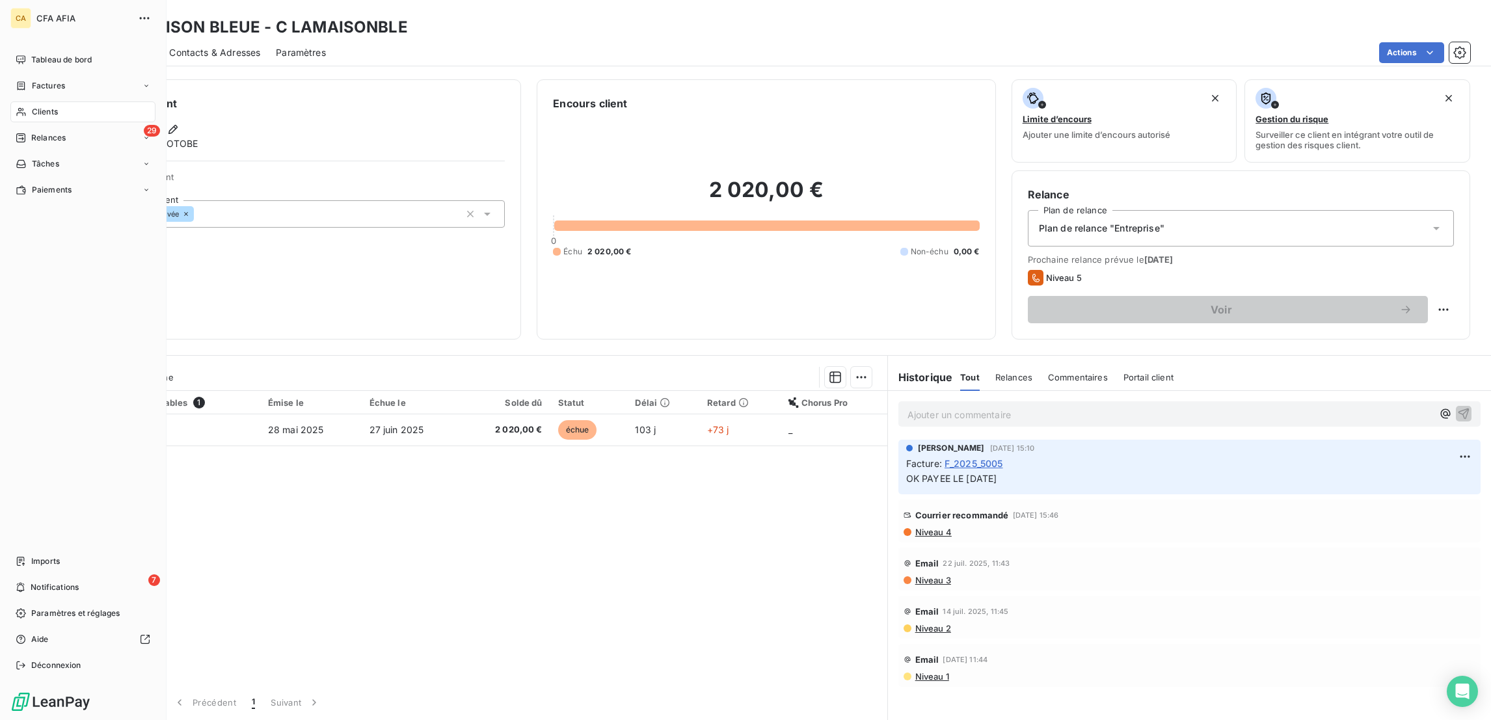
click at [33, 106] on span "Clients" at bounding box center [45, 112] width 26 height 12
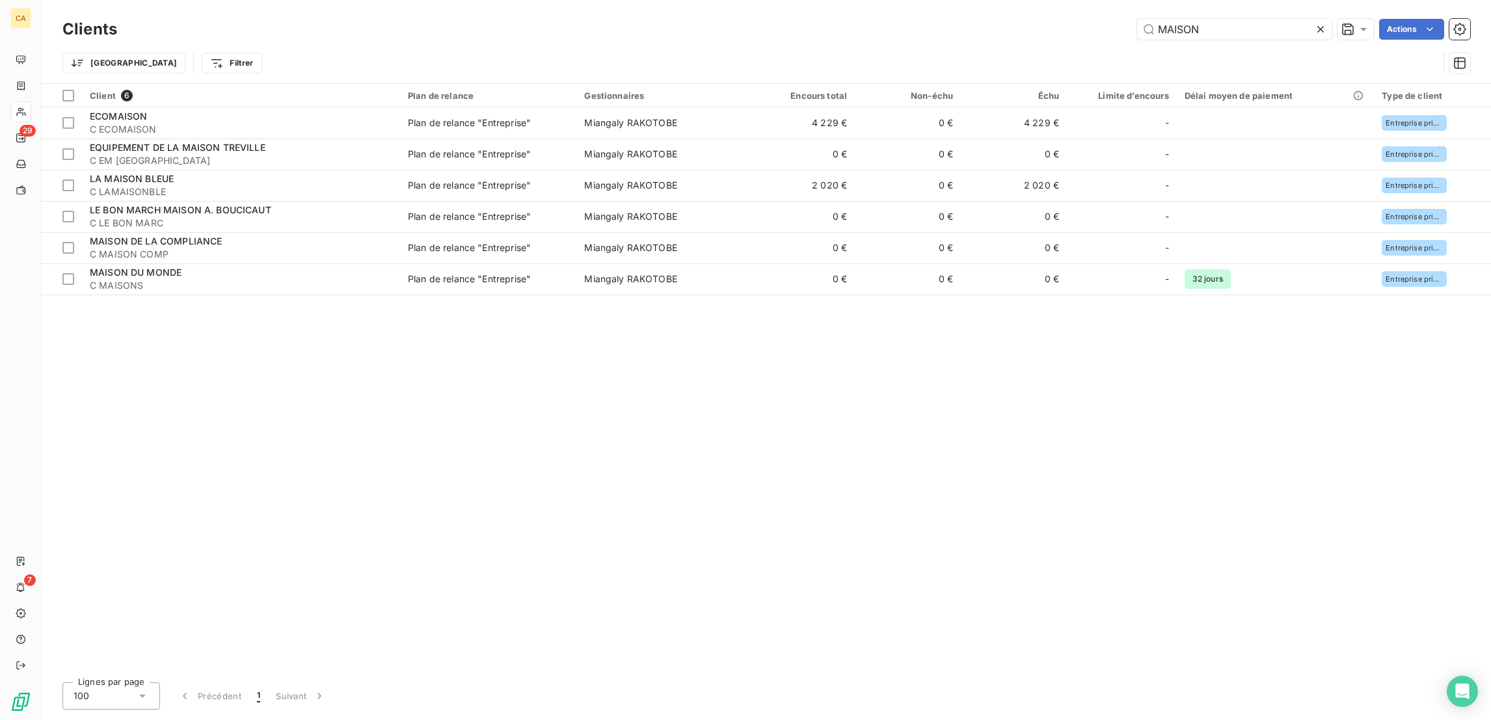
click at [1237, 19] on div "MAISON" at bounding box center [1234, 29] width 195 height 21
click at [1234, 19] on div "MAISON" at bounding box center [1234, 29] width 195 height 21
click at [1228, 27] on input "MAISON" at bounding box center [1234, 29] width 195 height 21
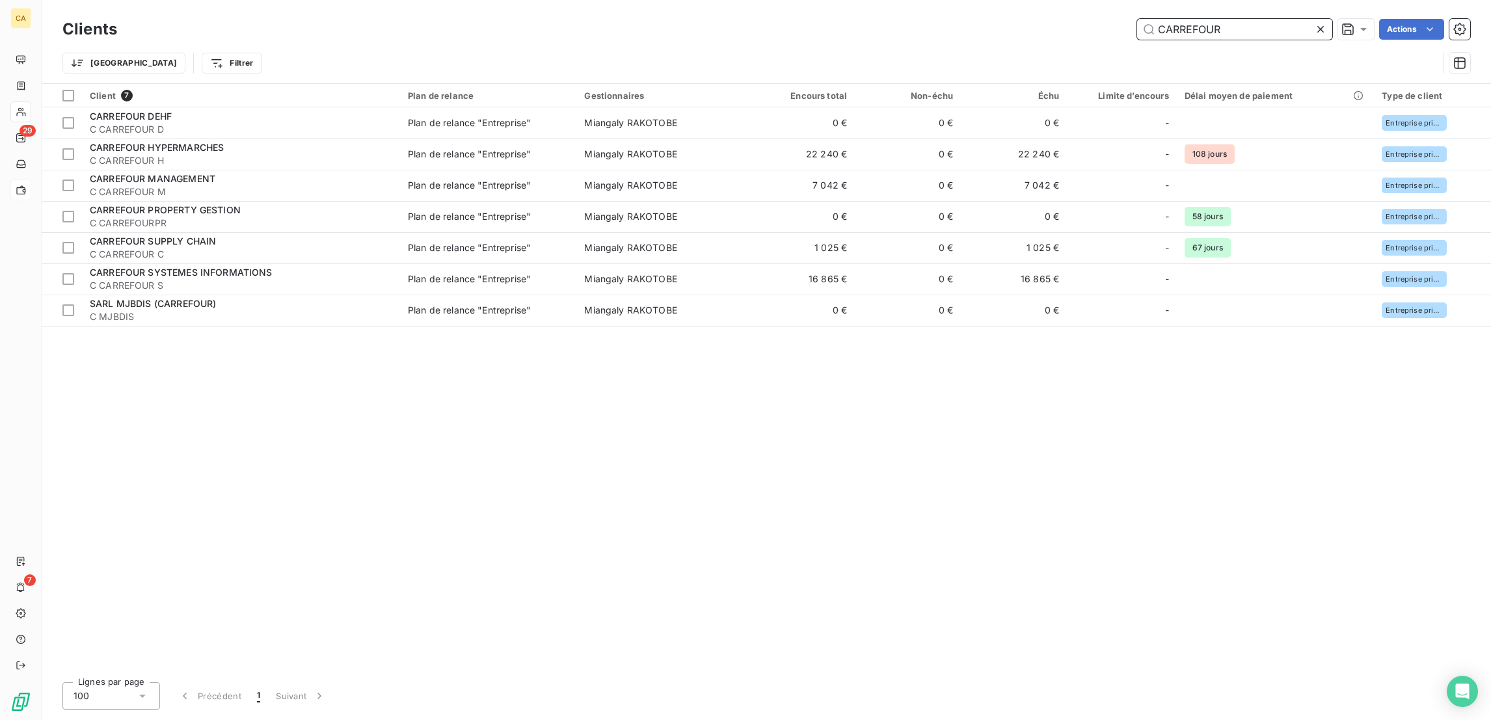
type input "CARREFOUR"
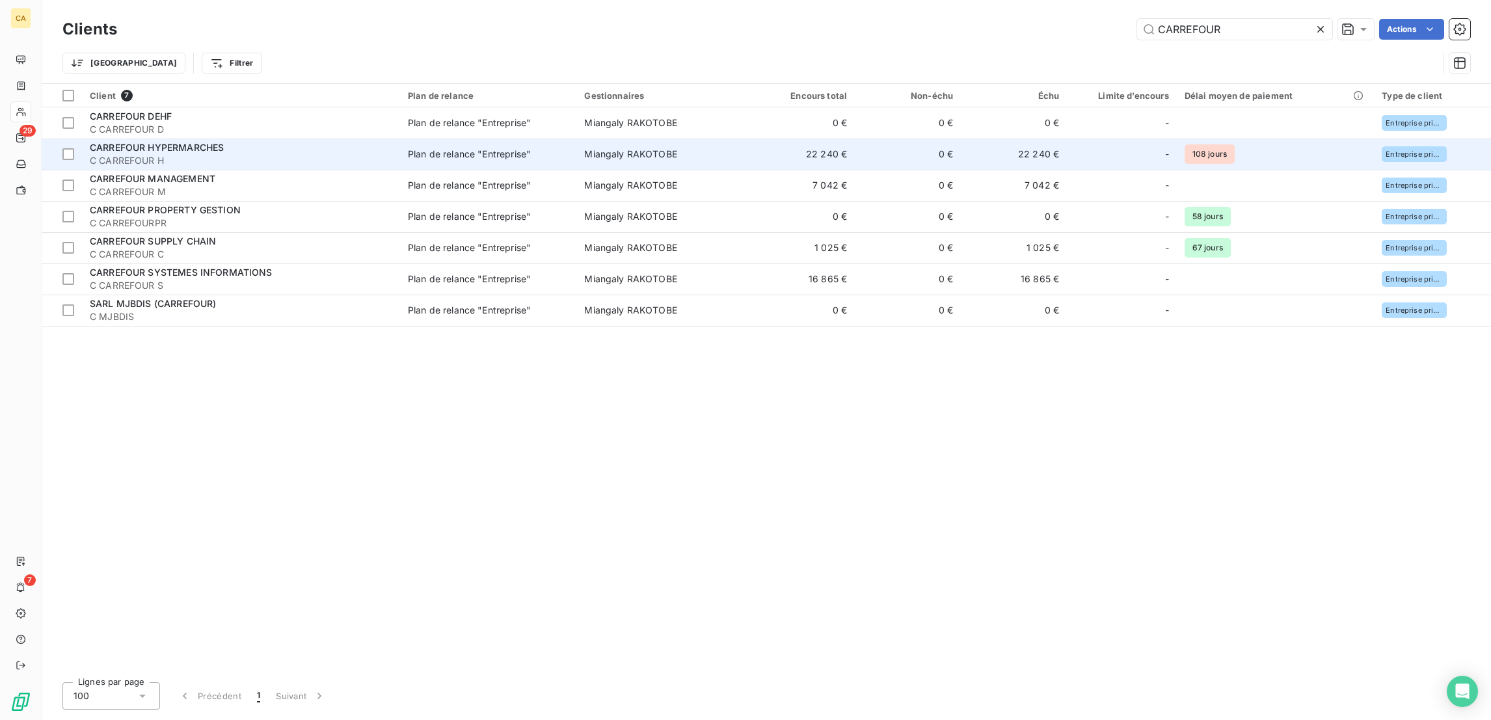
click at [232, 154] on span "C CARREFOUR H" at bounding box center [241, 160] width 303 height 13
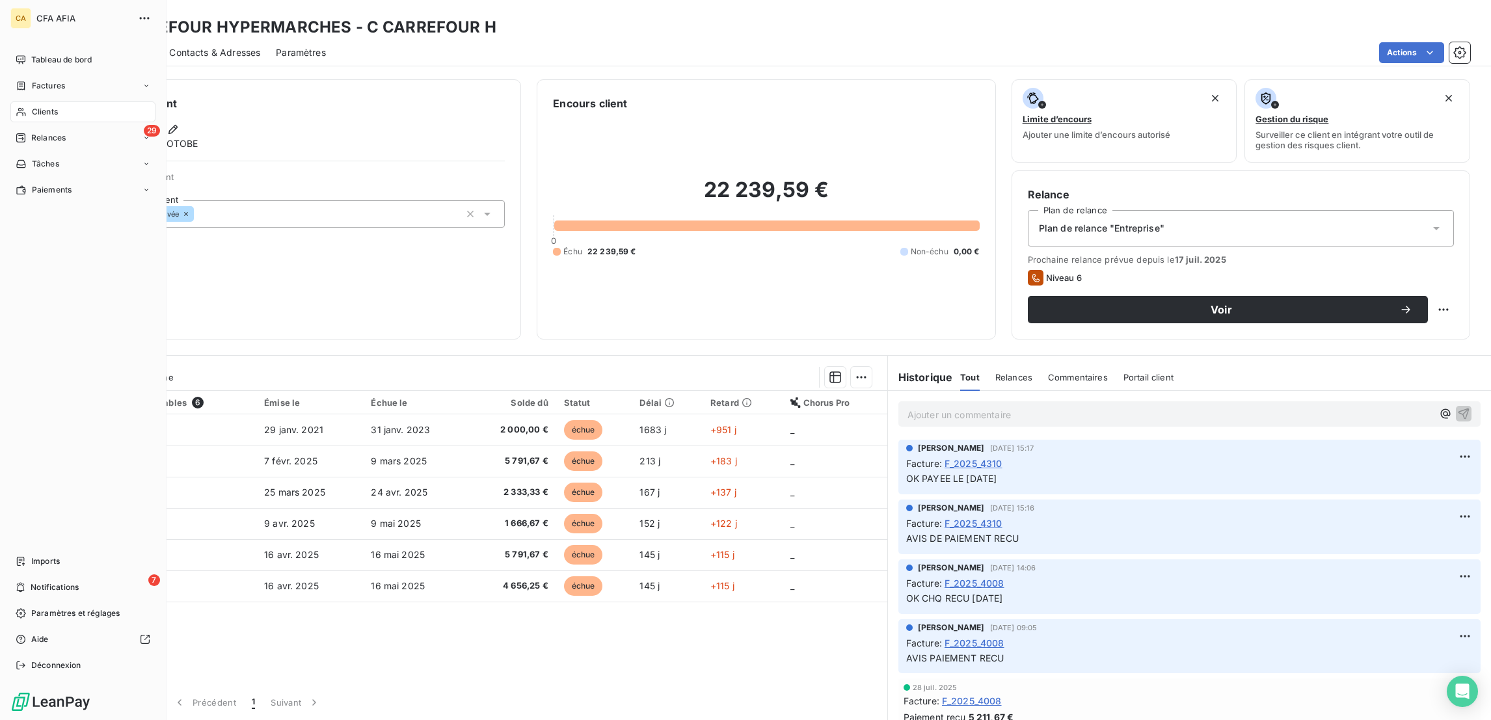
click at [16, 107] on icon at bounding box center [21, 112] width 11 height 10
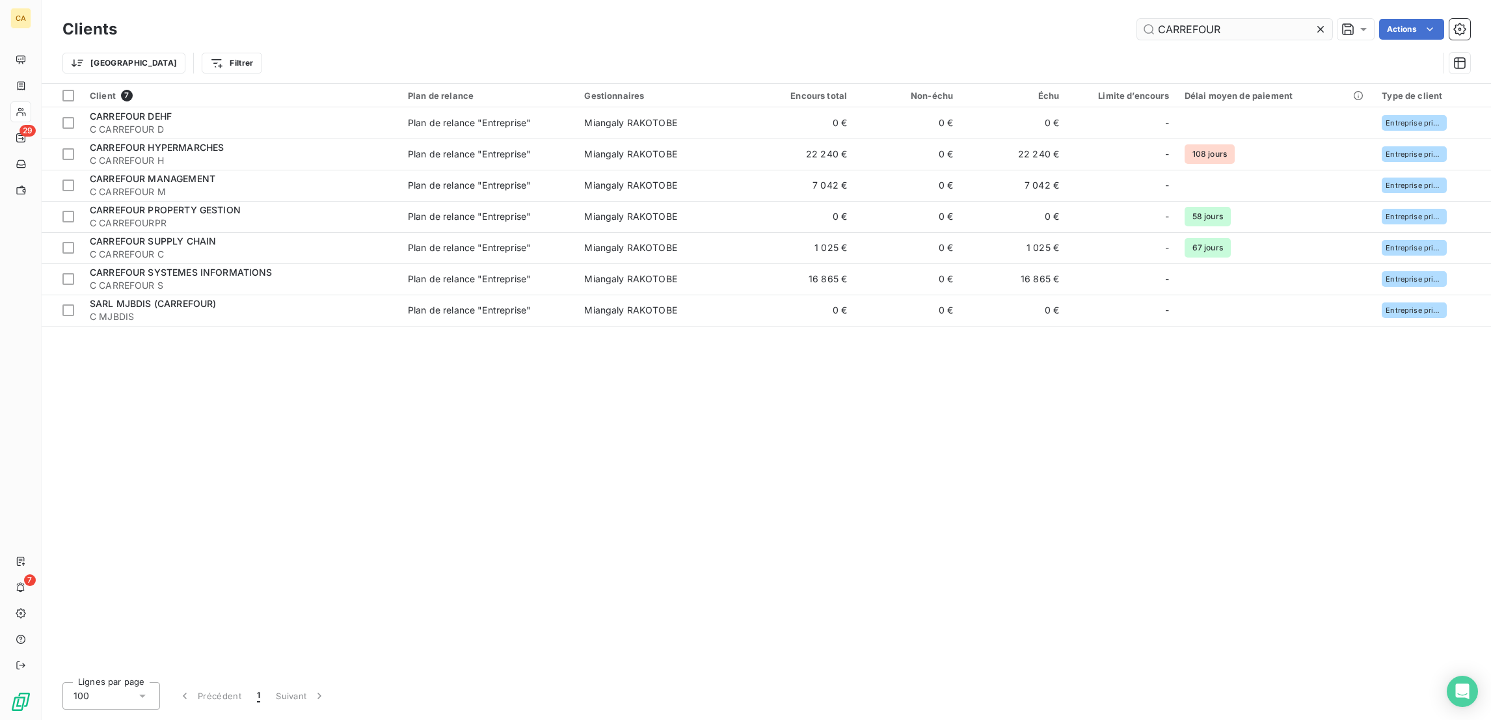
click at [1267, 21] on input "CARREFOUR" at bounding box center [1234, 29] width 195 height 21
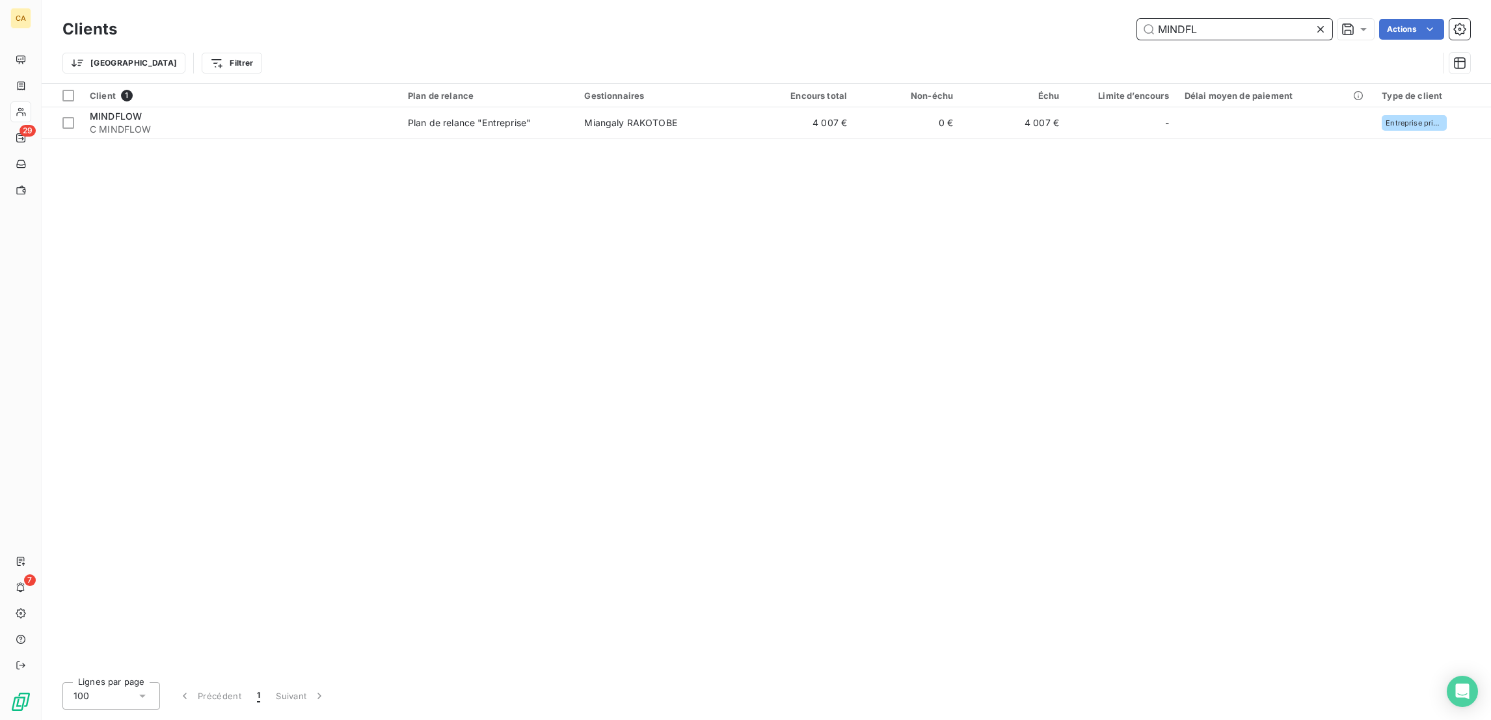
click at [1273, 24] on input "MINDFL" at bounding box center [1234, 29] width 195 height 21
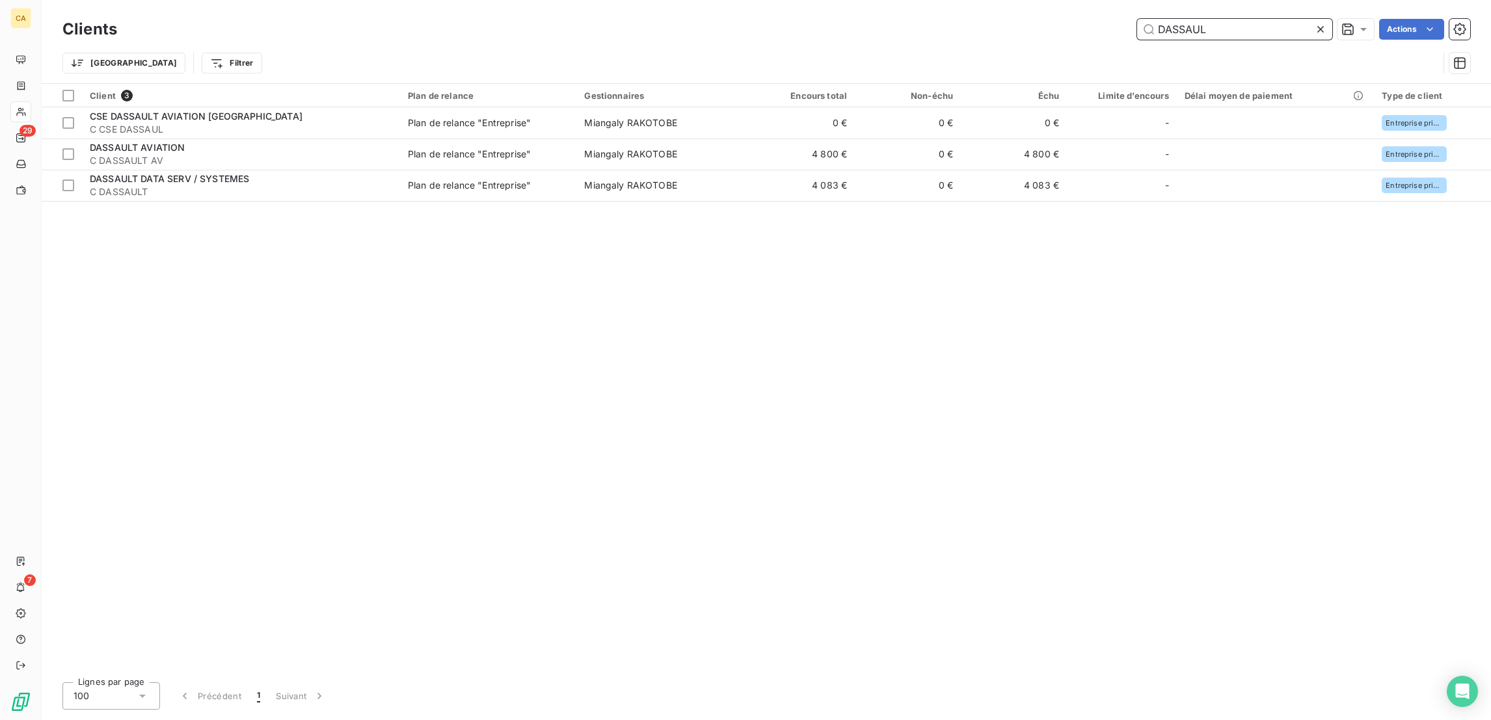
click at [1253, 20] on input "DASSAUL" at bounding box center [1234, 29] width 195 height 21
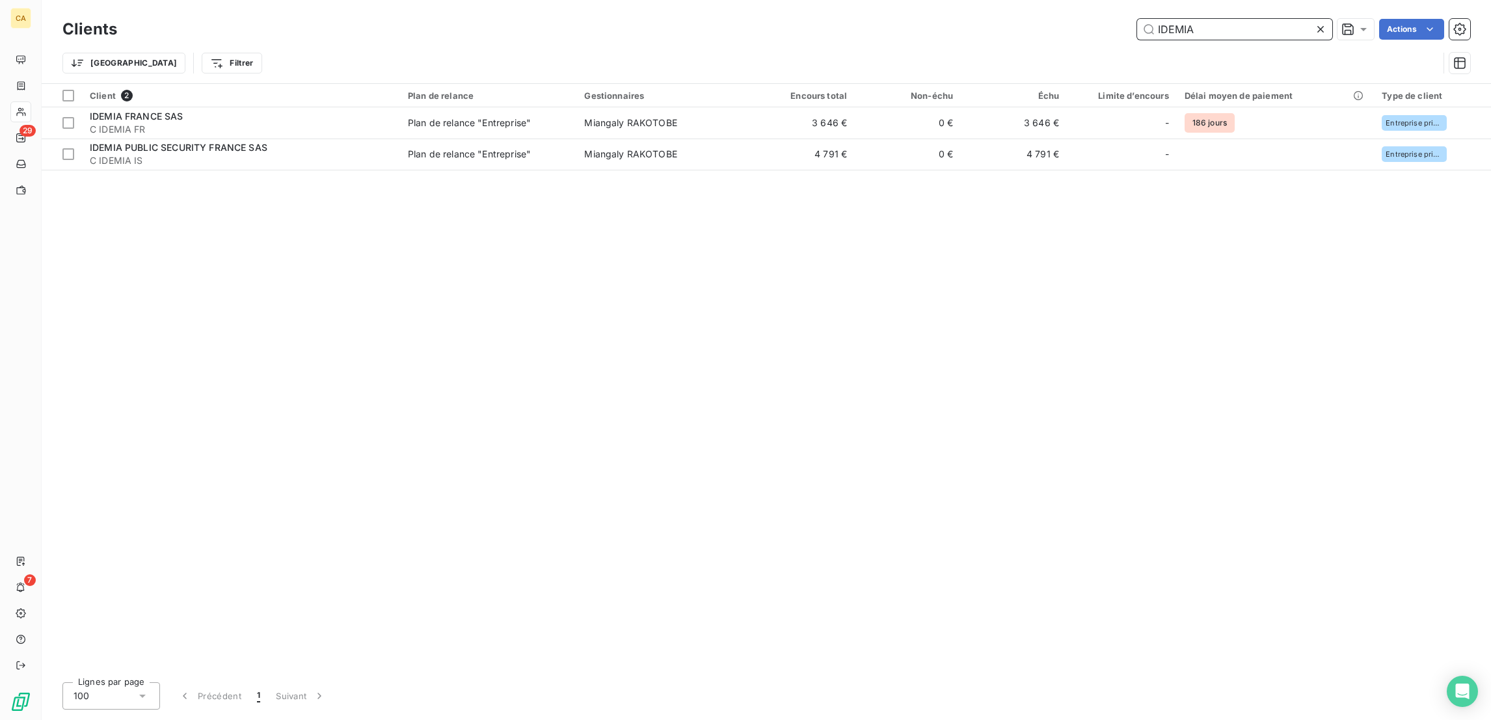
type input "IDEMIA"
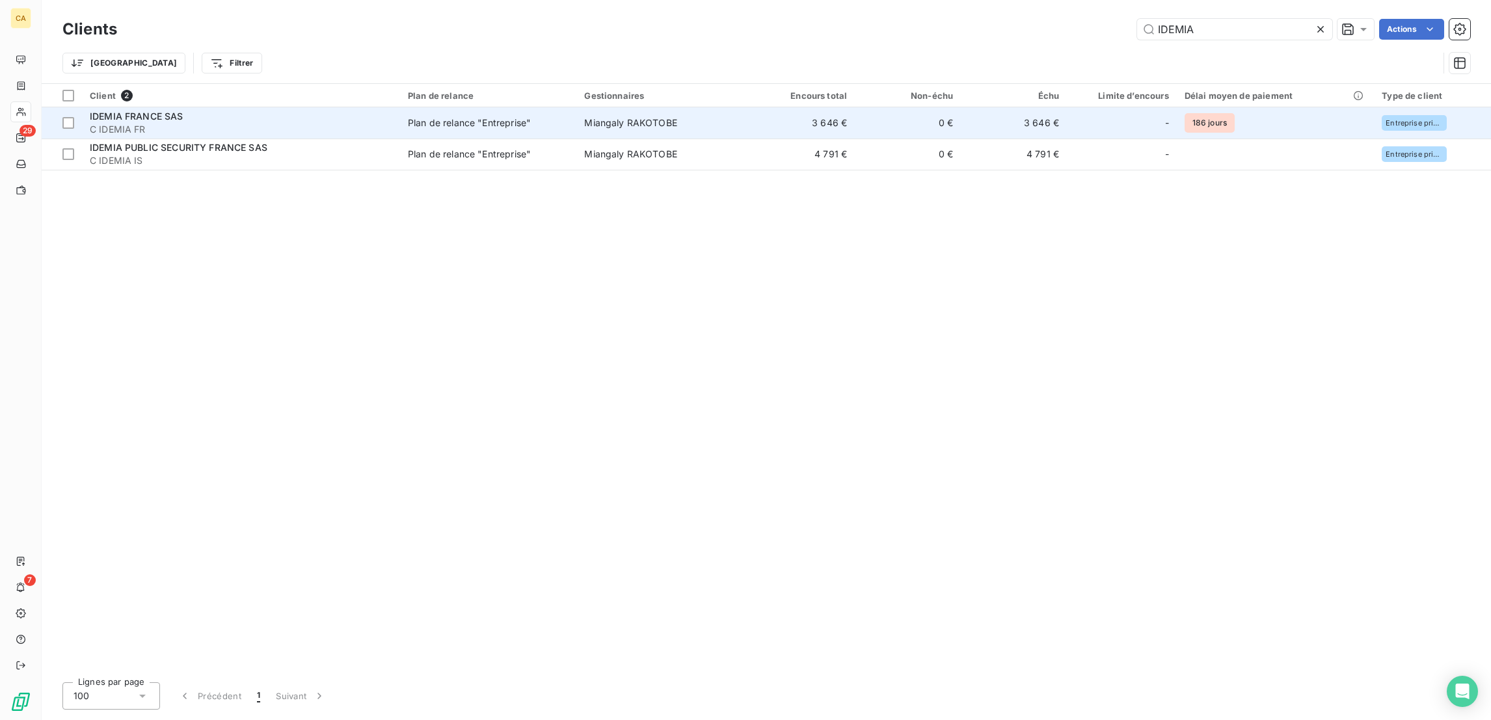
drag, startPoint x: 343, startPoint y: 130, endPoint x: 368, endPoint y: 118, distance: 27.6
click at [355, 139] on td "IDEMIA PUBLIC SECURITY FRANCE SAS C IDEMIA IS" at bounding box center [241, 154] width 318 height 31
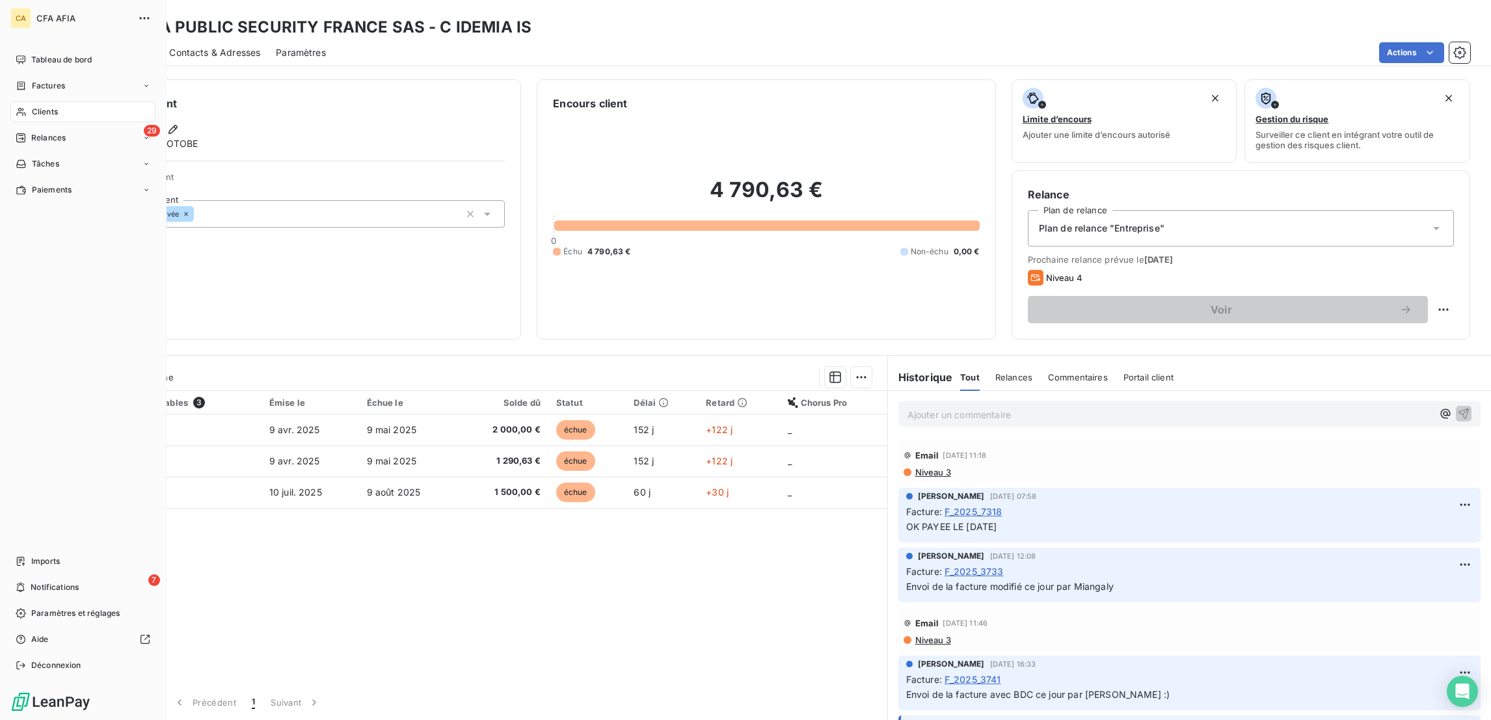
drag, startPoint x: 22, startPoint y: 94, endPoint x: 72, endPoint y: 87, distance: 50.5
click at [22, 102] on div "Clients" at bounding box center [82, 112] width 145 height 21
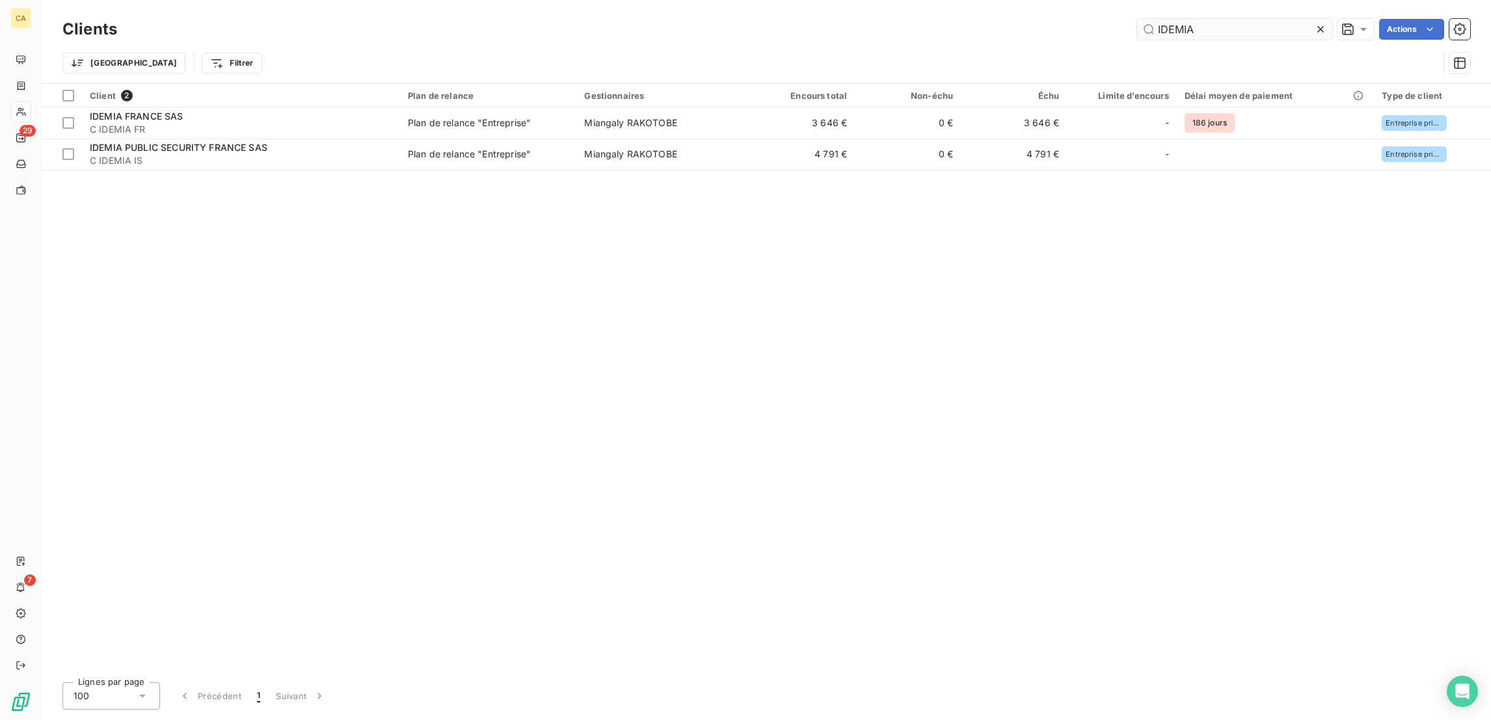
click at [1215, 26] on input "IDEMIA" at bounding box center [1234, 29] width 195 height 21
click at [1252, 35] on div "AVOCA" at bounding box center [1234, 29] width 195 height 21
click at [1252, 21] on input "AVOCA" at bounding box center [1234, 29] width 195 height 21
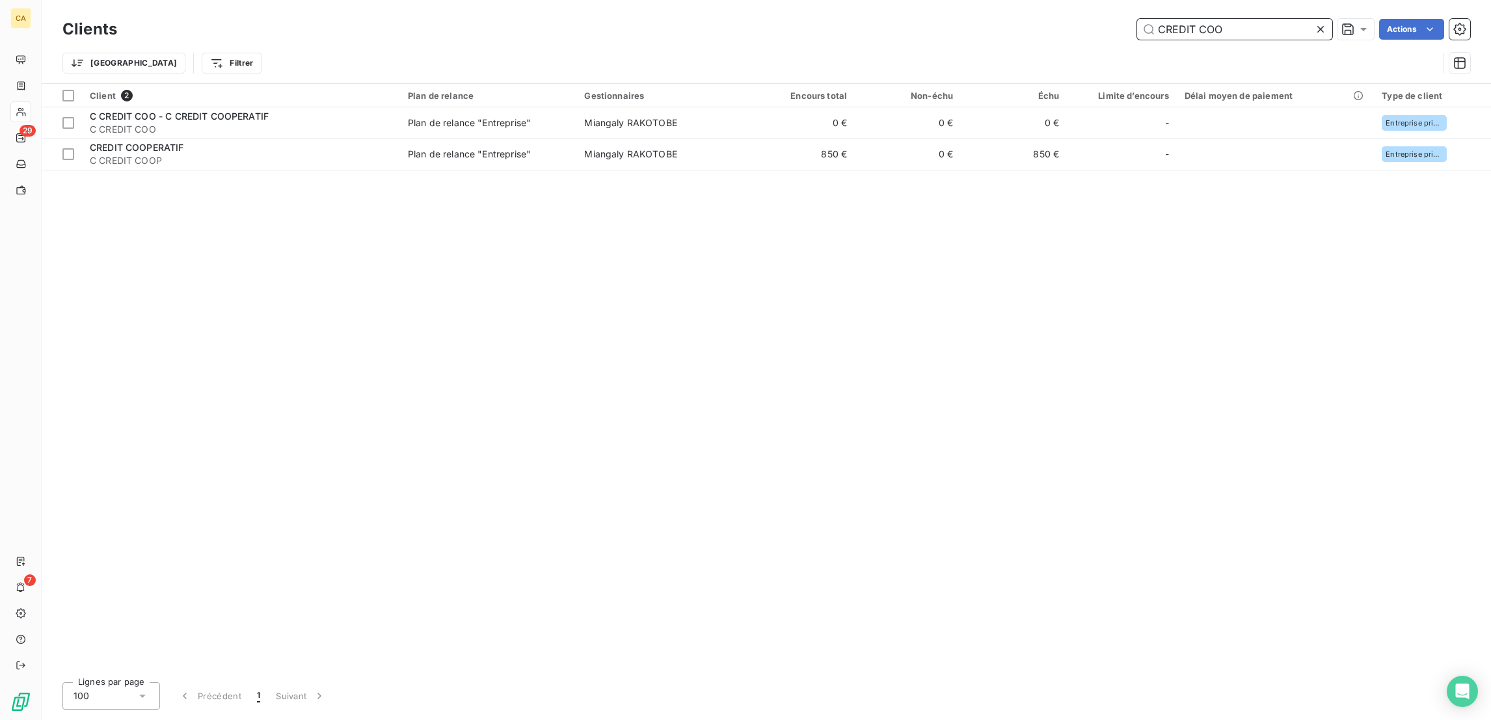
type input "CREDIT COO"
click at [1276, 31] on input "CREDIT COO" at bounding box center [1234, 29] width 195 height 21
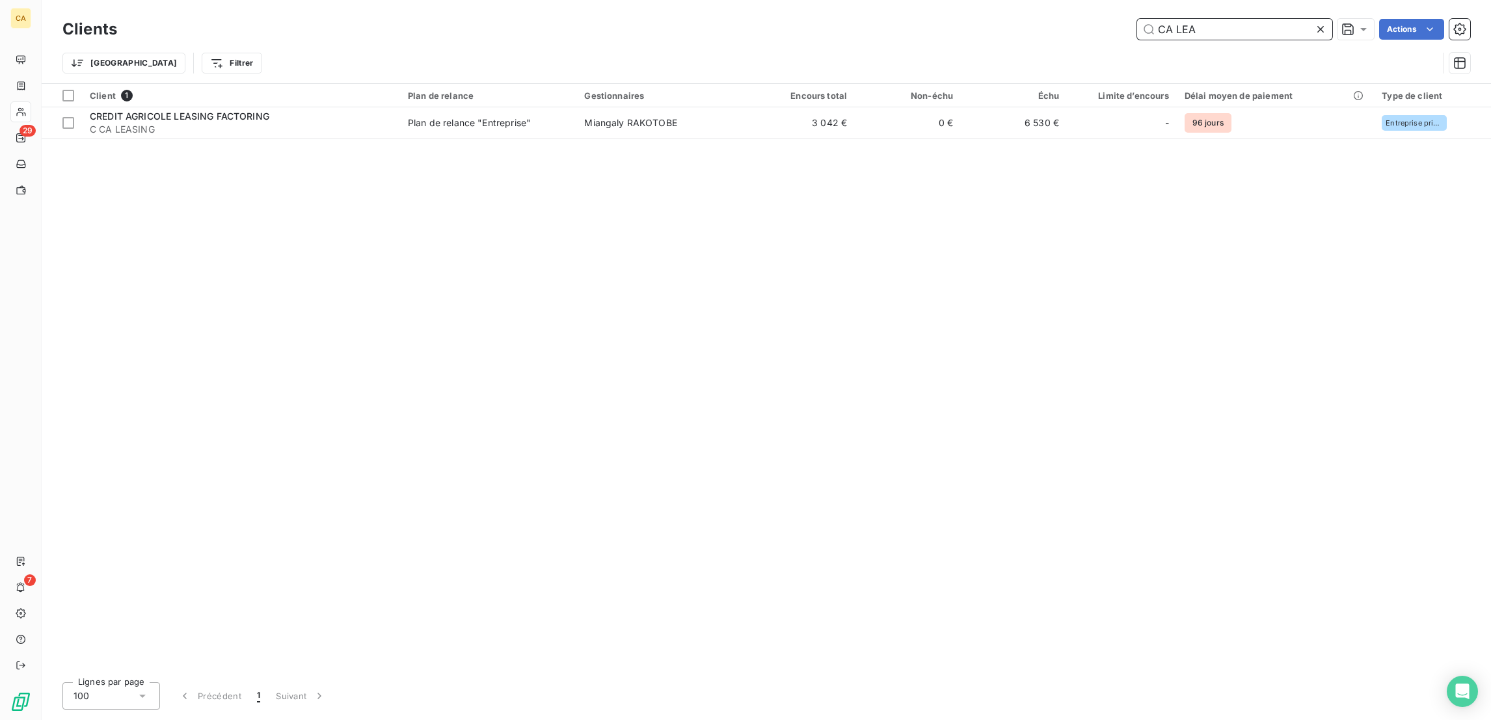
click at [1256, 21] on input "CA LEA" at bounding box center [1234, 29] width 195 height 21
type input "G"
click at [1286, 27] on input "LAFARGE" at bounding box center [1234, 29] width 195 height 21
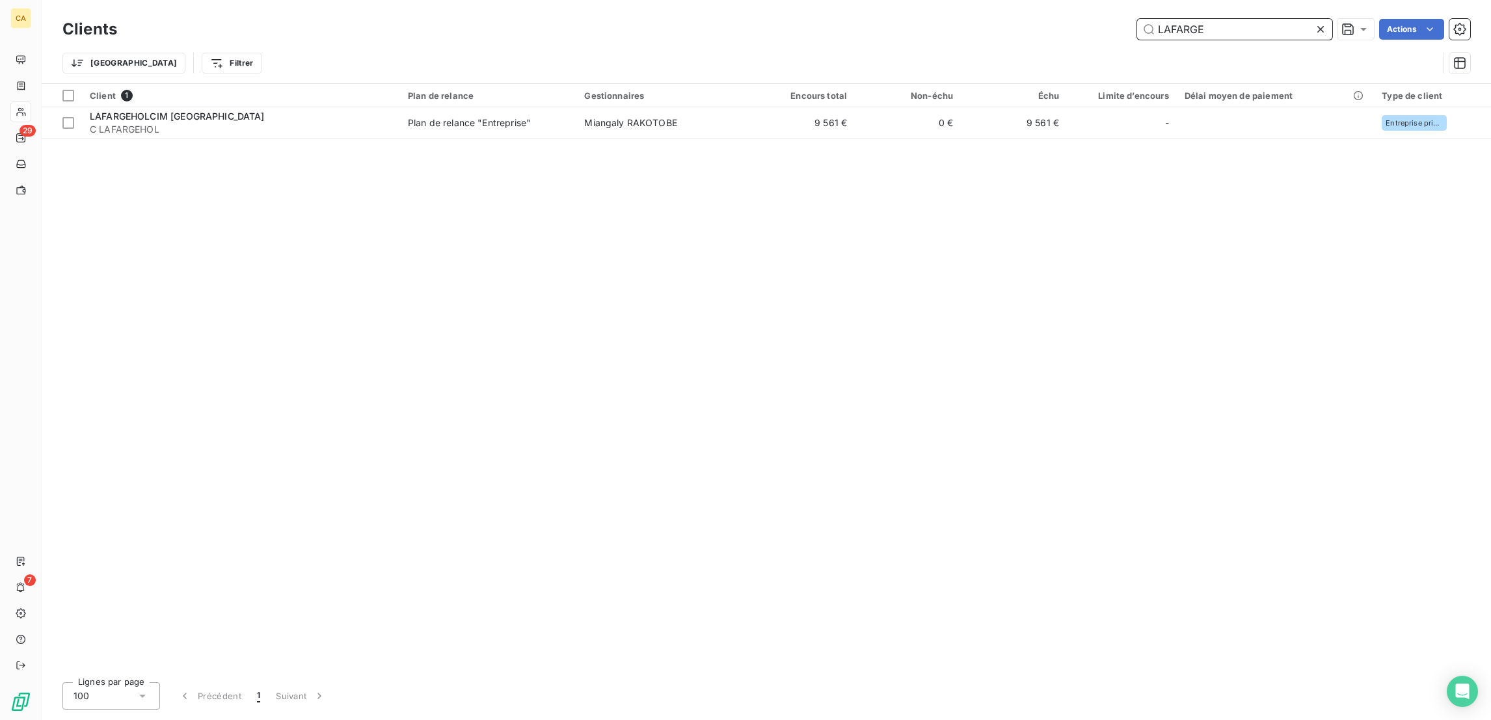
click at [1286, 27] on input "LAFARGE" at bounding box center [1234, 29] width 195 height 21
drag, startPoint x: 1251, startPoint y: 28, endPoint x: 1040, endPoint y: 28, distance: 210.8
click at [1040, 28] on div "ACTIT Actions" at bounding box center [802, 29] width 1338 height 21
drag, startPoint x: 1238, startPoint y: 23, endPoint x: 1048, endPoint y: 31, distance: 190.2
click at [1047, 33] on div "EQUENS Actions" at bounding box center [802, 29] width 1338 height 21
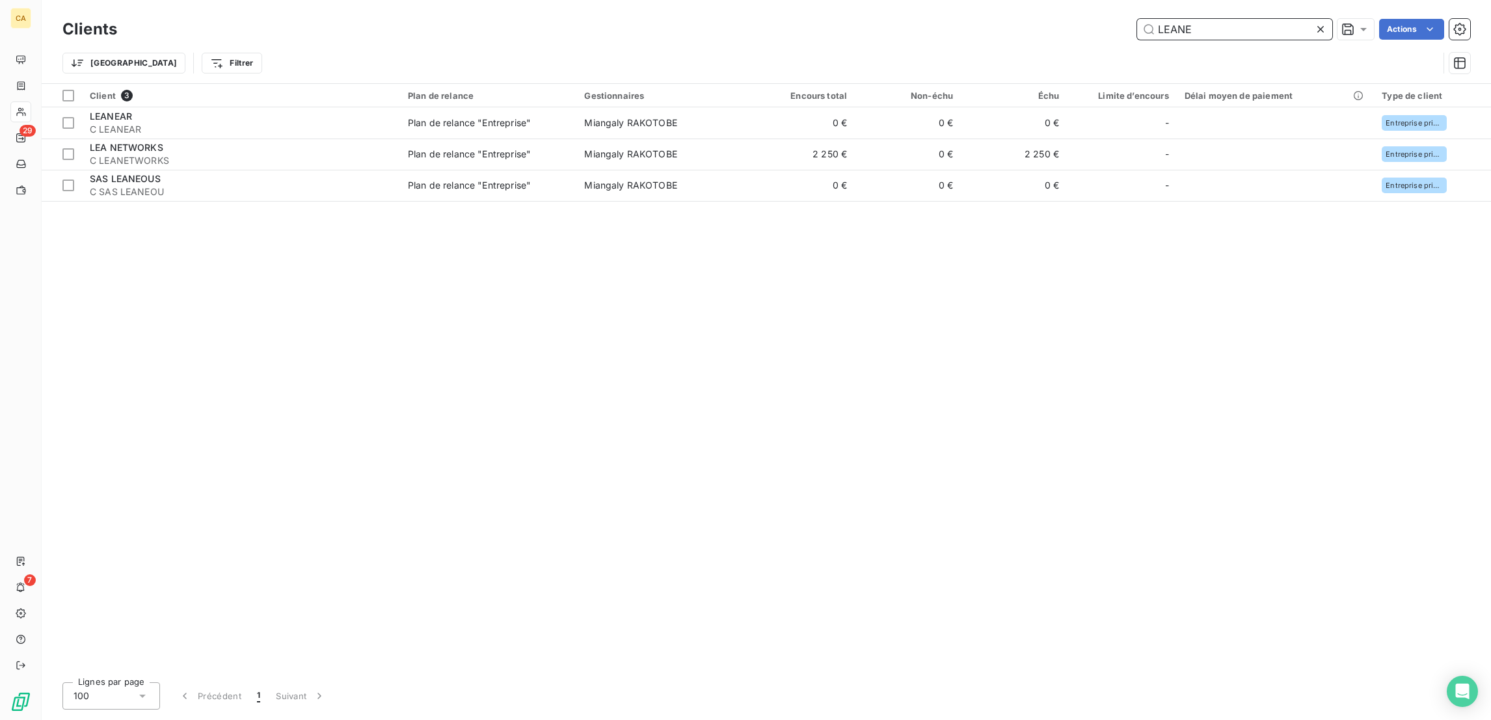
click at [1223, 19] on input "LEANE" at bounding box center [1234, 29] width 195 height 21
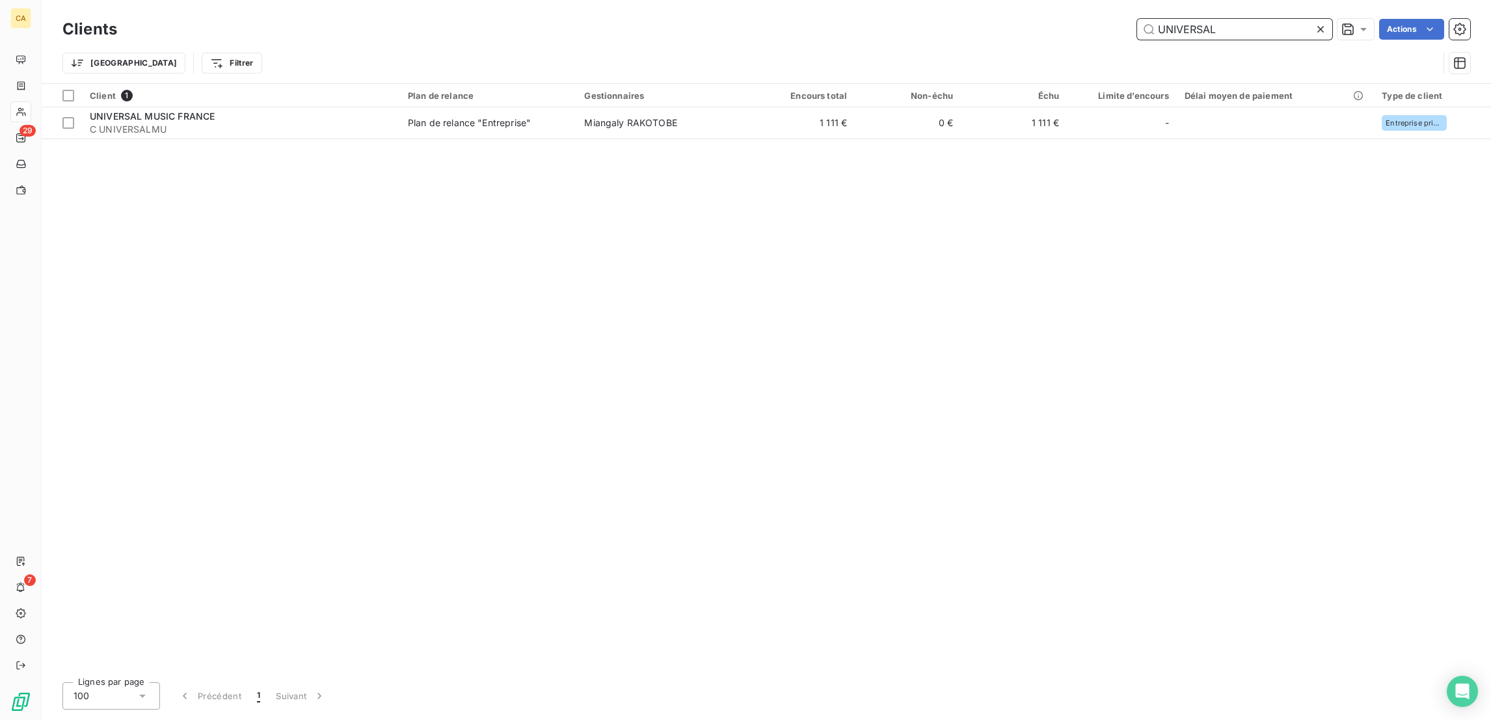
click at [1271, 21] on input "UNIVERSAL" at bounding box center [1234, 29] width 195 height 21
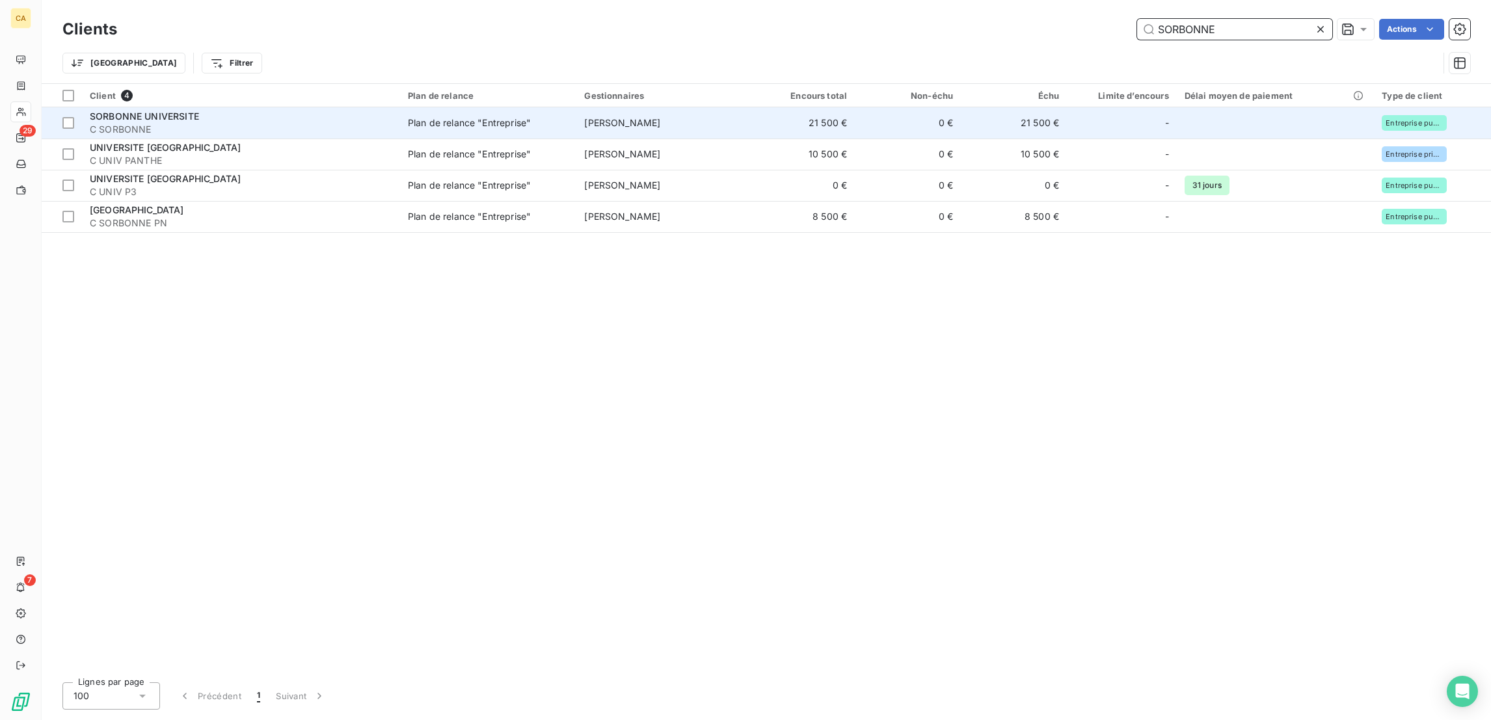
type input "SORBONNE"
click at [240, 110] on div "SORBONNE UNIVERSITE" at bounding box center [241, 116] width 303 height 13
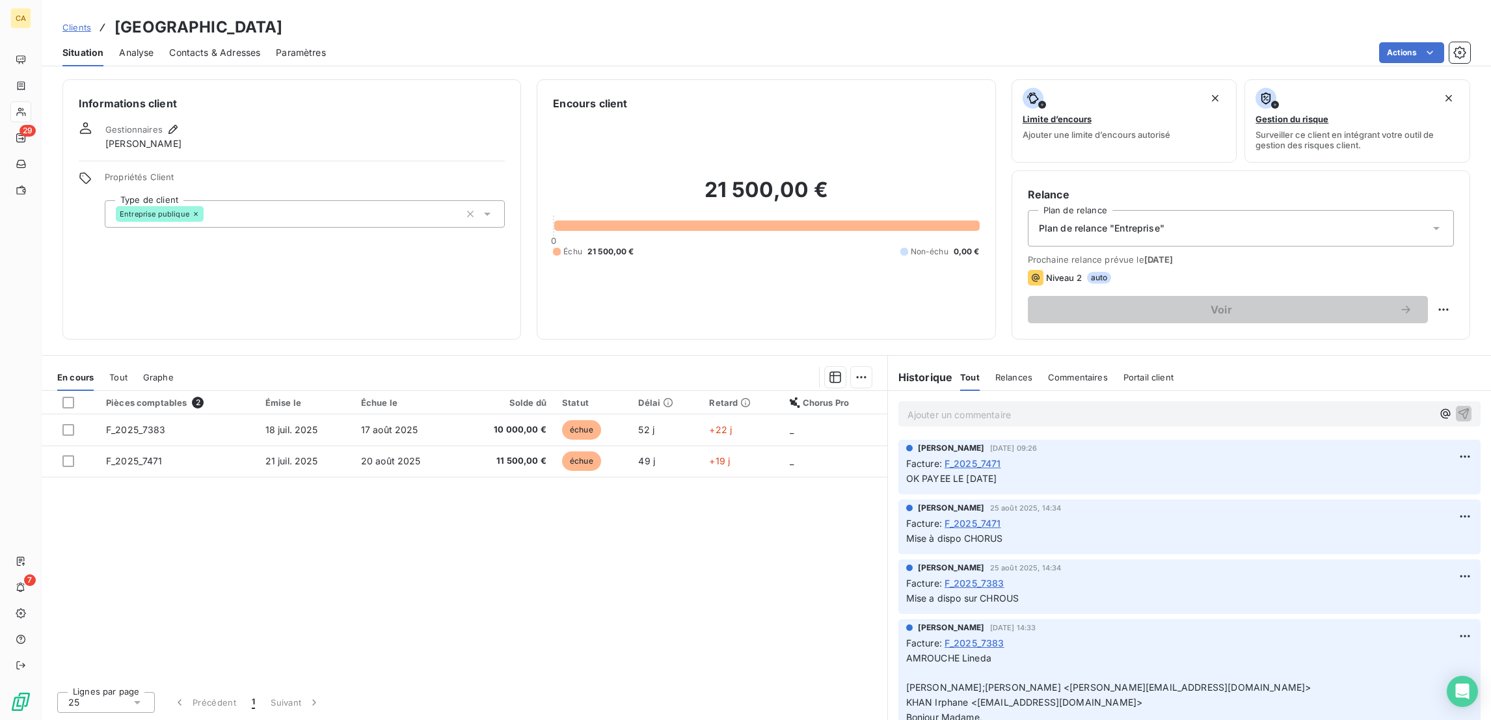
click at [42, 98] on div "Informations client Gestionnaires [PERSON_NAME] Propriétés Client Type de clien…" at bounding box center [767, 209] width 1450 height 260
click at [42, 95] on div "Informations client Gestionnaires [PERSON_NAME] Propriétés Client Type de clien…" at bounding box center [767, 209] width 1450 height 260
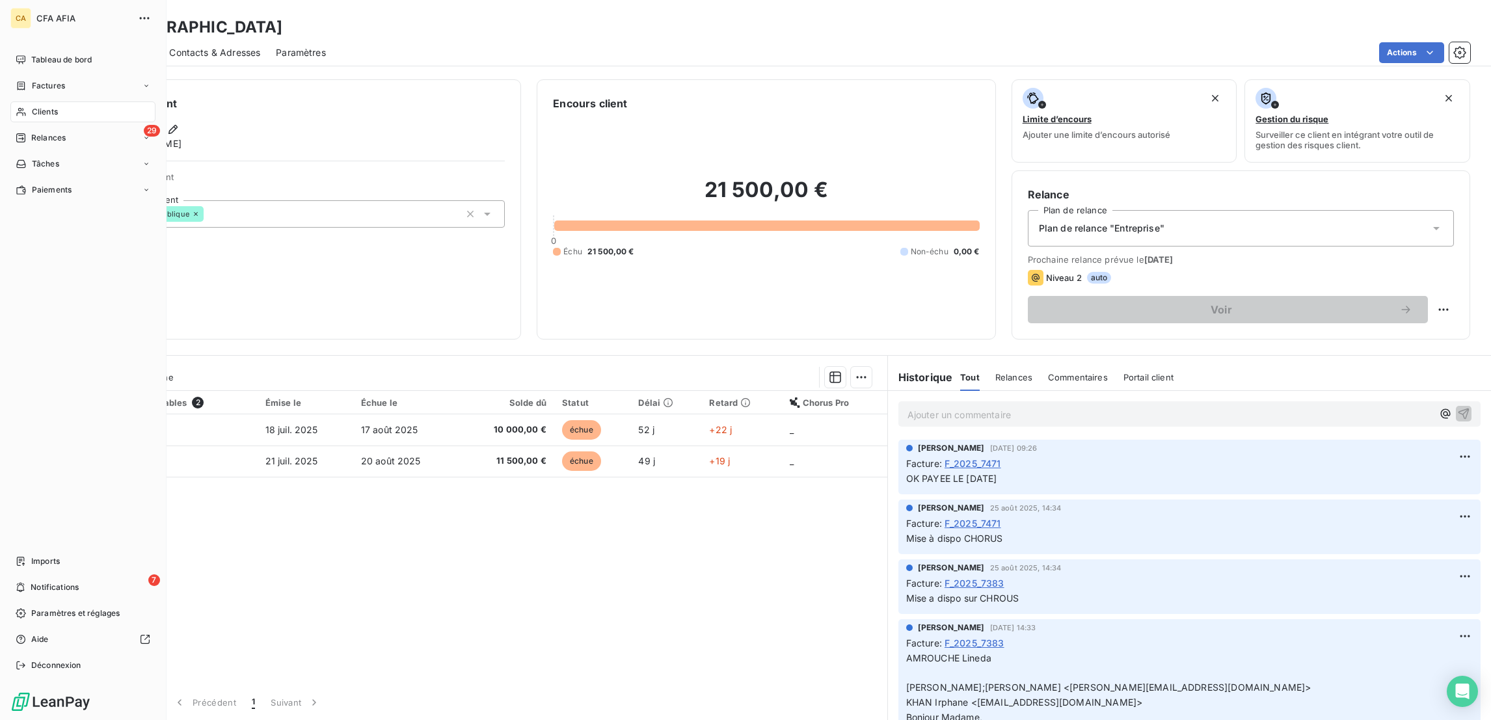
click at [32, 106] on span "Clients" at bounding box center [45, 112] width 26 height 12
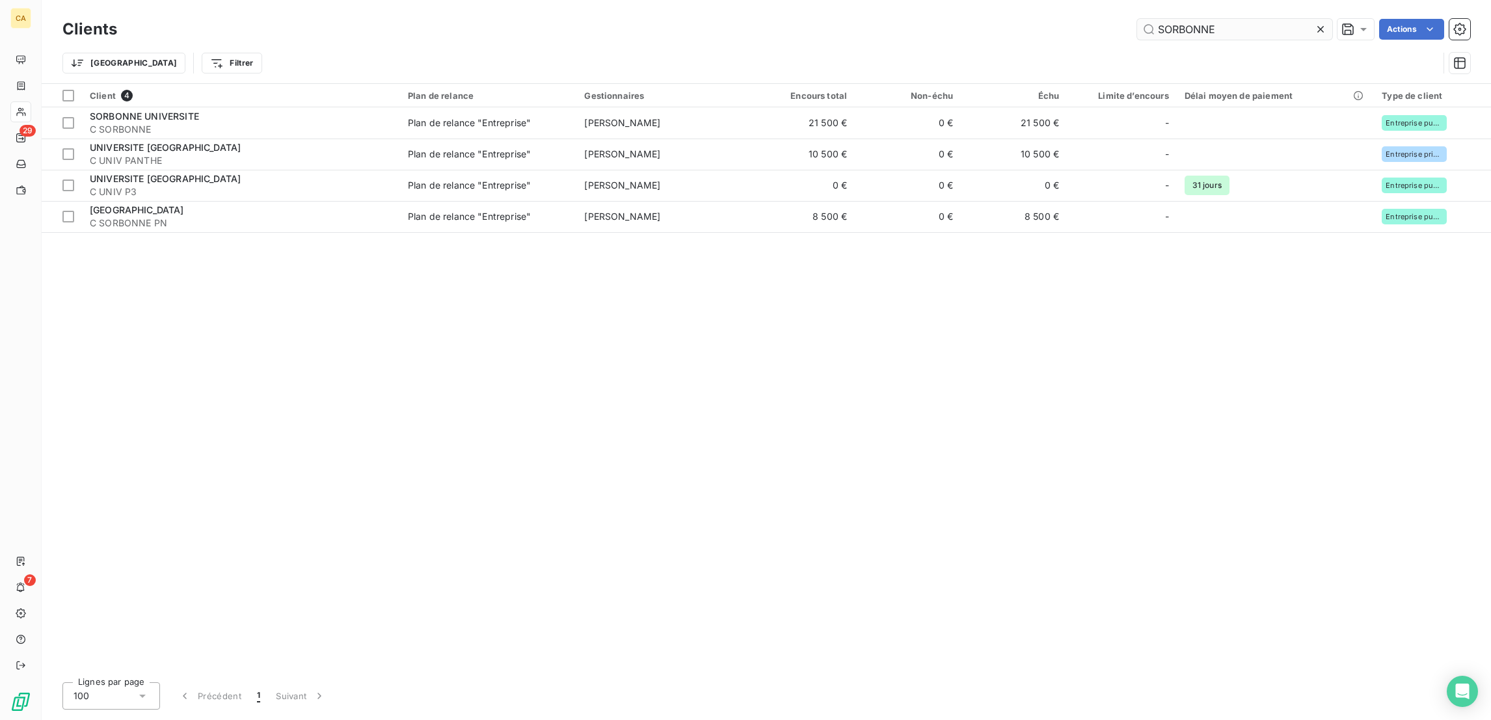
click at [1251, 28] on input "SORBONNE" at bounding box center [1234, 29] width 195 height 21
click at [1219, 25] on input "SORBONNE" at bounding box center [1234, 29] width 195 height 21
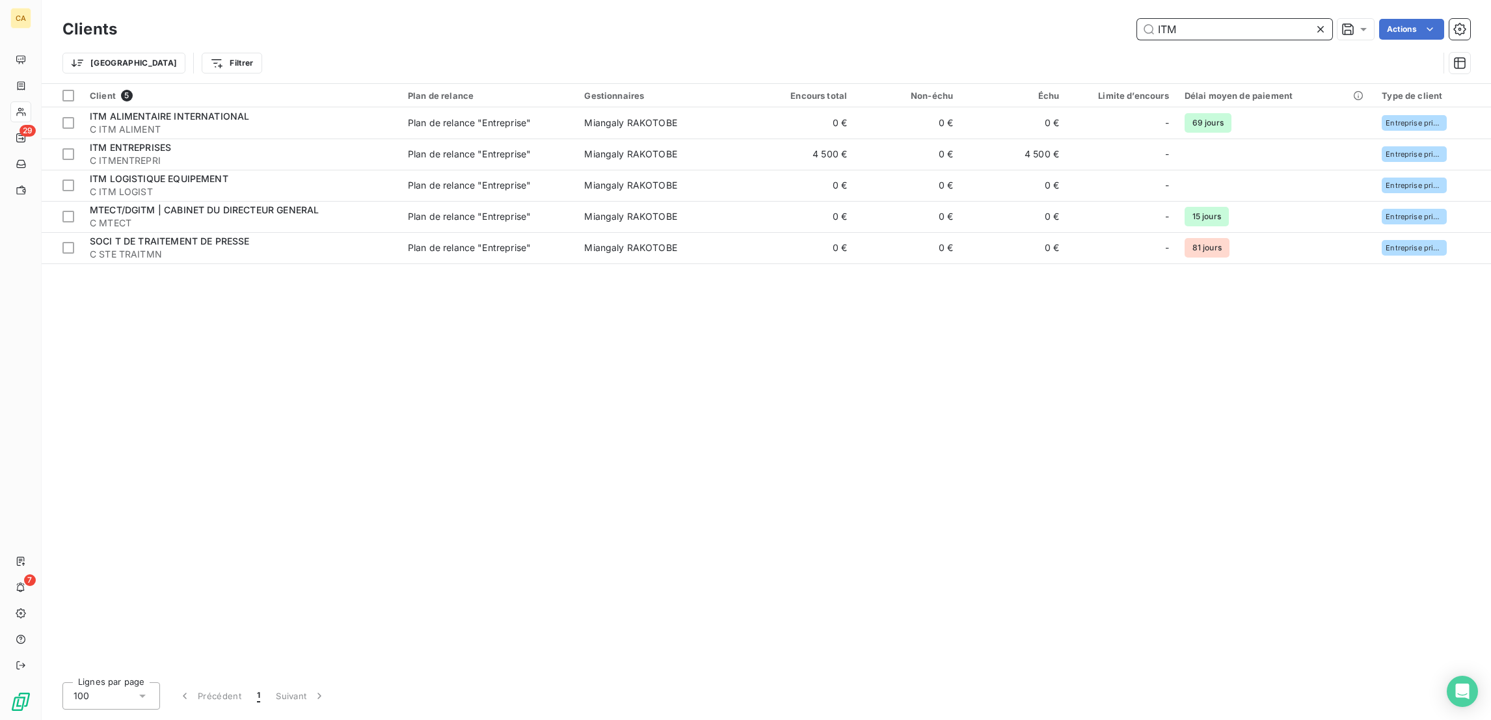
click at [1215, 19] on input "ITM" at bounding box center [1234, 29] width 195 height 21
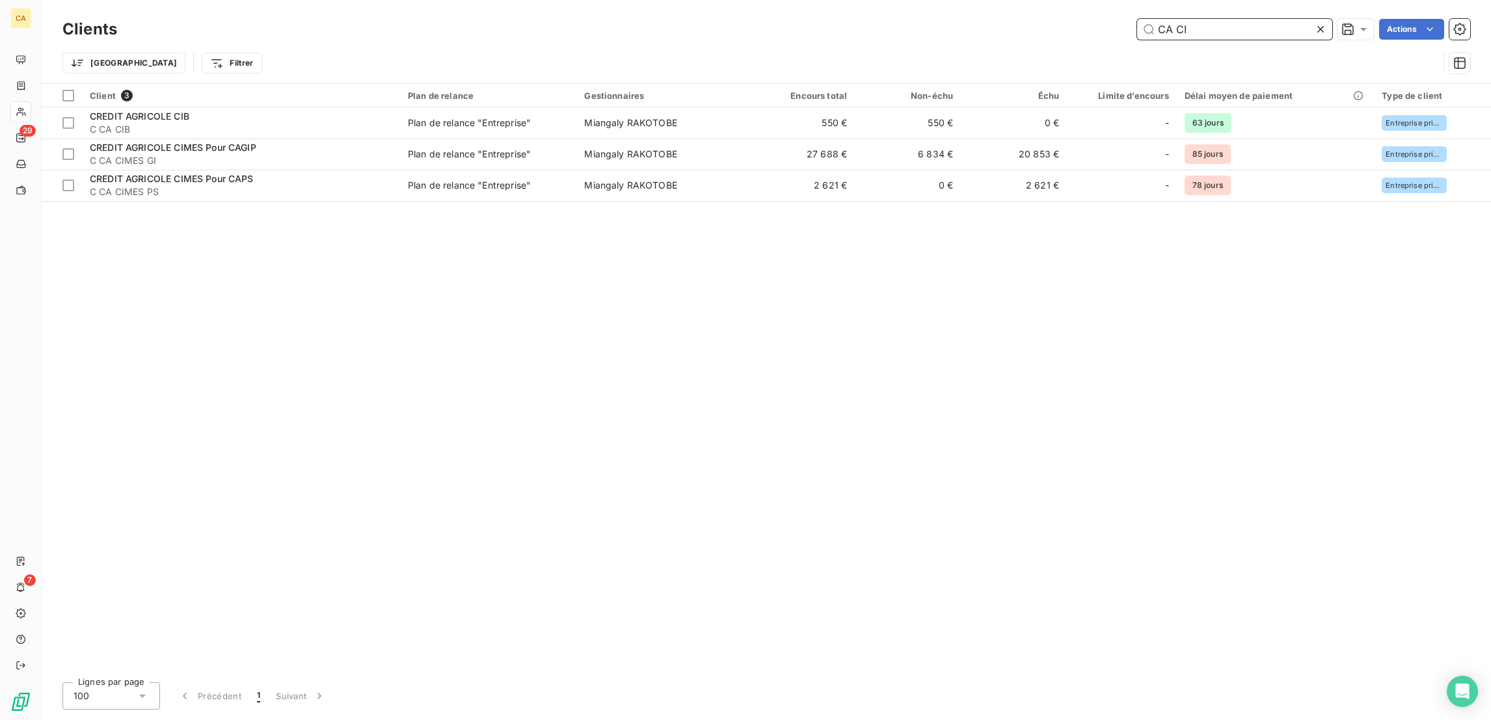
drag, startPoint x: 1221, startPoint y: 26, endPoint x: 1125, endPoint y: 15, distance: 96.3
click at [1100, 19] on div "CA CI Actions" at bounding box center [802, 29] width 1338 height 21
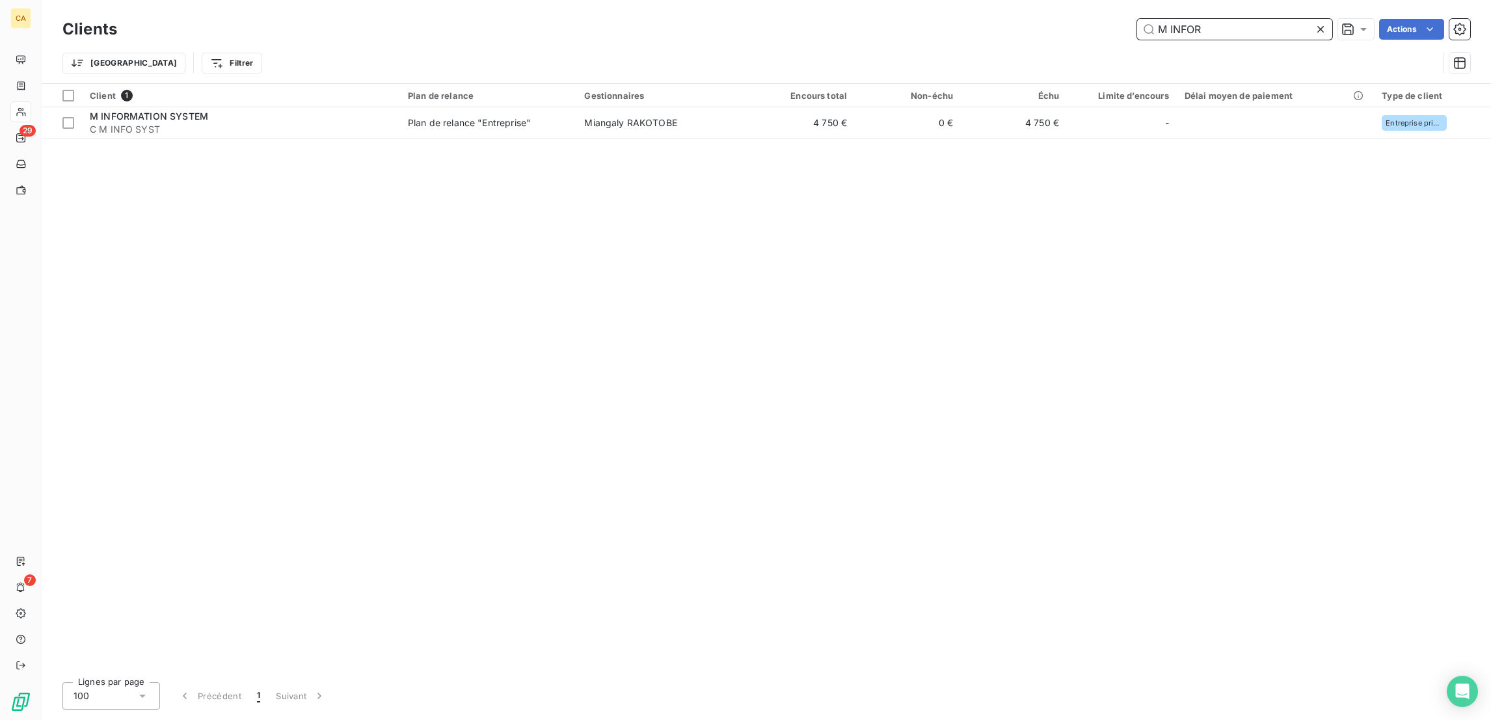
drag, startPoint x: 1258, startPoint y: 20, endPoint x: 1098, endPoint y: 38, distance: 161.1
click at [1100, 36] on div "Clients M INFOR Actions" at bounding box center [766, 29] width 1408 height 27
type input "BDF"
